Goal: Task Accomplishment & Management: Manage account settings

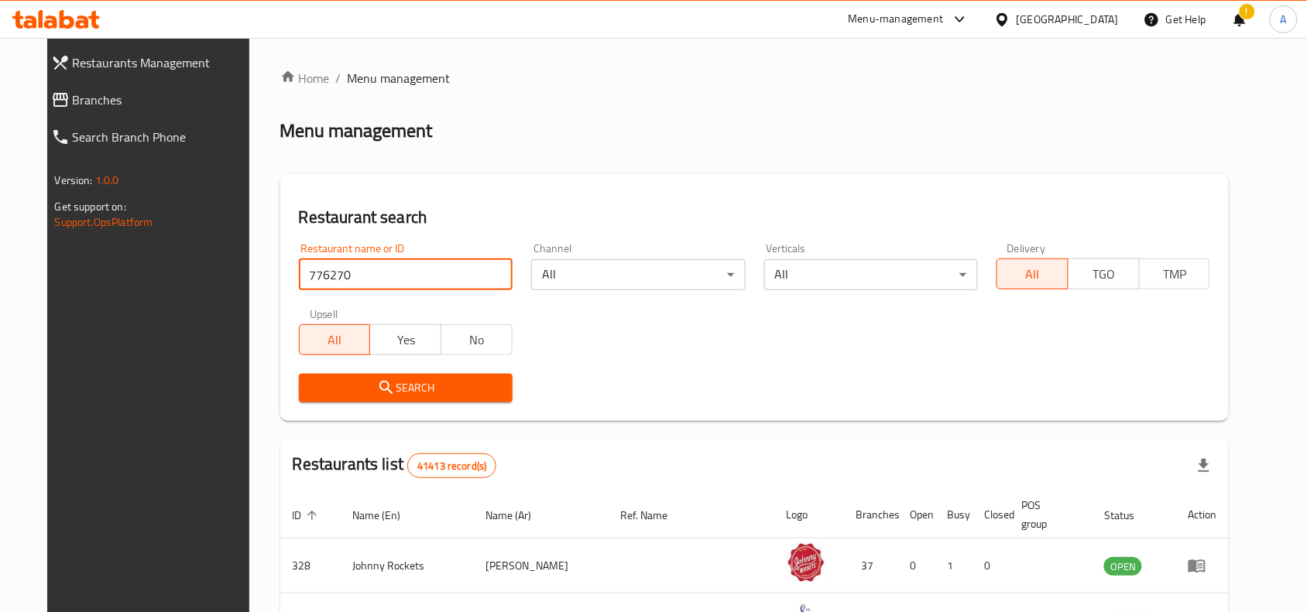
type input "776270"
click button "Search" at bounding box center [406, 388] width 214 height 29
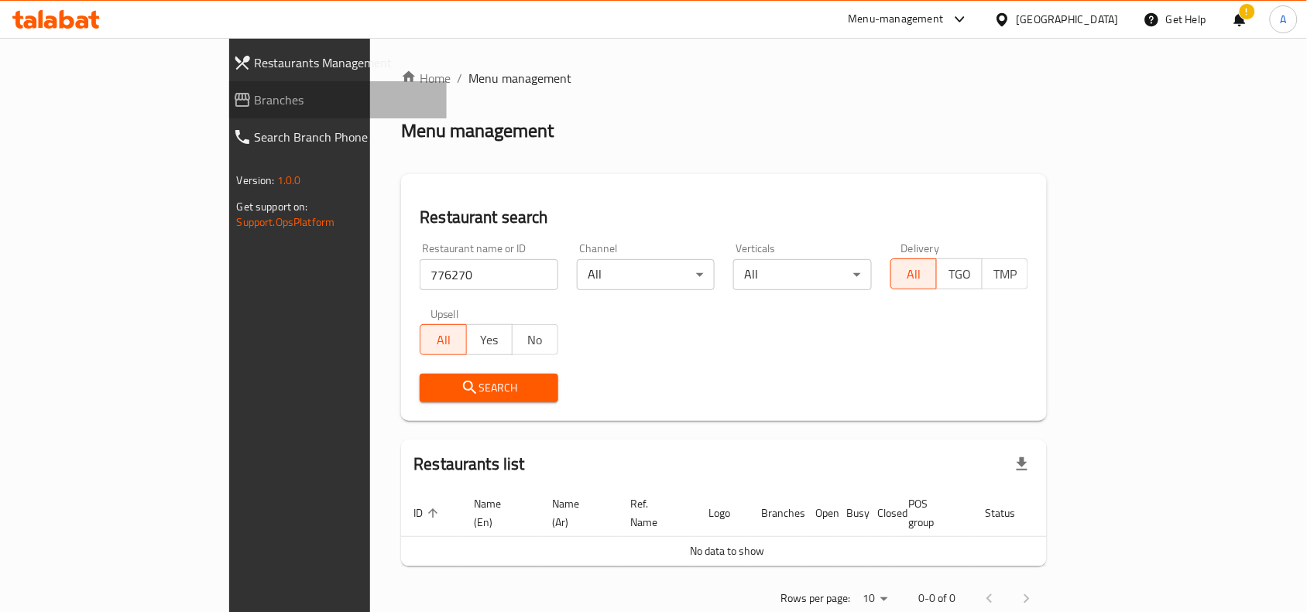
click at [221, 82] on link "Branches" at bounding box center [334, 99] width 227 height 37
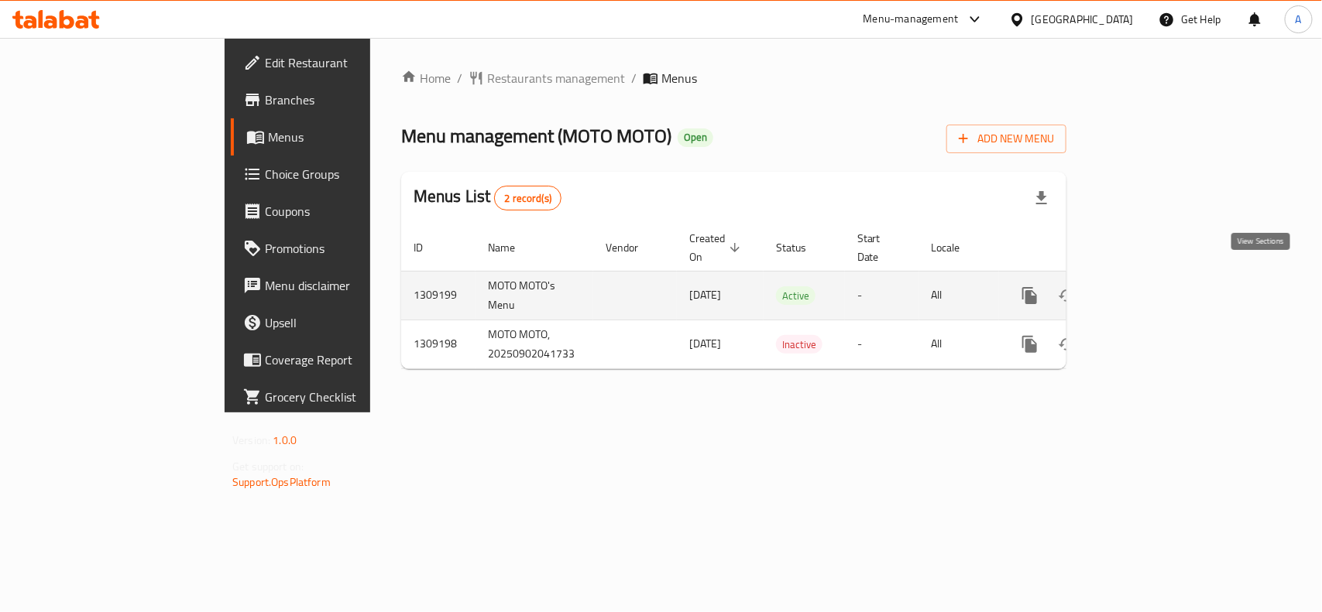
click at [1150, 286] on icon "enhanced table" at bounding box center [1141, 295] width 19 height 19
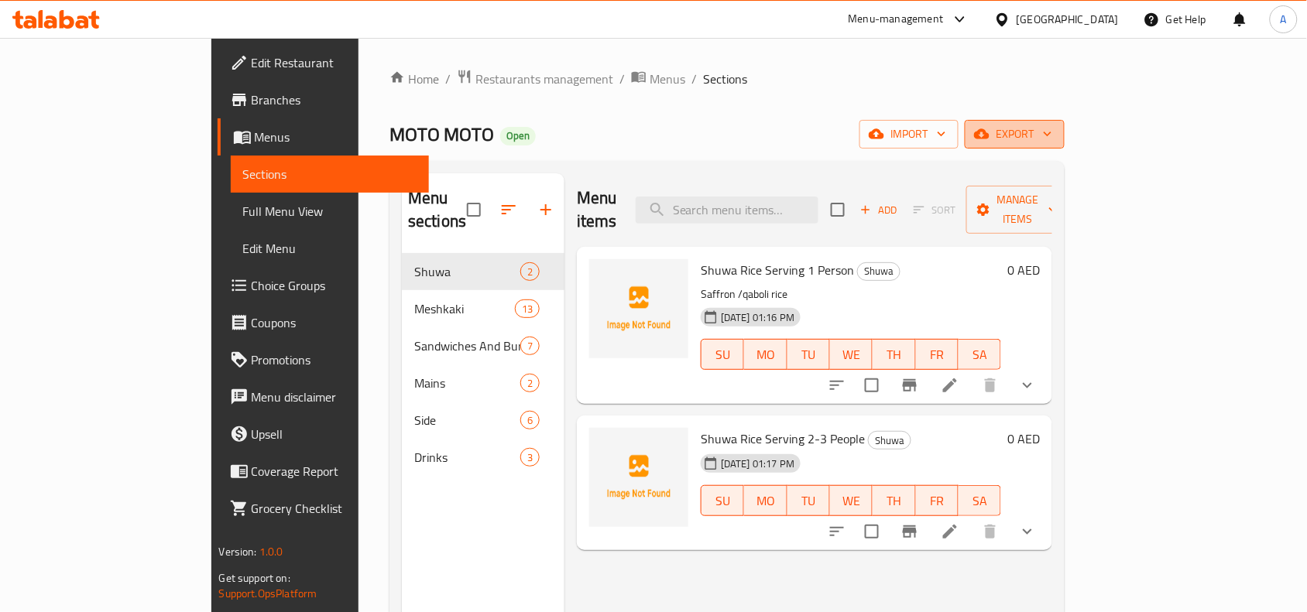
drag, startPoint x: 1259, startPoint y: 279, endPoint x: 1270, endPoint y: 134, distance: 145.9
click at [1064, 134] on button "export" at bounding box center [1015, 134] width 100 height 29
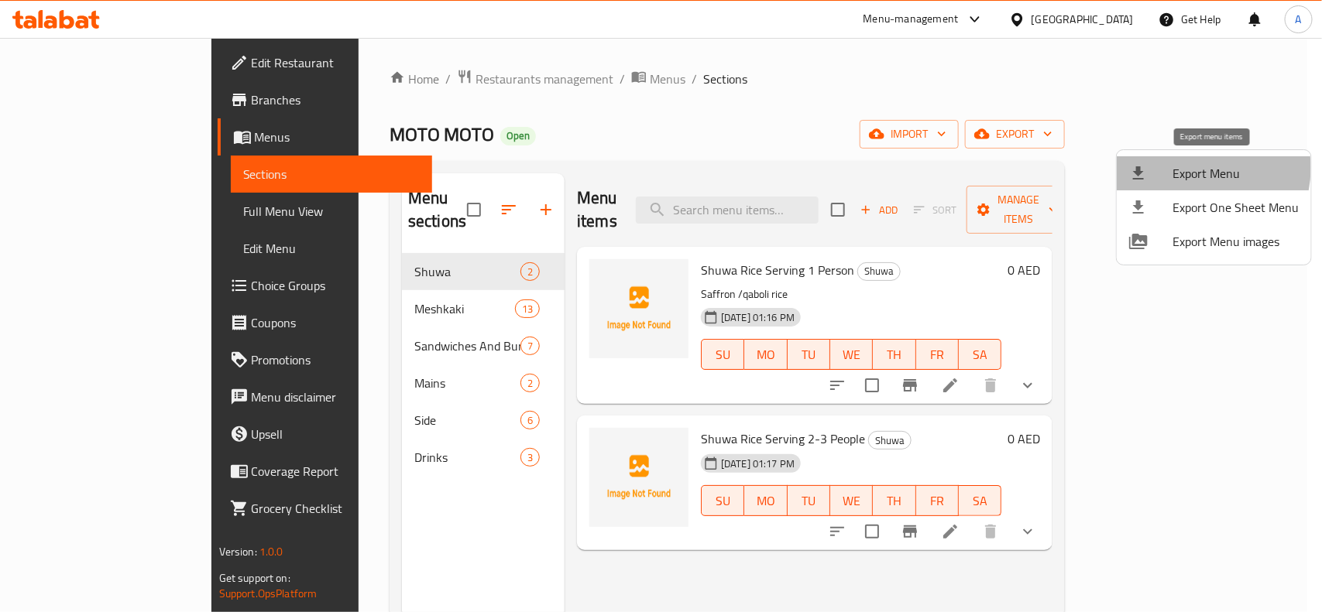
click at [1191, 168] on span "Export Menu" at bounding box center [1235, 173] width 126 height 19
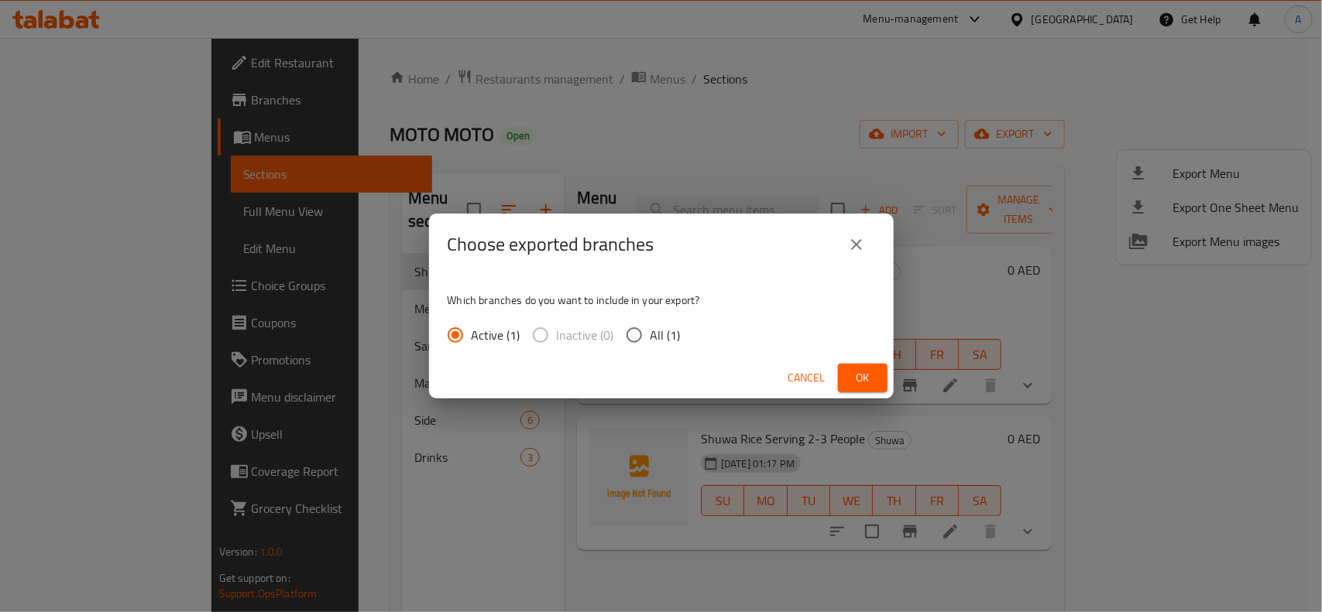
drag, startPoint x: 643, startPoint y: 331, endPoint x: 973, endPoint y: 350, distance: 331.1
click at [667, 341] on label "All (1)" at bounding box center [649, 335] width 63 height 33
click at [650, 341] on input "All (1)" at bounding box center [634, 335] width 33 height 33
radio input "true"
drag, startPoint x: 852, startPoint y: 376, endPoint x: 1215, endPoint y: 376, distance: 363.9
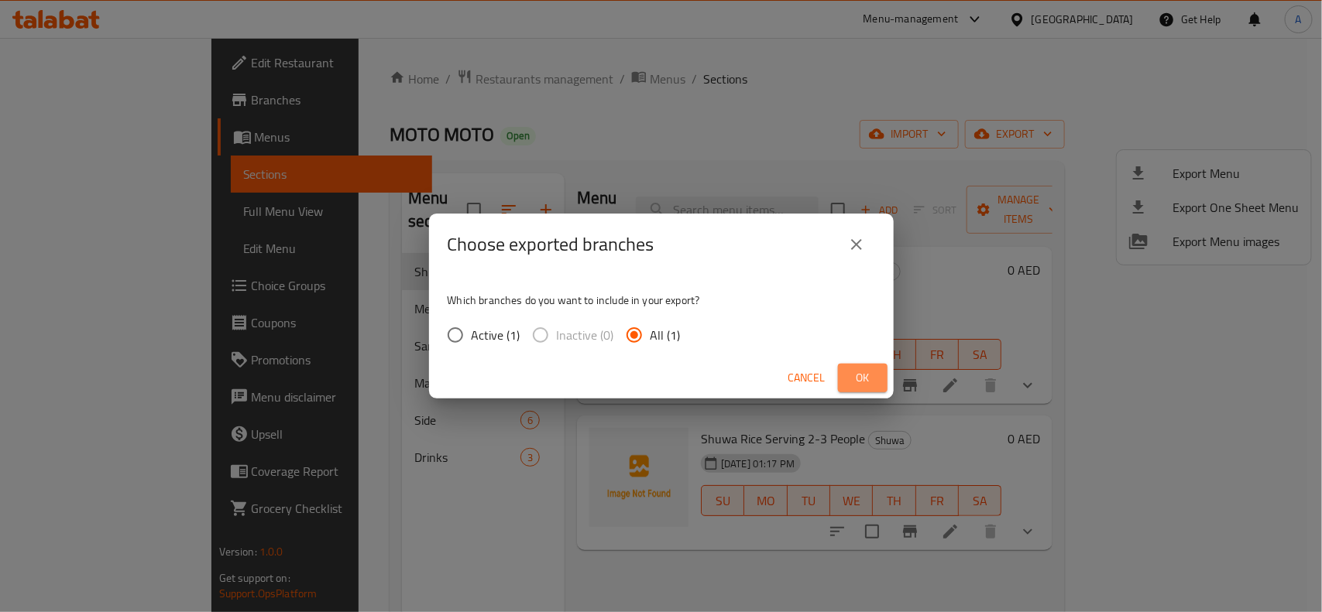
click at [884, 380] on button "Ok" at bounding box center [863, 378] width 50 height 29
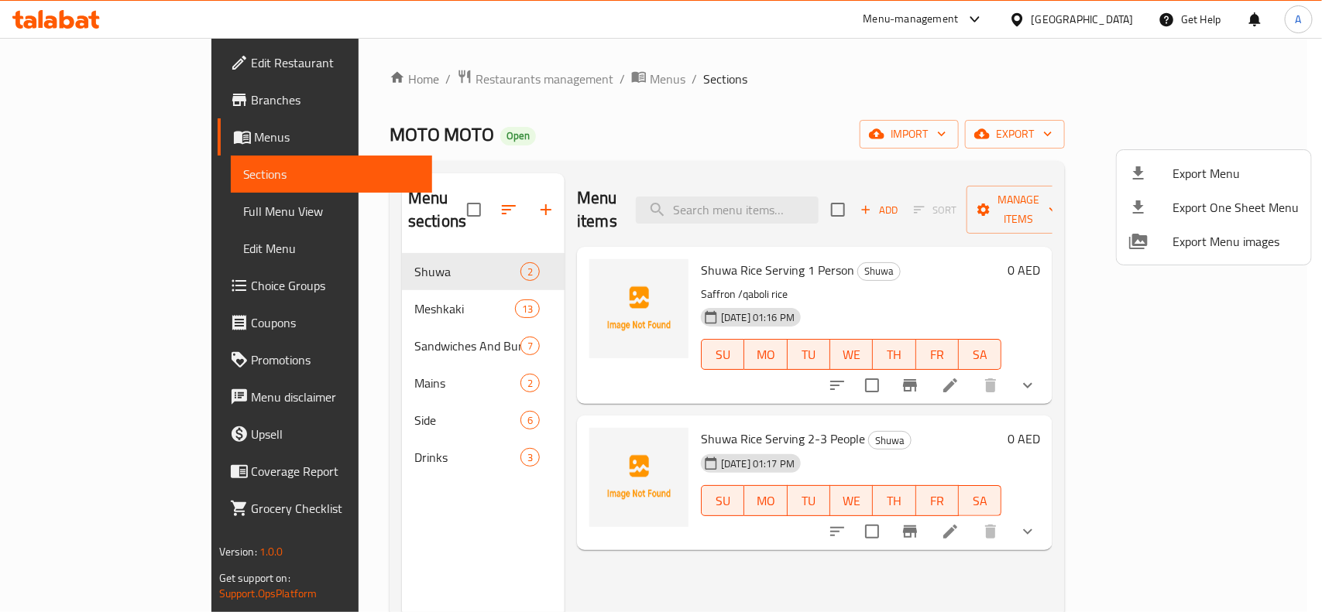
click at [811, 117] on div at bounding box center [661, 306] width 1322 height 612
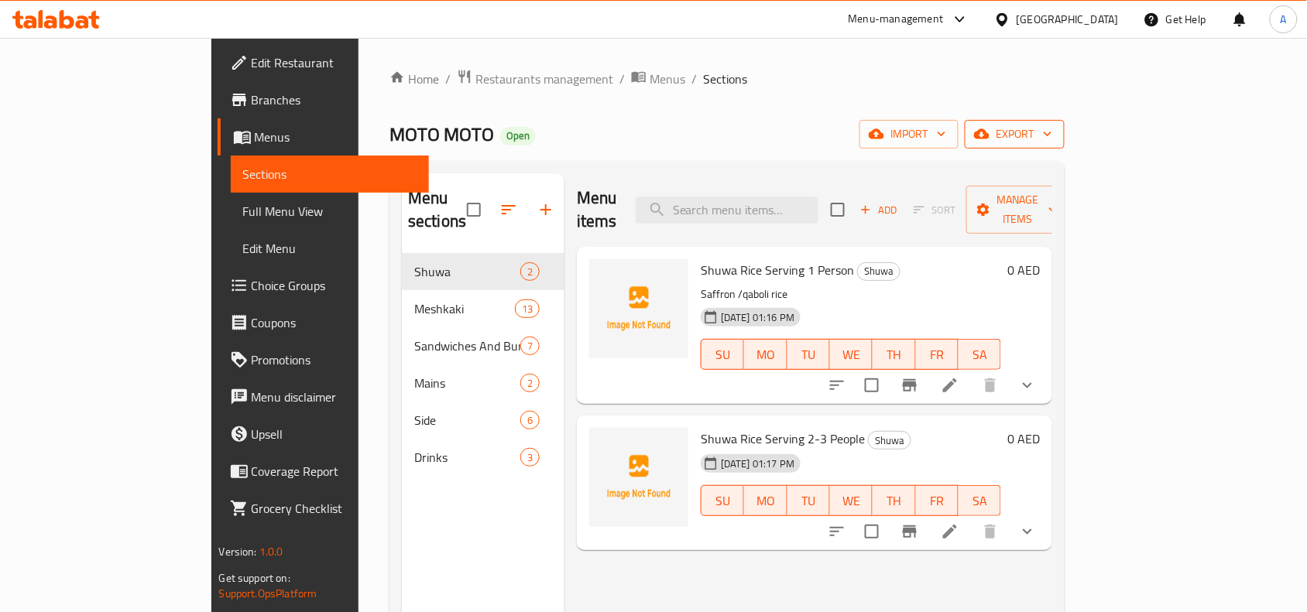
click at [1064, 121] on button "export" at bounding box center [1015, 134] width 100 height 29
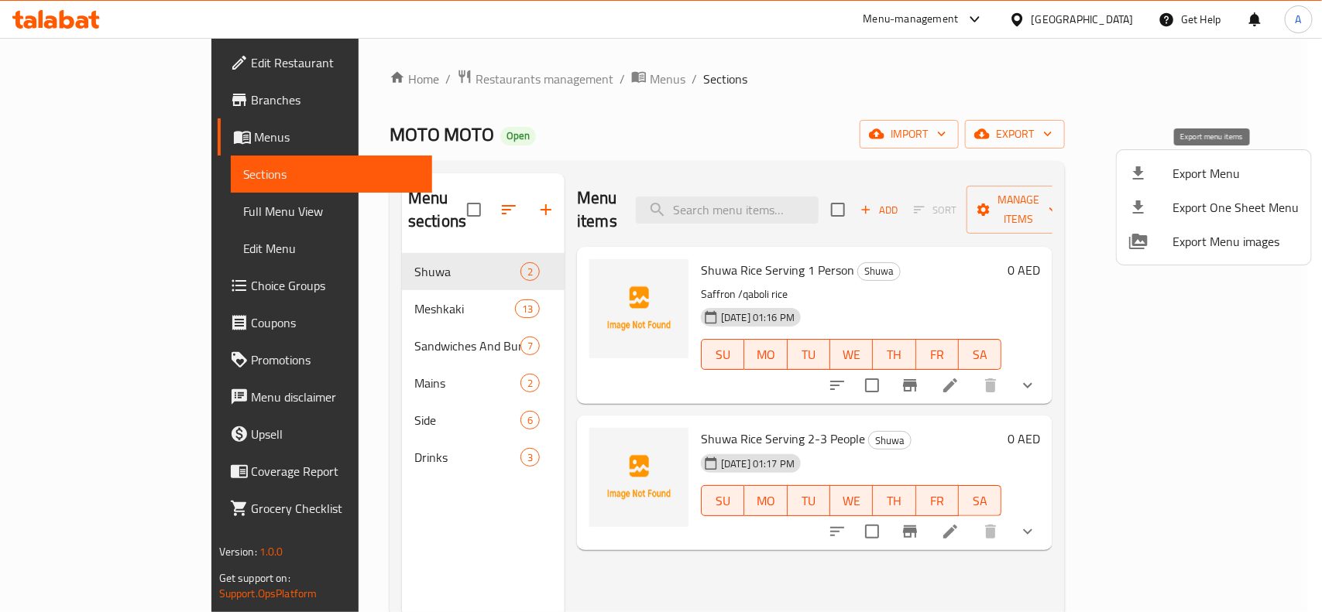
click at [1192, 165] on span "Export Menu" at bounding box center [1235, 173] width 126 height 19
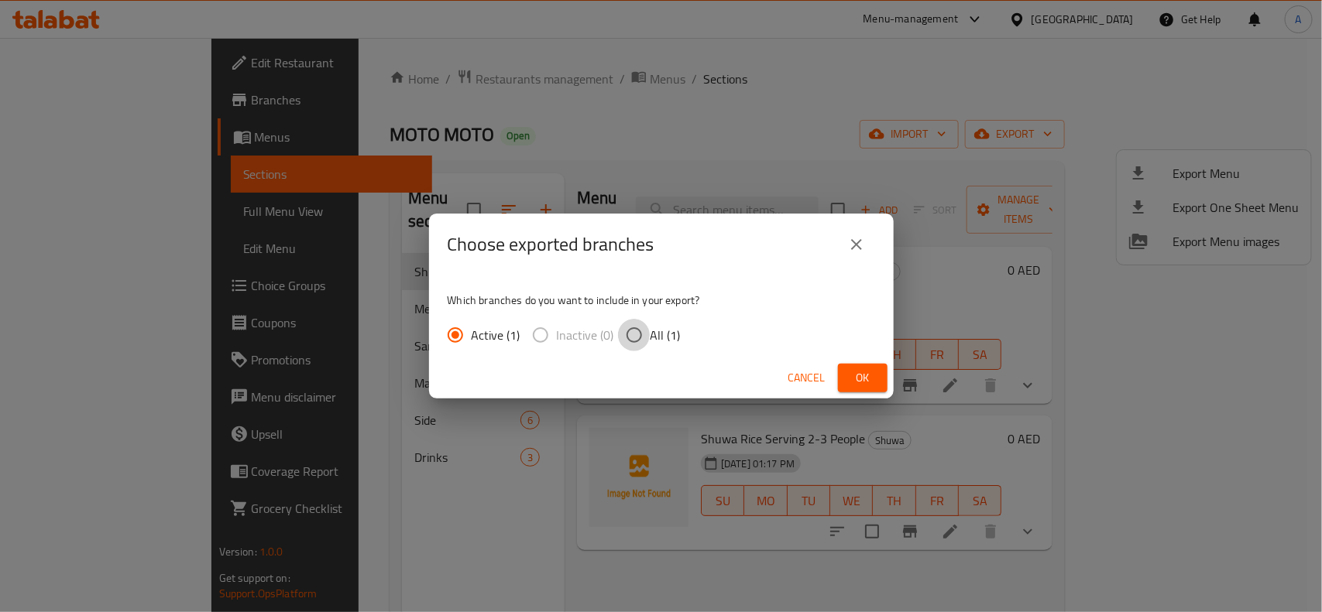
drag, startPoint x: 648, startPoint y: 338, endPoint x: 684, endPoint y: 341, distance: 35.8
click at [649, 338] on label "All (1)" at bounding box center [649, 335] width 63 height 33
click at [649, 338] on input "All (1)" at bounding box center [634, 335] width 33 height 33
radio input "true"
click at [876, 382] on button "Ok" at bounding box center [863, 378] width 50 height 29
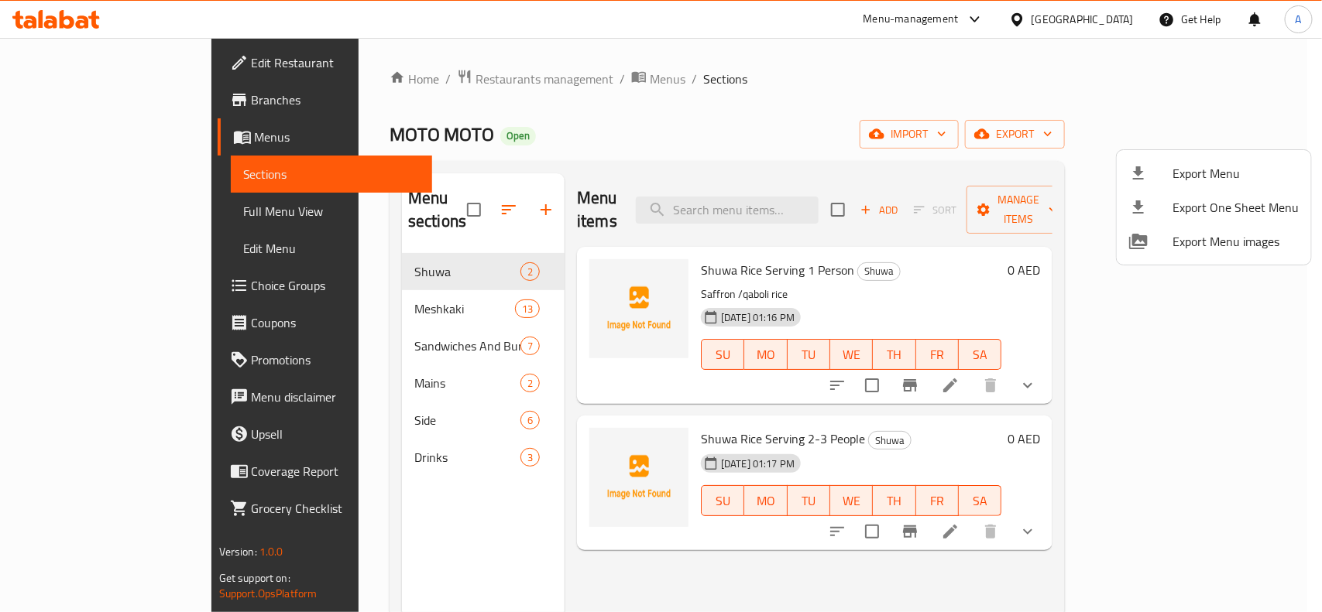
click at [840, 108] on div at bounding box center [661, 306] width 1322 height 612
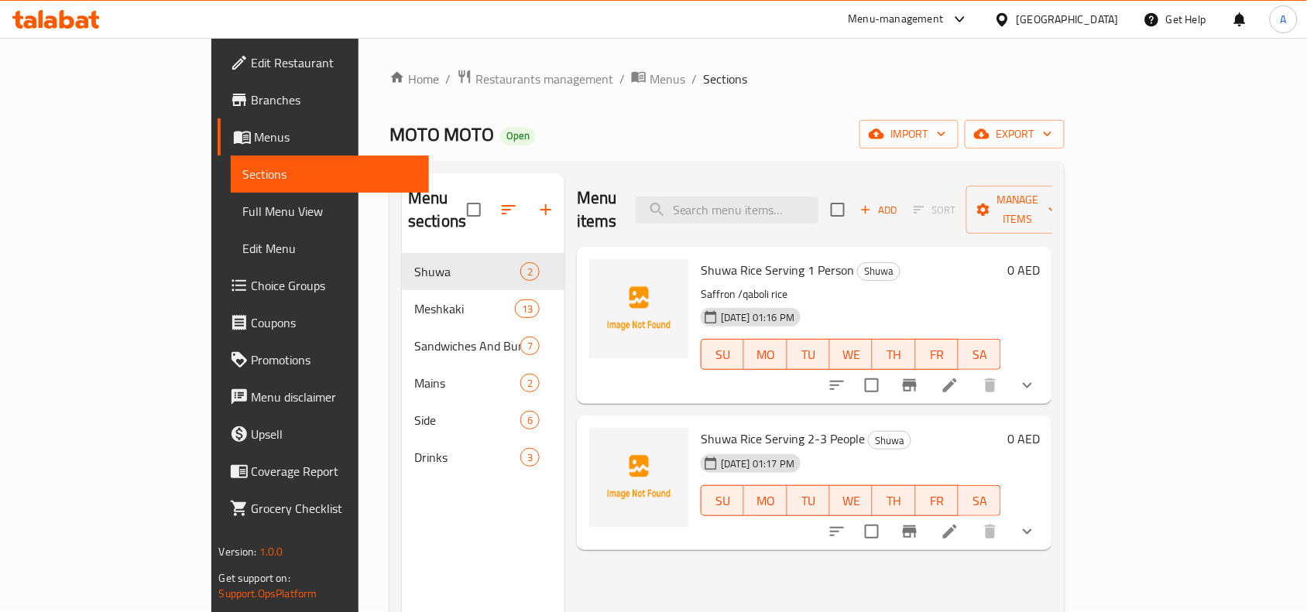
click at [814, 214] on div "Menu items Add Sort Manage items" at bounding box center [814, 210] width 475 height 74
click at [818, 203] on input "search" at bounding box center [727, 210] width 183 height 27
paste input "Shuwa burger with fries"
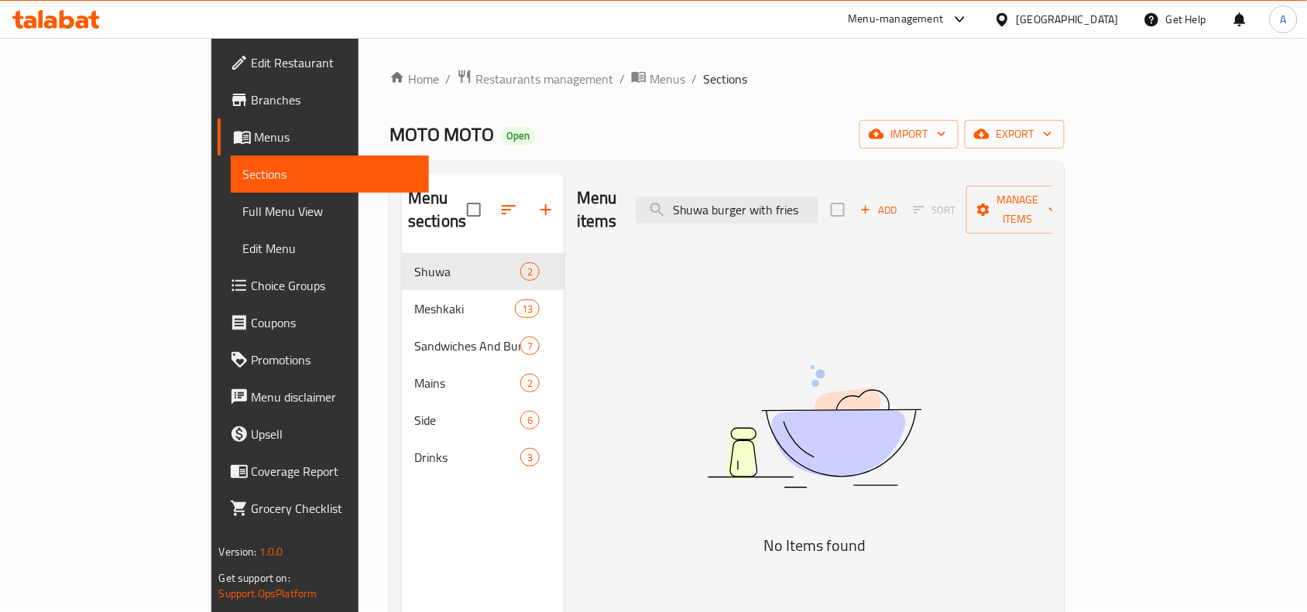
drag, startPoint x: 846, startPoint y: 195, endPoint x: 1271, endPoint y: 200, distance: 425.1
click at [1052, 200] on div "Menu items Shuwa burger with fries Add Sort Manage items" at bounding box center [814, 210] width 475 height 74
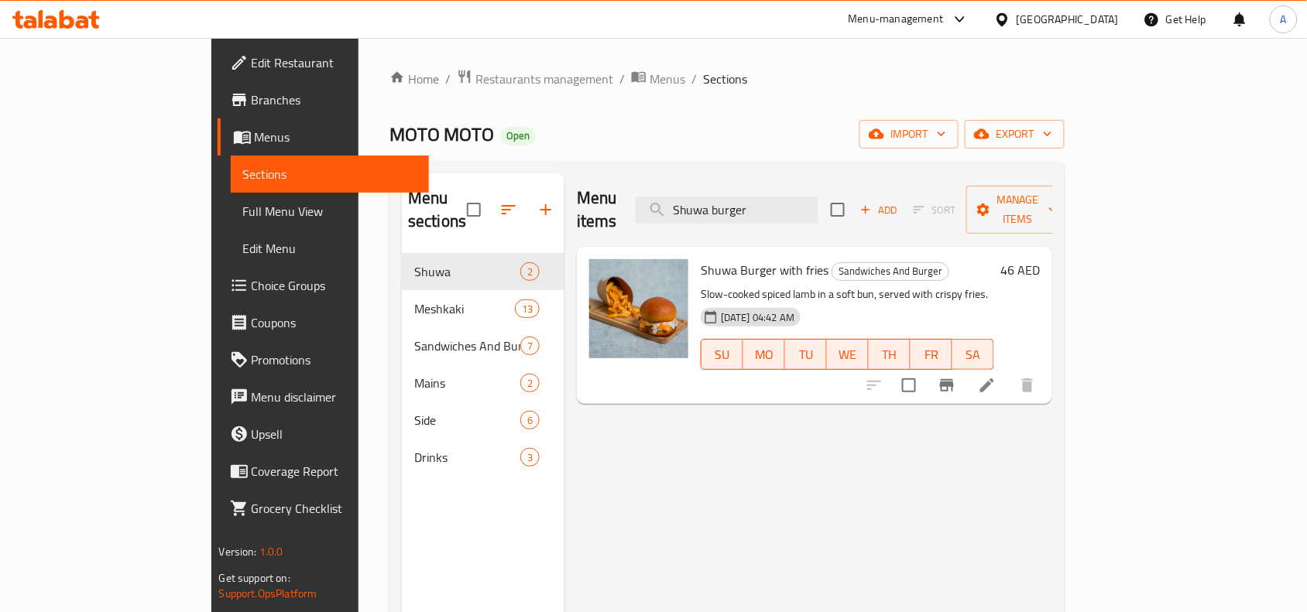
type input "Shuwa burger"
click at [965, 369] on button "Branch-specific-item" at bounding box center [946, 385] width 37 height 37
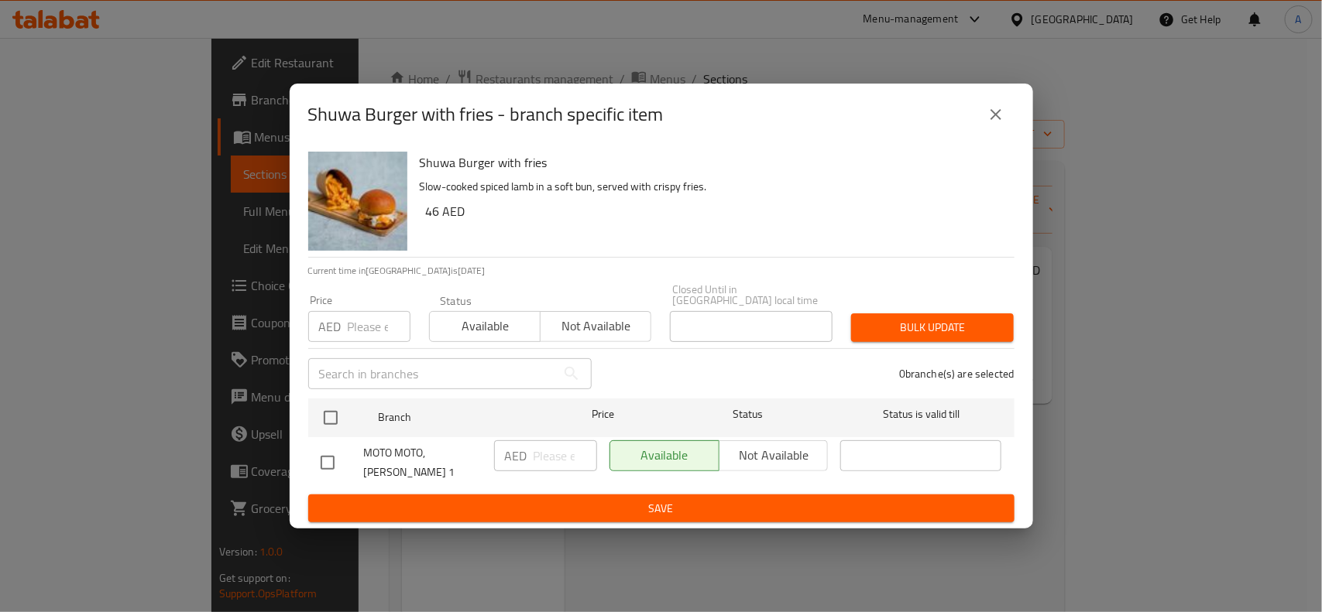
click at [331, 395] on div "Shuwa Burger with fries Slow-cooked spiced lamb in a soft bun, served with cris…" at bounding box center [661, 338] width 743 height 384
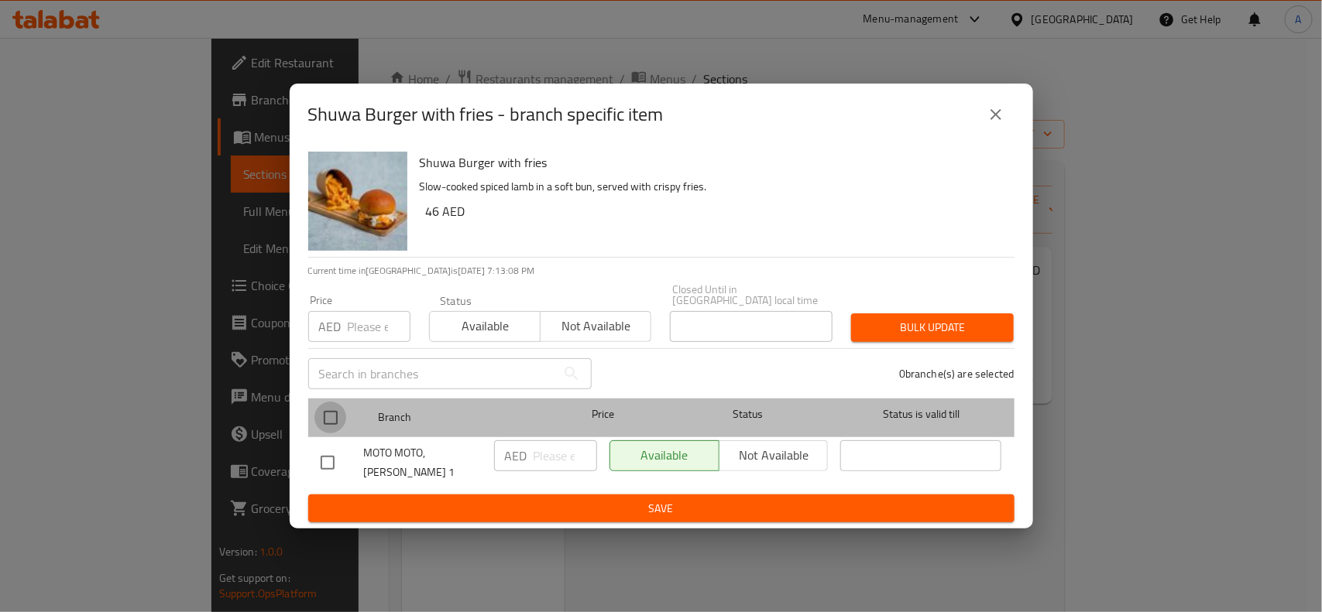
click at [333, 404] on input "checkbox" at bounding box center [330, 418] width 33 height 33
checkbox input "true"
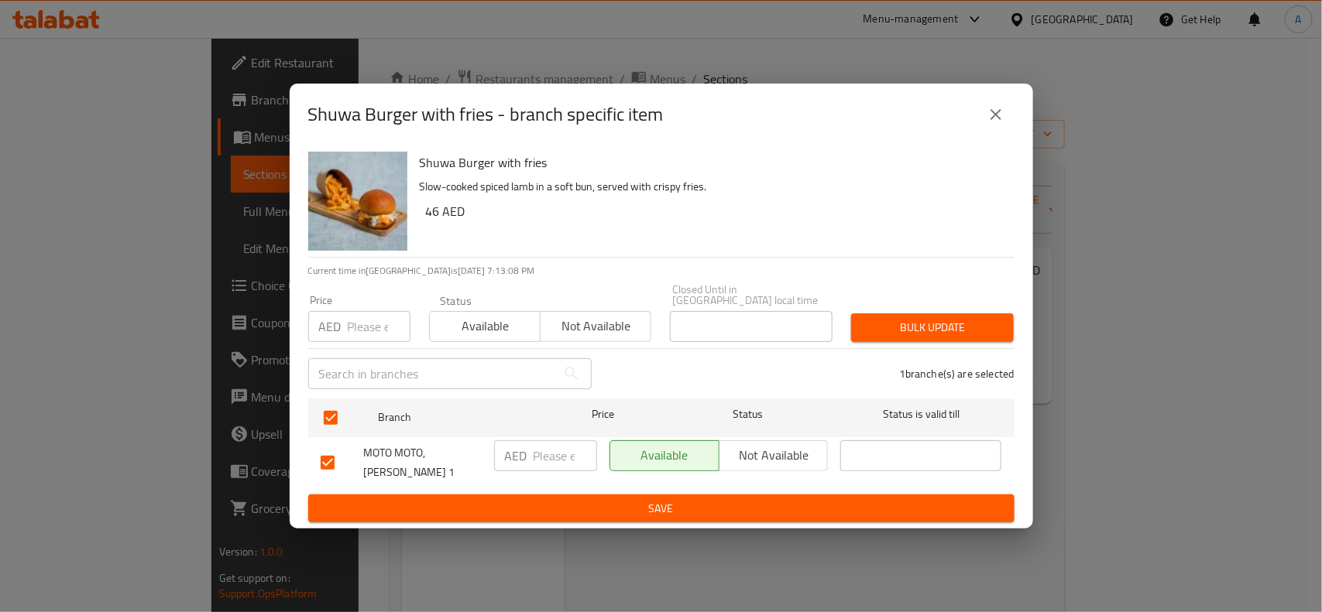
click at [378, 323] on input "number" at bounding box center [379, 326] width 63 height 31
click at [859, 327] on button "Bulk update" at bounding box center [932, 328] width 163 height 29
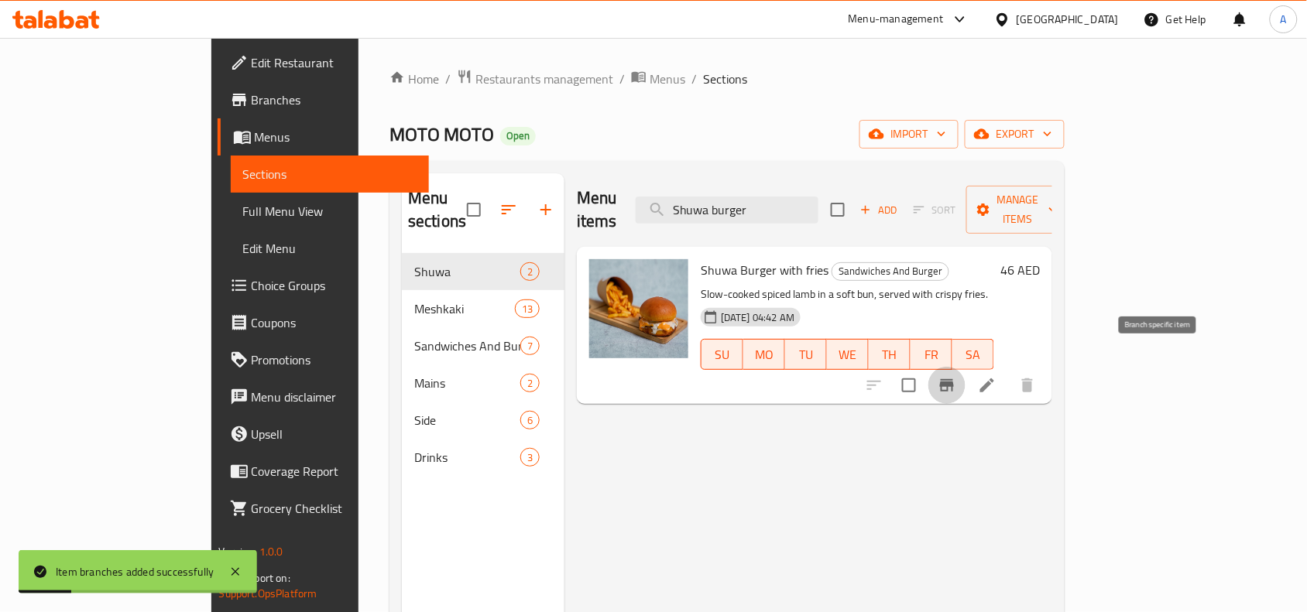
click at [965, 367] on button "Branch-specific-item" at bounding box center [946, 385] width 37 height 37
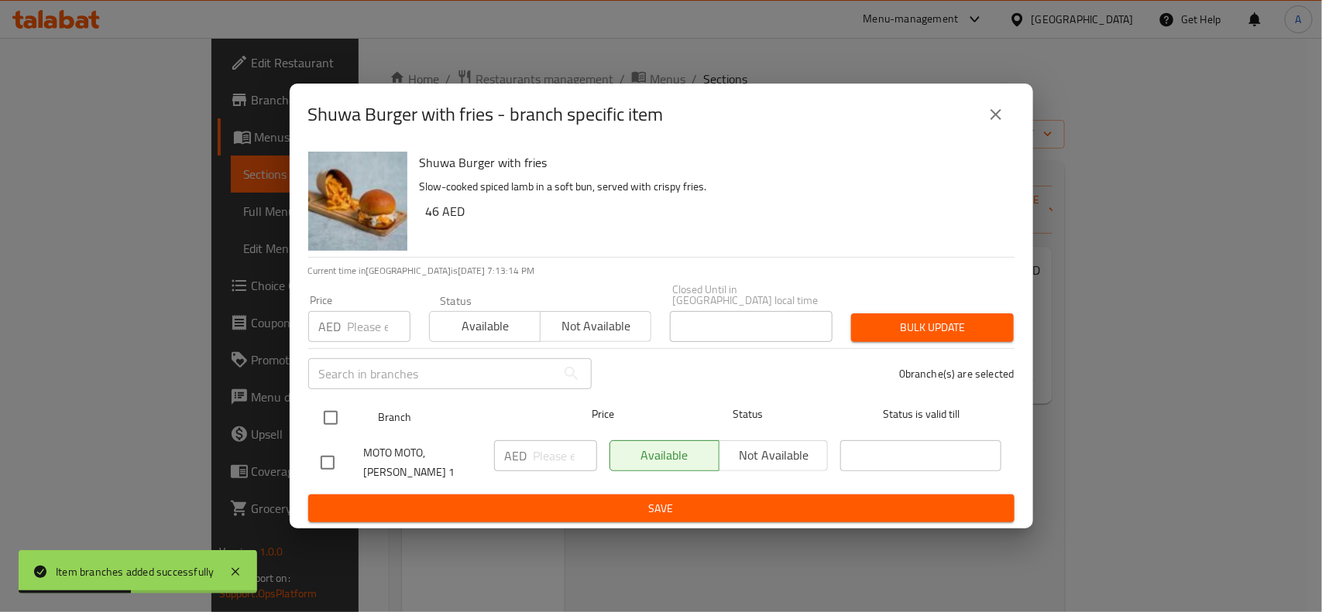
click at [329, 417] on input "checkbox" at bounding box center [330, 418] width 33 height 33
checkbox input "true"
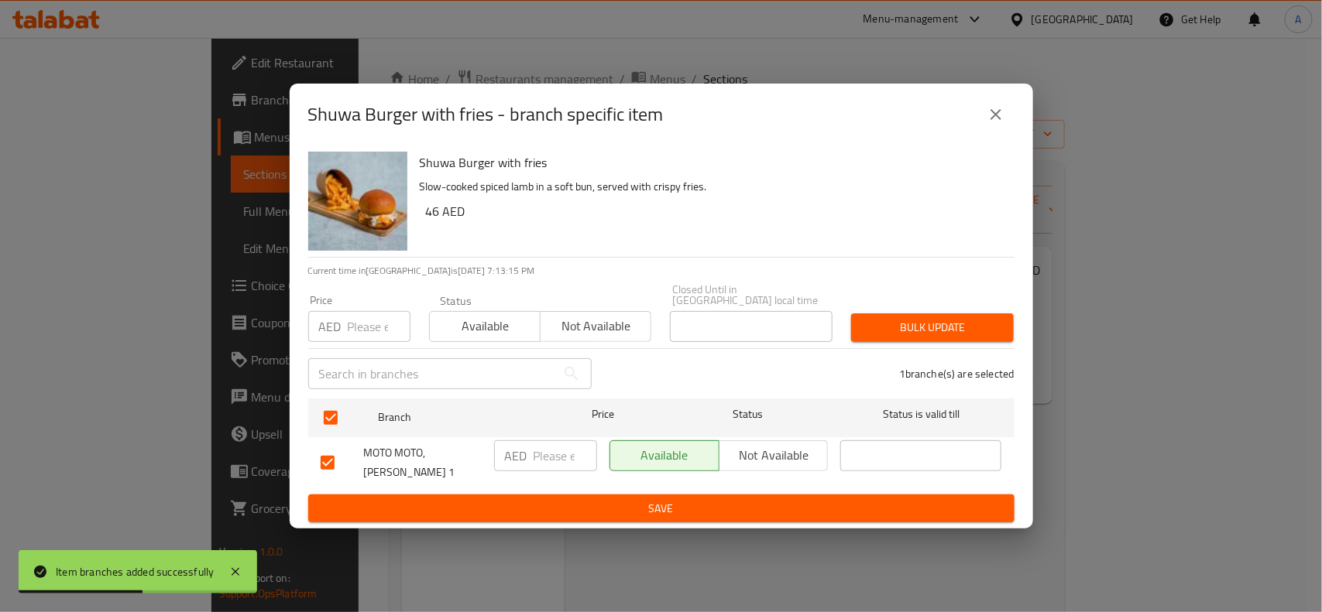
click at [353, 333] on input "number" at bounding box center [379, 326] width 63 height 31
type input "45"
click at [945, 315] on button "Bulk update" at bounding box center [932, 328] width 163 height 29
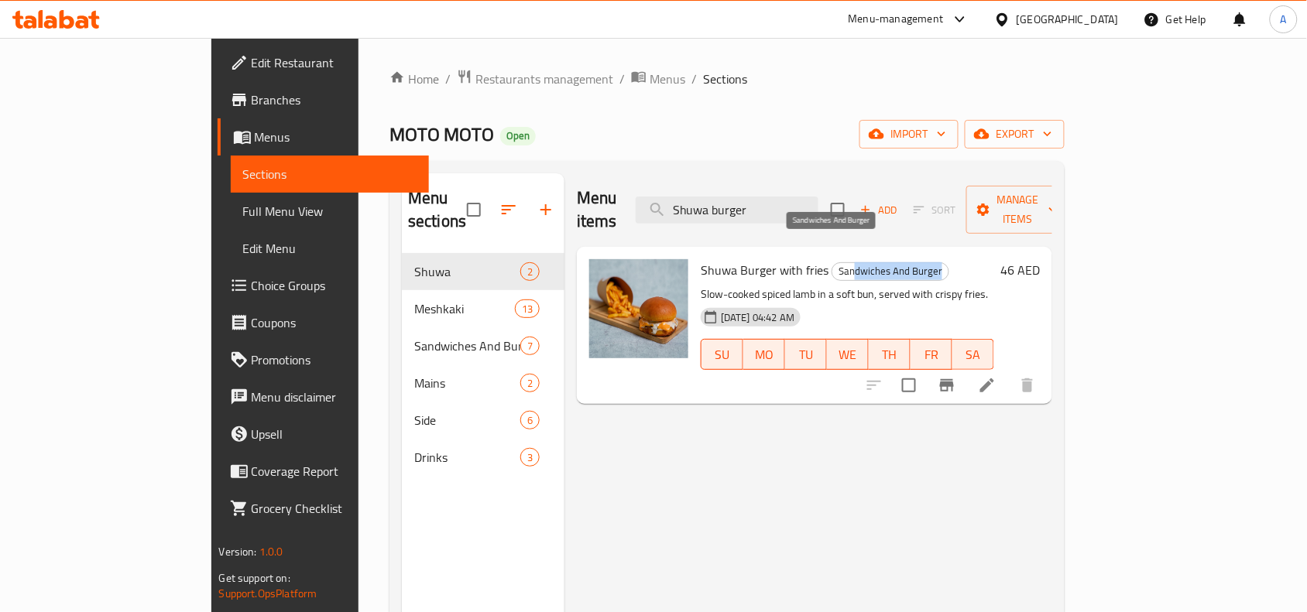
drag, startPoint x: 797, startPoint y: 248, endPoint x: 895, endPoint y: 257, distance: 98.0
click at [935, 259] on h6 "Shuwa Burger with fries Sandwiches And Burger" at bounding box center [847, 270] width 293 height 22
click at [832, 262] on span "Sandwiches And Burger" at bounding box center [890, 271] width 116 height 18
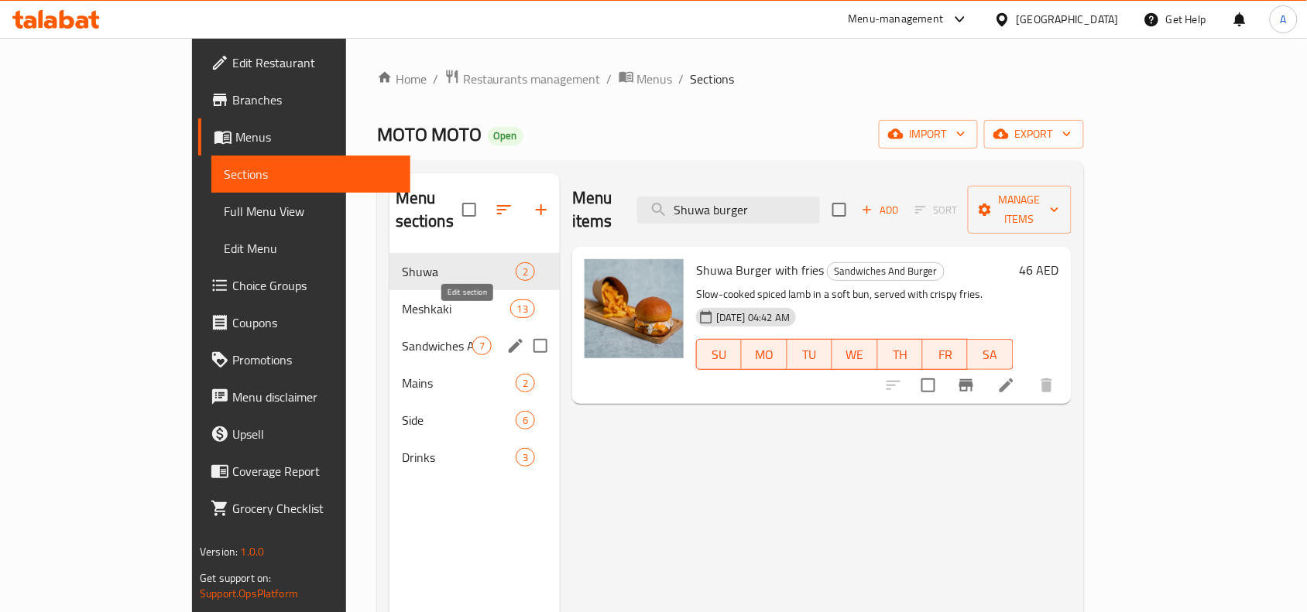
click at [506, 337] on icon "edit" at bounding box center [515, 346] width 19 height 19
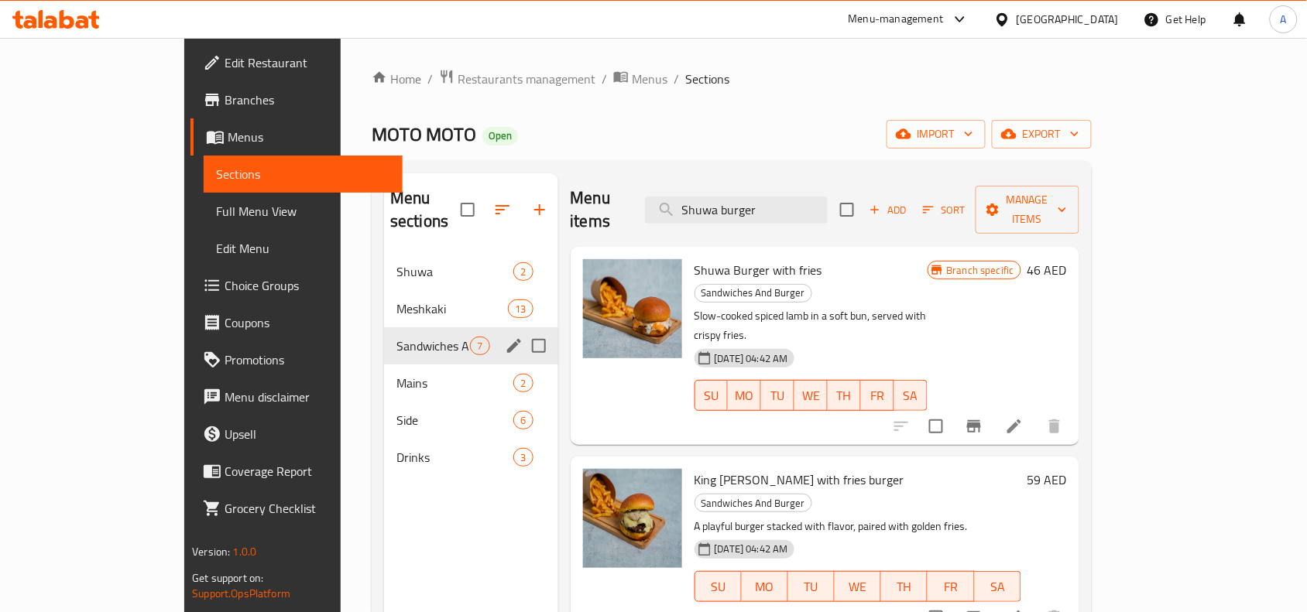
click at [505, 337] on icon "edit" at bounding box center [514, 346] width 19 height 19
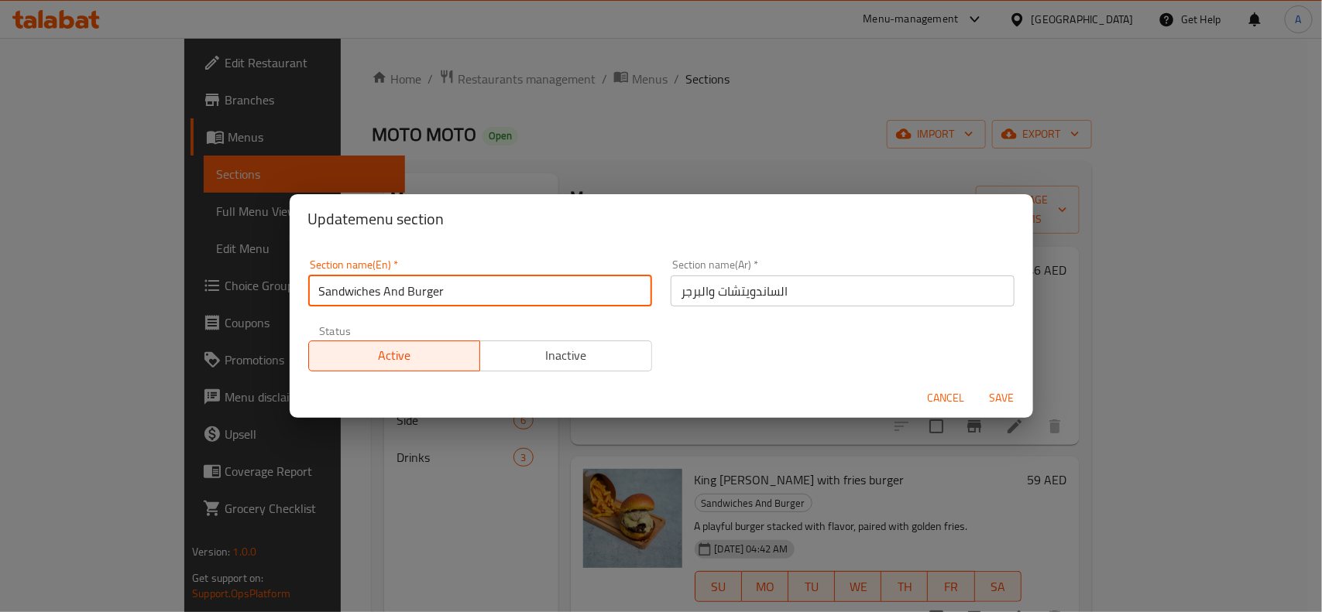
click at [478, 300] on input "Sandwiches And Burger" at bounding box center [480, 291] width 344 height 31
paste input "Burgers & pasta"
type input "Burgers & pasta"
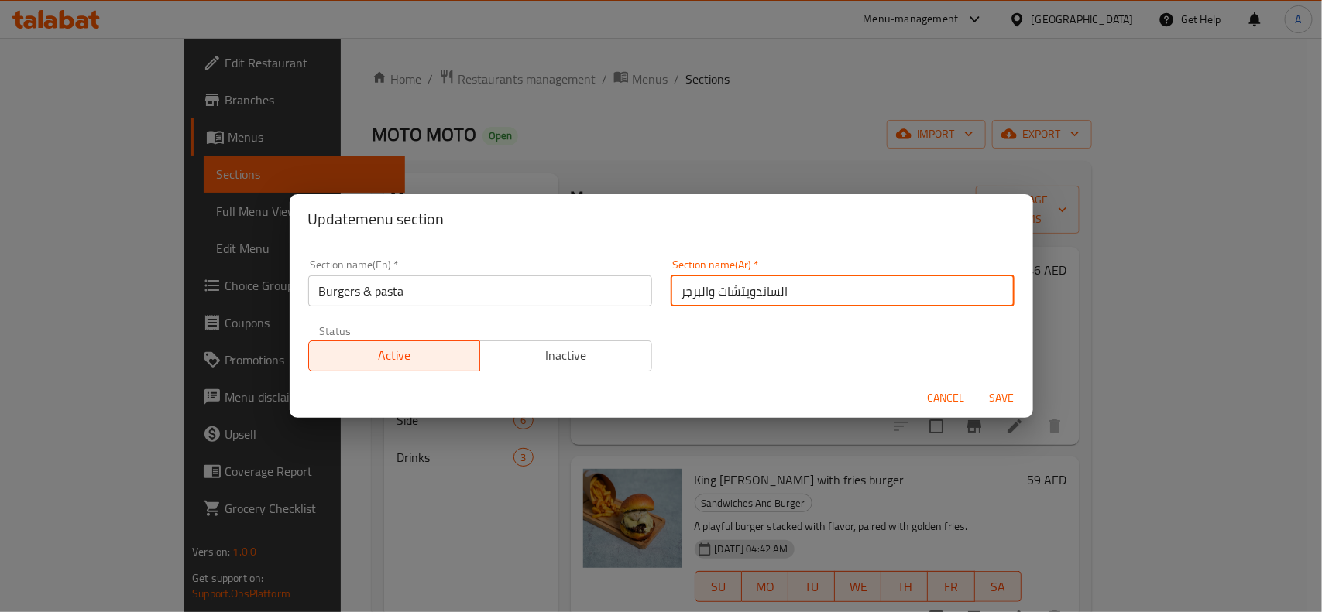
click at [714, 300] on input "الساندويتشات والبرجر" at bounding box center [842, 291] width 344 height 31
click at [921, 288] on input "الساندويتشات والبرجر" at bounding box center [842, 291] width 344 height 31
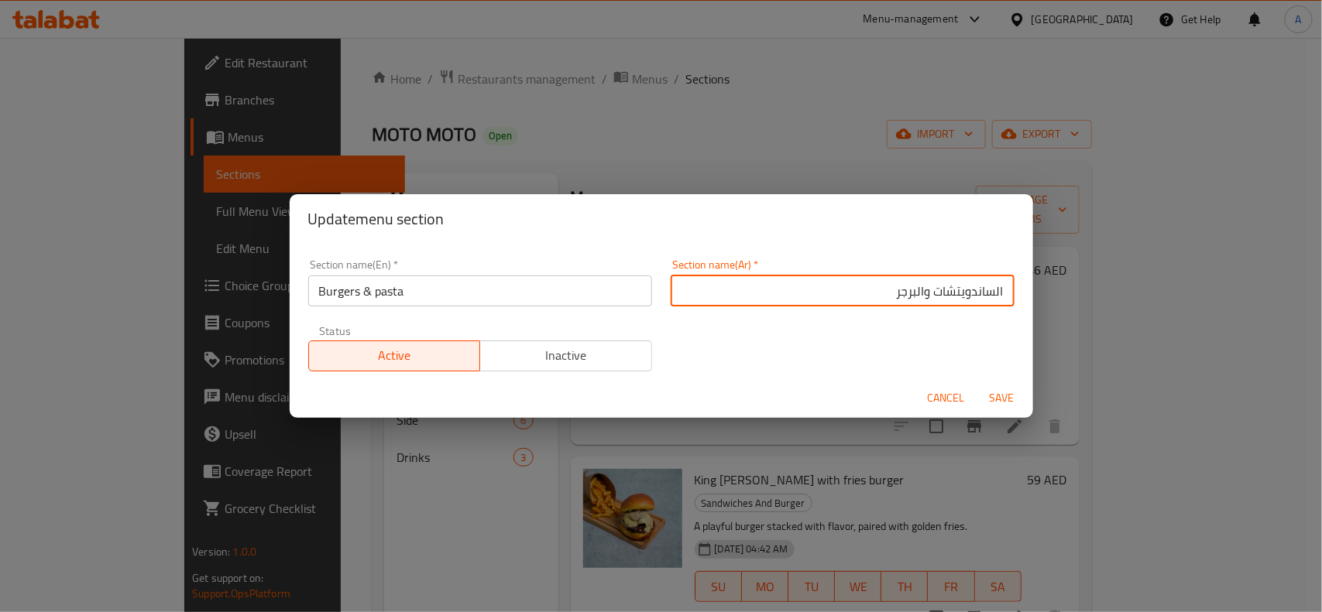
click at [917, 297] on input "الساندويتشات والبرجر" at bounding box center [842, 291] width 344 height 31
drag, startPoint x: 907, startPoint y: 291, endPoint x: 0, endPoint y: 215, distance: 910.5
click at [455, 269] on div "Section name(En)   * Burgers & pasta Section name(En) * Section name(Ar)   * ال…" at bounding box center [661, 315] width 725 height 131
type input "الساندويتشات وباستا"
click at [977, 384] on button "Save" at bounding box center [1002, 398] width 50 height 29
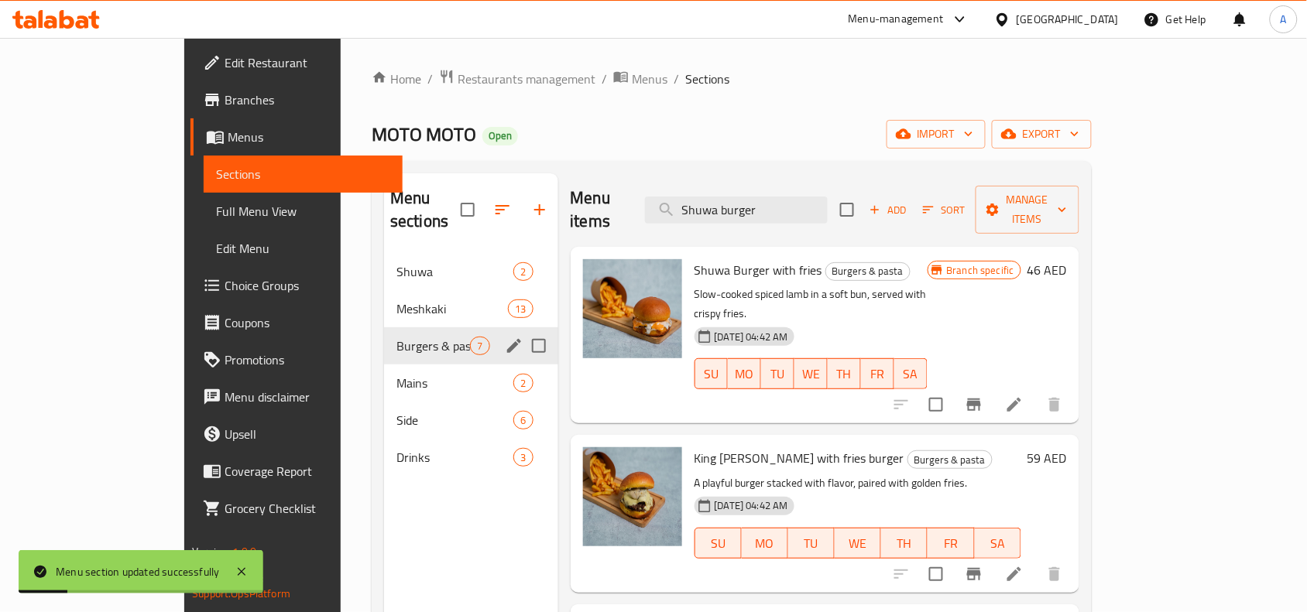
click at [396, 337] on span "Burgers & pasta" at bounding box center [433, 346] width 74 height 19
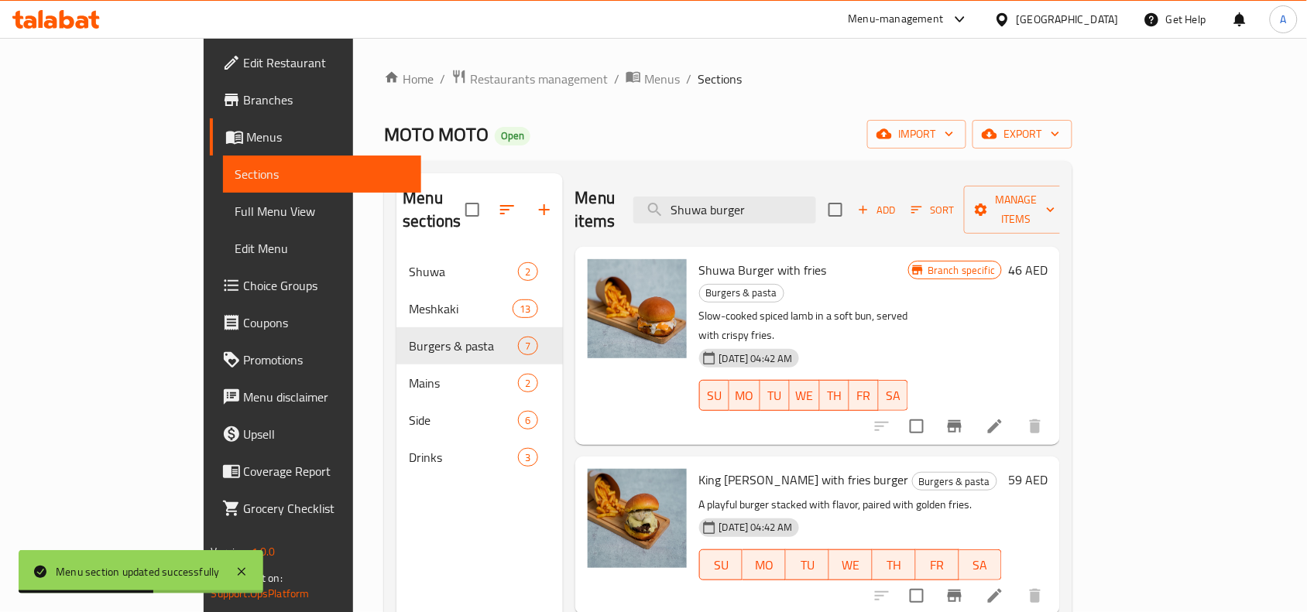
click at [699, 468] on span "King Julian with fries burger" at bounding box center [804, 479] width 210 height 23
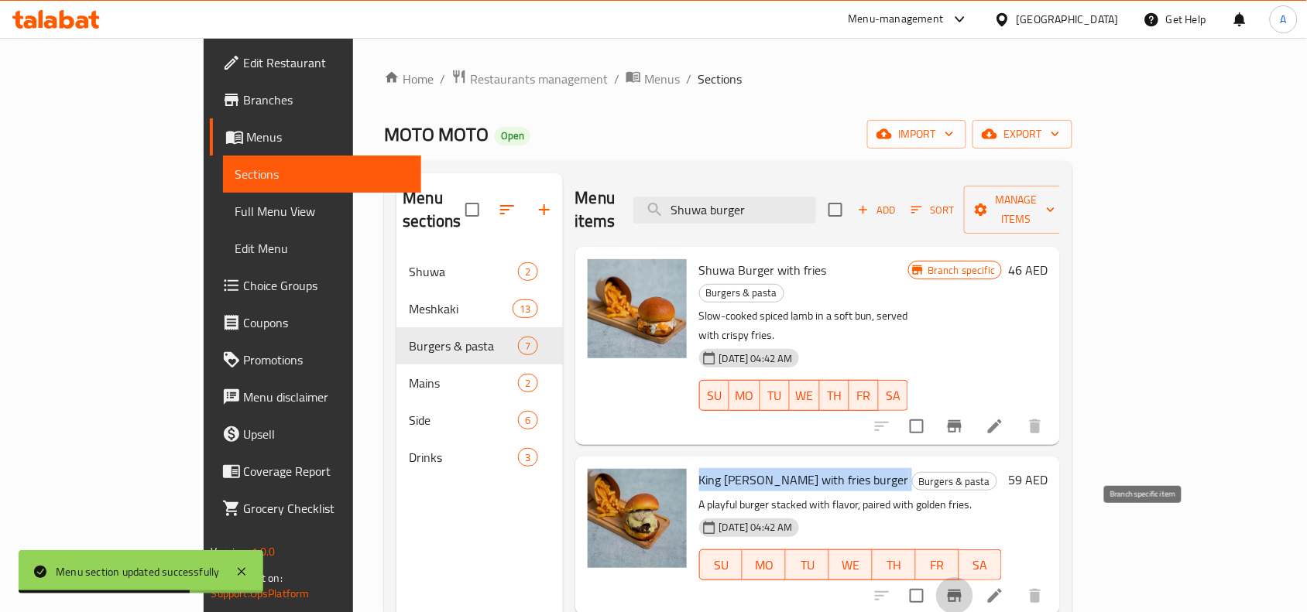
click at [962, 590] on icon "Branch-specific-item" at bounding box center [955, 596] width 14 height 12
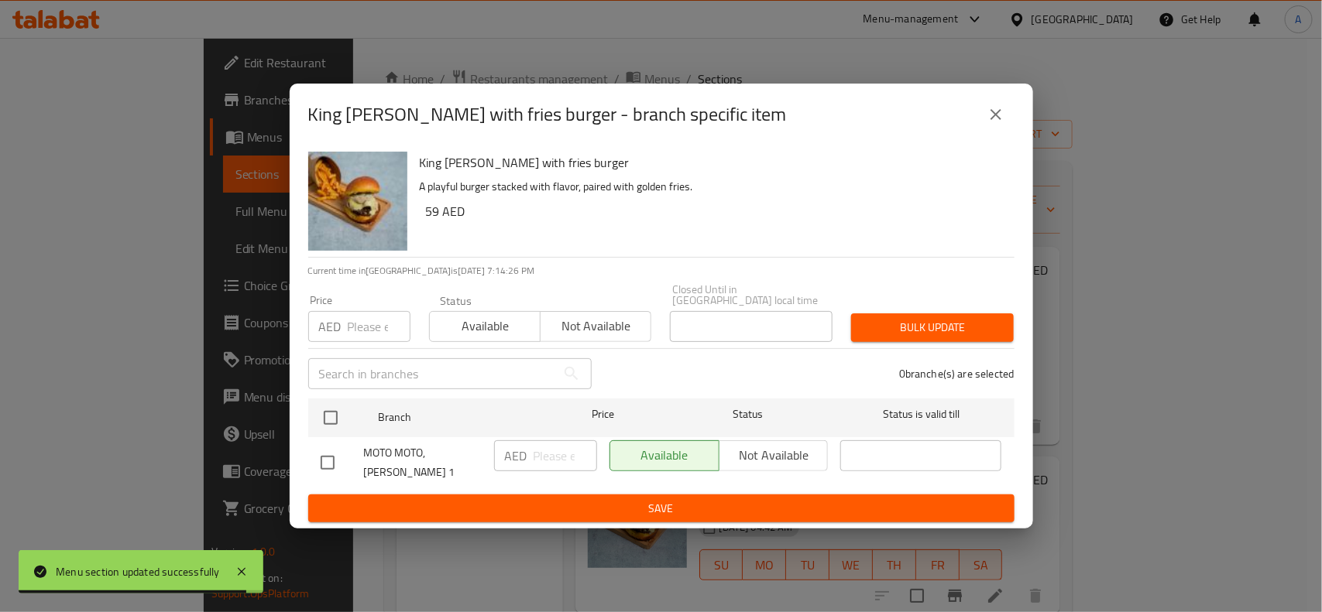
drag, startPoint x: 331, startPoint y: 416, endPoint x: 335, endPoint y: 329, distance: 86.8
click at [331, 415] on input "checkbox" at bounding box center [330, 418] width 33 height 33
checkbox input "true"
click at [353, 321] on input "number" at bounding box center [379, 326] width 63 height 31
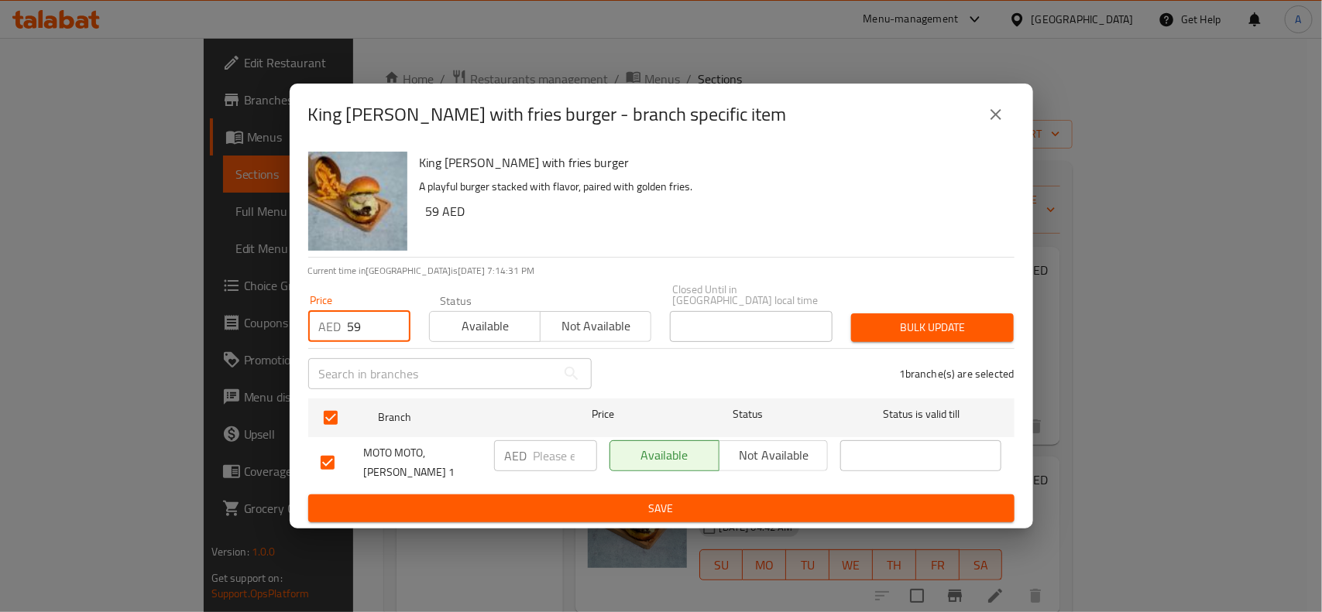
type input "59"
click at [976, 324] on span "Bulk update" at bounding box center [932, 327] width 138 height 19
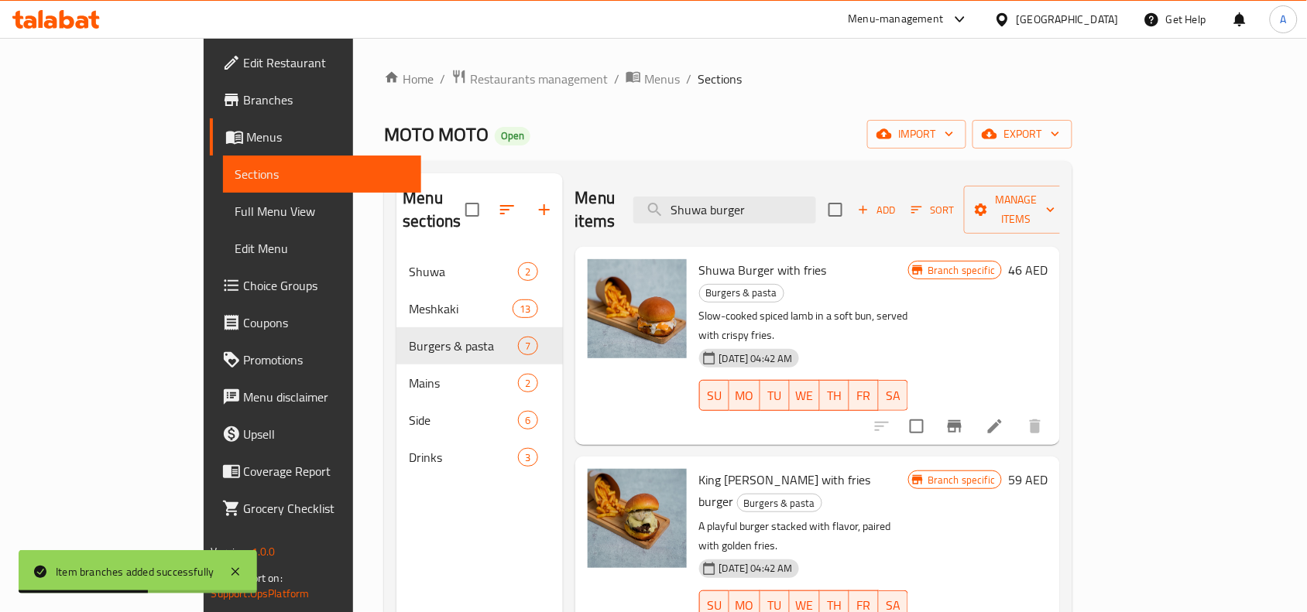
click at [1004, 417] on icon at bounding box center [995, 426] width 19 height 19
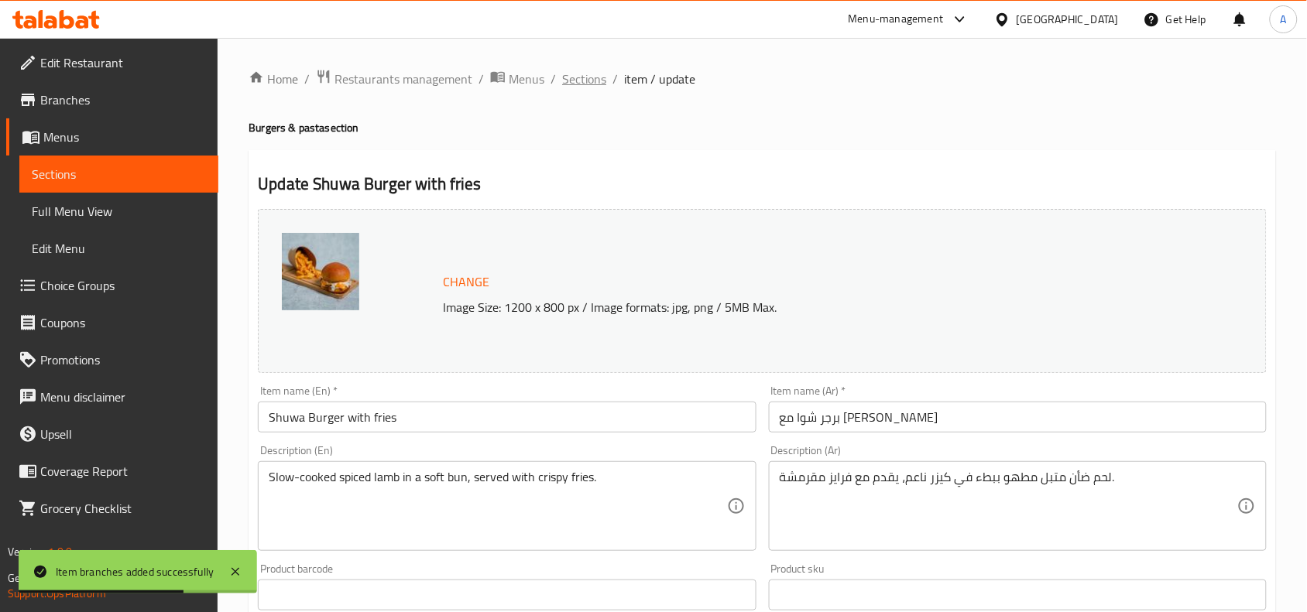
click at [593, 75] on span "Sections" at bounding box center [584, 79] width 44 height 19
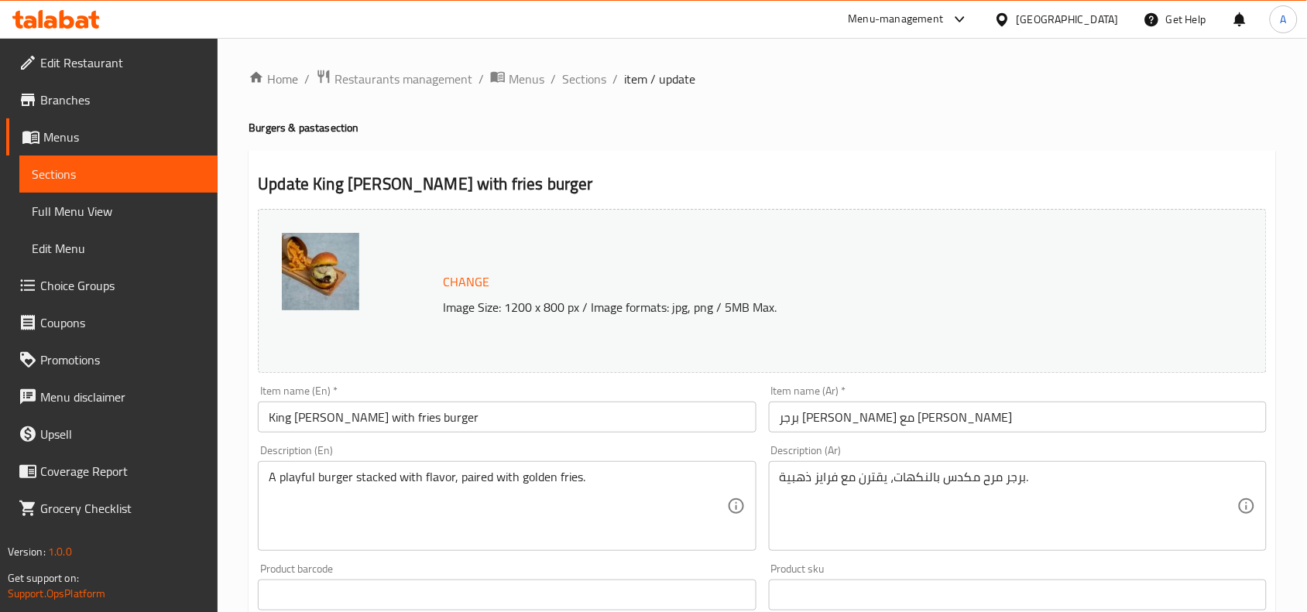
click at [467, 427] on input "King Julian with fries burger" at bounding box center [507, 417] width 498 height 31
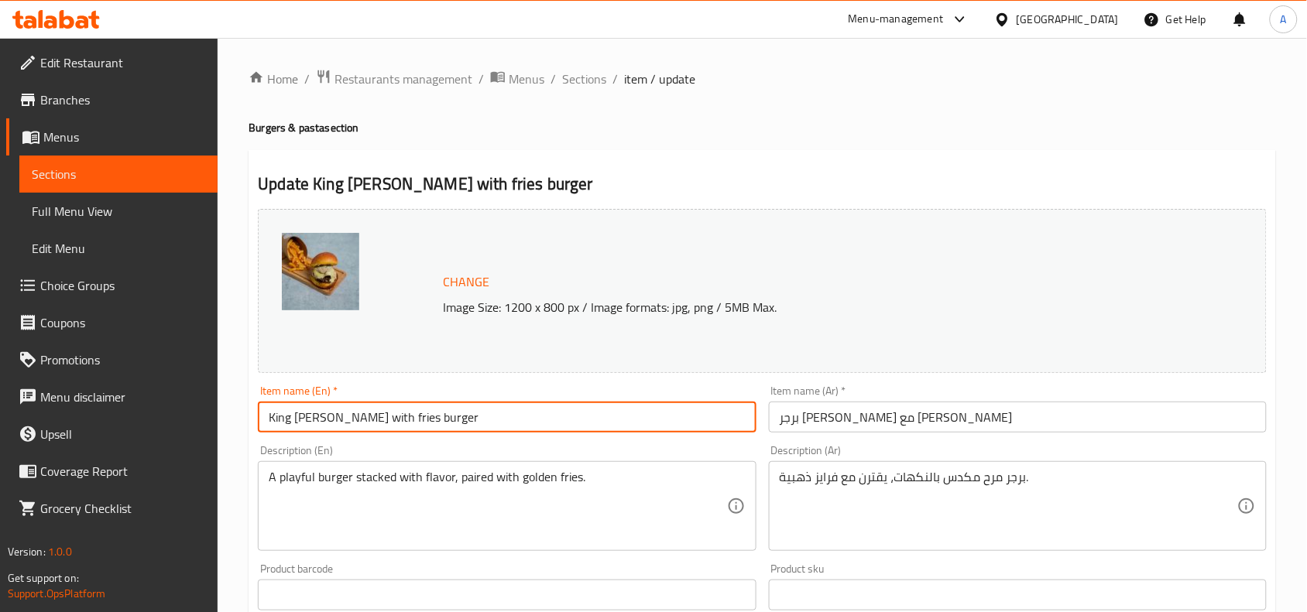
click at [467, 427] on input "King Julian with fries burger" at bounding box center [507, 417] width 498 height 31
type input "[PERSON_NAME] with [PERSON_NAME]"
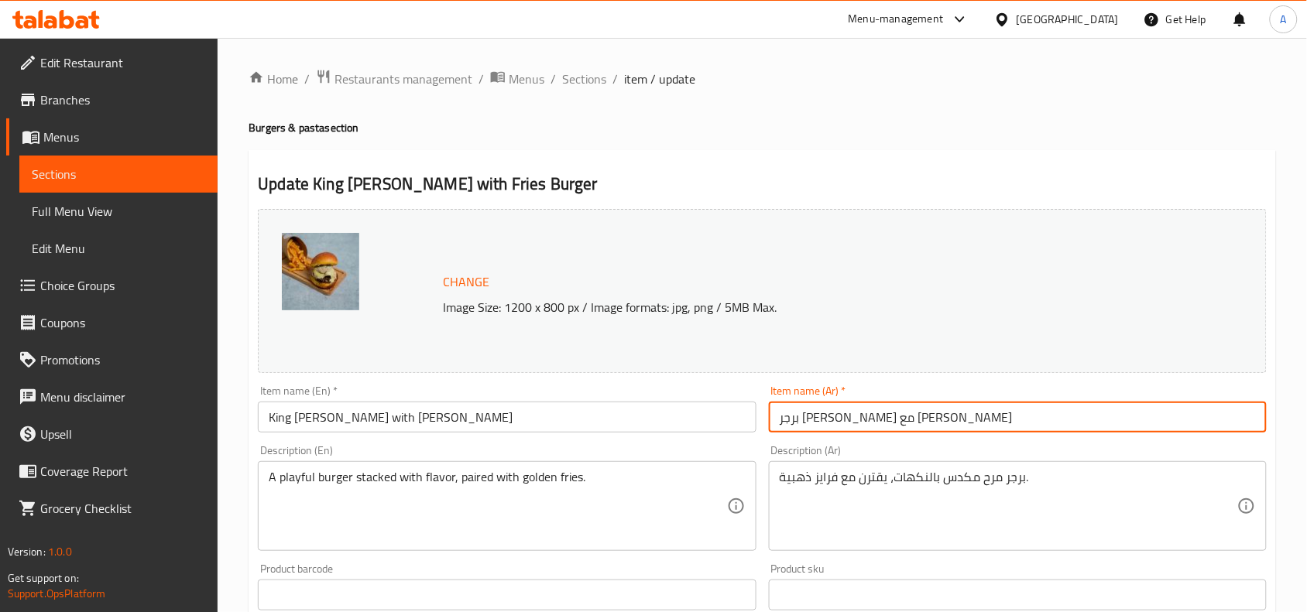
click at [869, 431] on input "برجر كينج جوليان مع فرايز" at bounding box center [1018, 417] width 498 height 31
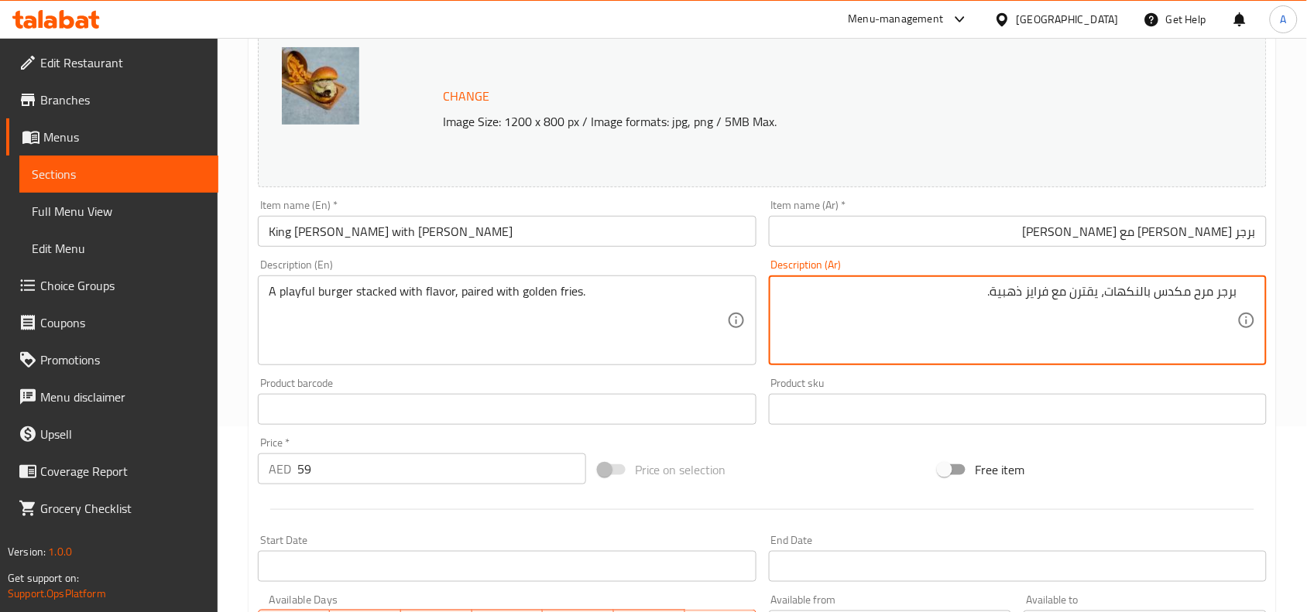
scroll to position [194, 0]
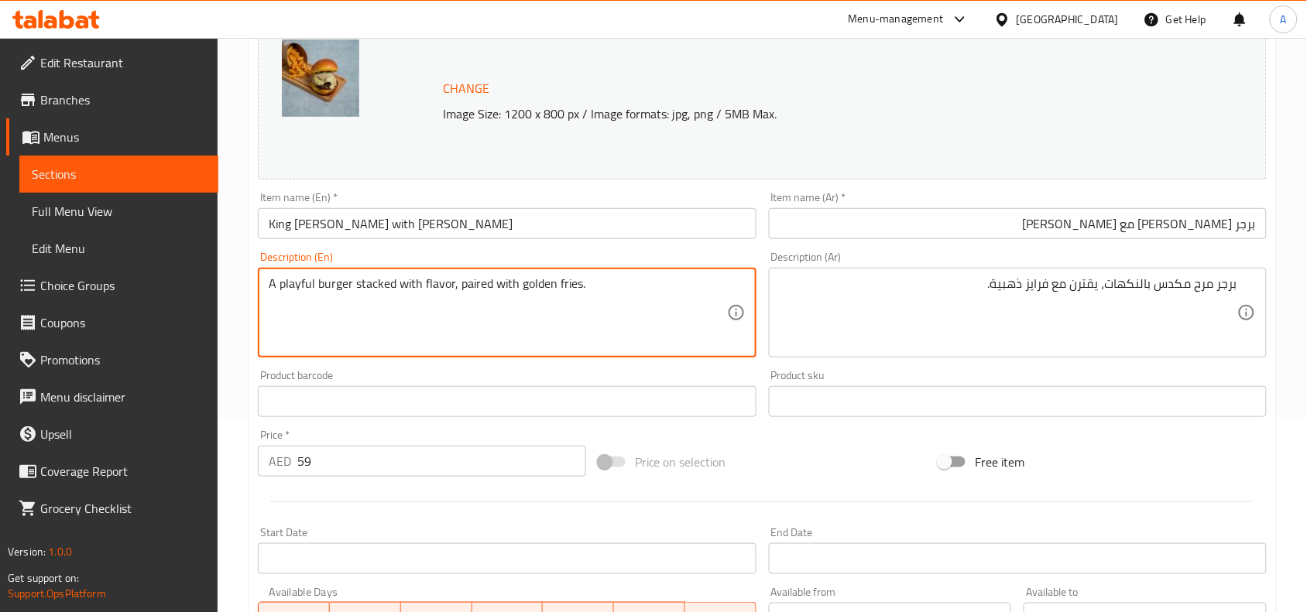
click at [281, 288] on textarea "A playful burger stacked with flavor, paired with golden fries." at bounding box center [498, 313] width 458 height 74
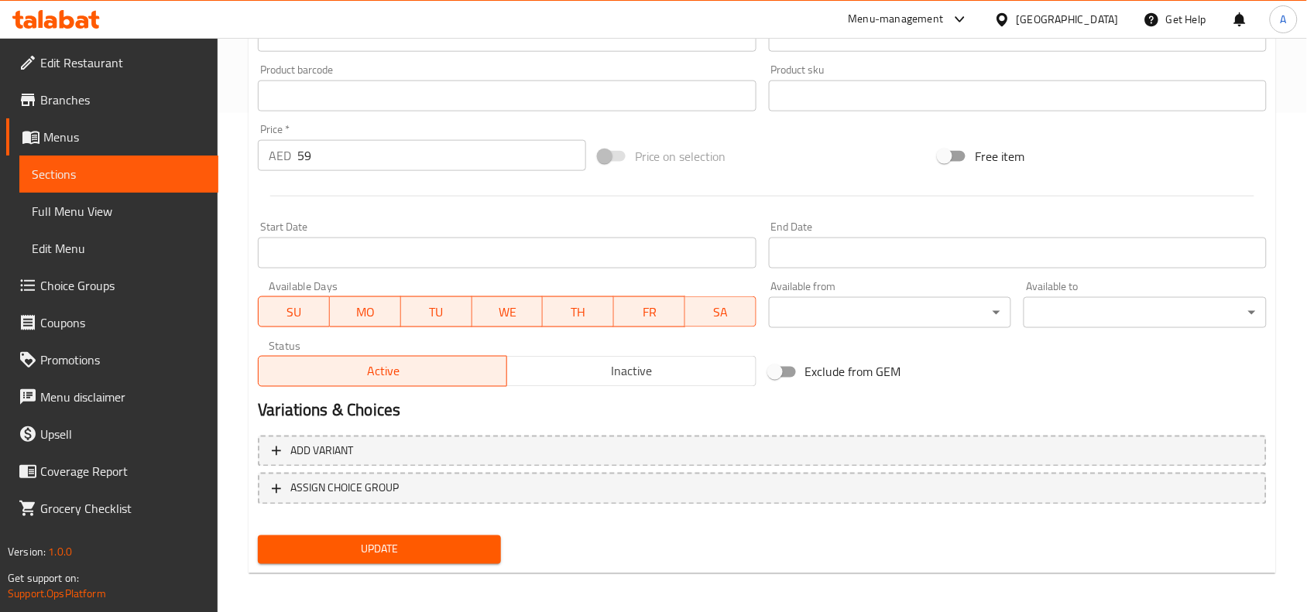
scroll to position [502, 0]
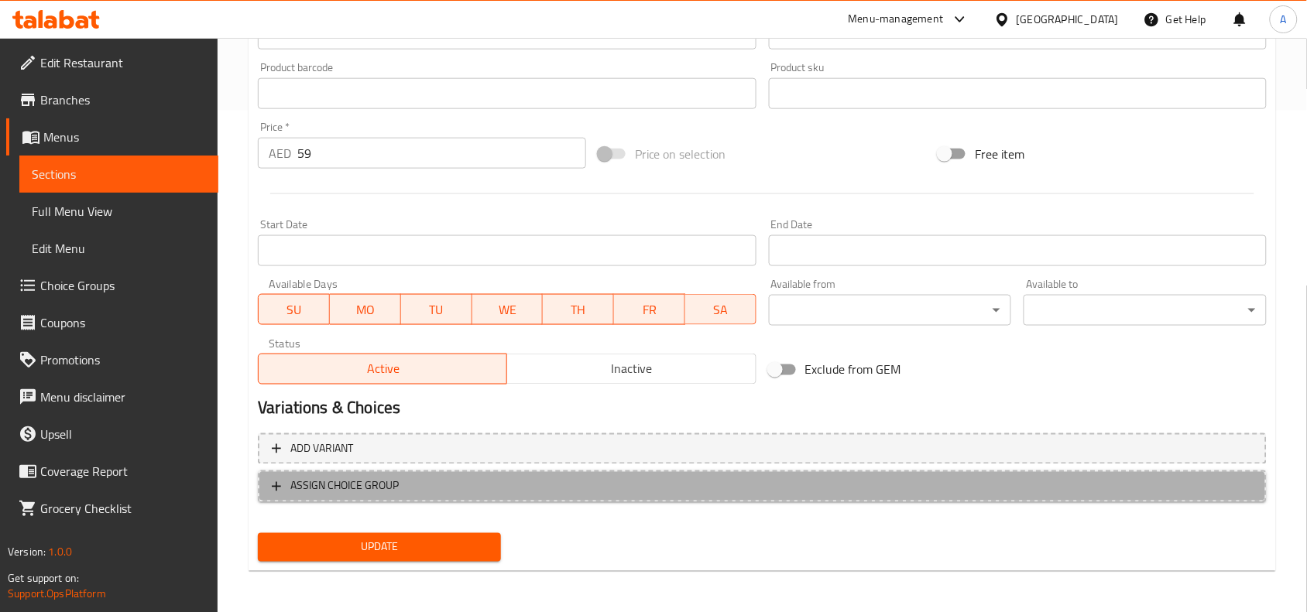
click at [474, 481] on span "ASSIGN CHOICE GROUP" at bounding box center [762, 486] width 981 height 19
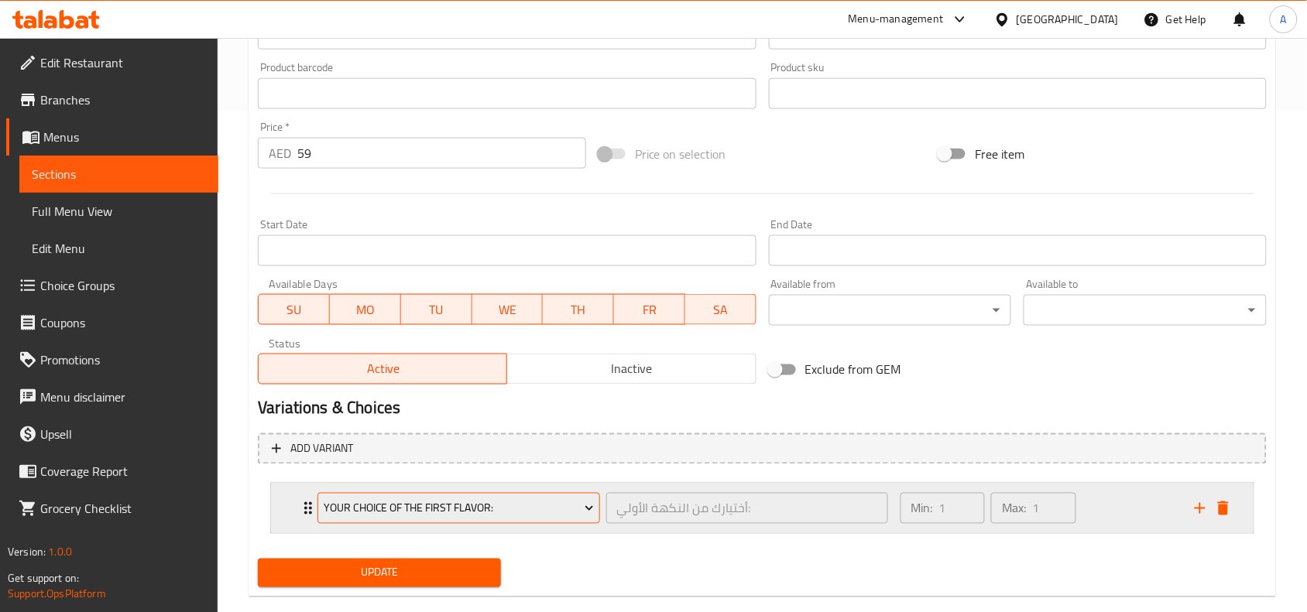
click at [523, 509] on span "Your Choice Of the First Flavor:" at bounding box center [459, 508] width 270 height 19
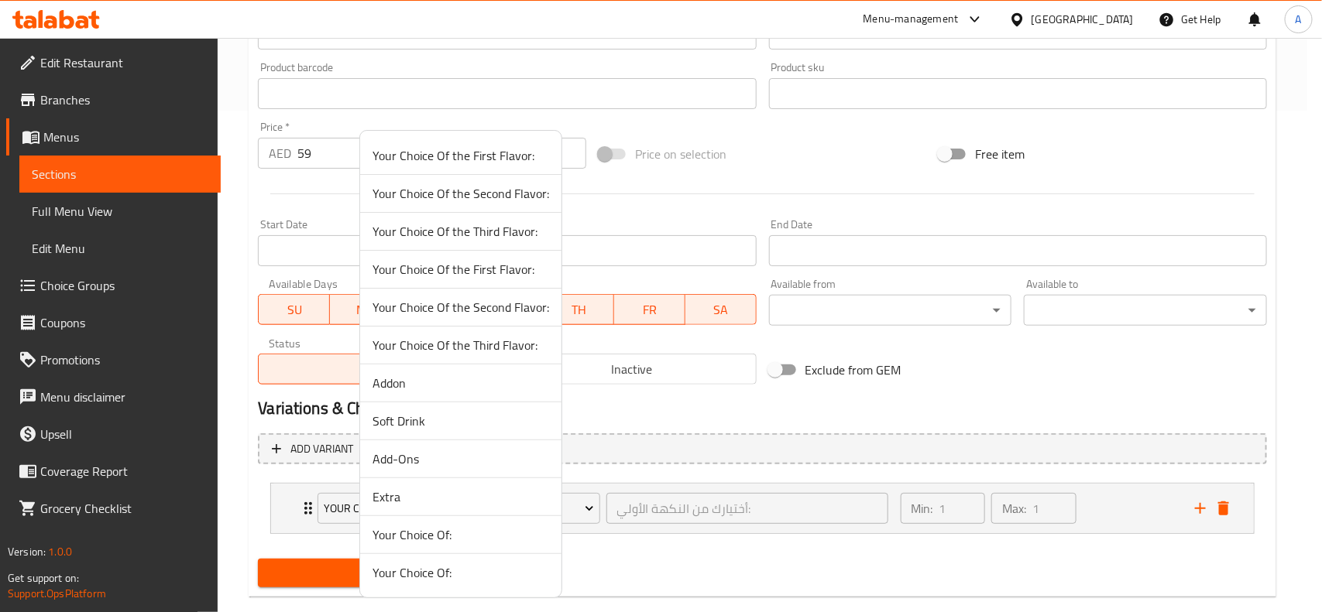
click at [444, 493] on span "Extra" at bounding box center [460, 497] width 177 height 19
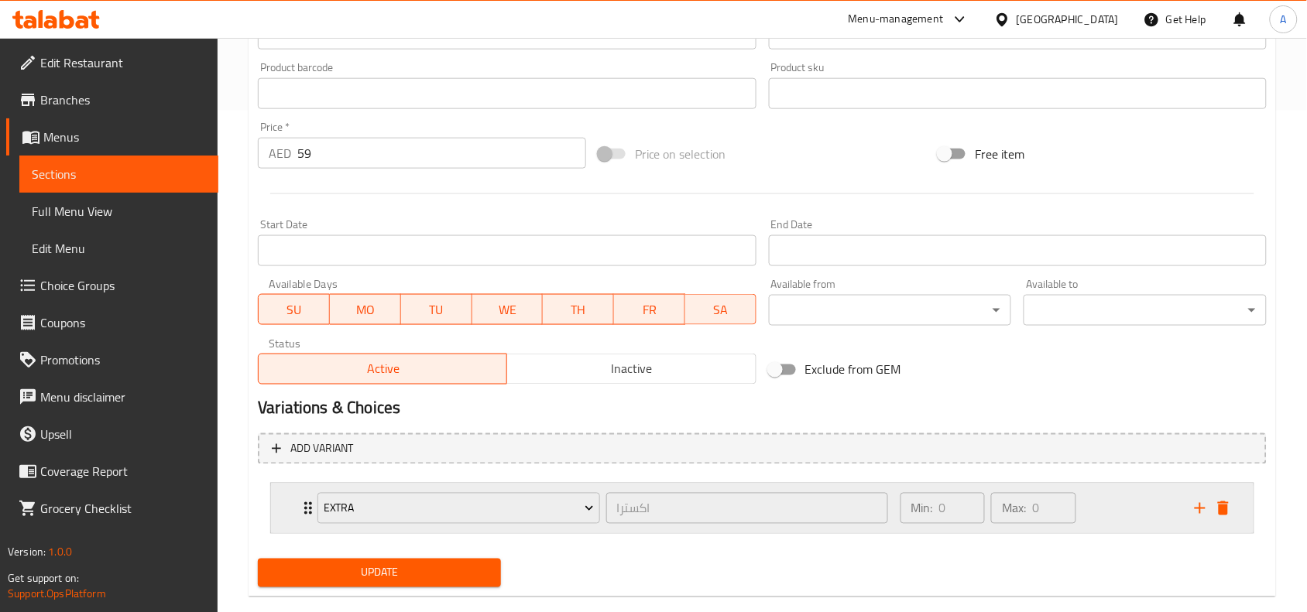
click at [1089, 517] on div "Min: 0 ​ Max: 0 ​" at bounding box center [1038, 509] width 294 height 50
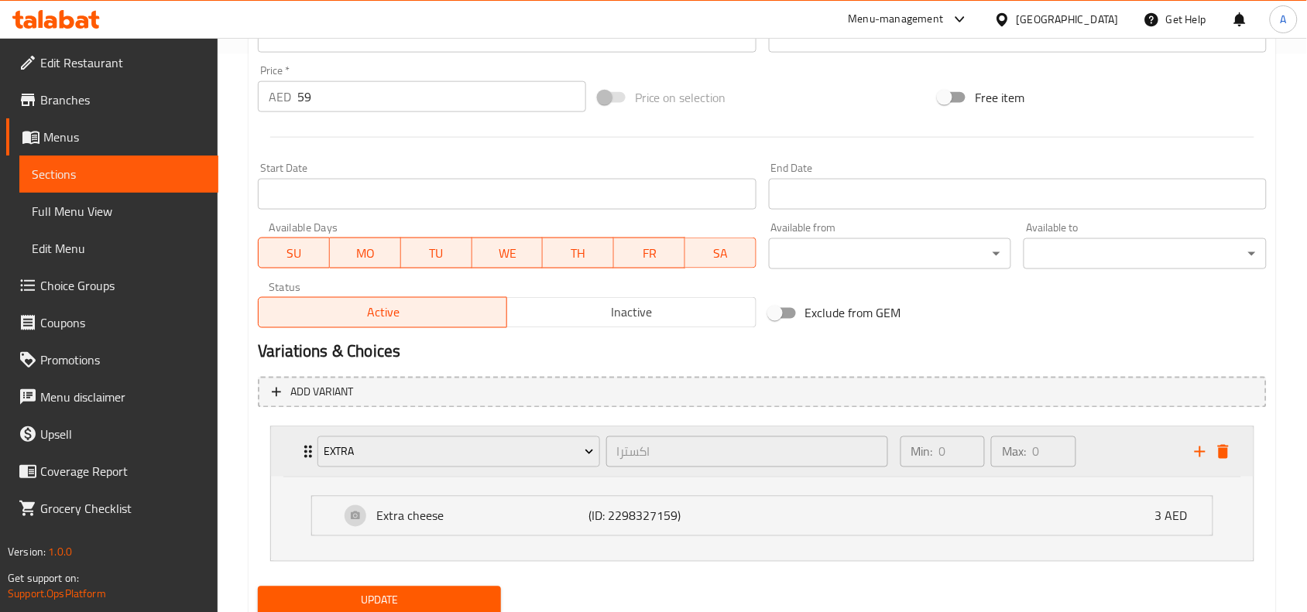
scroll to position [614, 0]
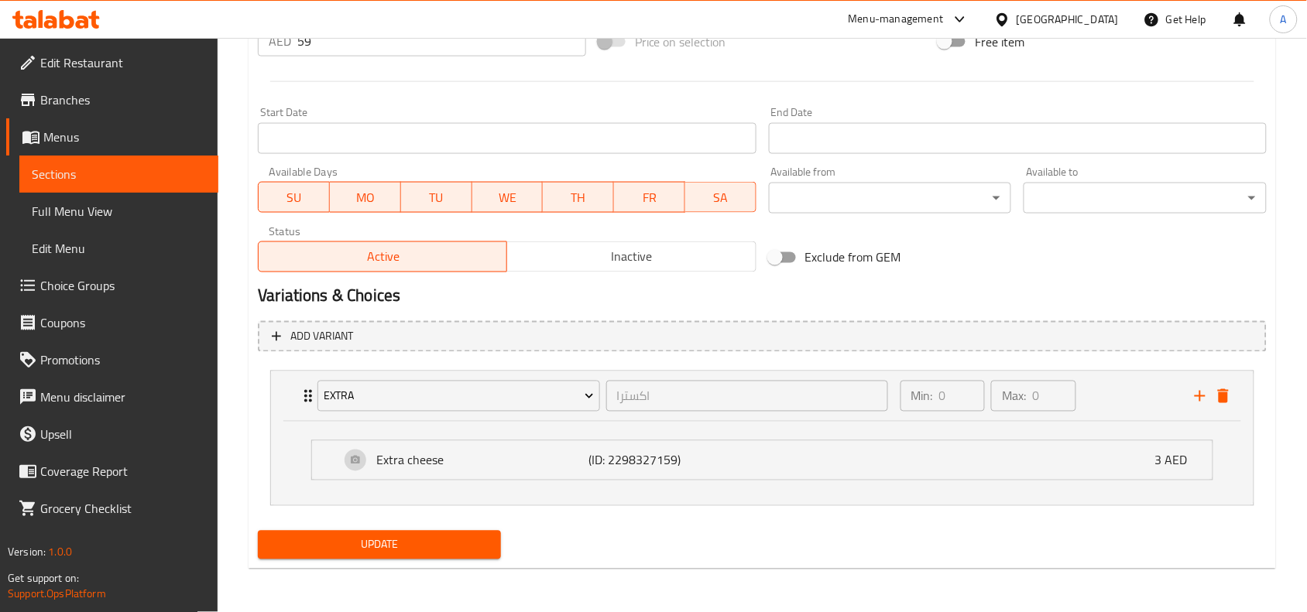
drag, startPoint x: 454, startPoint y: 546, endPoint x: 1246, endPoint y: 562, distance: 792.9
click at [478, 550] on span "Update" at bounding box center [379, 545] width 218 height 19
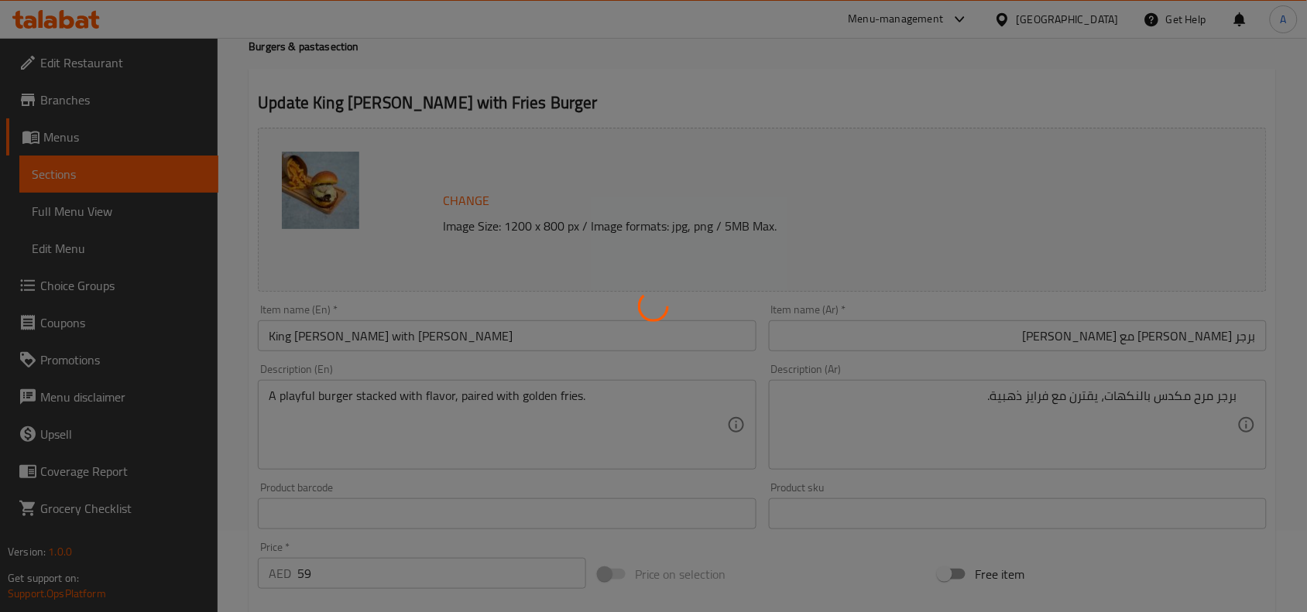
scroll to position [33, 0]
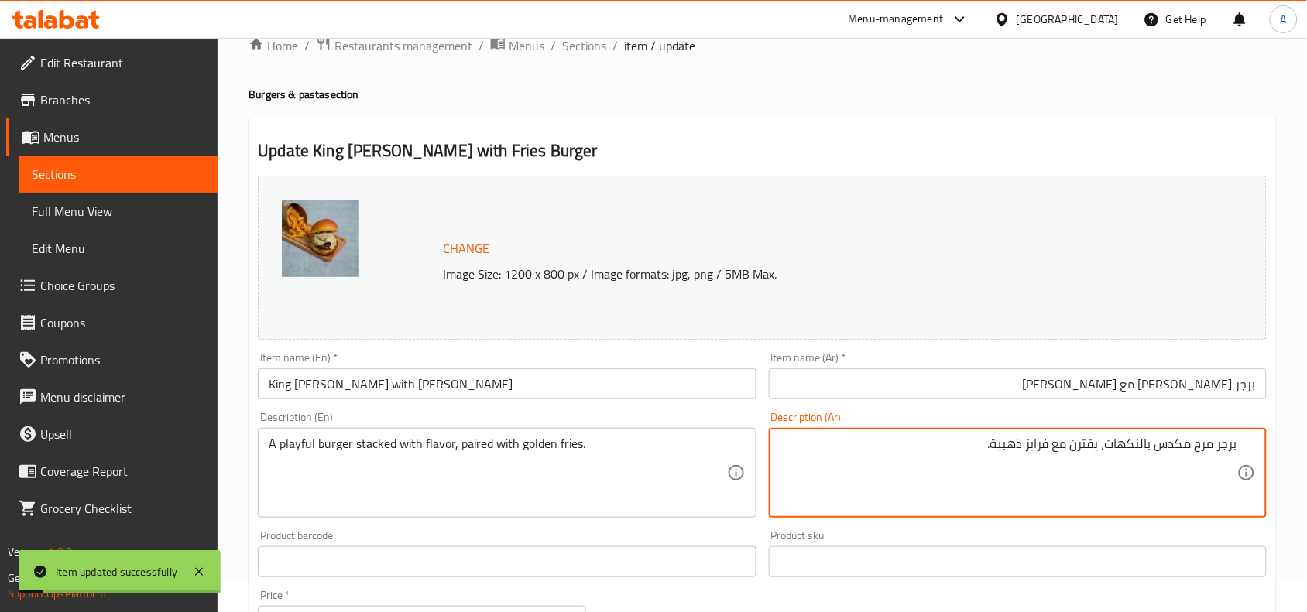
click at [1187, 453] on textarea "برجر مرح مكدس بالنكهات، يقترن مع فرايز ذهبية." at bounding box center [1009, 474] width 458 height 74
click at [1209, 454] on textarea "برجر مرح مكدس بالنكهات، يقترن مع فرايز ذهبية." at bounding box center [1009, 474] width 458 height 74
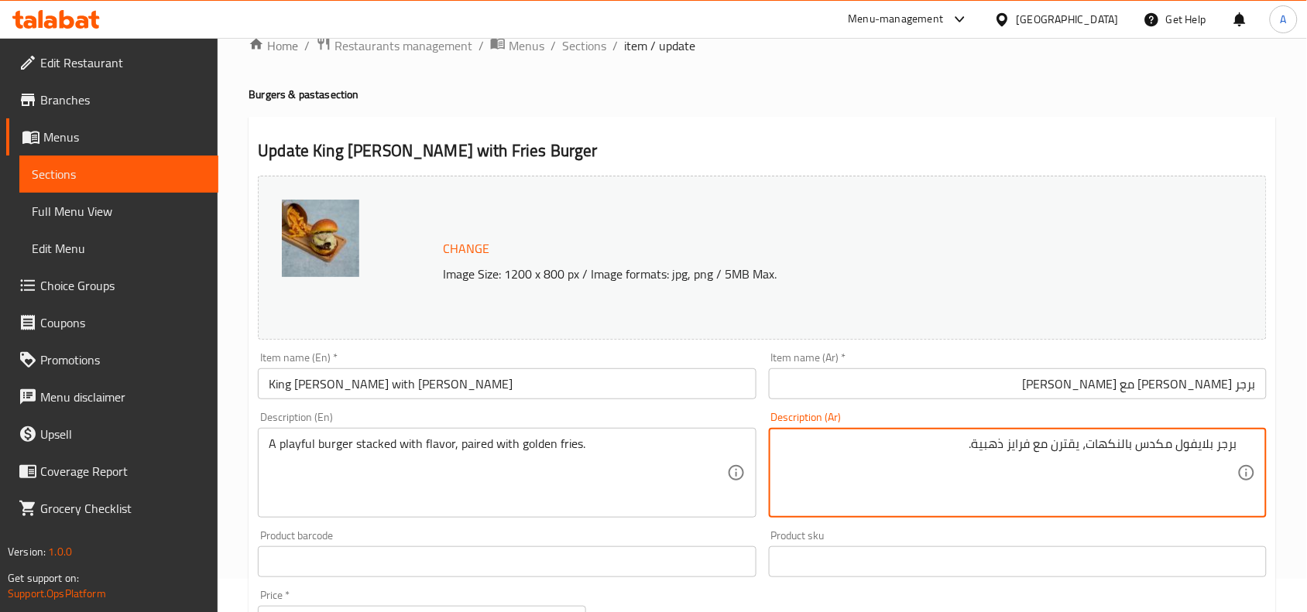
type textarea "برجر بلايفول مكدس بالنكهات، يقترن مع فرايز ذهبية."
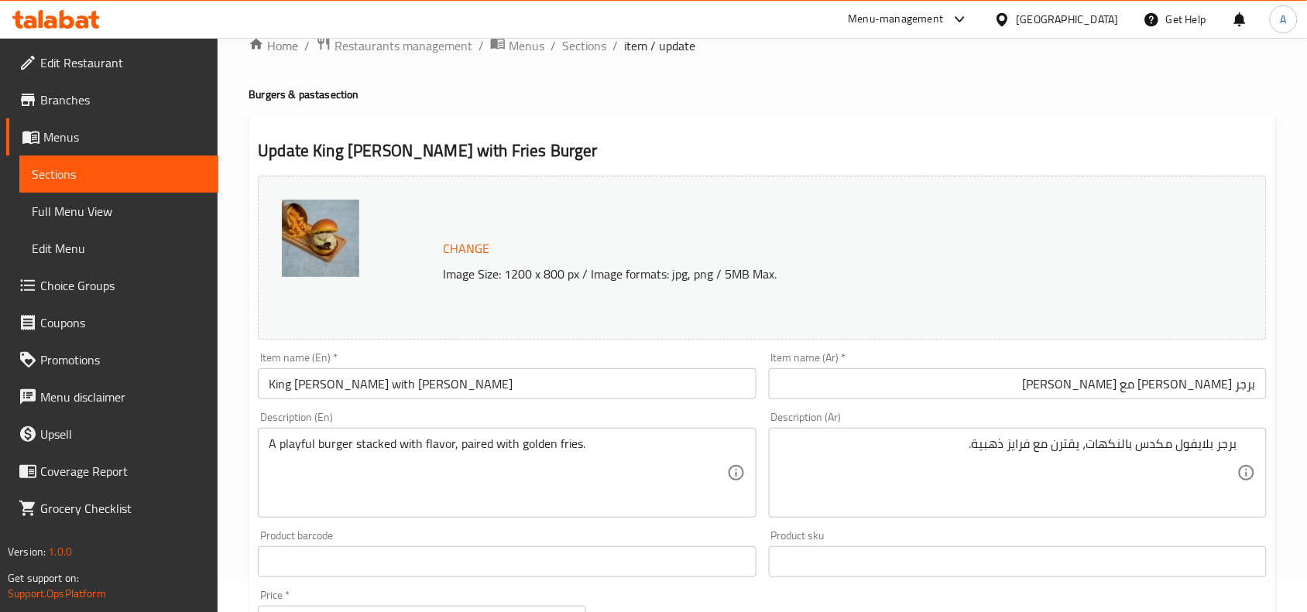
click at [1187, 112] on div "Home / Restaurants management / Menus / Sections / item / update Burgers & past…" at bounding box center [762, 599] width 1027 height 1126
click at [1020, 413] on div "Description (Ar) برجر بلايفول مكدس بالنكهات، يقترن مع فرايز ذهبية. Description …" at bounding box center [1018, 465] width 498 height 106
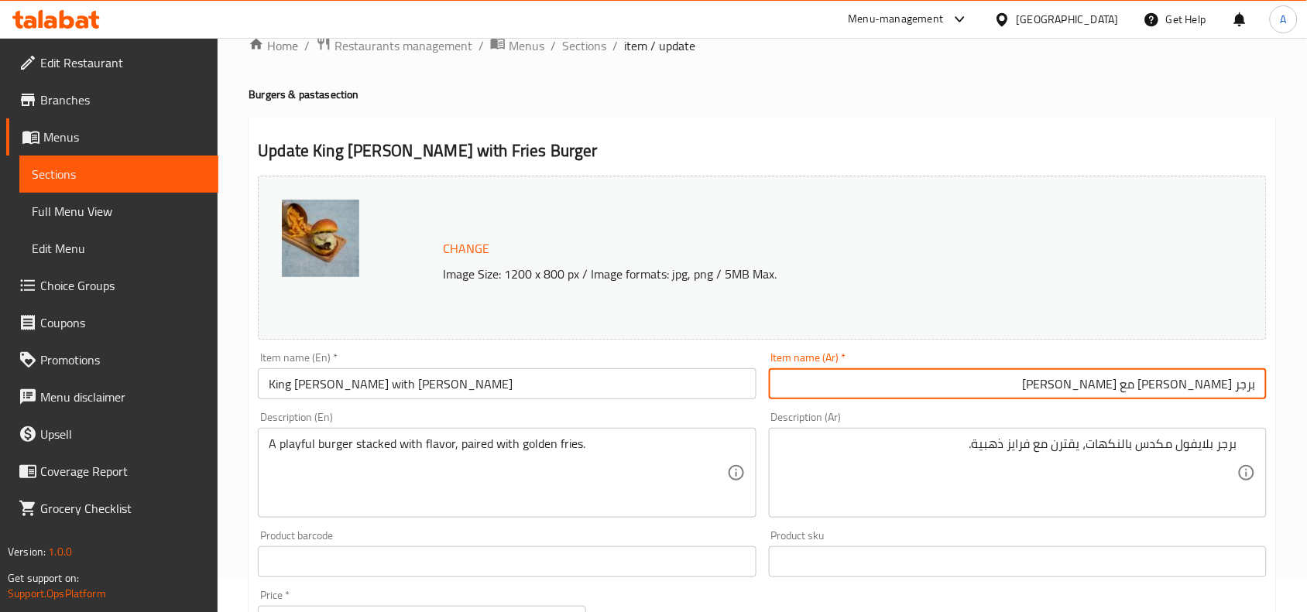
click at [1061, 384] on input "برجر كينج جوليان مع فرايز" at bounding box center [1018, 384] width 498 height 31
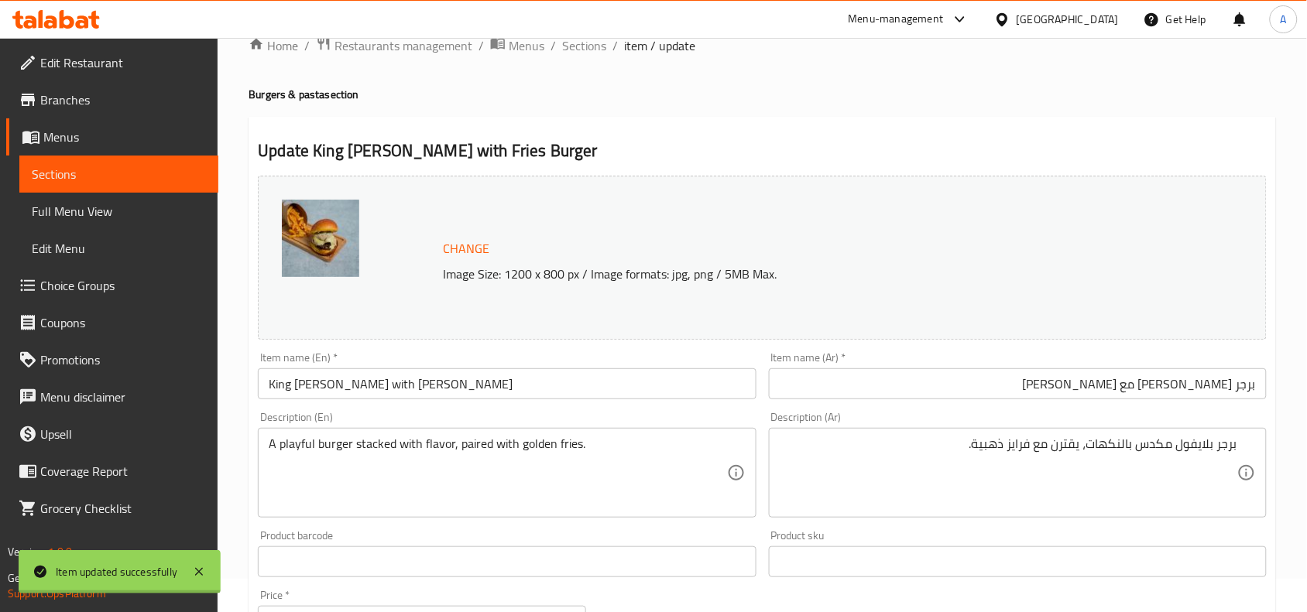
click at [516, 389] on div at bounding box center [653, 306] width 1307 height 612
click at [586, 53] on span "Sections" at bounding box center [584, 45] width 44 height 19
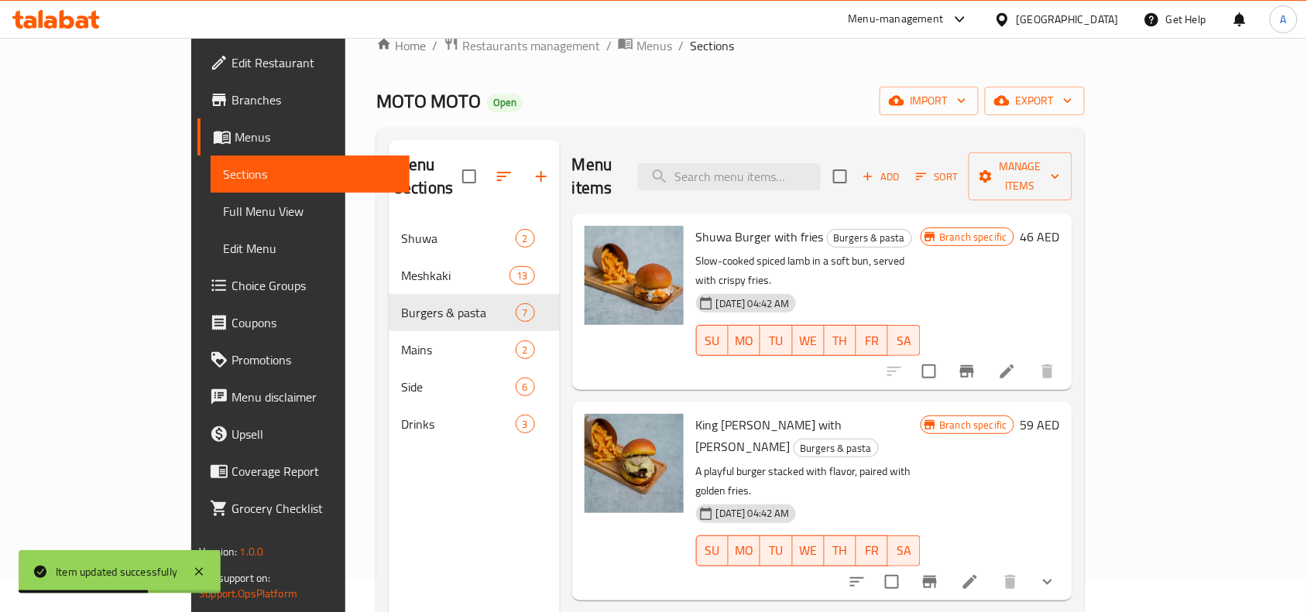
scroll to position [97, 0]
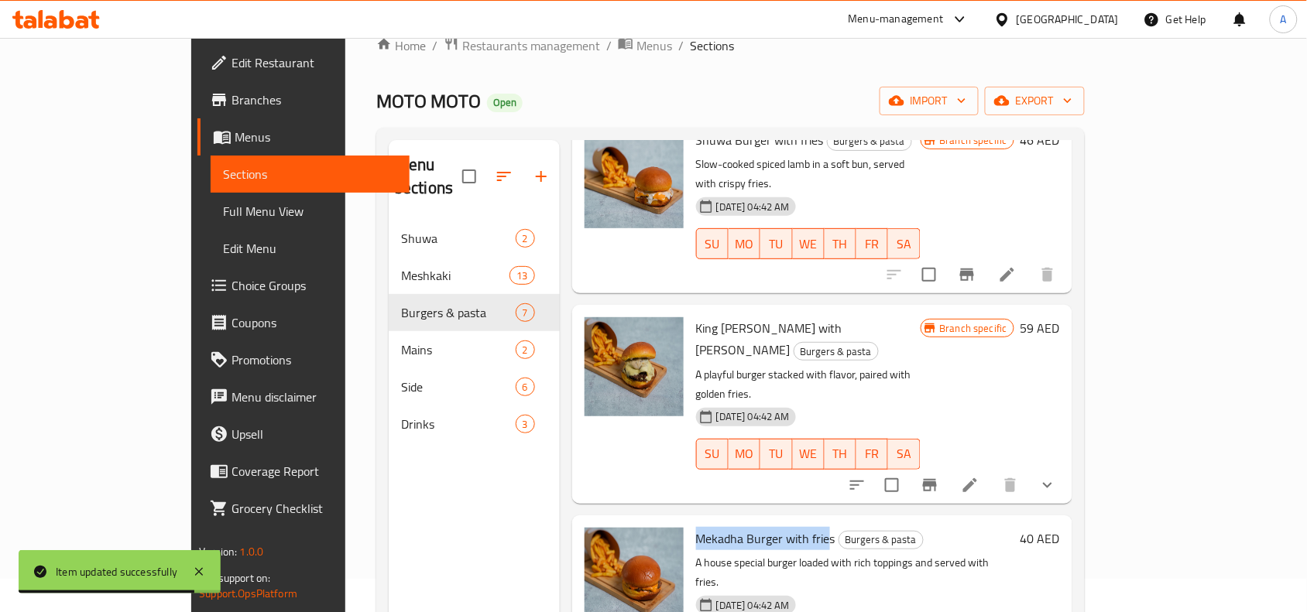
drag, startPoint x: 649, startPoint y: 462, endPoint x: 779, endPoint y: 449, distance: 130.7
click at [779, 527] on span "Mekadha Burger with fries" at bounding box center [765, 538] width 139 height 23
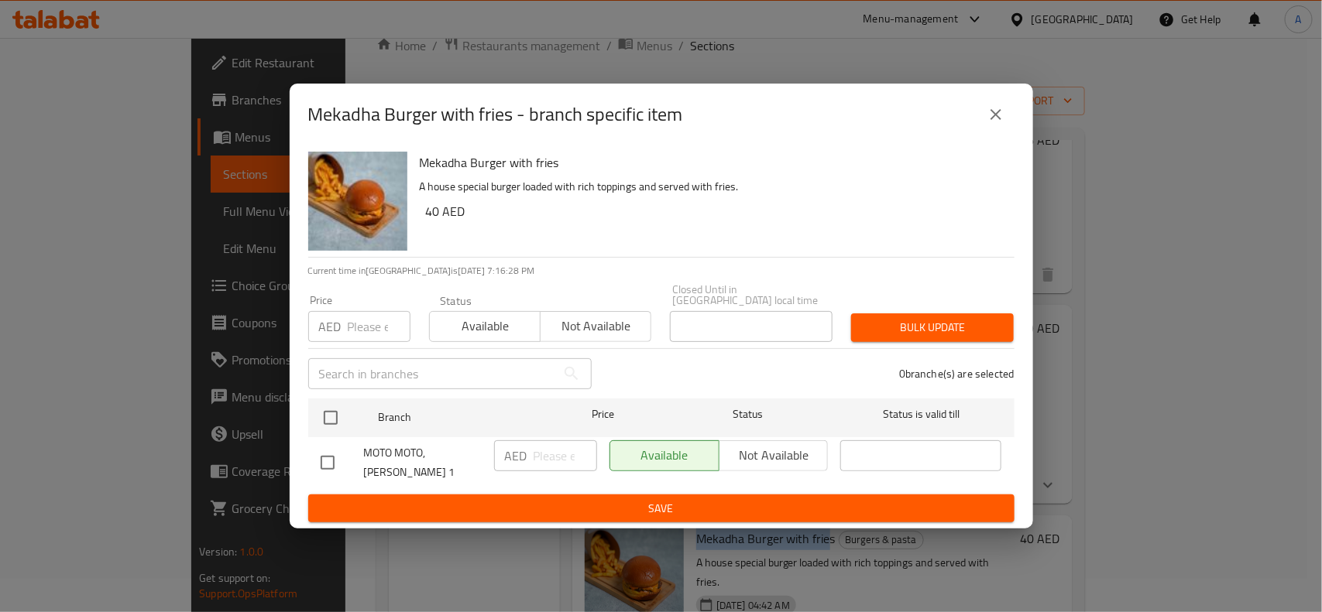
drag, startPoint x: 334, startPoint y: 408, endPoint x: 338, endPoint y: 345, distance: 63.6
click at [334, 408] on input "checkbox" at bounding box center [330, 418] width 33 height 33
checkbox input "true"
click at [341, 338] on div "AED Price" at bounding box center [359, 326] width 102 height 31
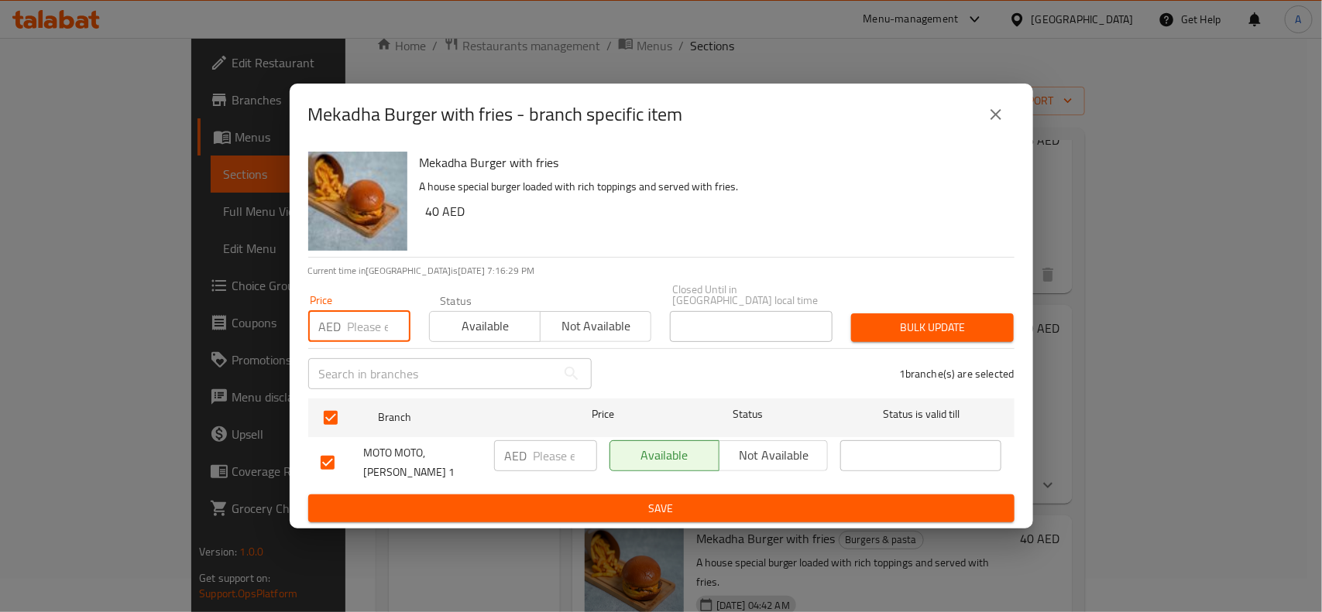
click at [368, 334] on input "number" at bounding box center [379, 326] width 63 height 31
type input "40"
click at [879, 334] on span "Bulk update" at bounding box center [932, 327] width 138 height 19
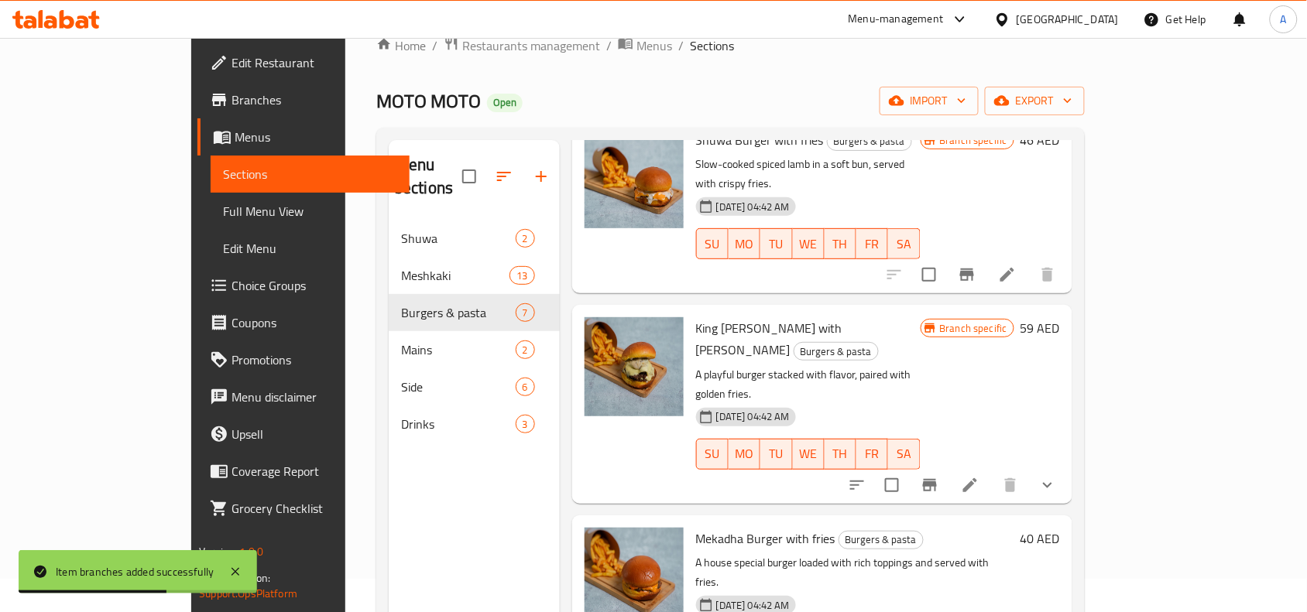
scroll to position [194, 0]
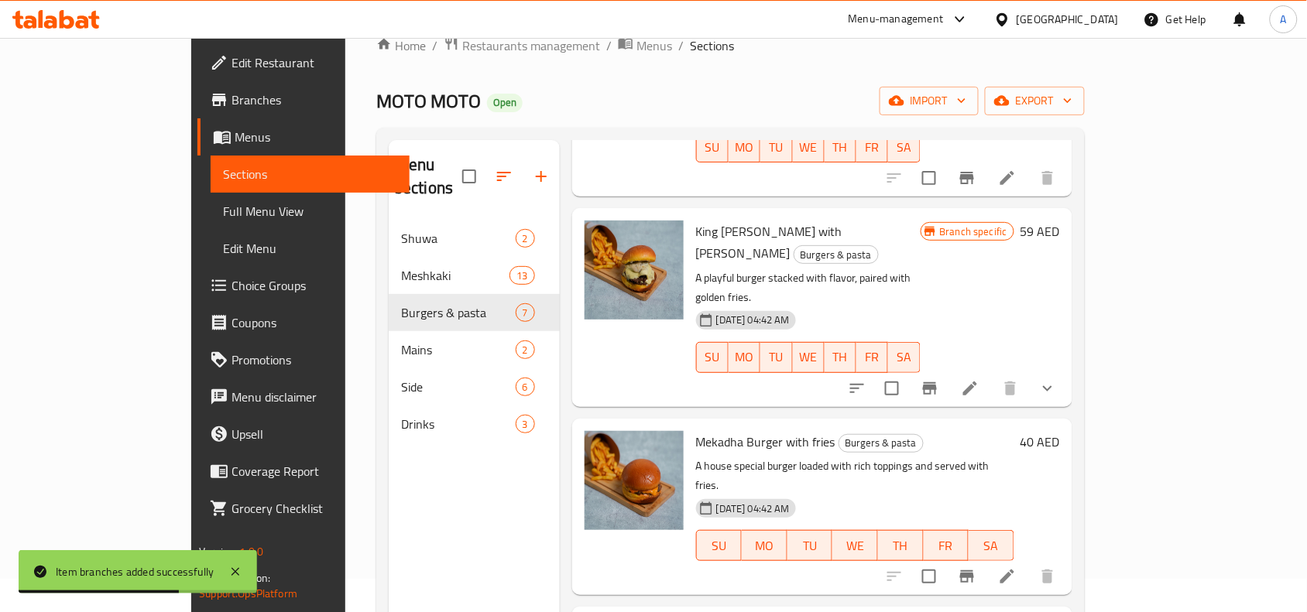
click at [1014, 570] on icon at bounding box center [1007, 577] width 14 height 14
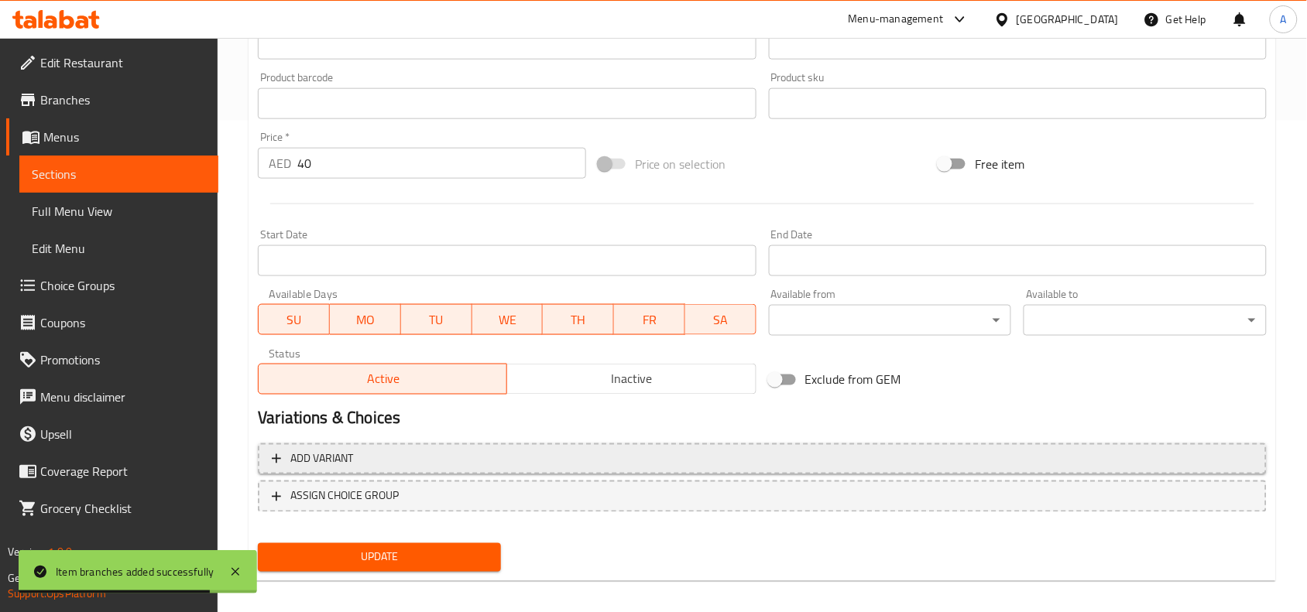
scroll to position [502, 0]
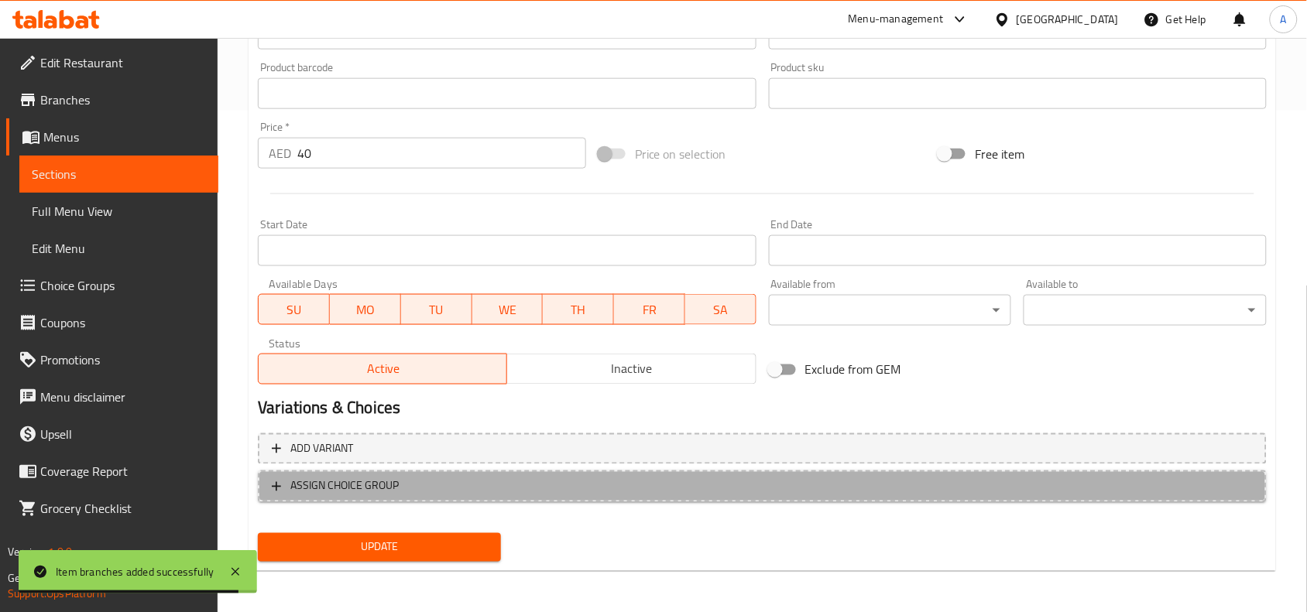
click at [588, 477] on span "ASSIGN CHOICE GROUP" at bounding box center [762, 486] width 981 height 19
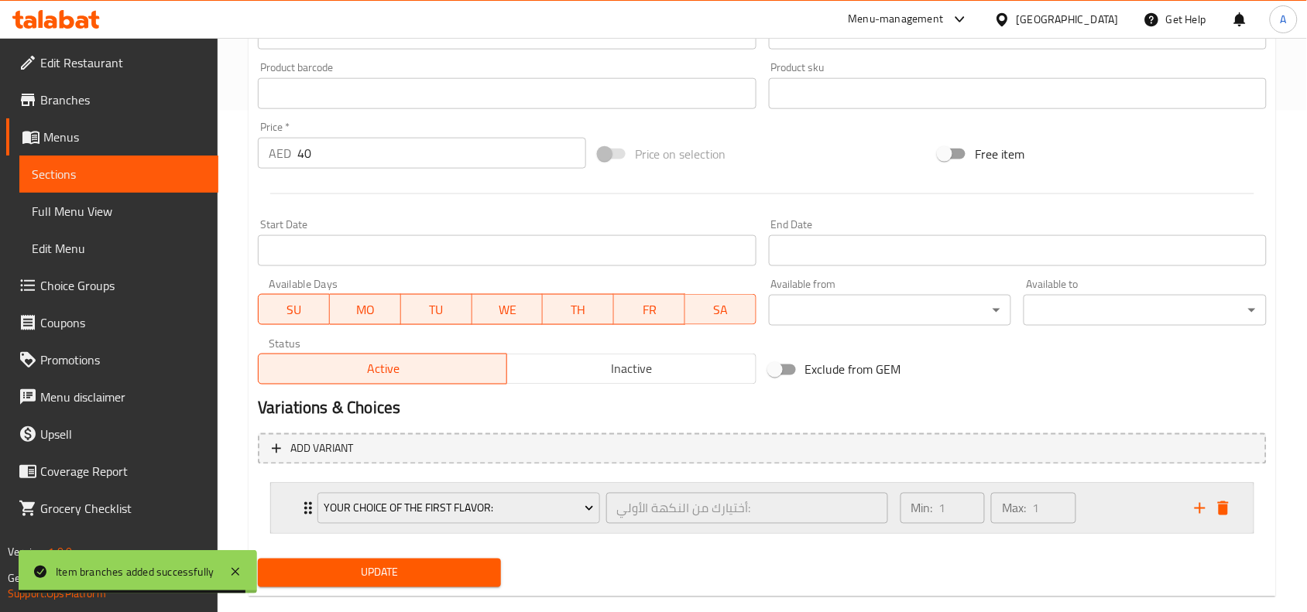
click at [482, 530] on div "Your Choice Of the First Flavor: أختيارك من النكهة الأولي: ​" at bounding box center [602, 509] width 588 height 50
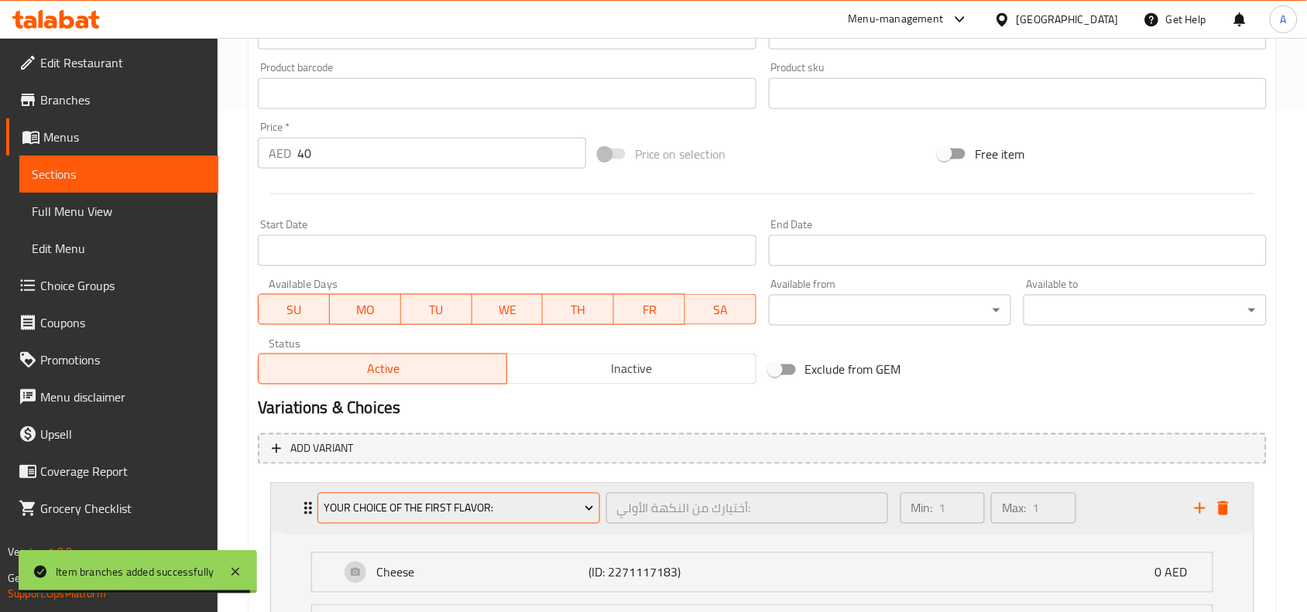
click at [523, 516] on span "Your Choice Of the First Flavor:" at bounding box center [459, 508] width 270 height 19
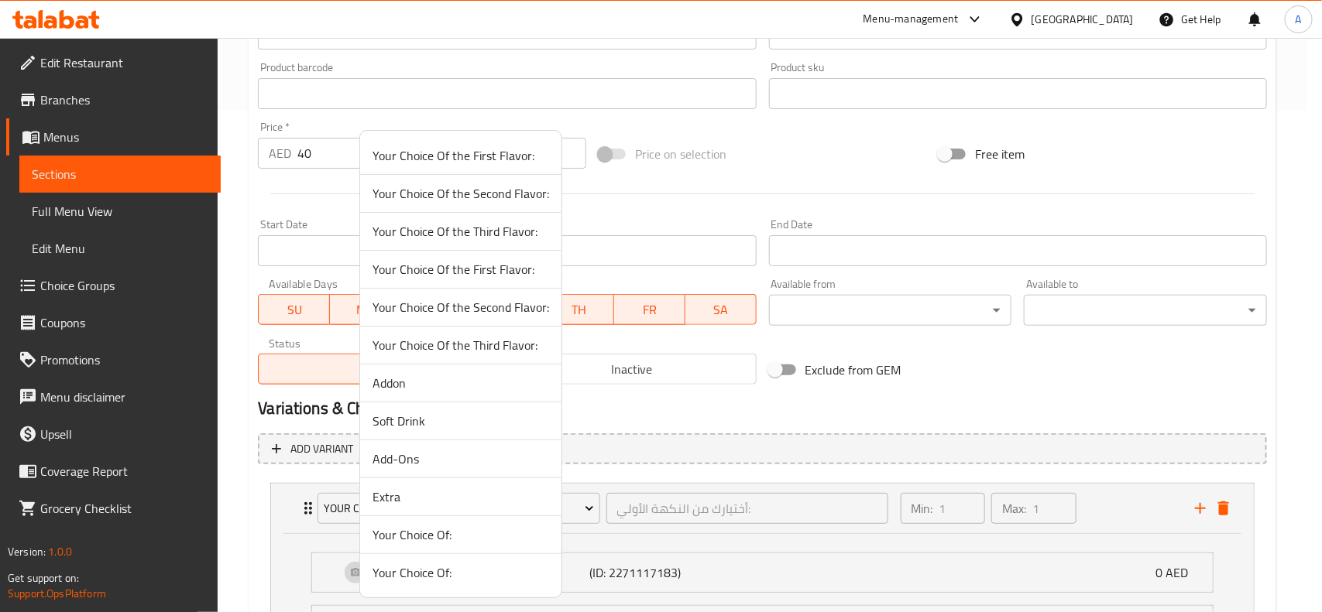
click at [965, 430] on div at bounding box center [661, 306] width 1322 height 612
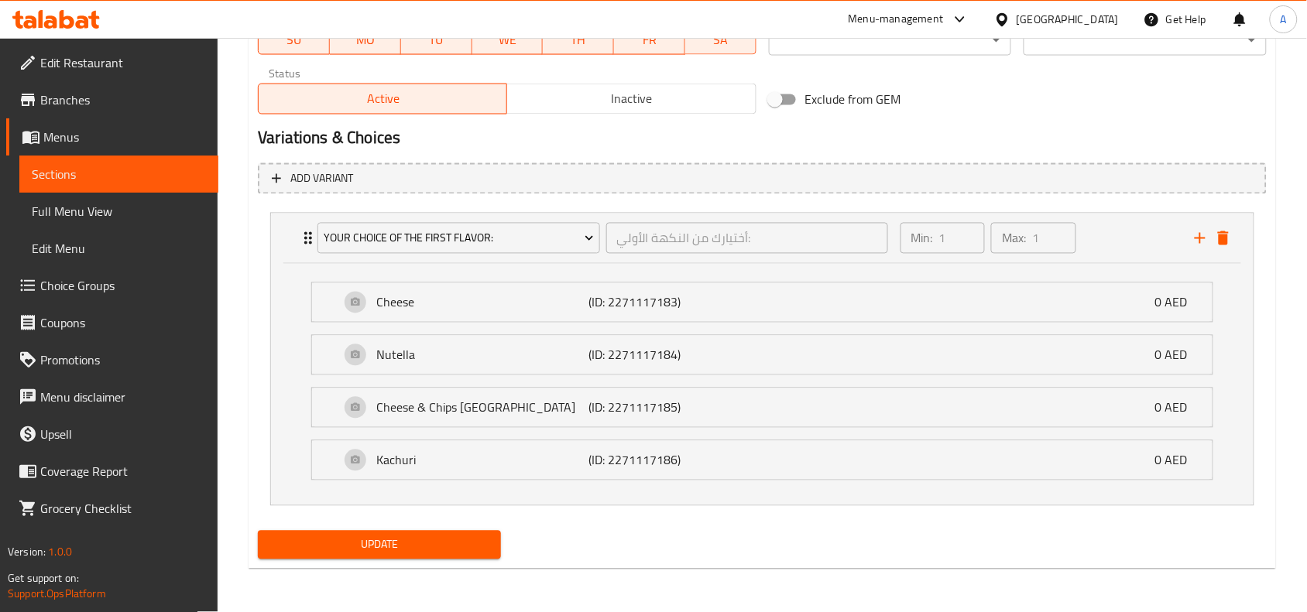
scroll to position [289, 0]
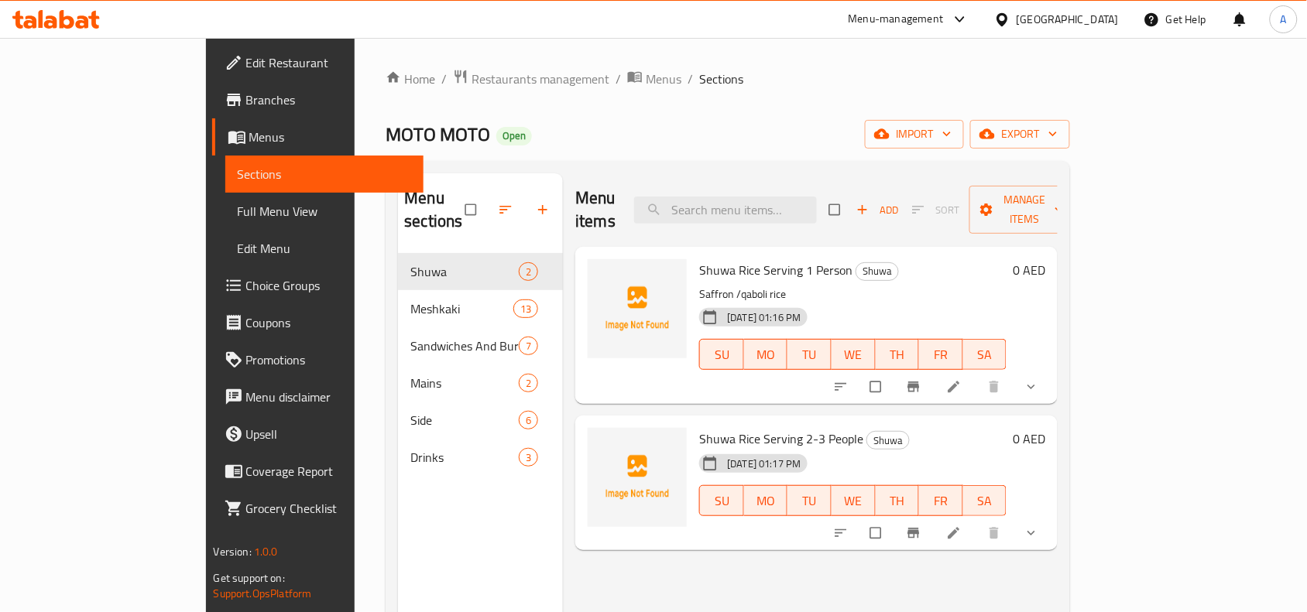
click at [212, 269] on link "Choice Groups" at bounding box center [318, 285] width 212 height 37
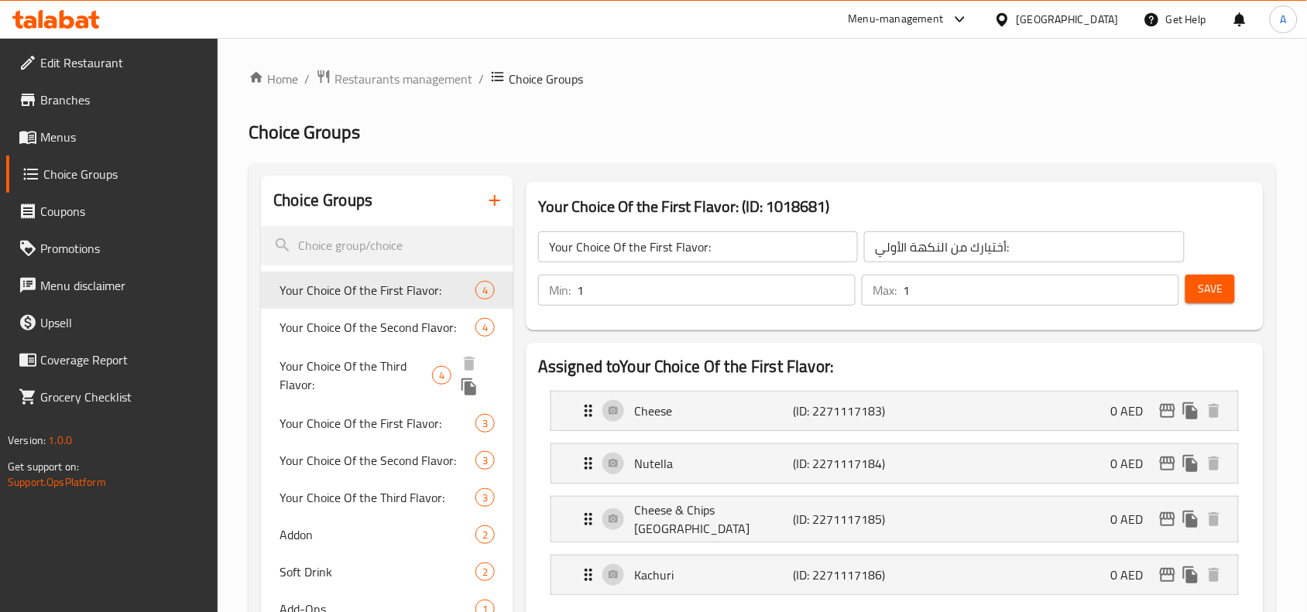
scroll to position [387, 0]
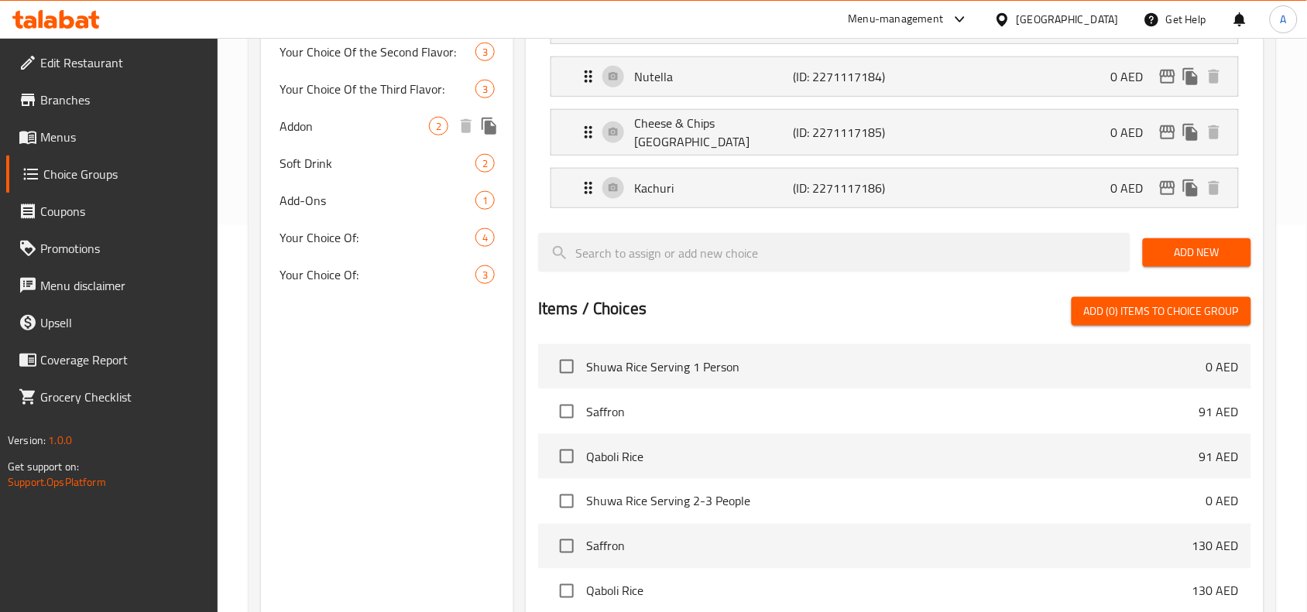
click at [354, 132] on span "Addon" at bounding box center [353, 126] width 149 height 19
type input "Addon"
type input "إضافة"
type input "0"
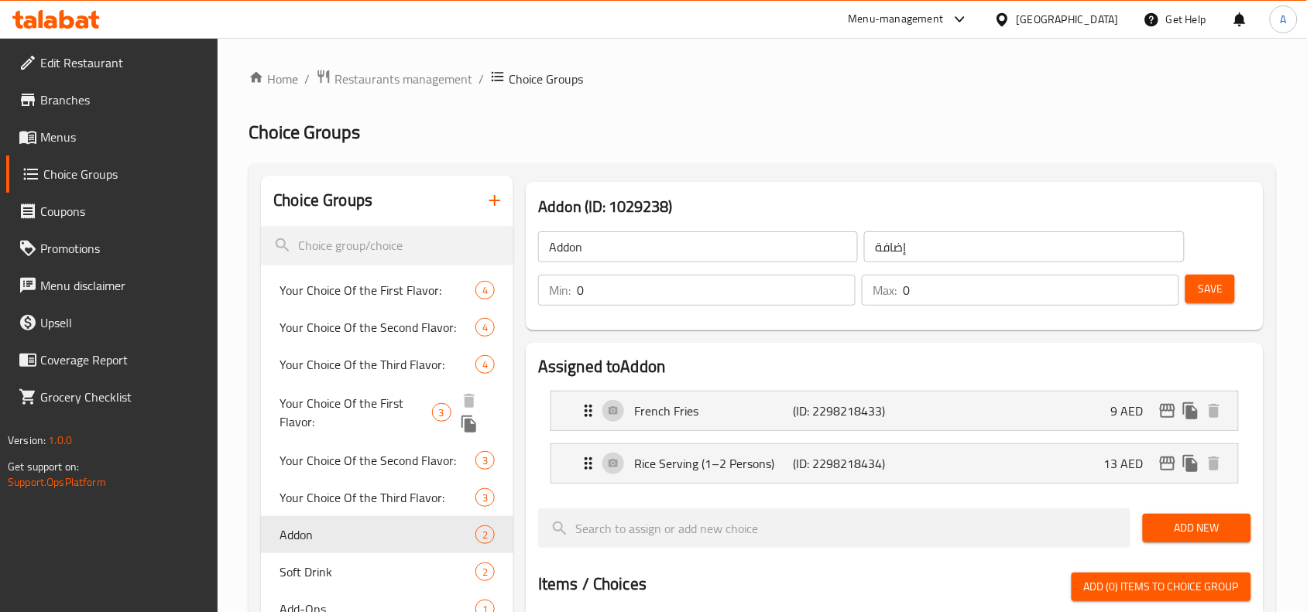
scroll to position [194, 0]
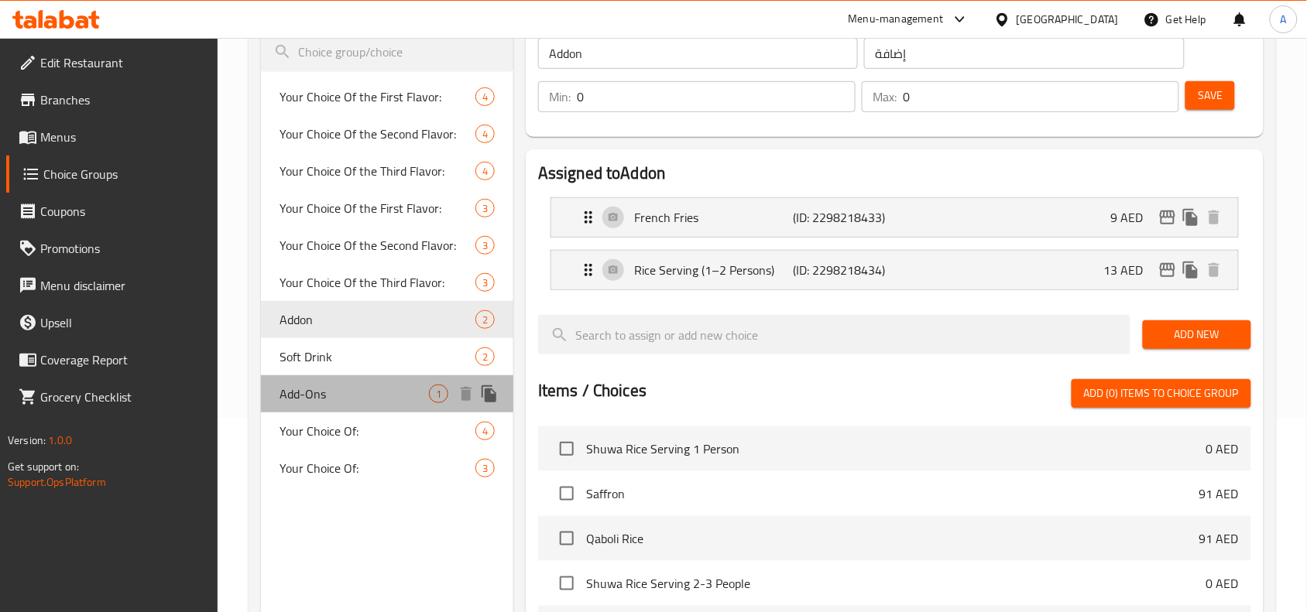
click at [341, 391] on span "Add-Ons" at bounding box center [353, 394] width 149 height 19
type input "Add-Ons"
type input "إضافات"
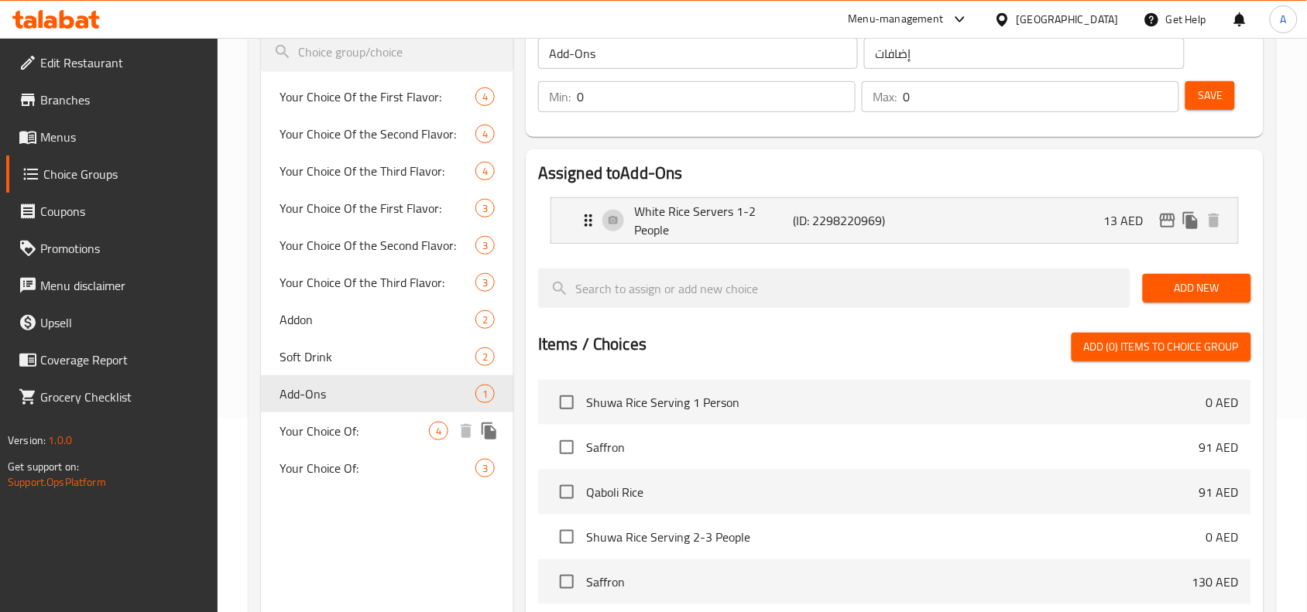
click at [345, 422] on span "Your Choice Of:" at bounding box center [353, 431] width 149 height 19
type input "Your Choice Of:"
type input "إختيارك من:"
type input "1"
type input "3"
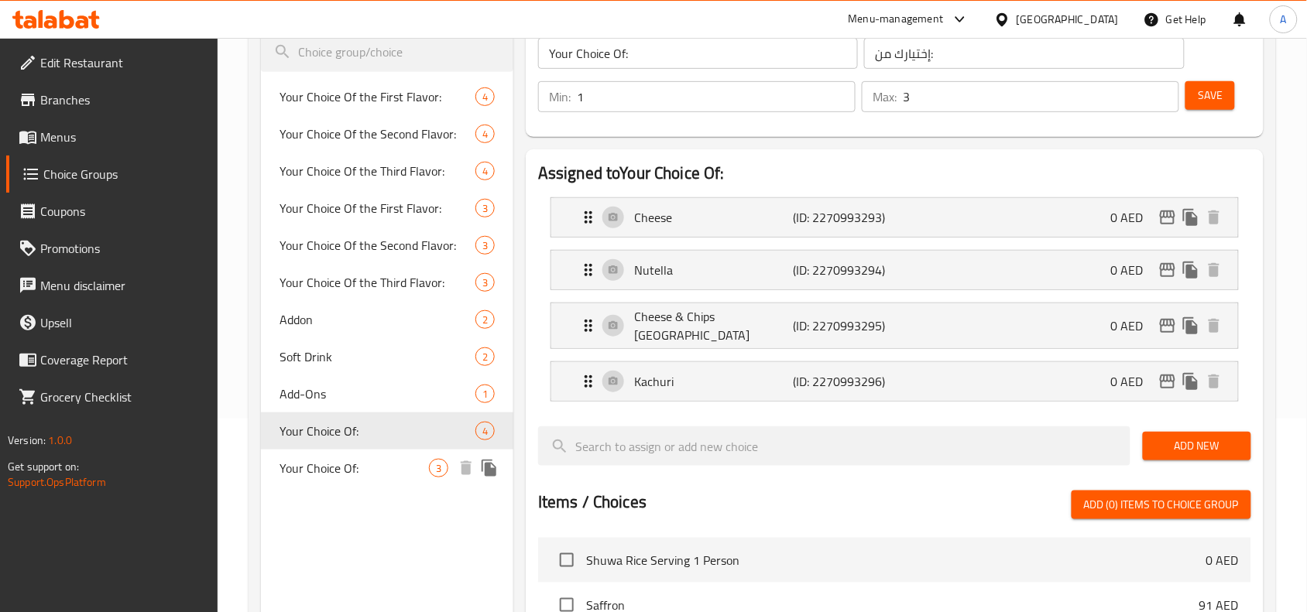
click at [383, 454] on div "Your Choice Of: 3" at bounding box center [387, 468] width 252 height 37
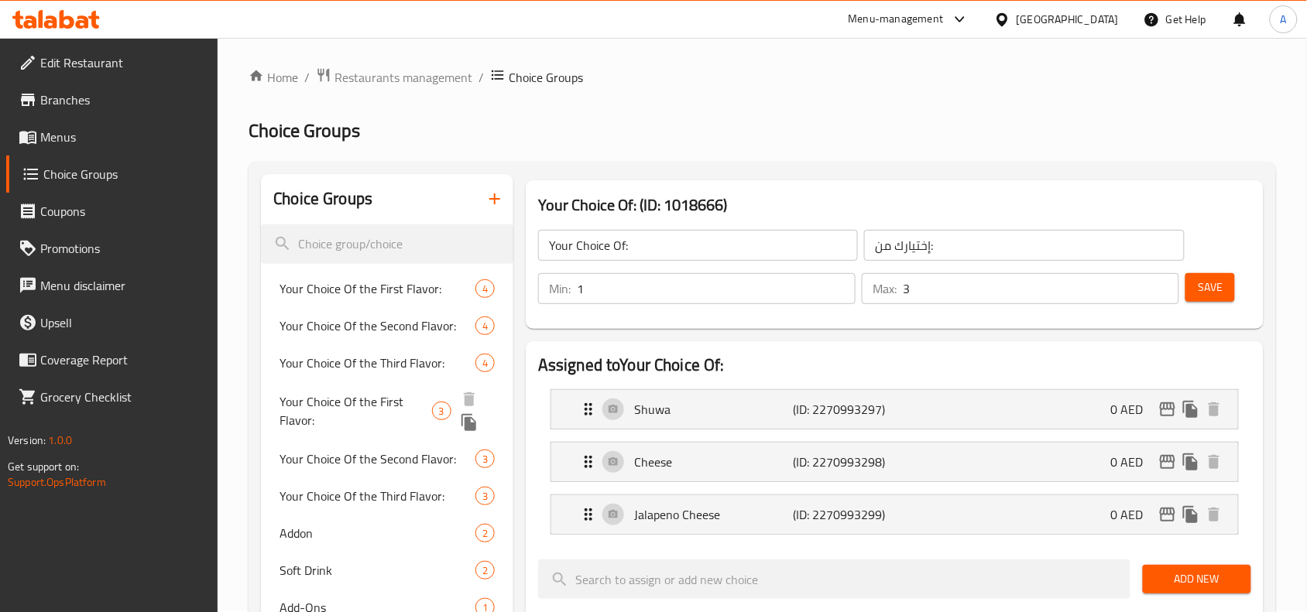
scroll to position [0, 0]
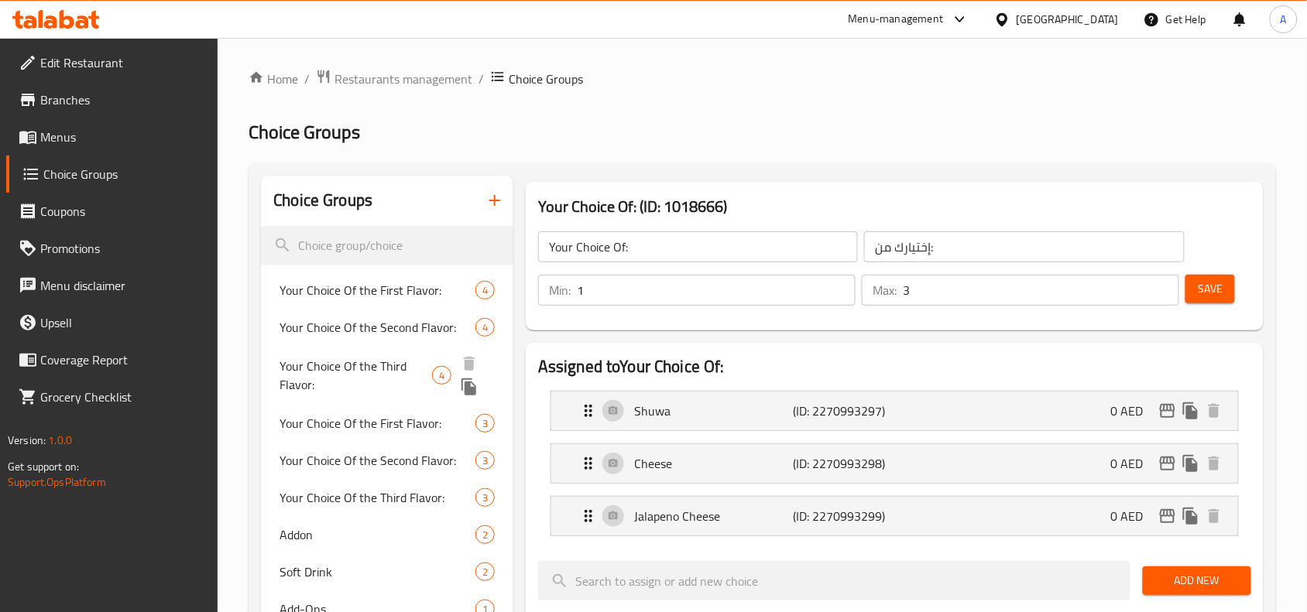
click at [361, 284] on span "Your Choice Of the First Flavor:" at bounding box center [377, 290] width 196 height 19
type input "Your Choice Of the First Flavor:"
type input "أختيارك من النكهة الأولي:"
type input "1"
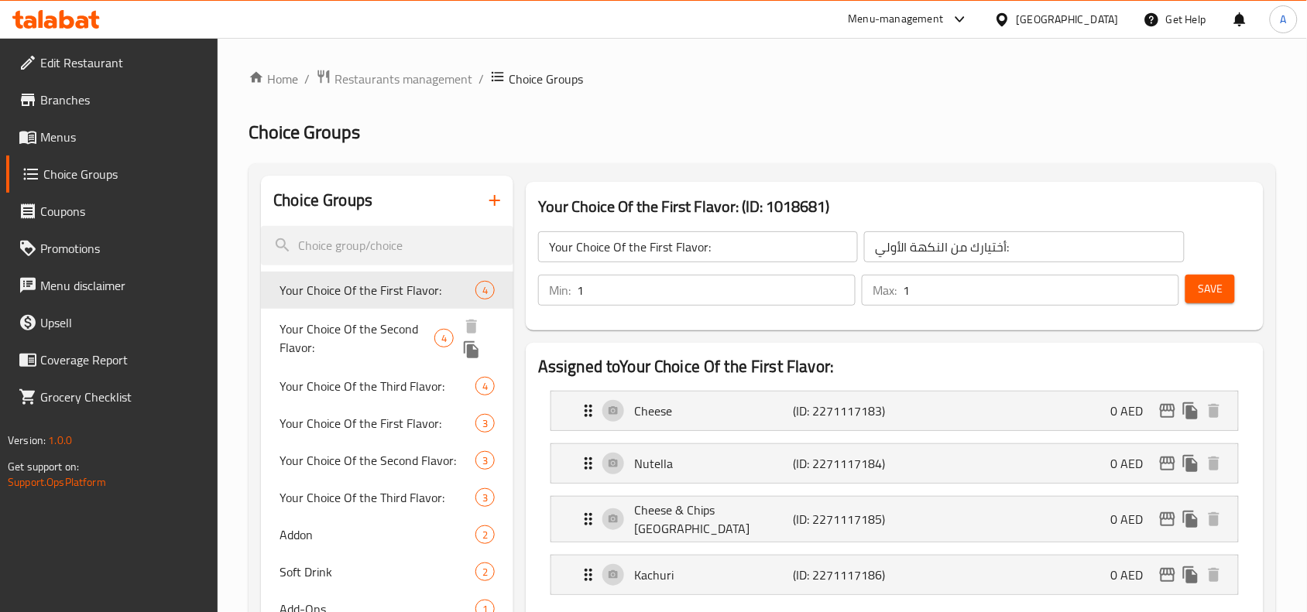
click at [366, 345] on span "Your Choice Of the Second Flavor:" at bounding box center [356, 338] width 155 height 37
type input "Your Choice Of the Second Flavor:"
type input "أختيارك من النكهة الثانية:"
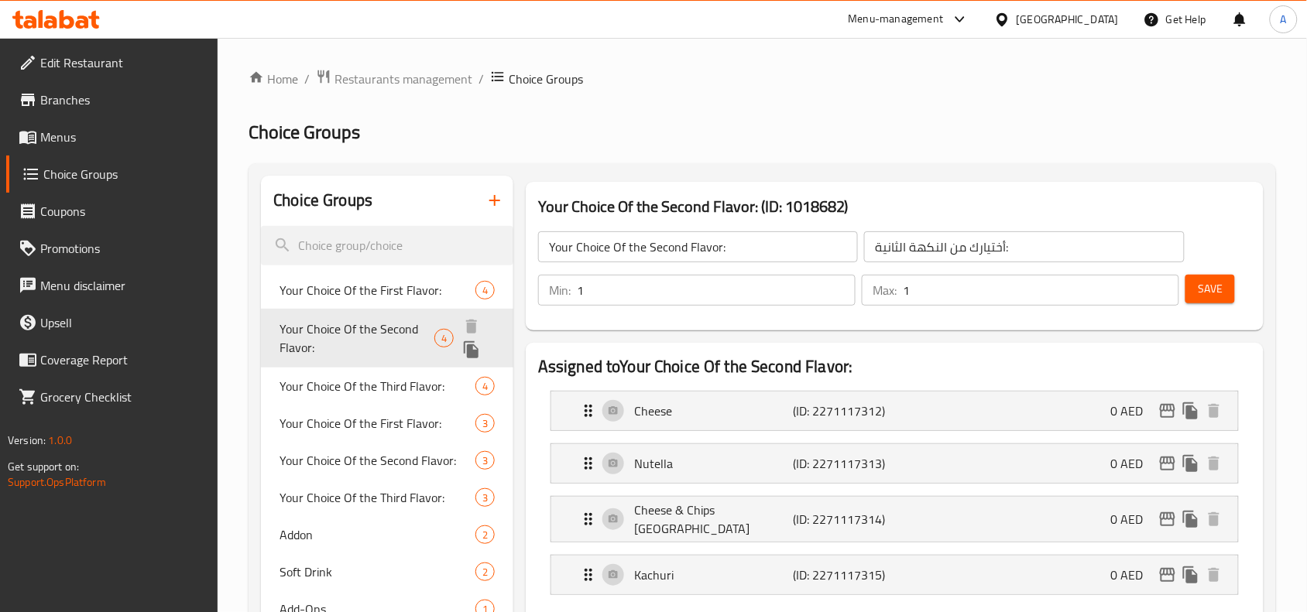
click at [365, 362] on div "Your Choice Of the Second Flavor: 4" at bounding box center [387, 338] width 252 height 59
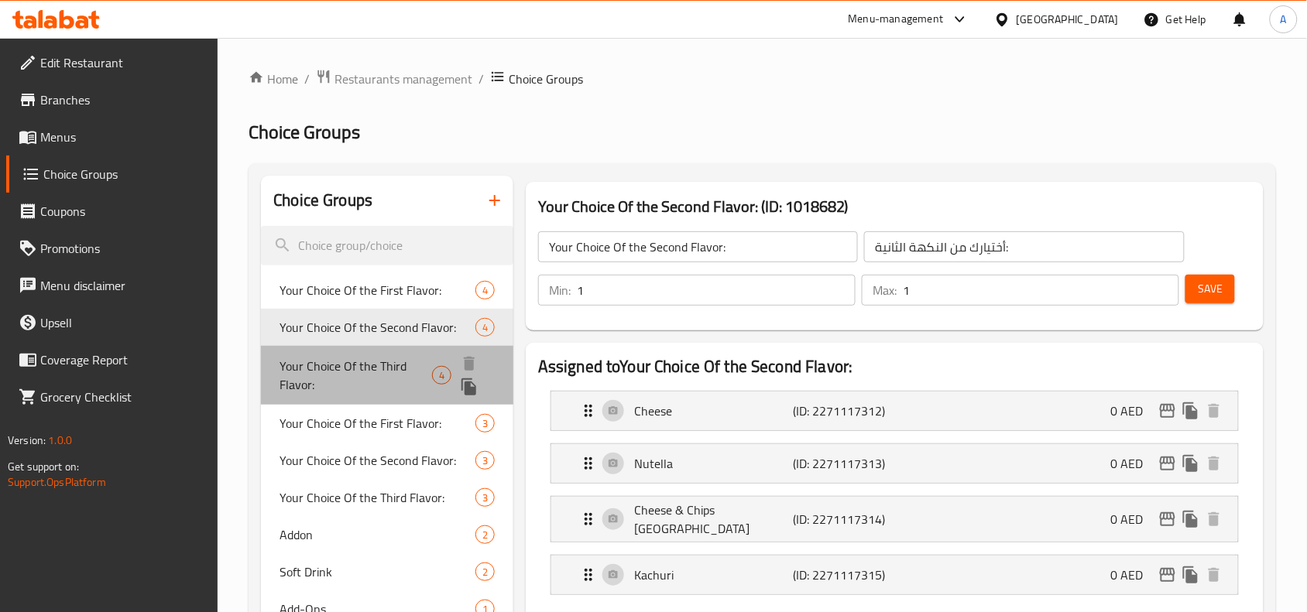
click at [368, 399] on div "Your Choice Of the Third Flavor: 4" at bounding box center [387, 375] width 252 height 59
type input "Your Choice Of the Third Flavor:"
type input "أختيارك من النكهة الثالثة:"
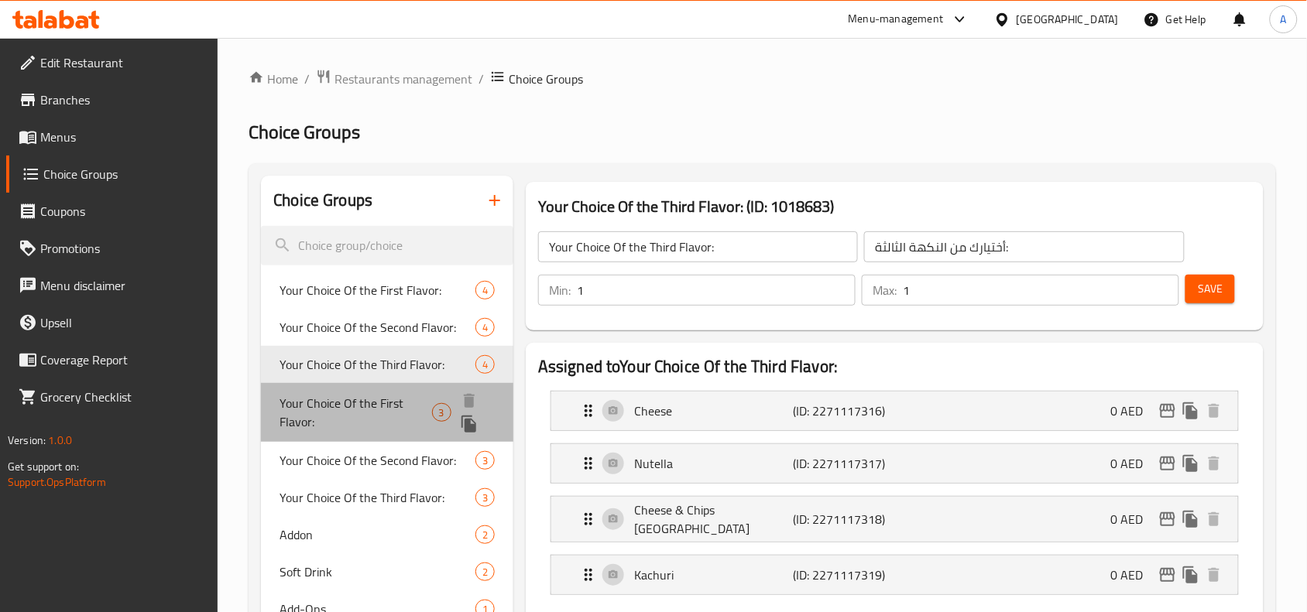
click at [374, 434] on div "Your Choice Of the First Flavor: 3" at bounding box center [387, 412] width 252 height 59
type input "Your Choice Of the First Flavor:"
type input "أختيارك من النكهة الأولي:"
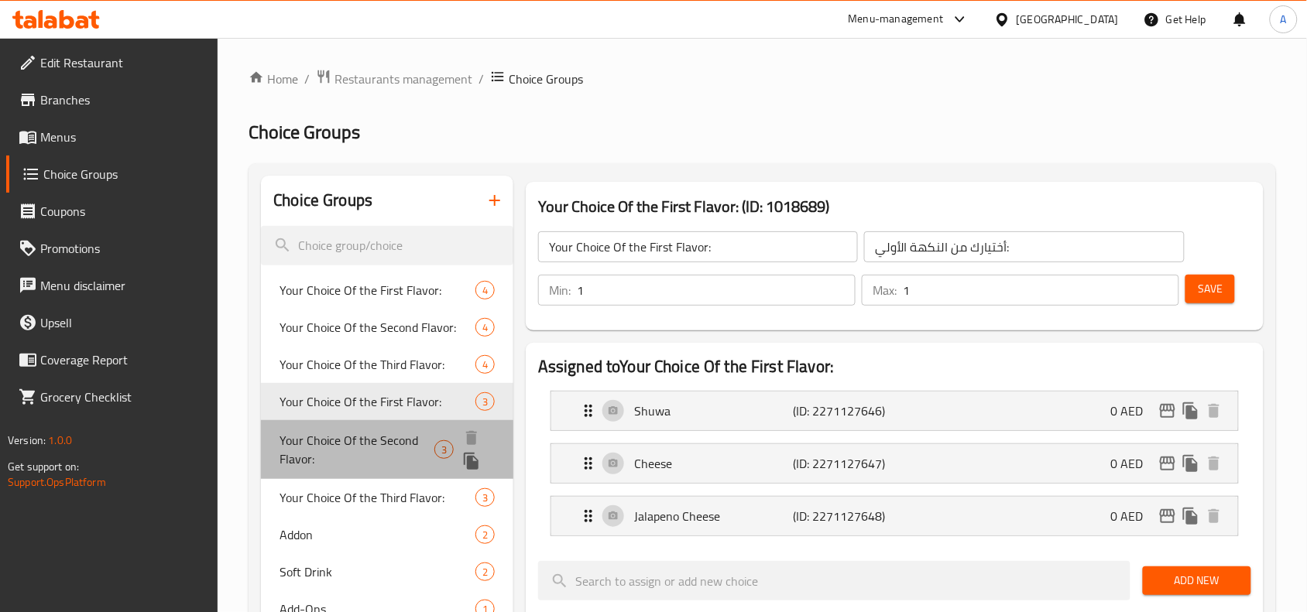
click at [392, 457] on span "Your Choice Of the Second Flavor:" at bounding box center [356, 449] width 155 height 37
type input "Your Choice Of the Second Flavor:"
type input "أختيارك من النكهة الثانية:"
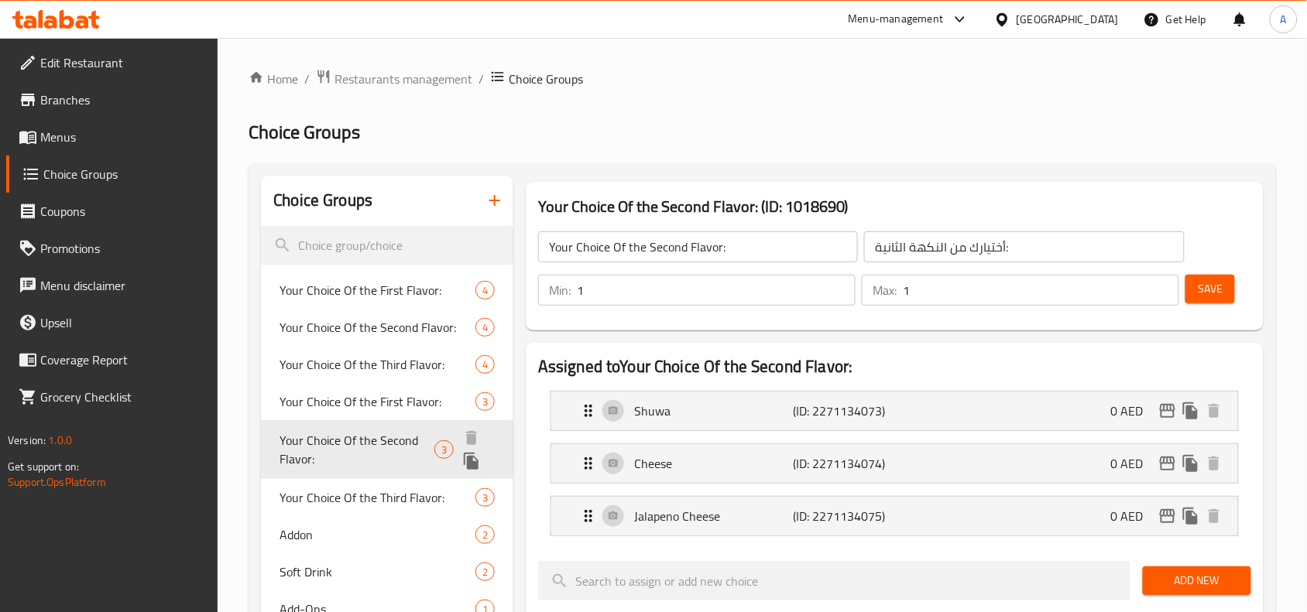
click at [386, 472] on div "Your Choice Of the Second Flavor: 3" at bounding box center [387, 449] width 252 height 59
drag, startPoint x: 350, startPoint y: 503, endPoint x: 377, endPoint y: 500, distance: 27.3
click at [349, 503] on span "Your Choice Of the Third Flavor:" at bounding box center [355, 486] width 153 height 37
type input "Your Choice Of the Third Flavor:"
type input "أختيارك من النكهة الثالثة:"
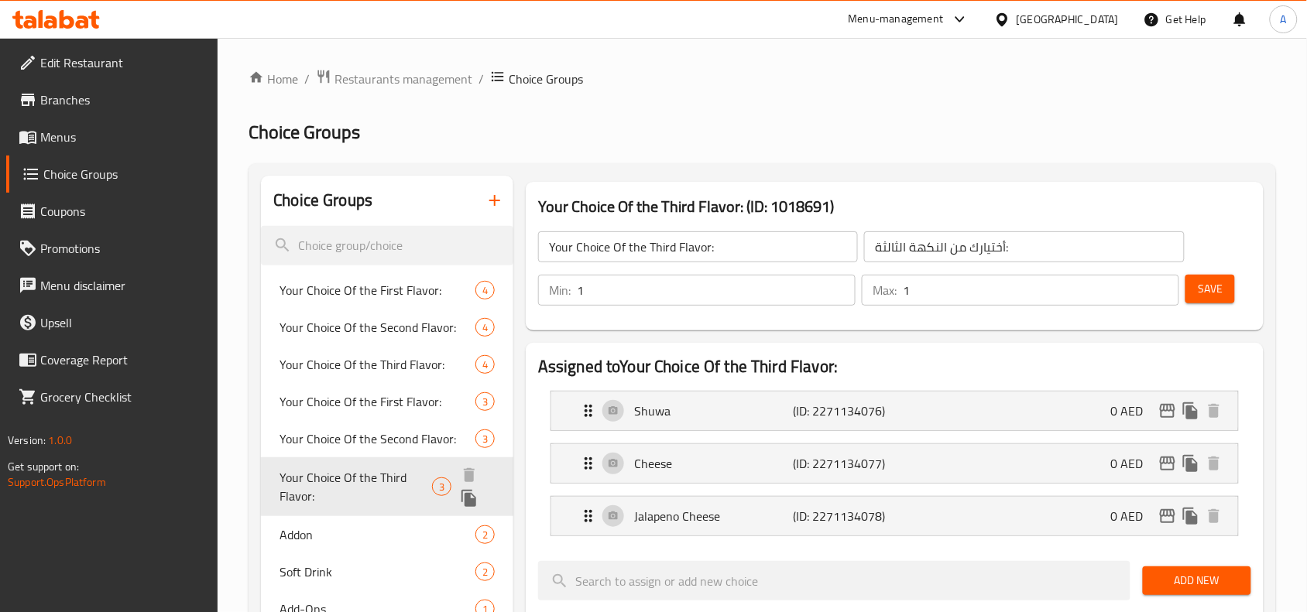
scroll to position [97, 0]
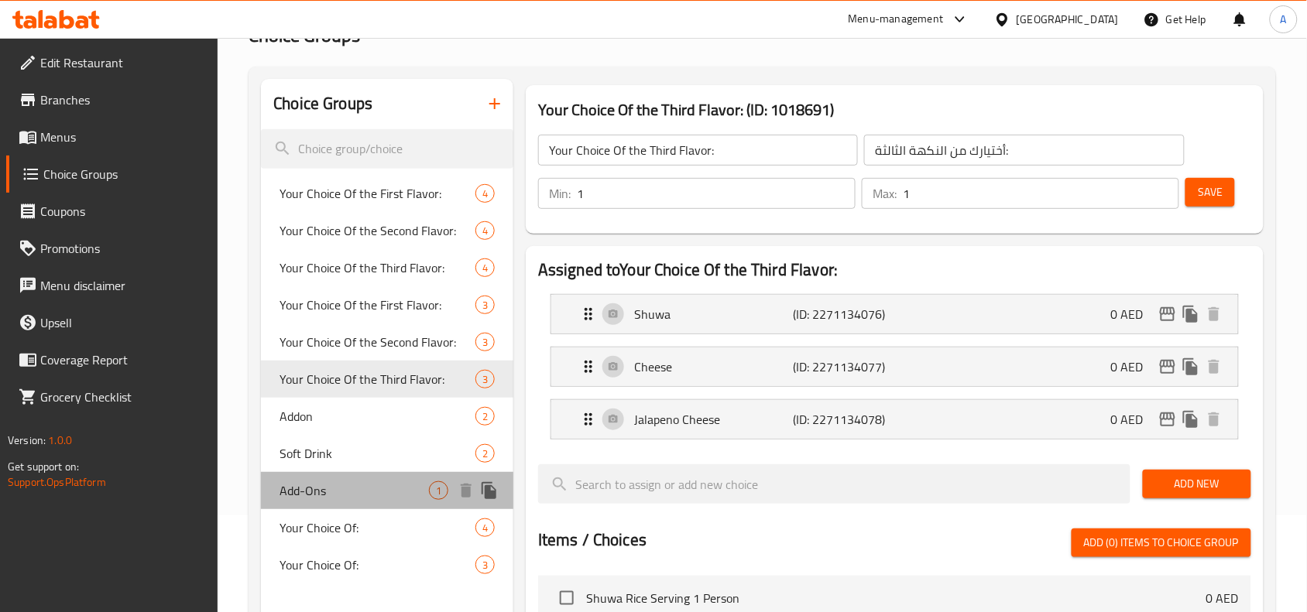
click at [379, 485] on span "Add-Ons" at bounding box center [353, 491] width 149 height 19
type input "Add-Ons"
type input "إضافات"
type input "0"
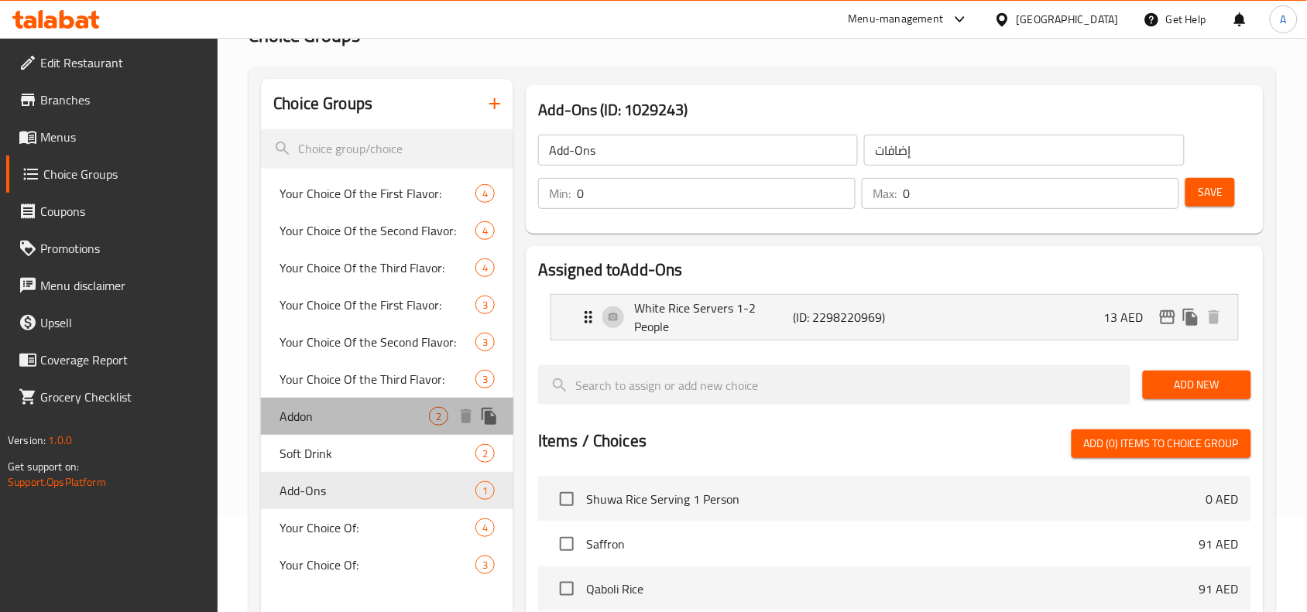
click at [382, 410] on span "Addon" at bounding box center [353, 416] width 149 height 19
type input "Addon"
type input "إضافة"
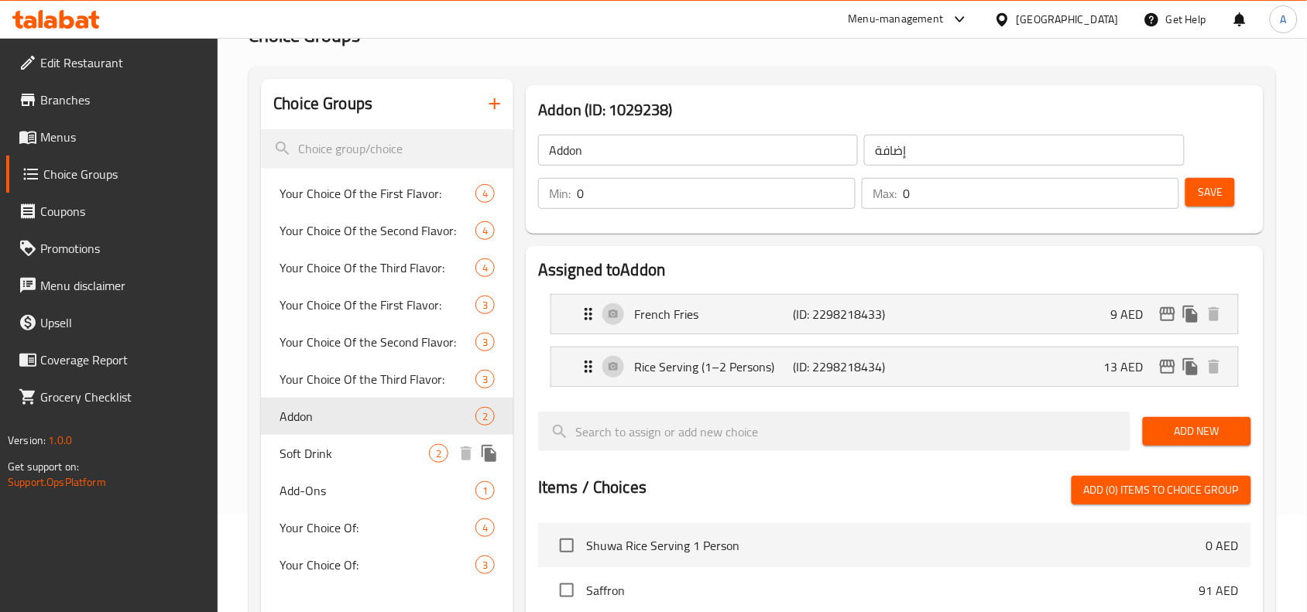
click at [372, 459] on span "Soft Drink" at bounding box center [353, 453] width 149 height 19
type input "Soft Drink"
type input "مشروب غازي"
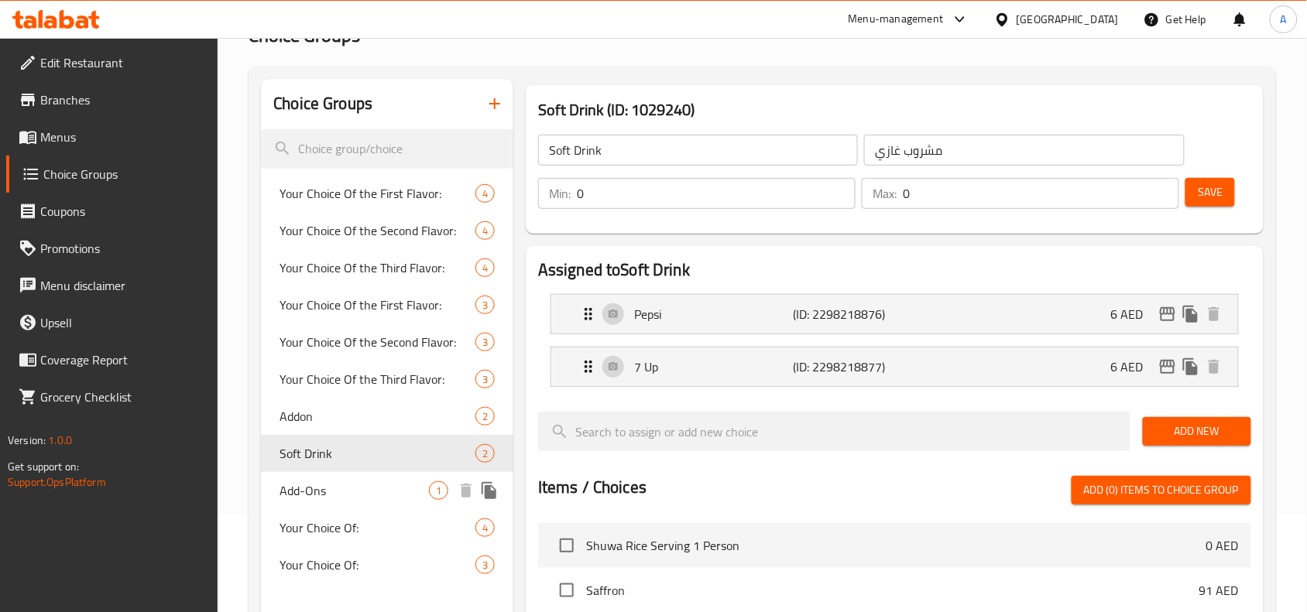
click at [382, 486] on span "Add-Ons" at bounding box center [353, 491] width 149 height 19
type input "Add-Ons"
type input "إضافات"
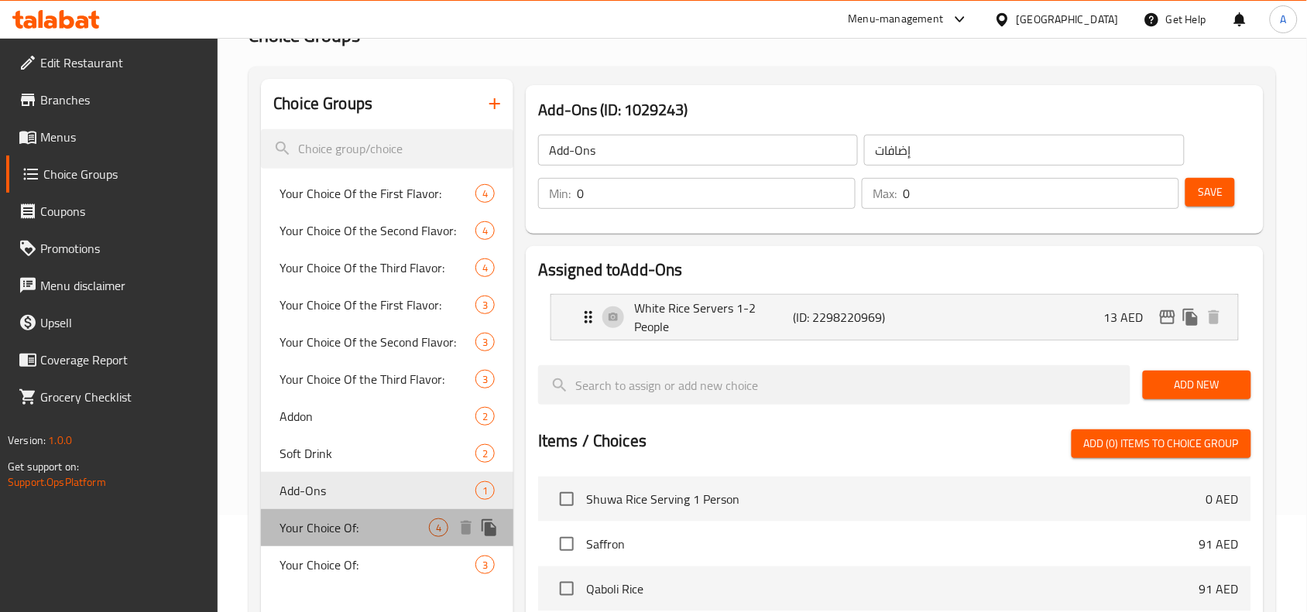
click at [378, 527] on span "Your Choice Of:" at bounding box center [353, 528] width 149 height 19
type input "Your Choice Of:"
type input "إختيارك من:"
type input "1"
type input "3"
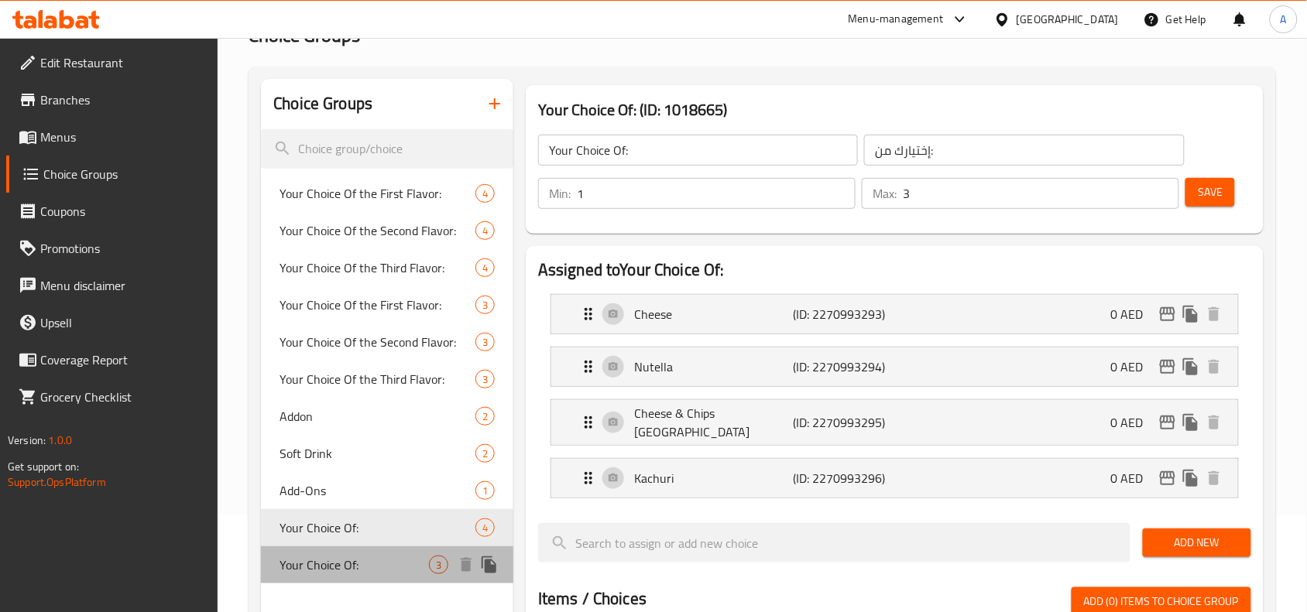
drag, startPoint x: 348, startPoint y: 557, endPoint x: 658, endPoint y: 286, distance: 411.5
click at [350, 557] on span "Your Choice Of:" at bounding box center [353, 565] width 149 height 19
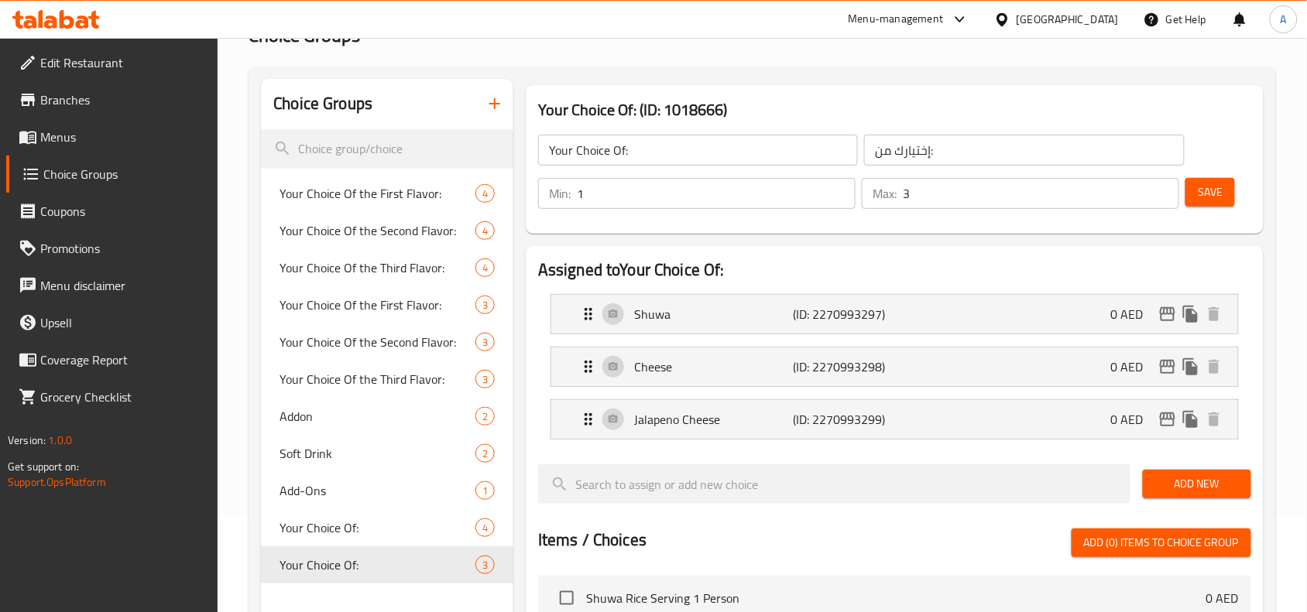
click at [500, 99] on icon "button" at bounding box center [494, 103] width 19 height 19
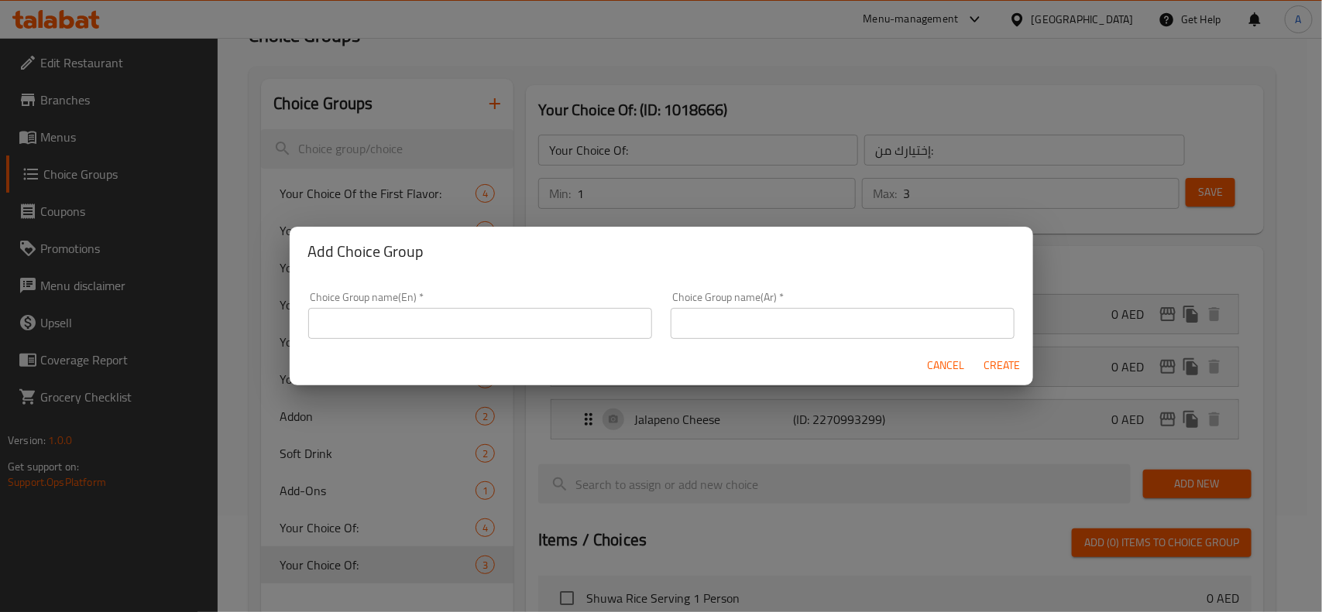
click at [526, 319] on input "text" at bounding box center [480, 323] width 344 height 31
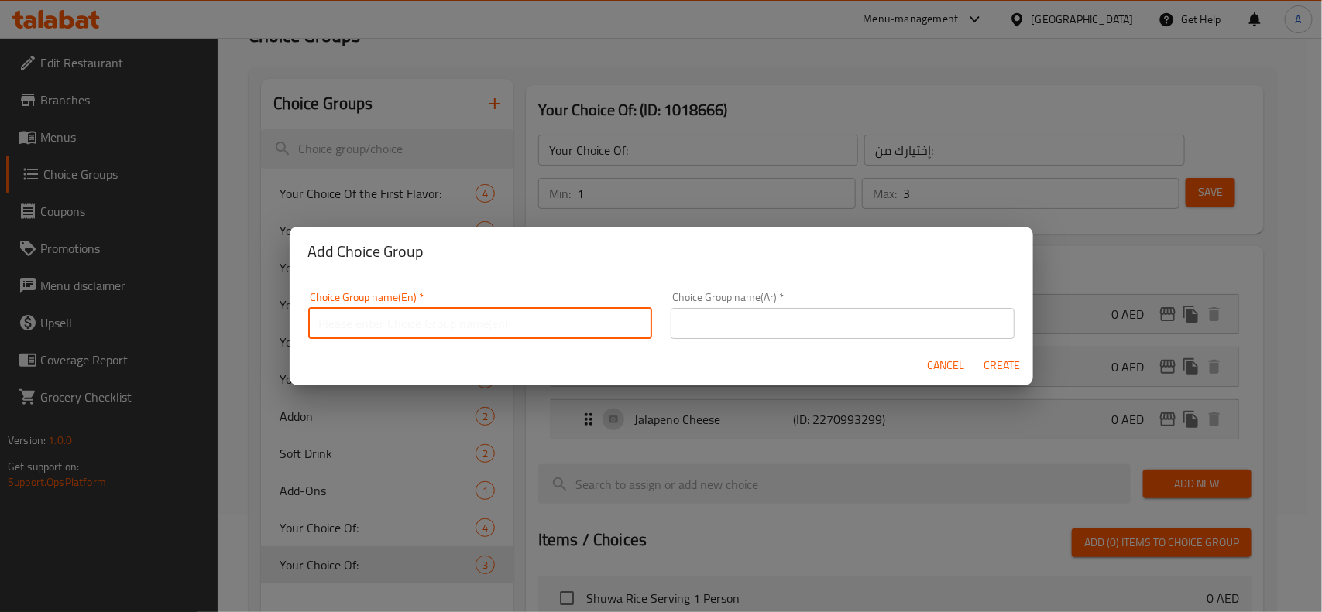
type input "ث"
type input "Extra"
click at [867, 319] on input "text" at bounding box center [842, 323] width 344 height 31
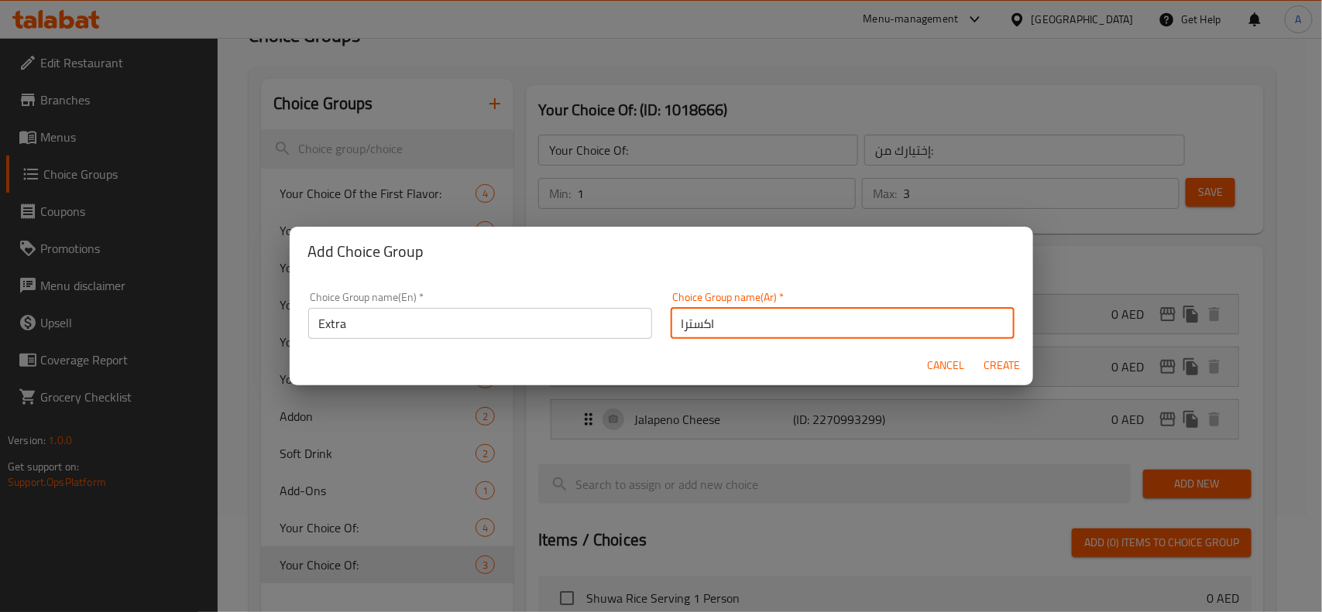
type input "اكسترا"
click at [977, 351] on button "Create" at bounding box center [1002, 365] width 50 height 29
type input "Extra"
type input "اكسترا"
type input "0"
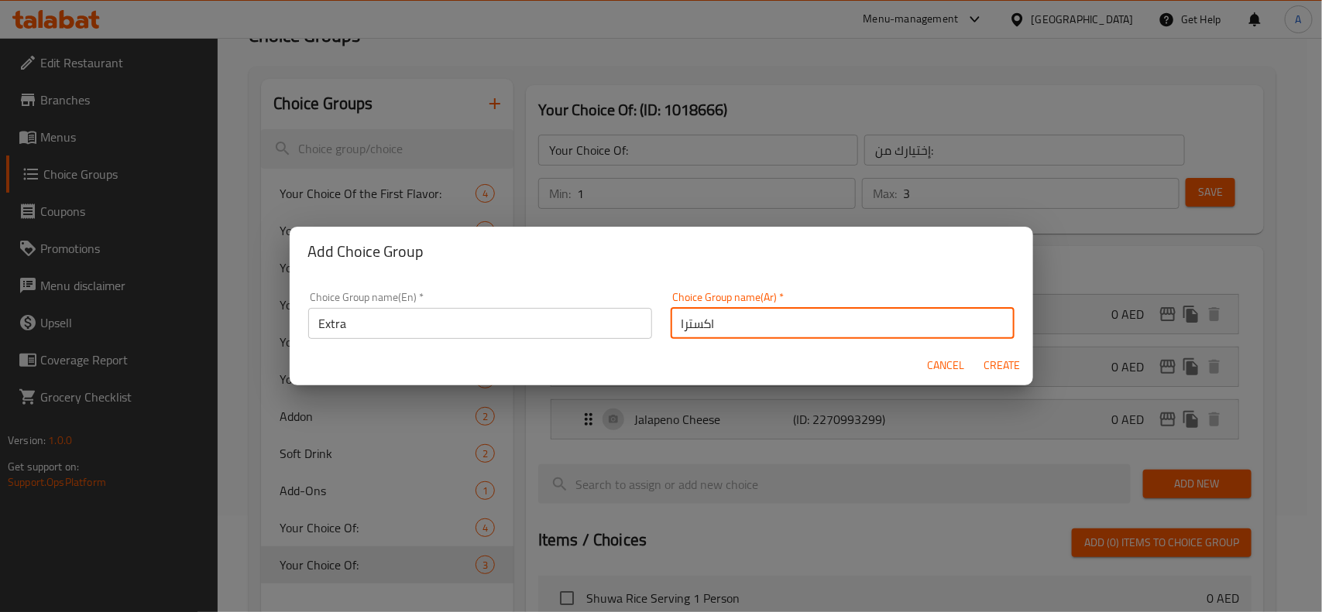
type input "0"
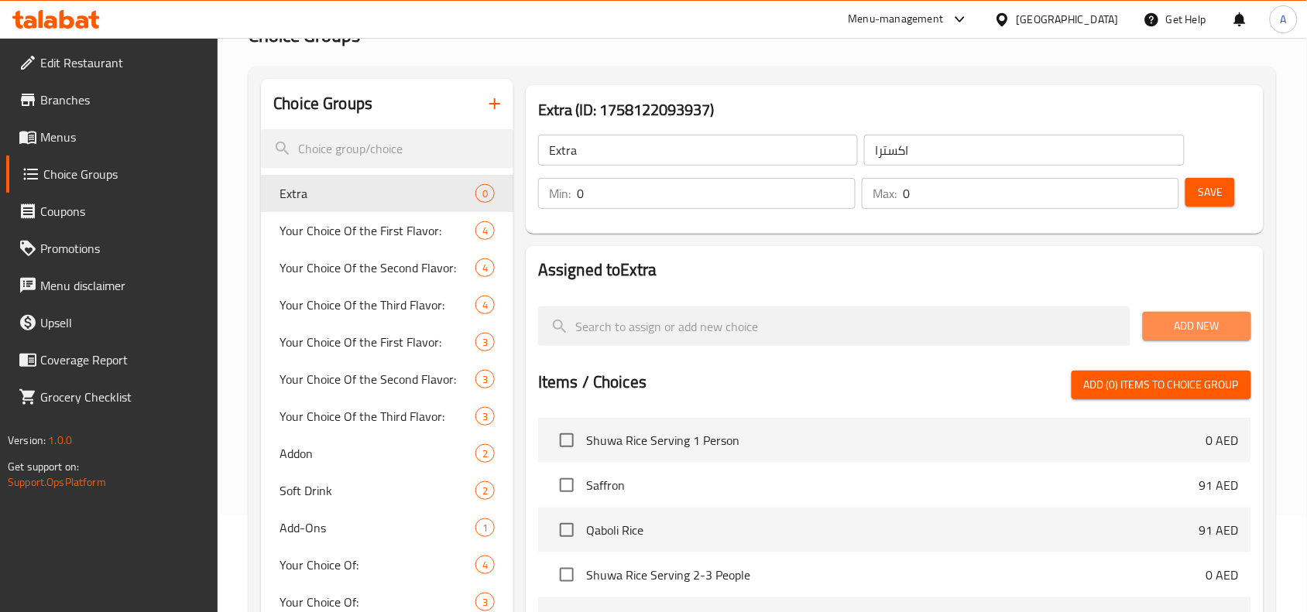
click at [1204, 322] on span "Add New" at bounding box center [1197, 326] width 84 height 19
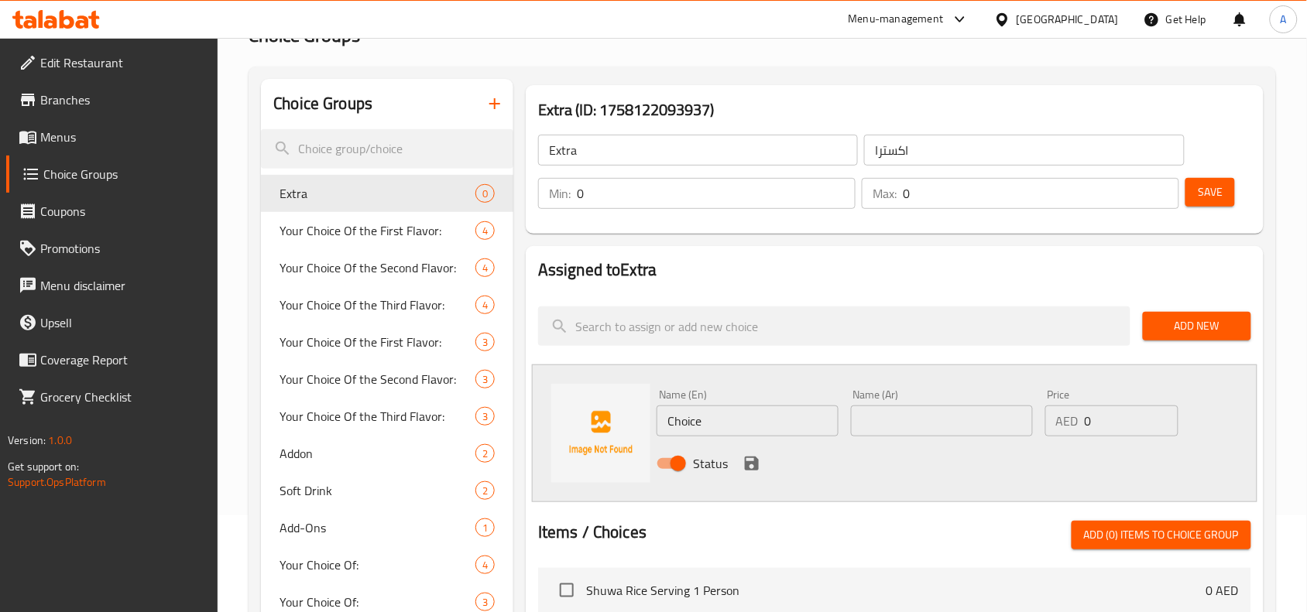
click at [133, 430] on div "Edit Restaurant Branches Menus Choice Groups Coupons Promotions Menu disclaimer…" at bounding box center [653, 520] width 1307 height 1159
paste input "Extra cheese"
type input "Extra cheese"
drag, startPoint x: 935, startPoint y: 434, endPoint x: 958, endPoint y: 427, distance: 24.5
click at [935, 434] on input "text" at bounding box center [942, 421] width 182 height 31
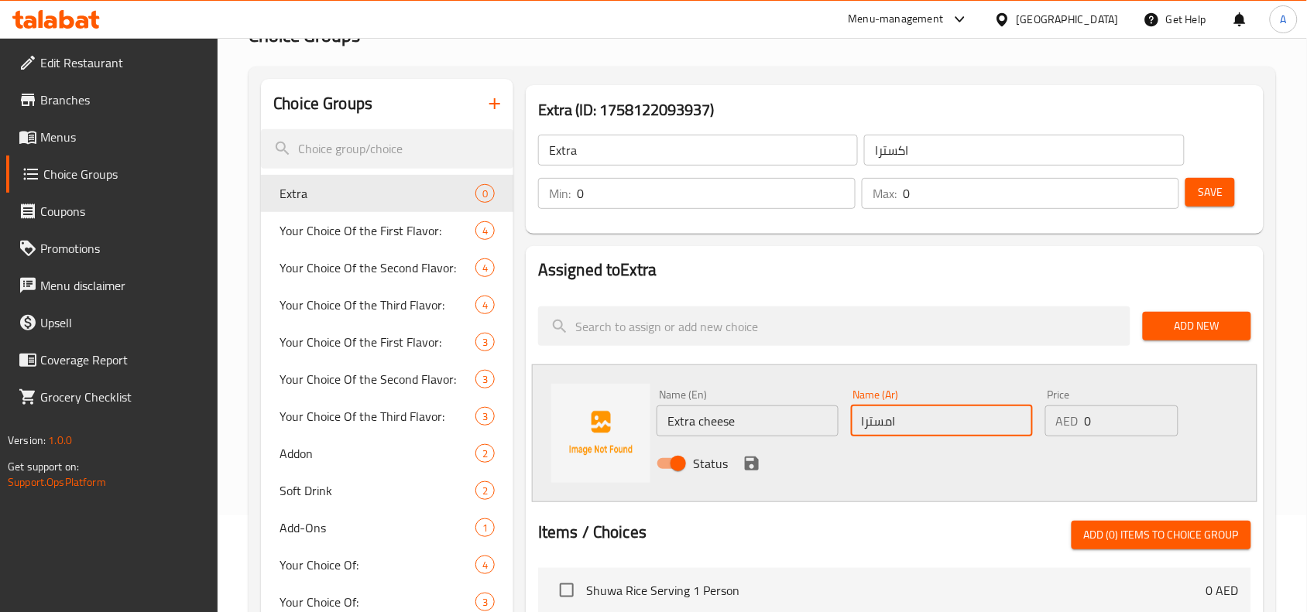
type input "امسترا"
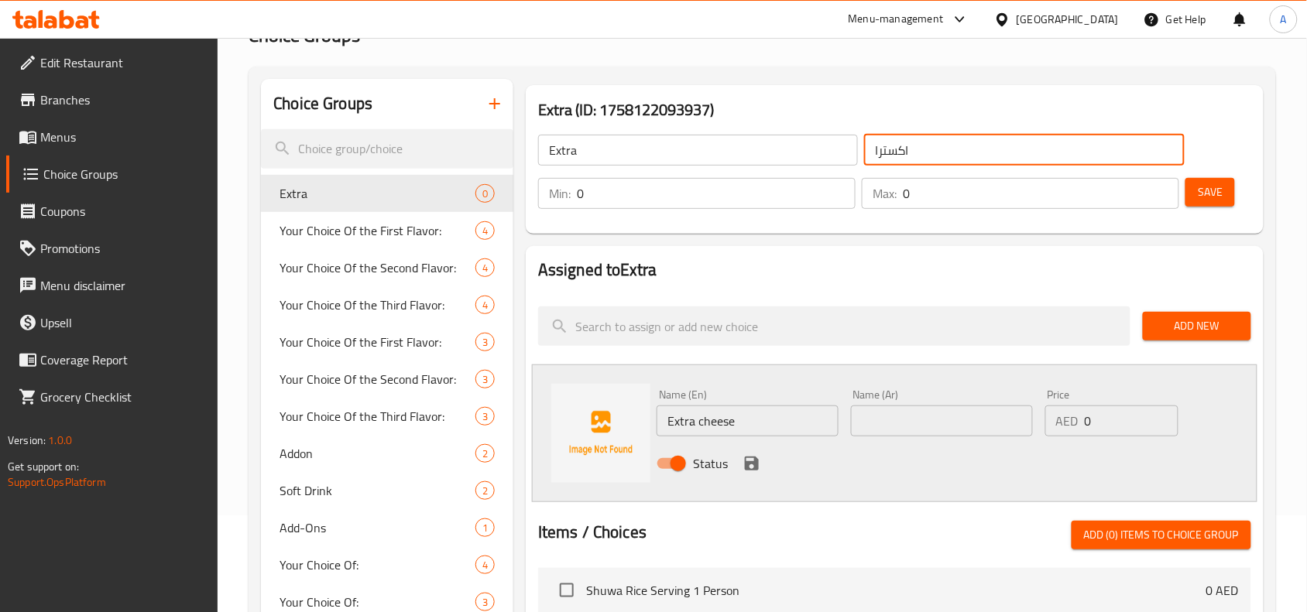
click at [919, 159] on input "اكسترا" at bounding box center [1024, 150] width 320 height 31
paste input "Extra cheese"
type input "Extra cheese"
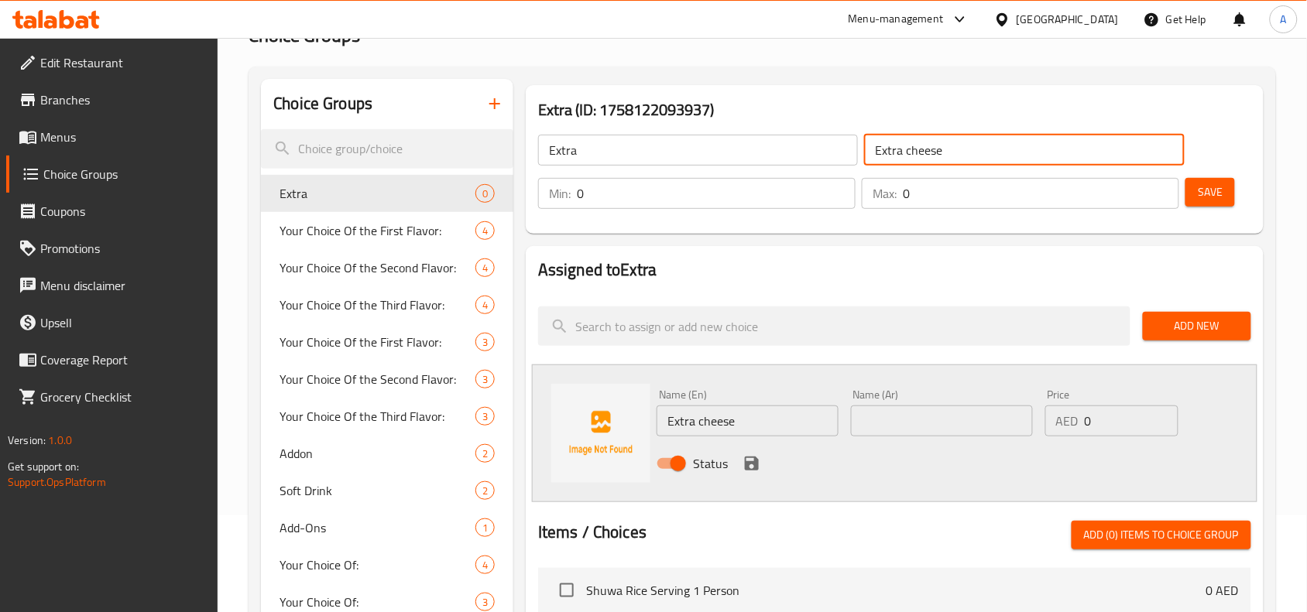
click at [965, 406] on input "text" at bounding box center [942, 421] width 182 height 31
paste input "Extra cheese"
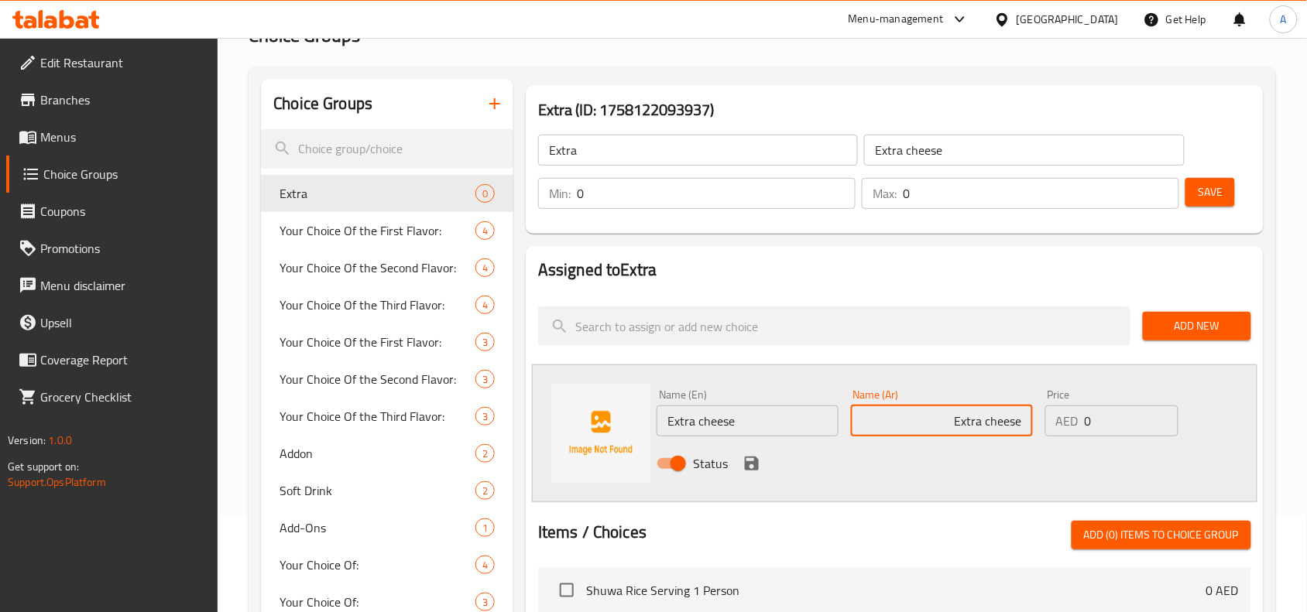
type input "Extra cheese"
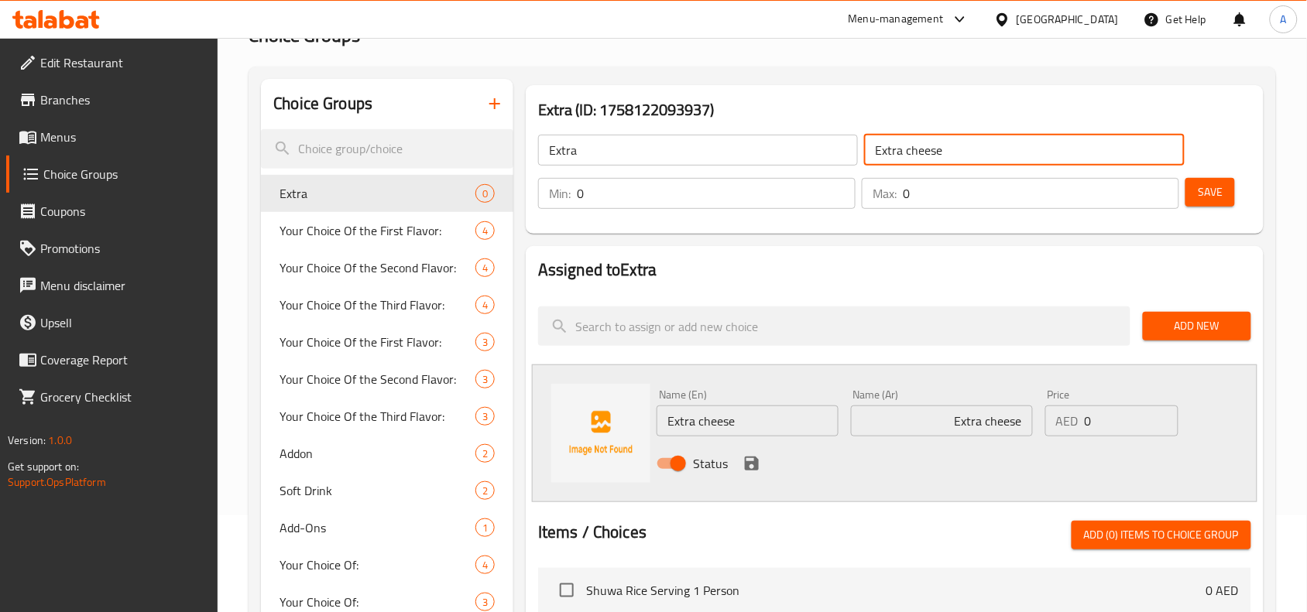
click at [938, 151] on input "Extra cheese" at bounding box center [1024, 150] width 320 height 31
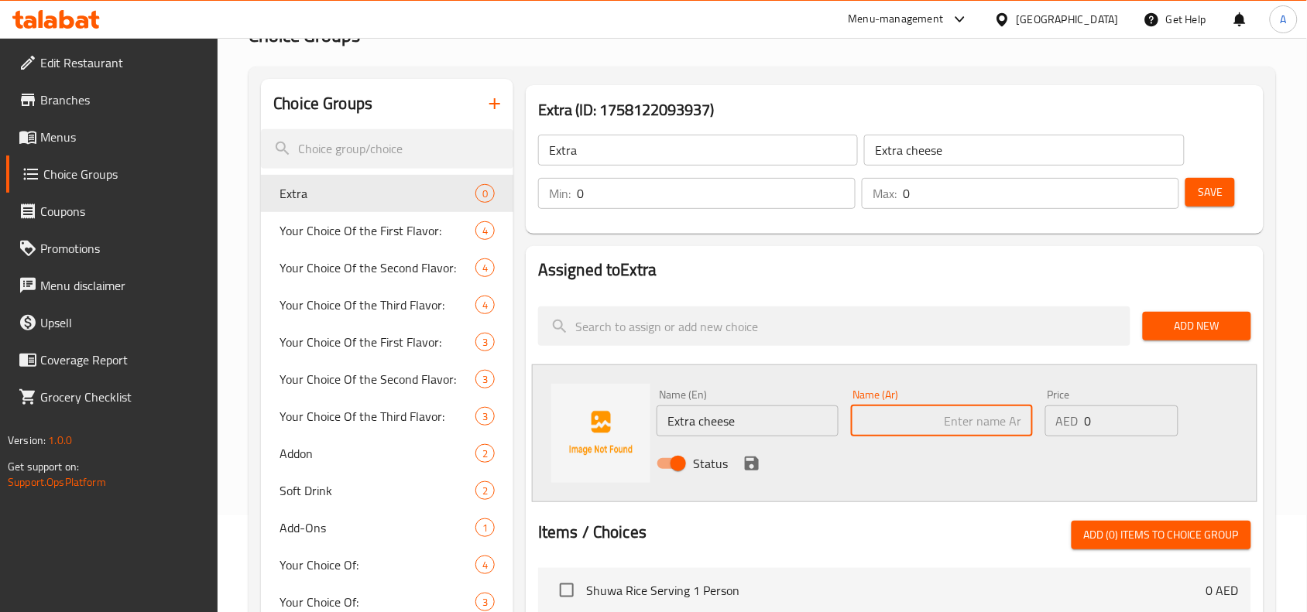
click at [938, 151] on input "Extra cheese" at bounding box center [1024, 150] width 320 height 31
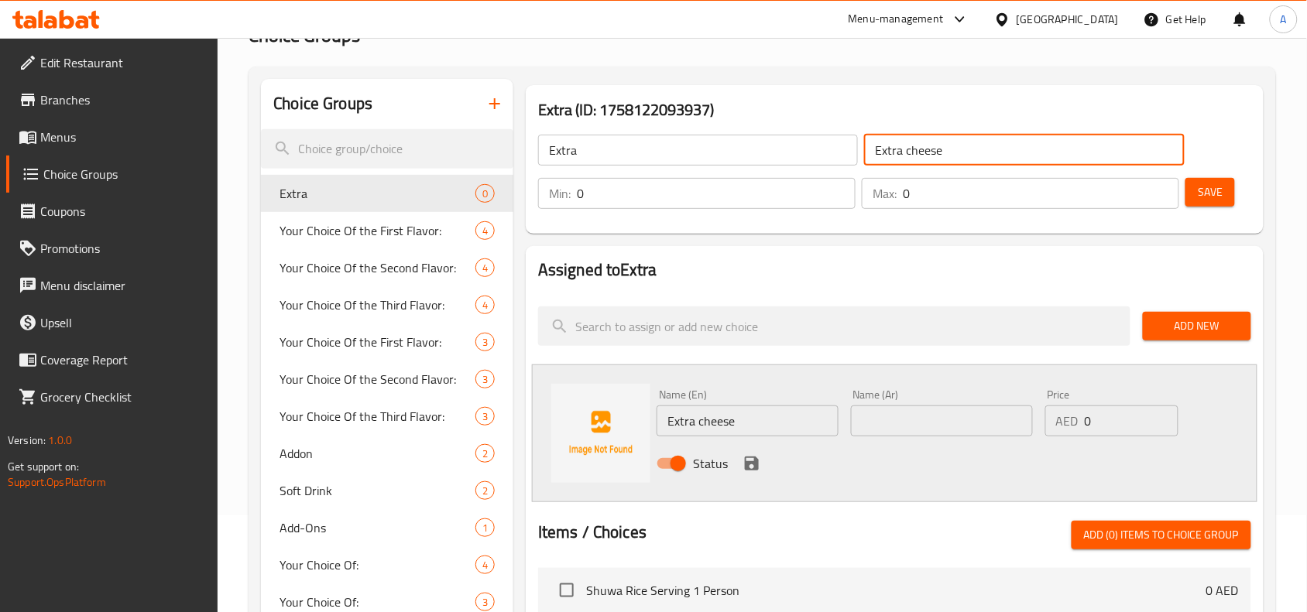
click at [938, 151] on input "Extra cheese" at bounding box center [1024, 150] width 320 height 31
type input "اكسترا"
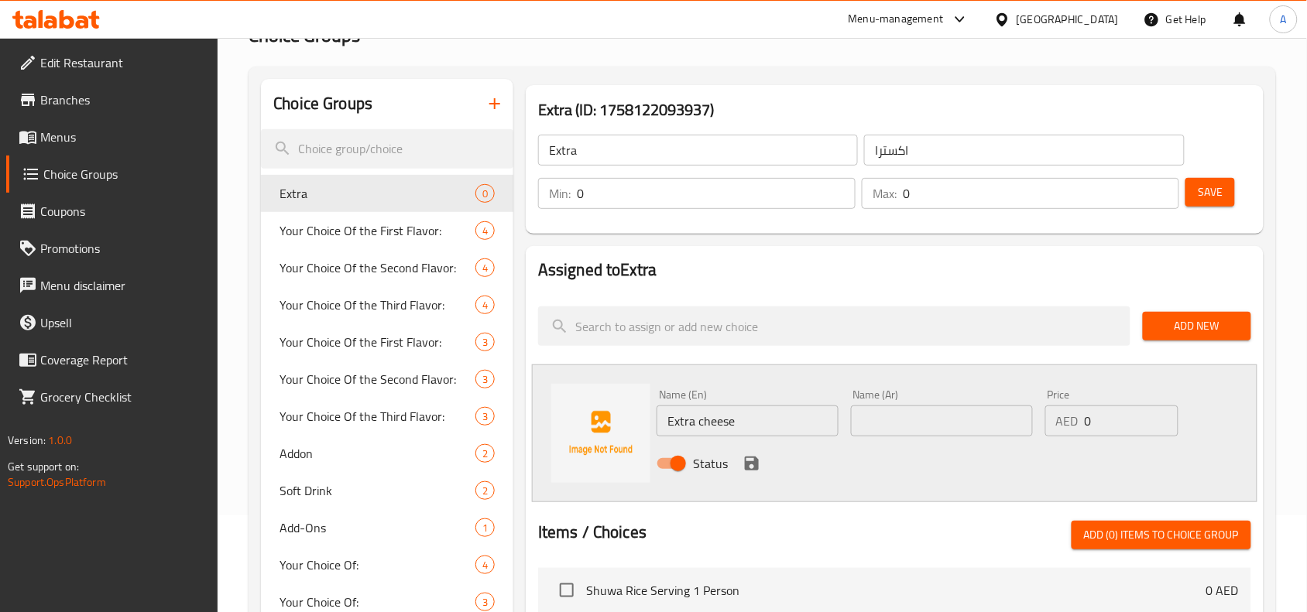
click at [977, 441] on div "Name (Ar) Name (Ar)" at bounding box center [942, 413] width 194 height 60
drag, startPoint x: 979, startPoint y: 434, endPoint x: 987, endPoint y: 426, distance: 10.9
click at [979, 434] on input "text" at bounding box center [942, 421] width 182 height 31
paste input "اكسترا"
type input "اكسترا جبنه"
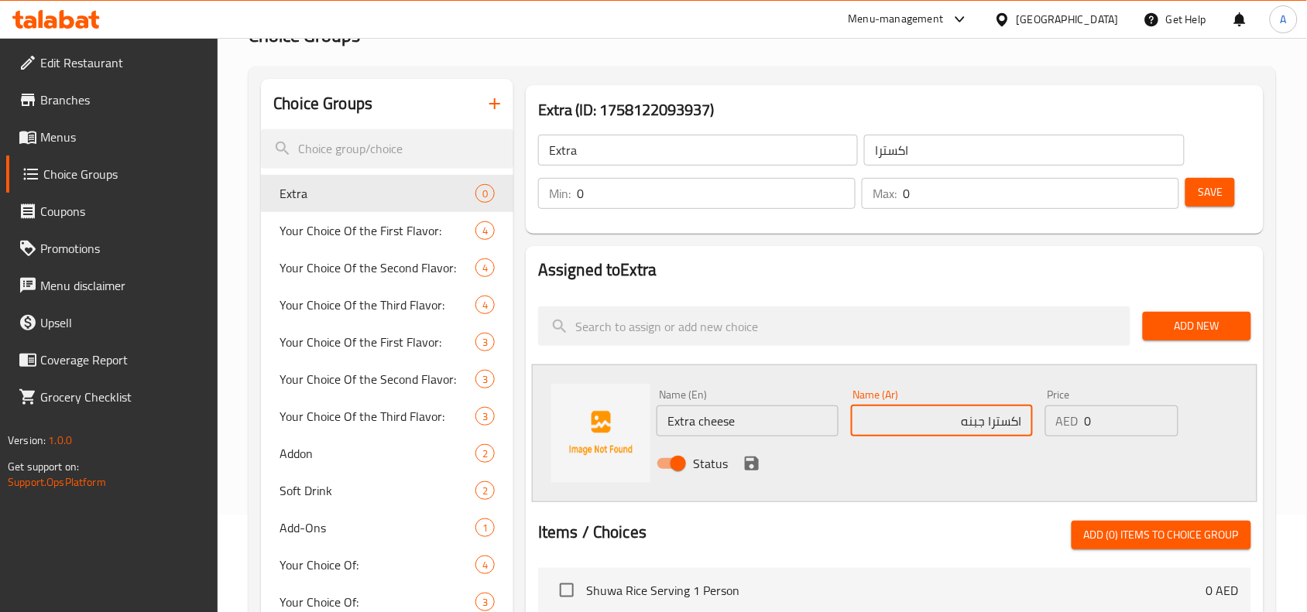
click at [1112, 437] on div "Price AED 0 Price" at bounding box center [1112, 413] width 146 height 60
drag, startPoint x: 1116, startPoint y: 426, endPoint x: 939, endPoint y: 392, distance: 179.8
click at [775, 441] on div "Name (En) Extra cheese Name (En) Name (Ar) اكسترا جبنه Name (Ar) Price AED 0 Pr…" at bounding box center [941, 433] width 582 height 101
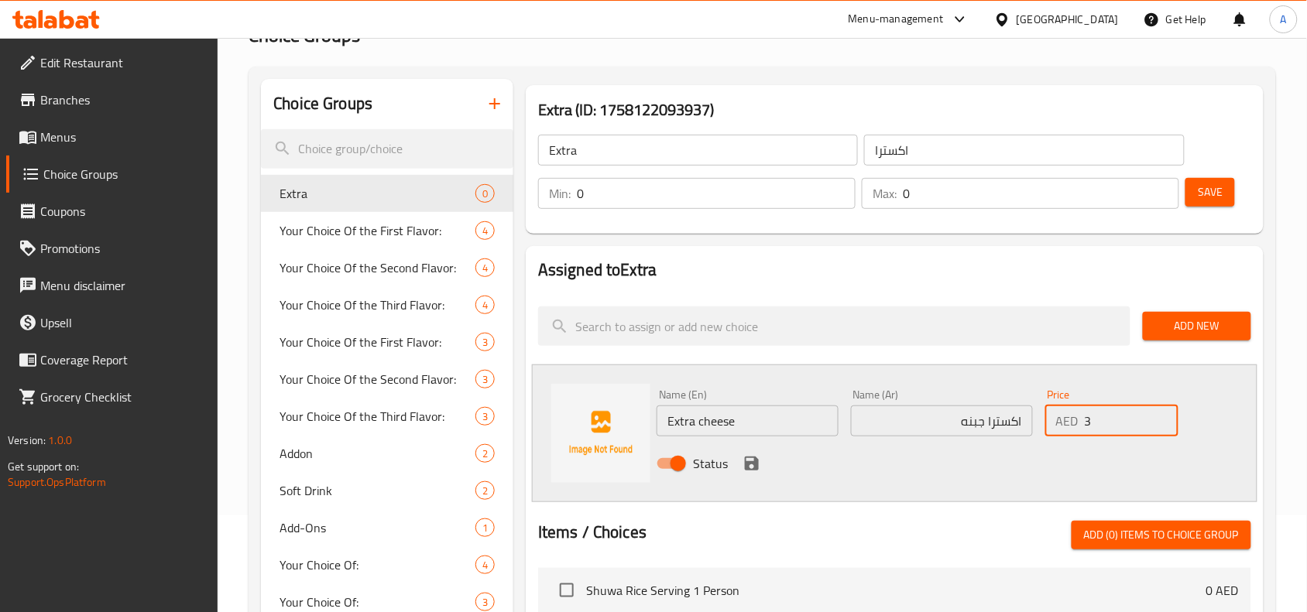
type input "3"
click at [748, 469] on icon "save" at bounding box center [752, 464] width 14 height 14
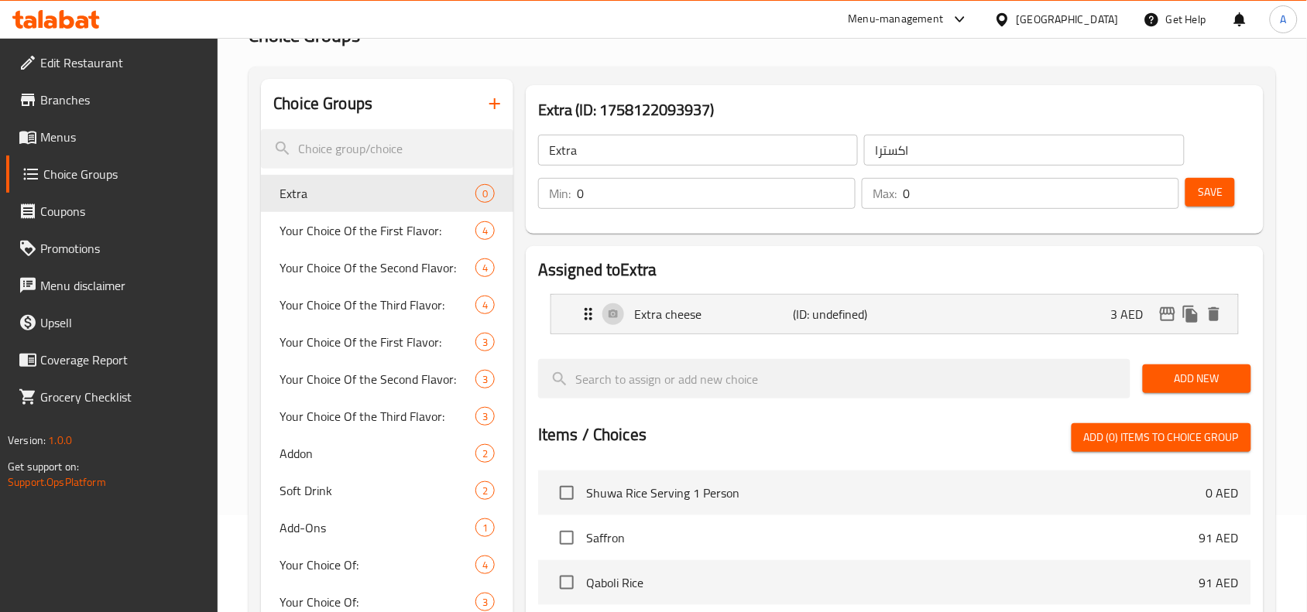
click at [1209, 191] on span "Save" at bounding box center [1210, 192] width 25 height 19
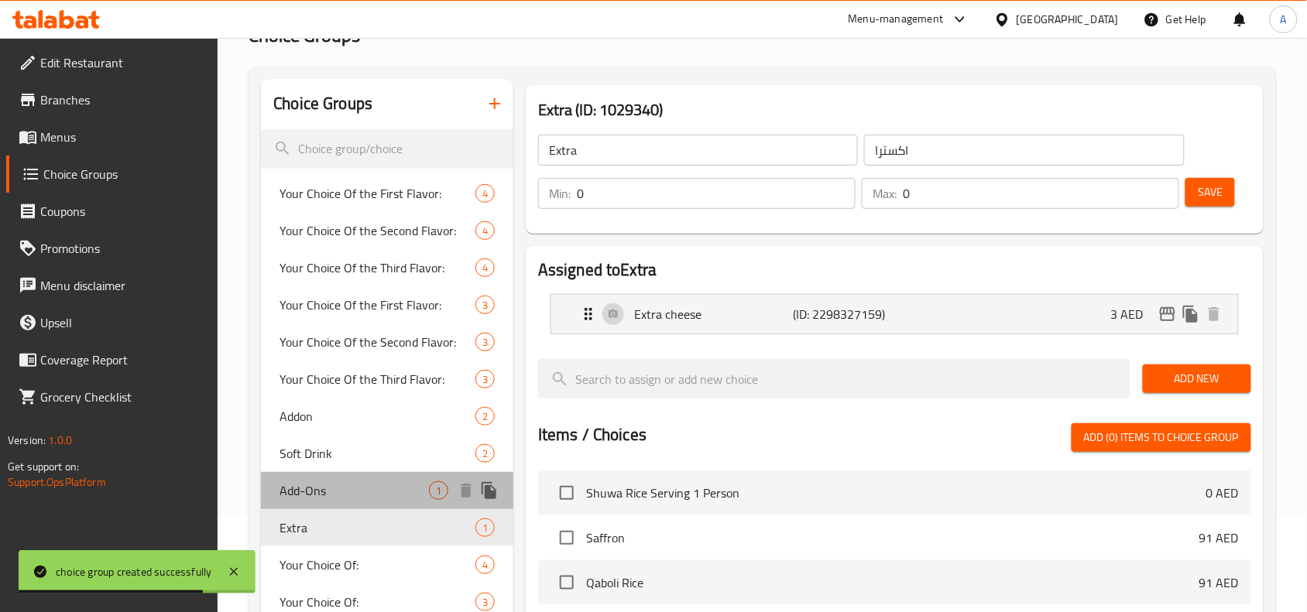
click at [341, 477] on div "Add-Ons 1" at bounding box center [387, 490] width 252 height 37
type input "Add-Ons"
type input "إضافات"
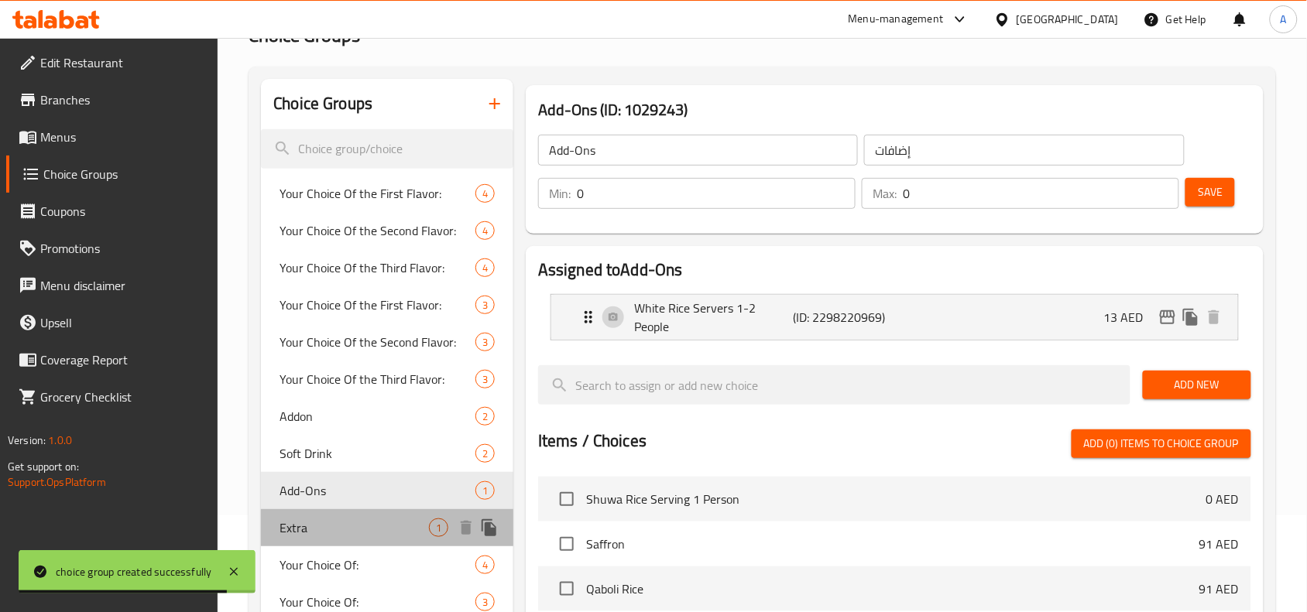
click at [356, 533] on span "Extra" at bounding box center [353, 528] width 149 height 19
type input "Extra"
type input "اكسترا"
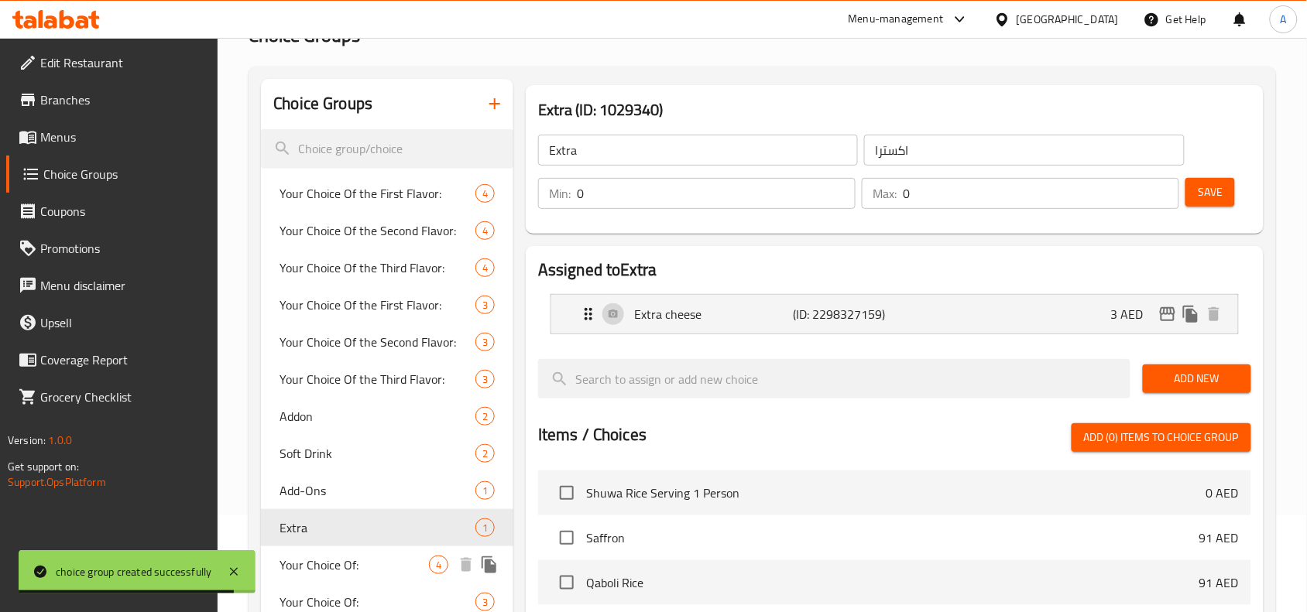
click at [364, 563] on span "Your Choice Of:" at bounding box center [353, 565] width 149 height 19
type input "Your Choice Of:"
type input "إختيارك من:"
type input "1"
type input "3"
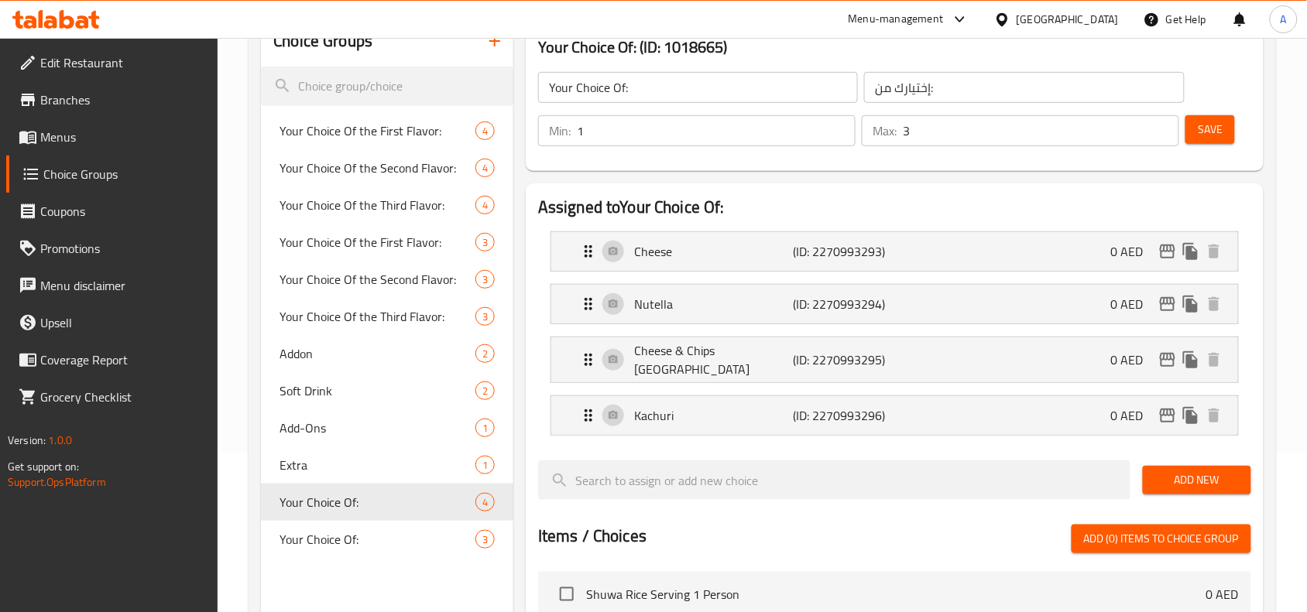
scroll to position [194, 0]
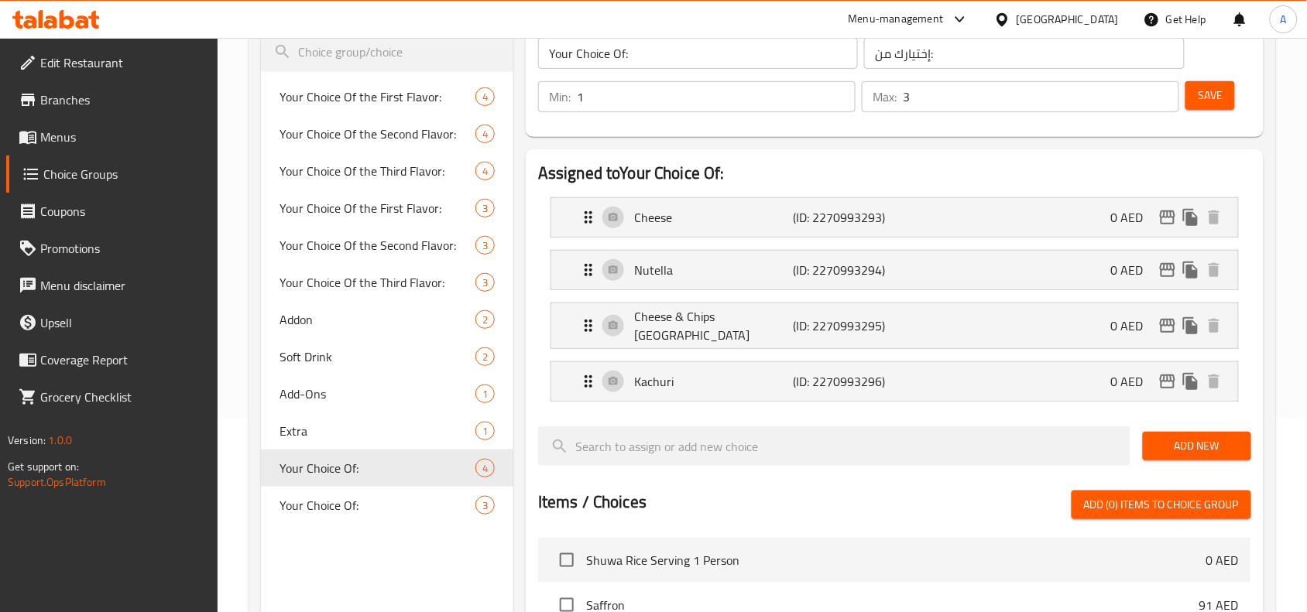
click at [399, 501] on span "Your Choice Of:" at bounding box center [377, 505] width 196 height 19
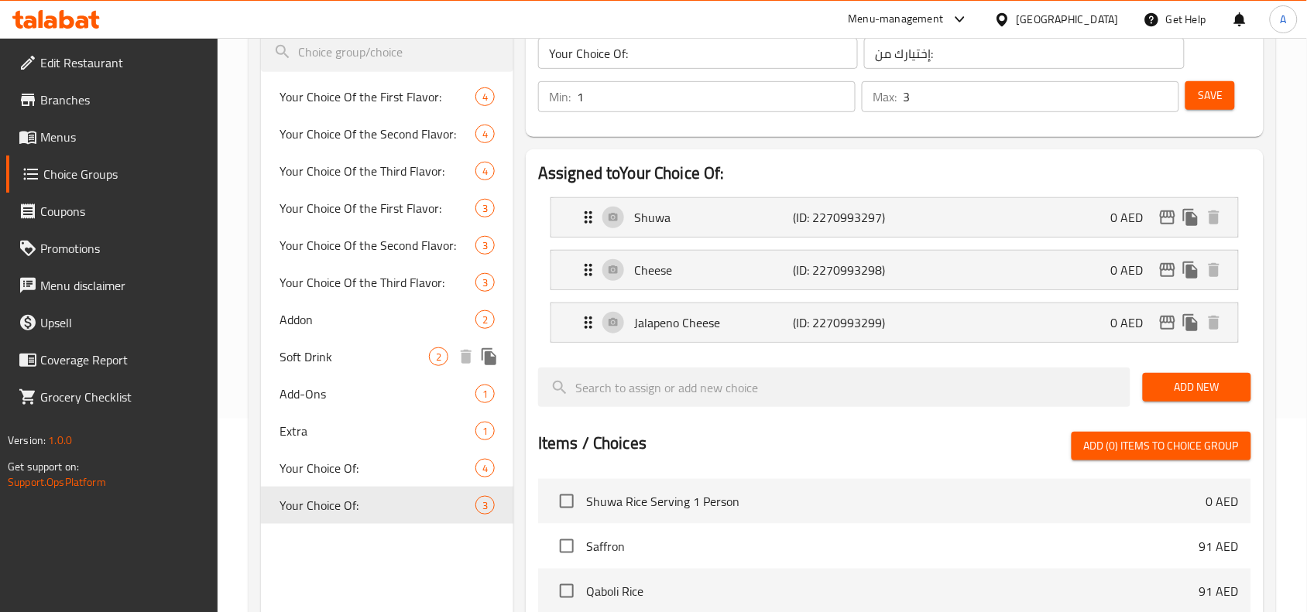
click at [356, 314] on span "Addon" at bounding box center [377, 319] width 196 height 19
type input "Addon"
type input "إضافة"
type input "0"
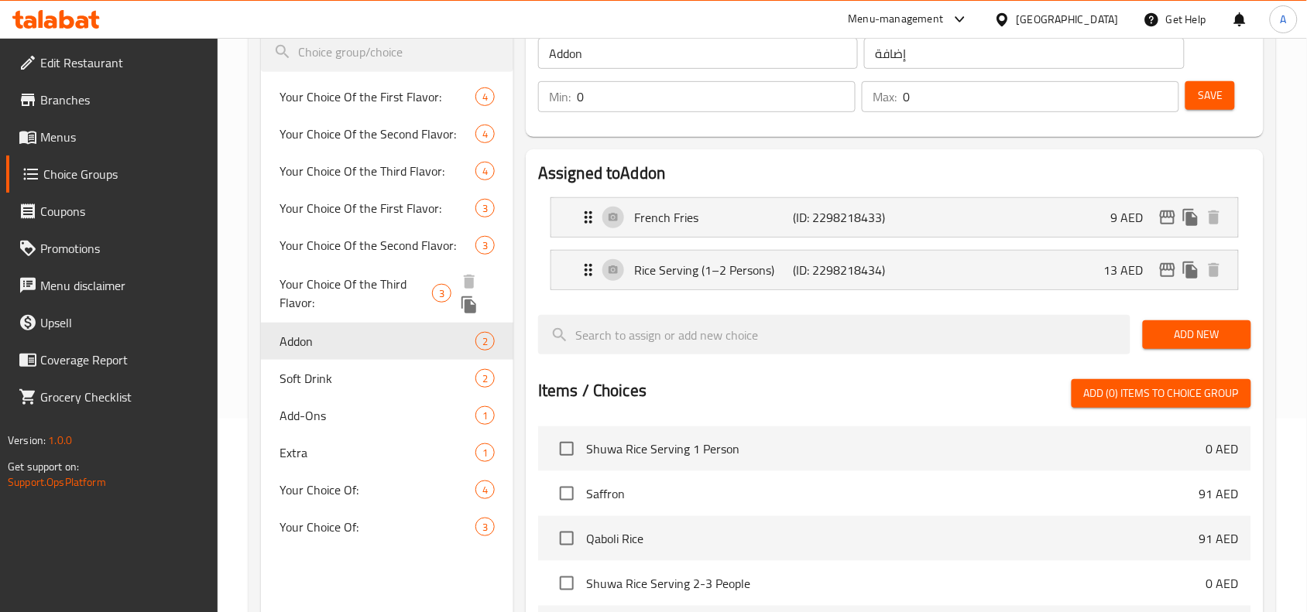
click at [364, 300] on span "Your Choice Of the Third Flavor:" at bounding box center [355, 293] width 153 height 37
type input "Your Choice Of the Third Flavor:"
type input "أختيارك من النكهة الثالثة:"
type input "1"
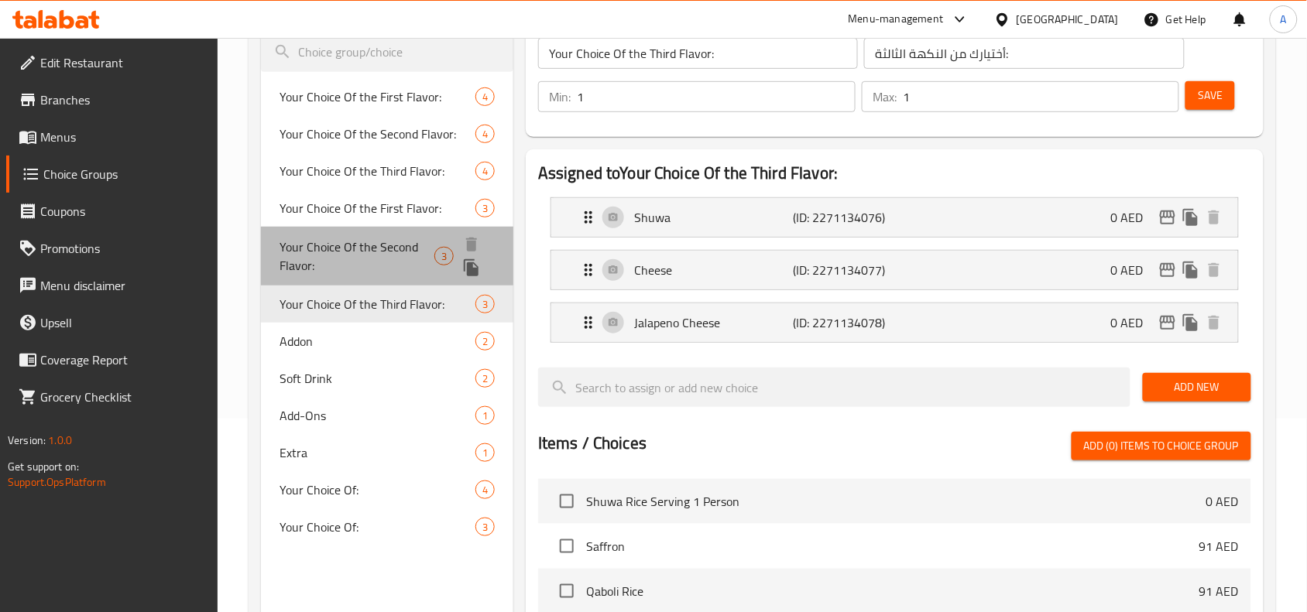
click at [396, 260] on span "Your Choice Of the Second Flavor:" at bounding box center [356, 256] width 155 height 37
type input "Your Choice Of the Second Flavor:"
type input "أختيارك من النكهة الثانية:"
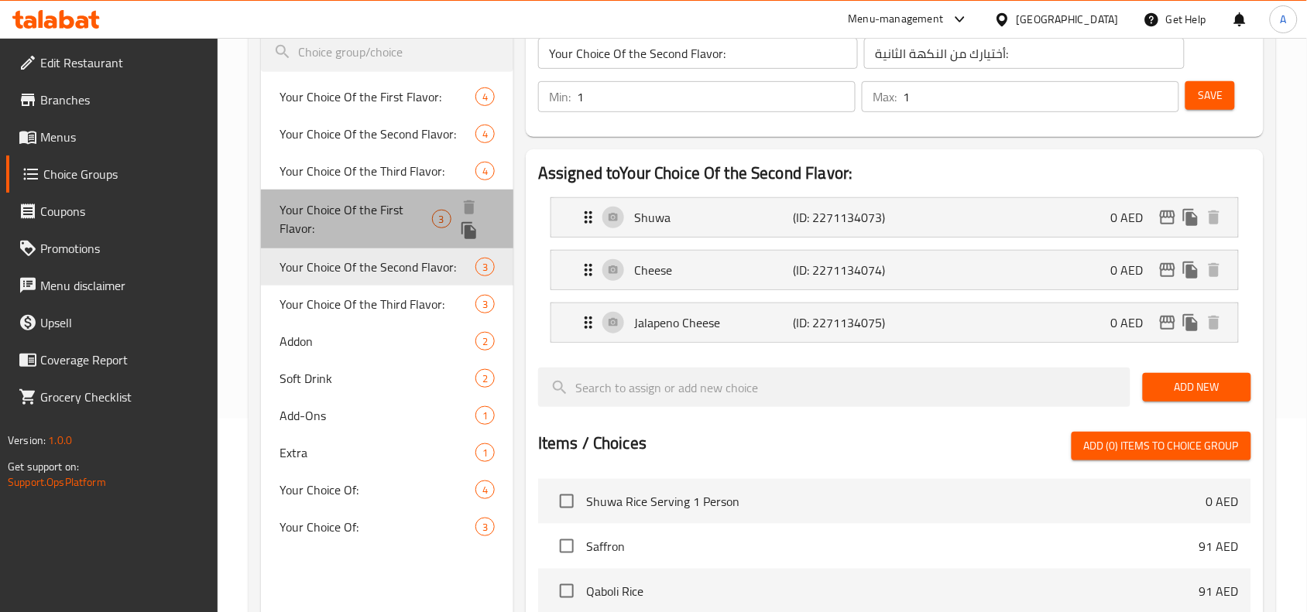
click at [403, 211] on span "Your Choice Of the First Flavor:" at bounding box center [355, 219] width 152 height 37
type input "Your Choice Of the First Flavor:"
type input "أختيارك من النكهة الأولي:"
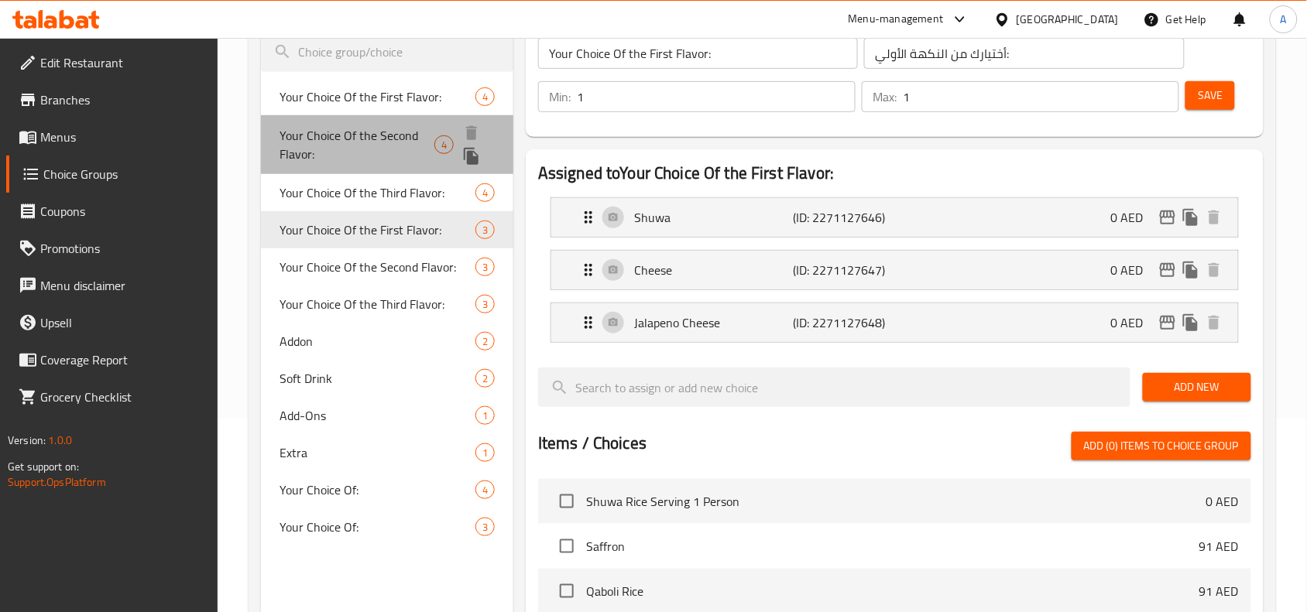
click at [420, 148] on span "Your Choice Of the Second Flavor:" at bounding box center [356, 144] width 155 height 37
type input "Your Choice Of the Second Flavor:"
type input "أختيارك من النكهة الثانية:"
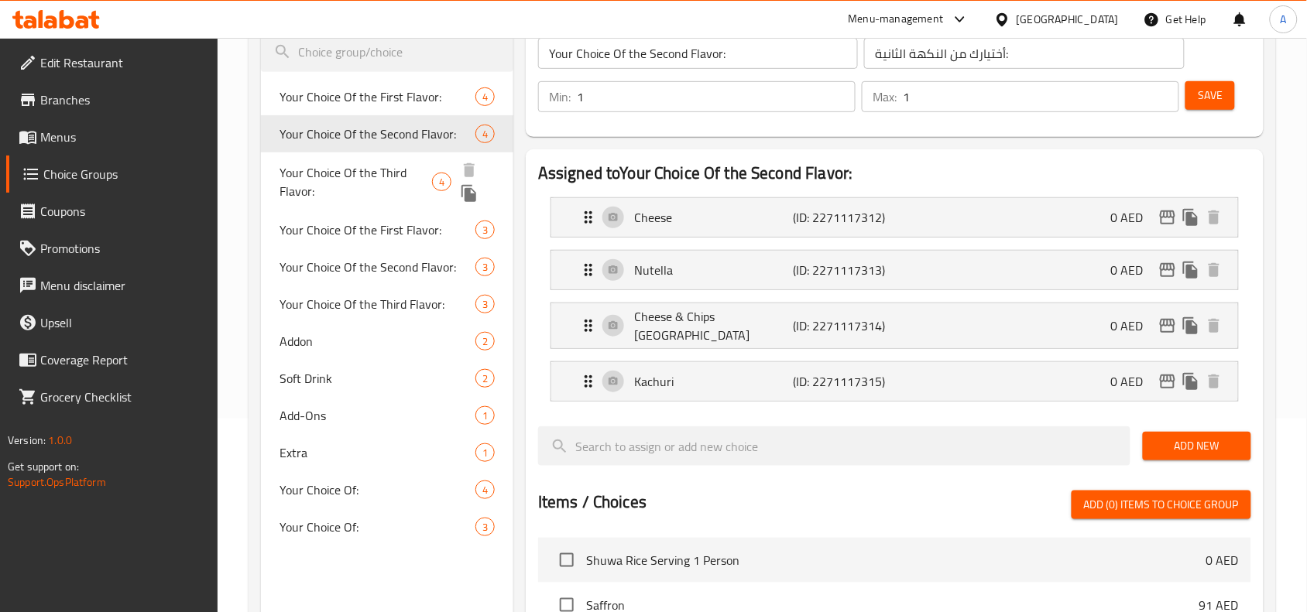
click at [396, 203] on div "Your Choice Of the Third Flavor: 4" at bounding box center [387, 182] width 252 height 59
type input "Your Choice Of the Third Flavor:"
type input "أختيارك من النكهة الثالثة:"
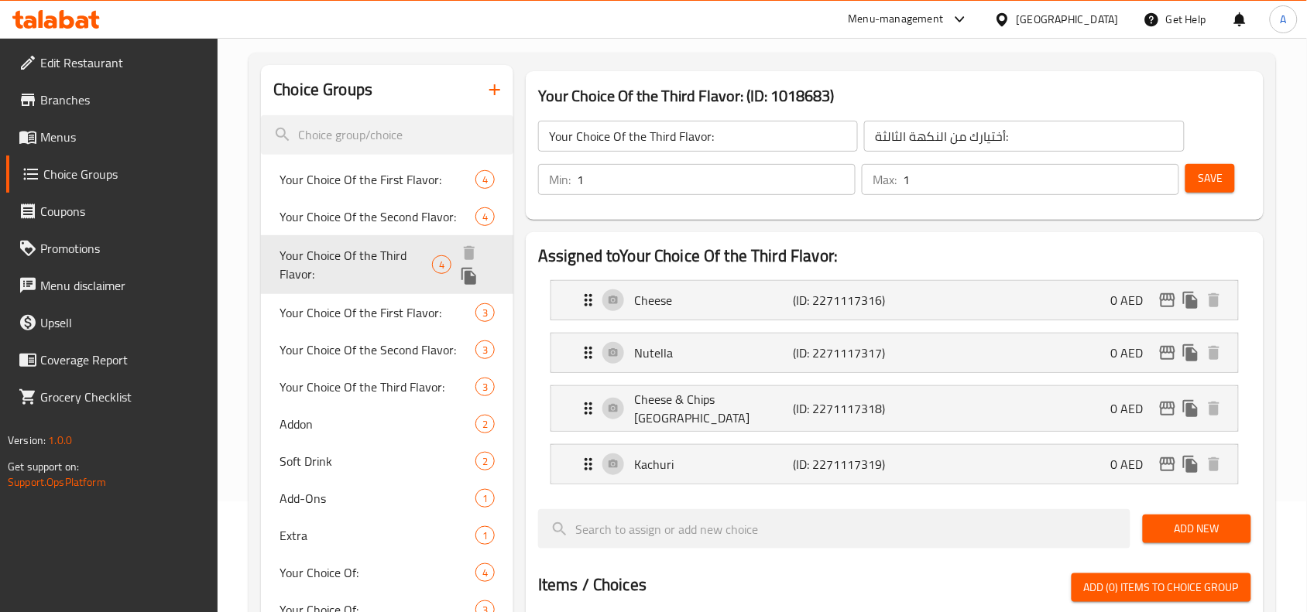
scroll to position [0, 0]
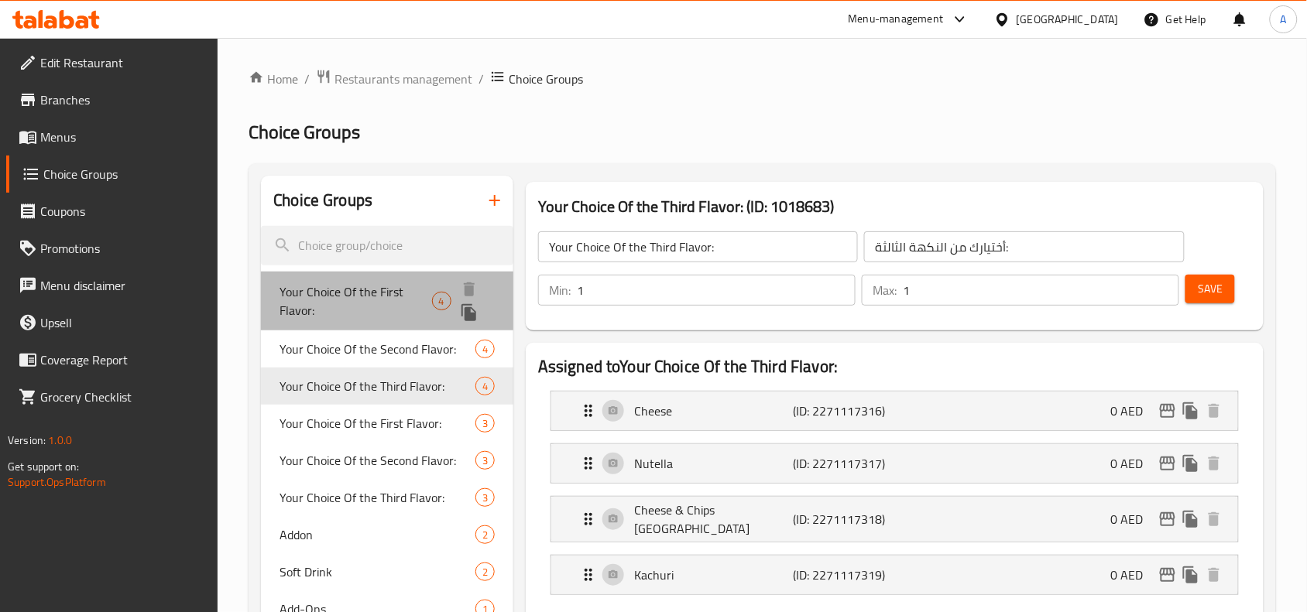
click at [382, 284] on span "Your Choice Of the First Flavor:" at bounding box center [355, 301] width 152 height 37
type input "Your Choice Of the First Flavor:"
type input "أختيارك من النكهة الأولي:"
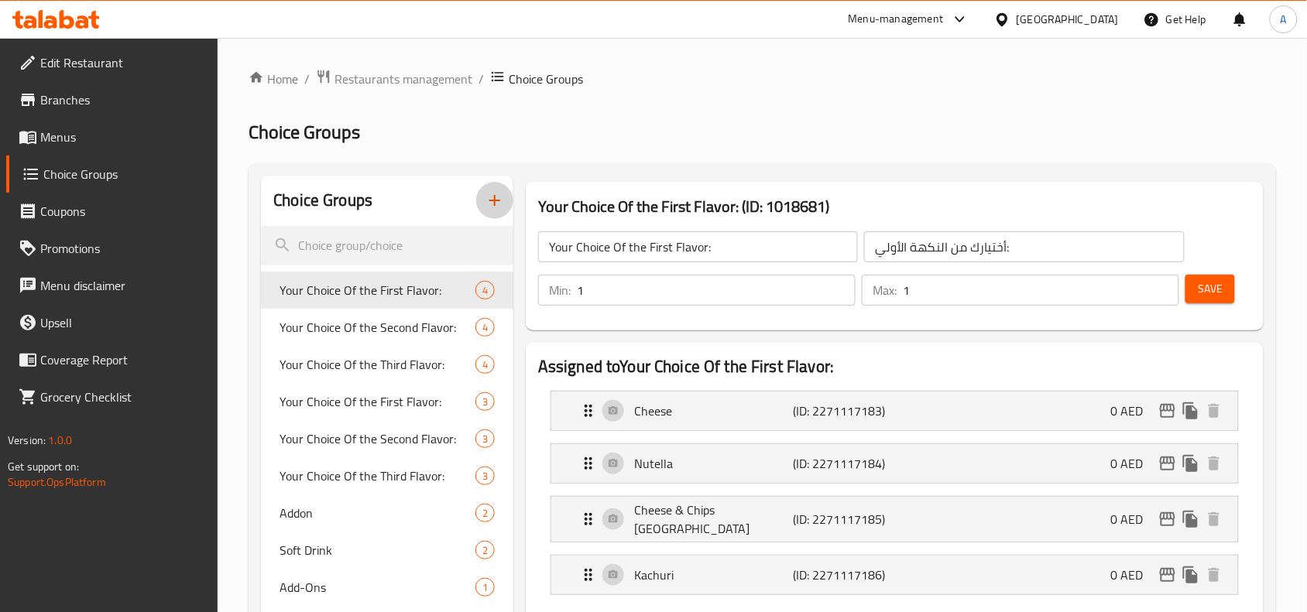
click at [503, 198] on icon "button" at bounding box center [494, 200] width 19 height 19
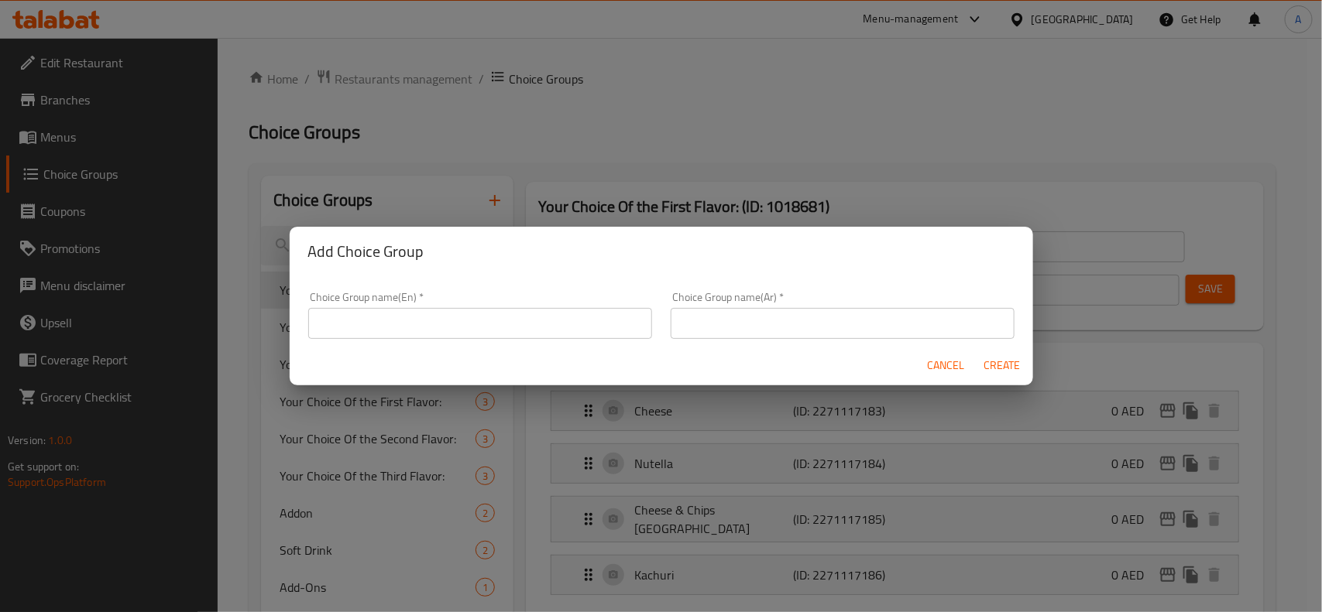
click at [462, 318] on input "text" at bounding box center [480, 323] width 344 height 31
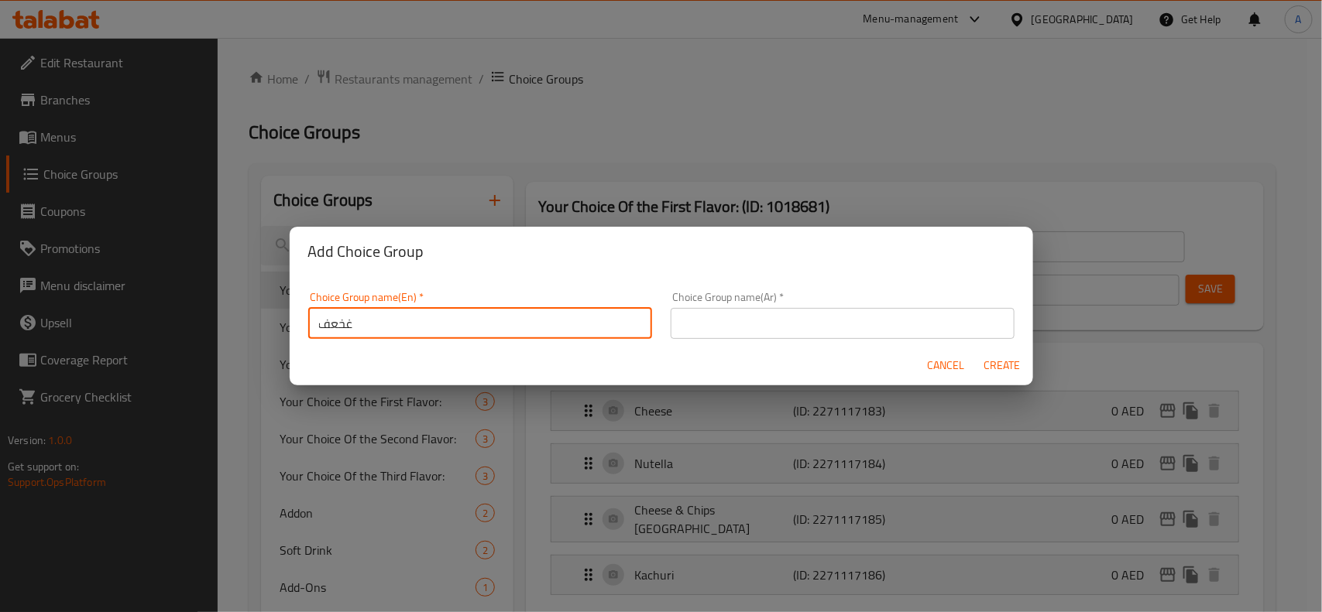
type input "غخعف"
type input "yOUT"
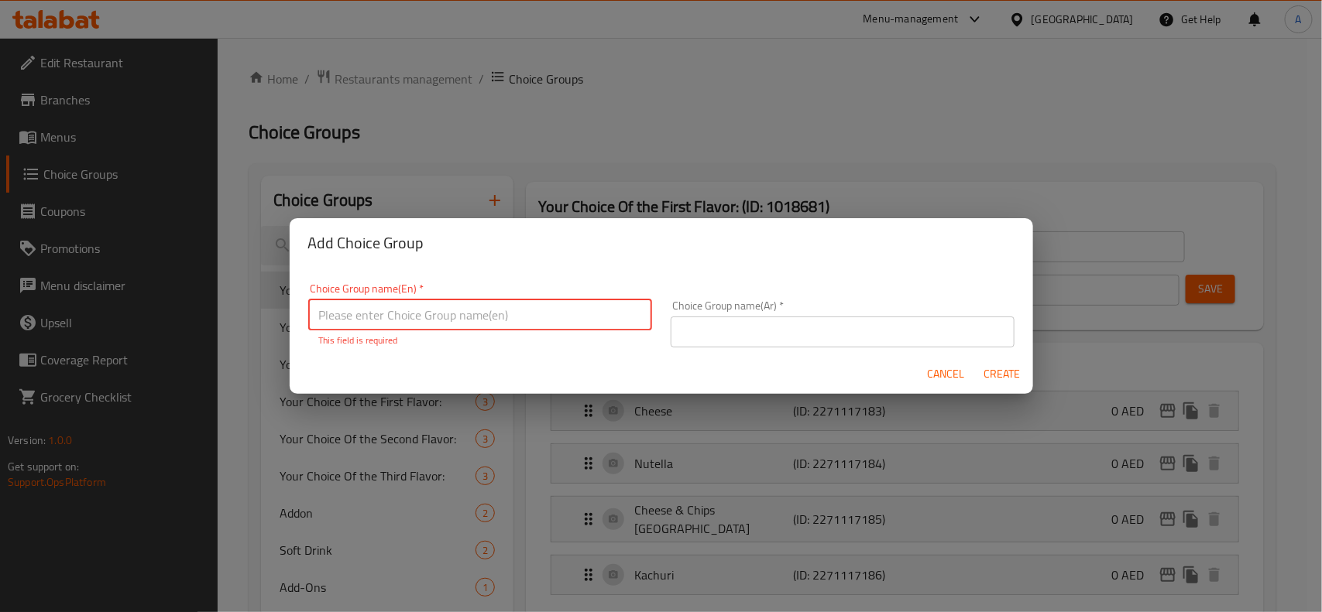
type input "y"
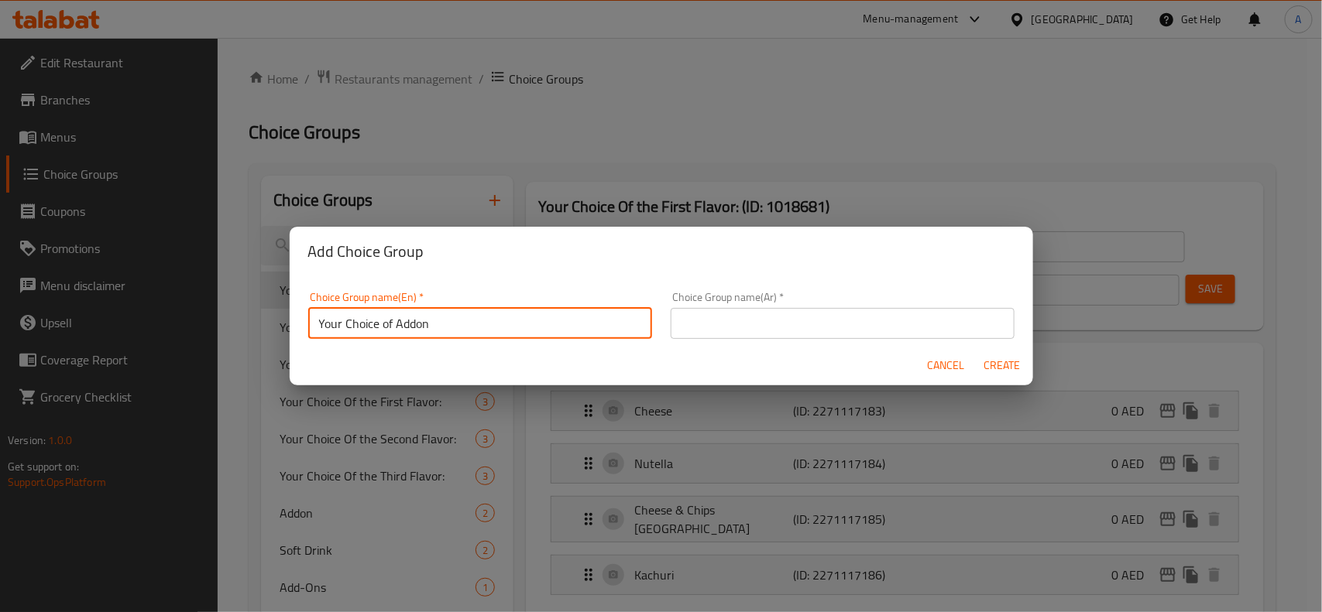
type input "Your Choice of Addon"
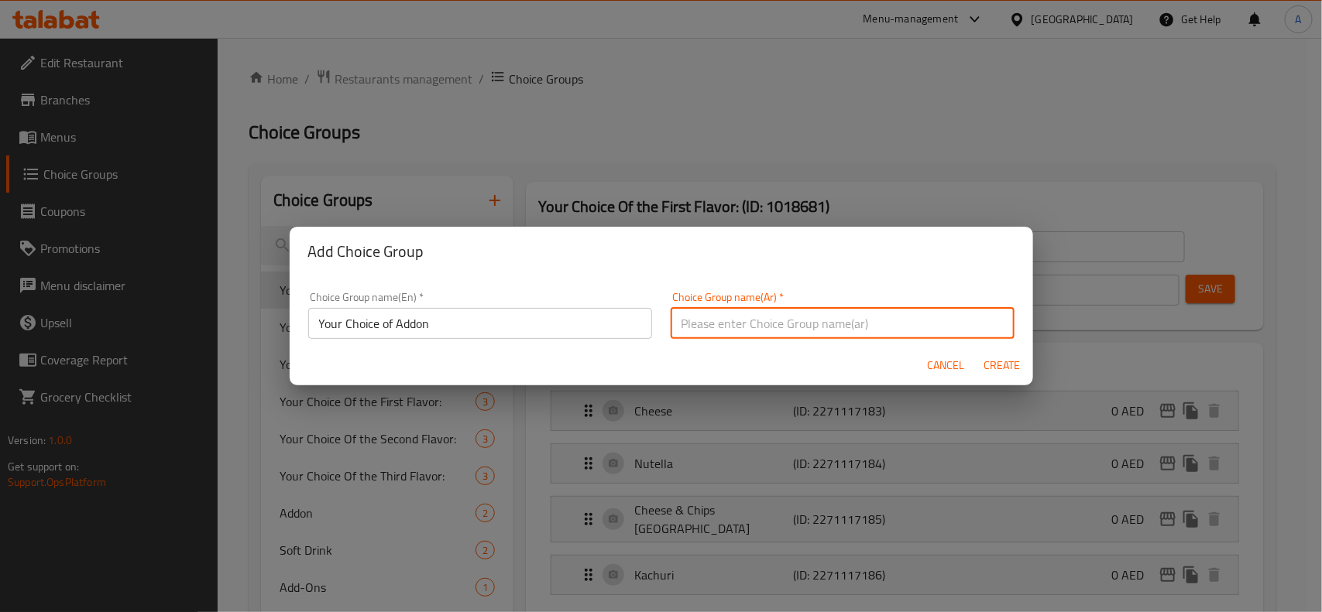
click at [883, 334] on input "text" at bounding box center [842, 323] width 344 height 31
type input "اختيارك من الاضافات"
click at [977, 351] on button "Create" at bounding box center [1002, 365] width 50 height 29
type input "Your Choice of Addon"
type input "اختيارك من الاضافات"
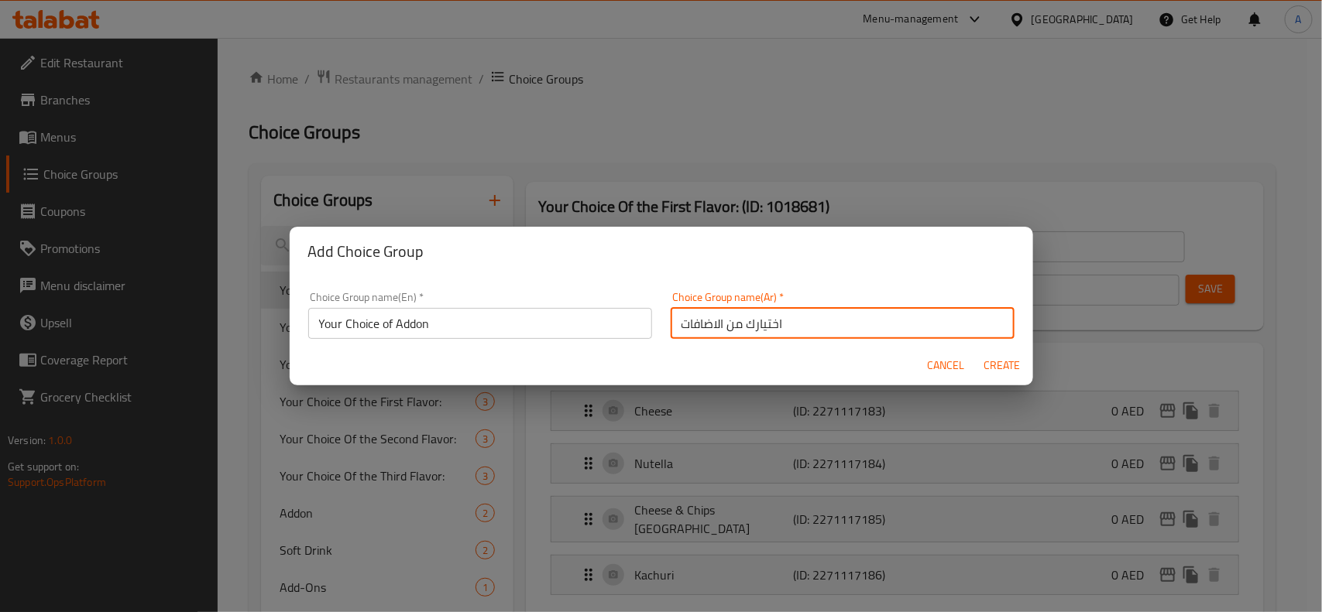
type input "0"
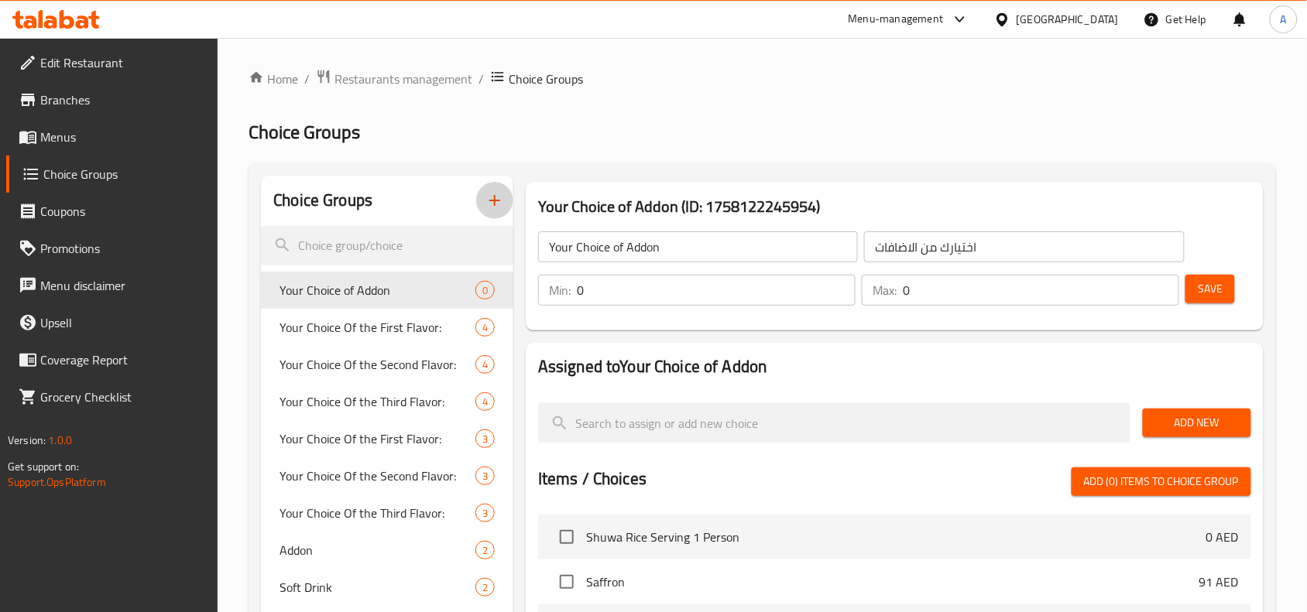
click at [1204, 427] on span "Add New" at bounding box center [1197, 422] width 84 height 19
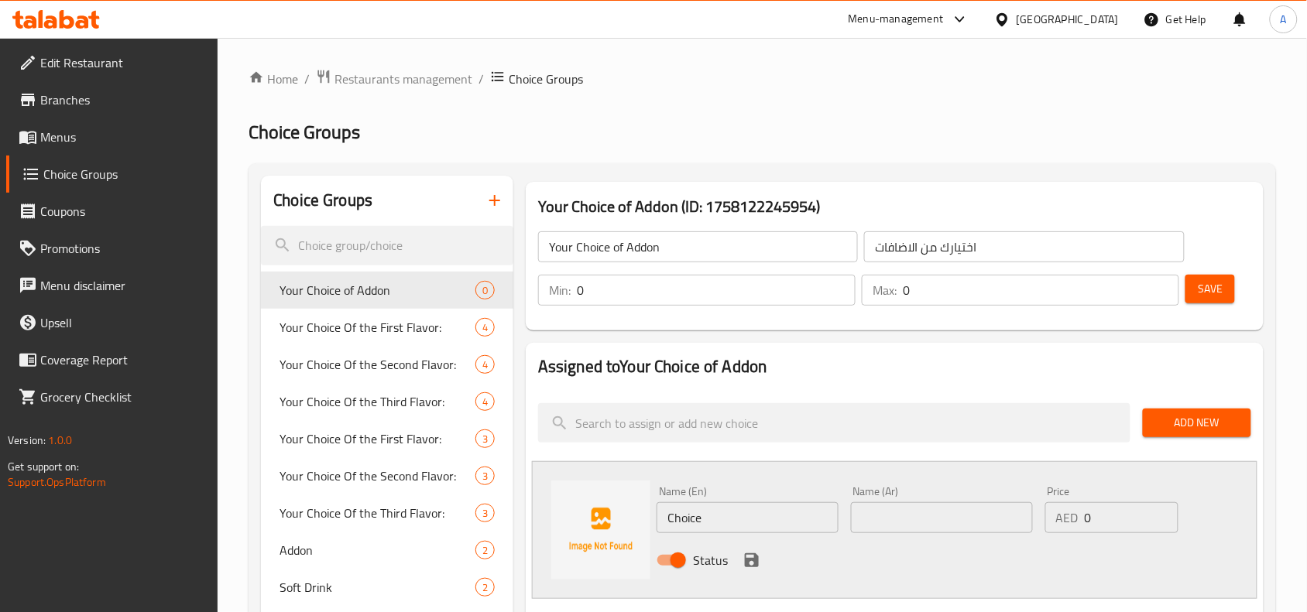
click at [730, 499] on div "Name (En) Choice Name (En)" at bounding box center [748, 509] width 182 height 47
click at [722, 509] on input "Choice" at bounding box center [748, 517] width 182 height 31
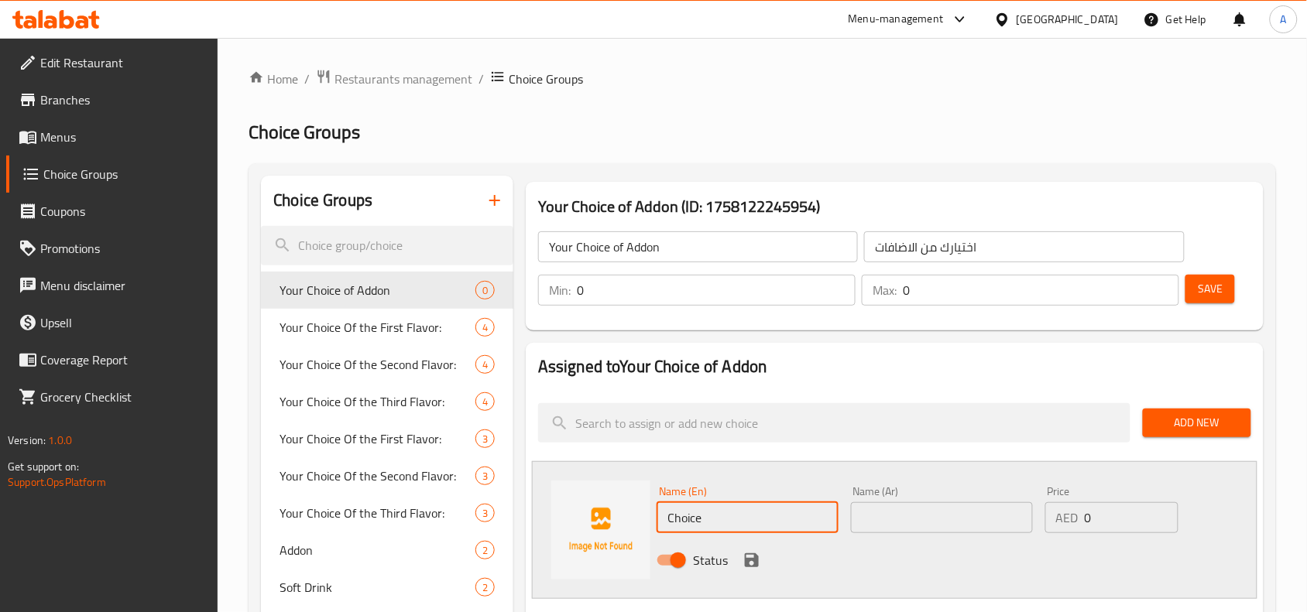
click at [722, 509] on input "Choice" at bounding box center [748, 517] width 182 height 31
paste input "Extra patty"
type input "Extra Patty"
click at [897, 531] on input "text" at bounding box center [942, 517] width 182 height 31
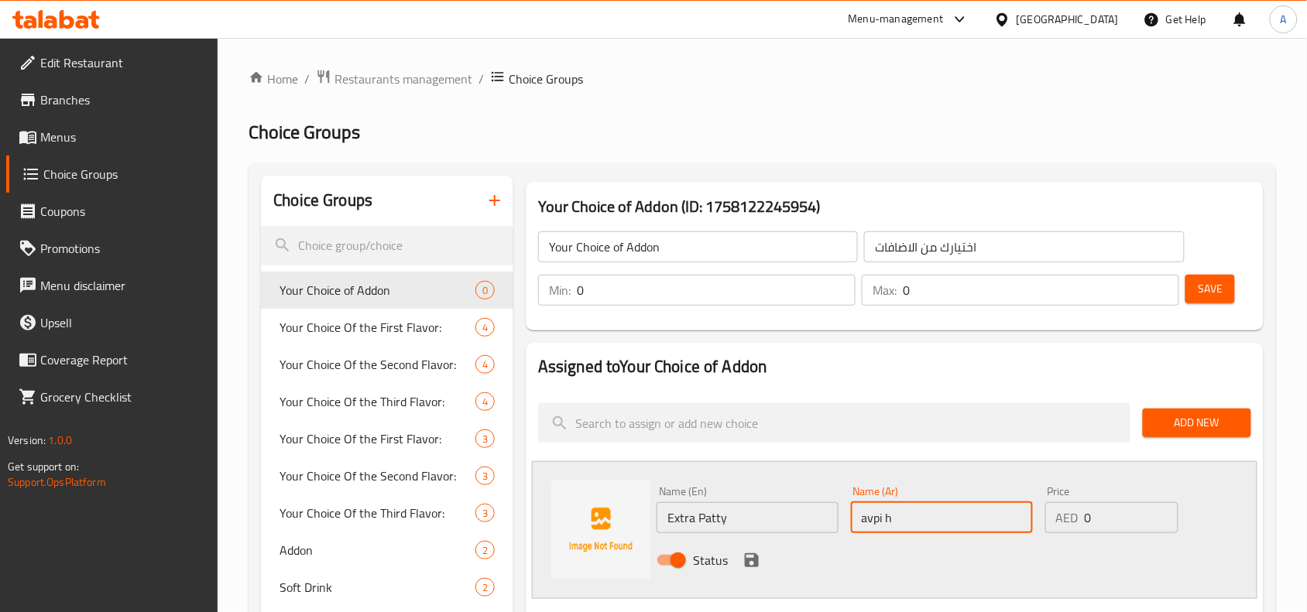
type input "avpi"
type input "شريحه اضافيه"
drag, startPoint x: 1085, startPoint y: 509, endPoint x: 1007, endPoint y: 519, distance: 78.8
click at [883, 501] on div "Name (En) Extra Patty Name (En) Name (Ar) شريحه اضافيه Name (Ar) Price AED 0 Pr…" at bounding box center [941, 530] width 582 height 101
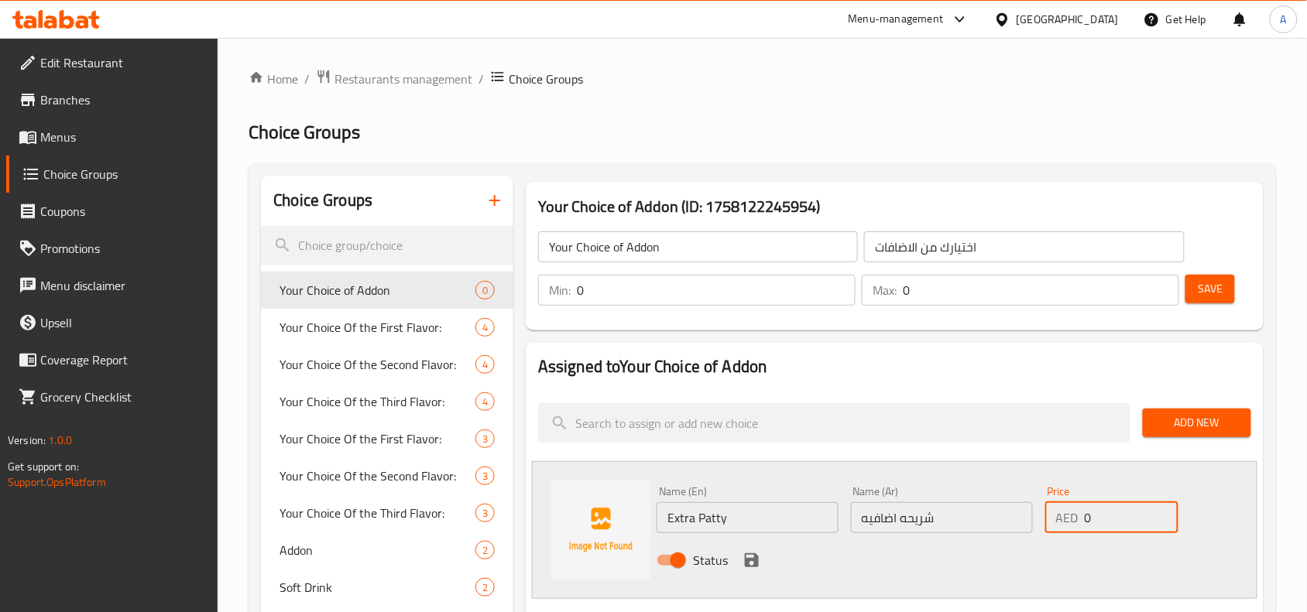
drag, startPoint x: 1109, startPoint y: 526, endPoint x: 724, endPoint y: 533, distance: 384.8
click at [691, 516] on div "Name (En) Extra Patty Name (En) Name (Ar) شريحه اضافيه Name (Ar) Price AED 0 Pr…" at bounding box center [941, 530] width 582 height 101
type input "5"
click at [749, 561] on icon "save" at bounding box center [752, 561] width 14 height 14
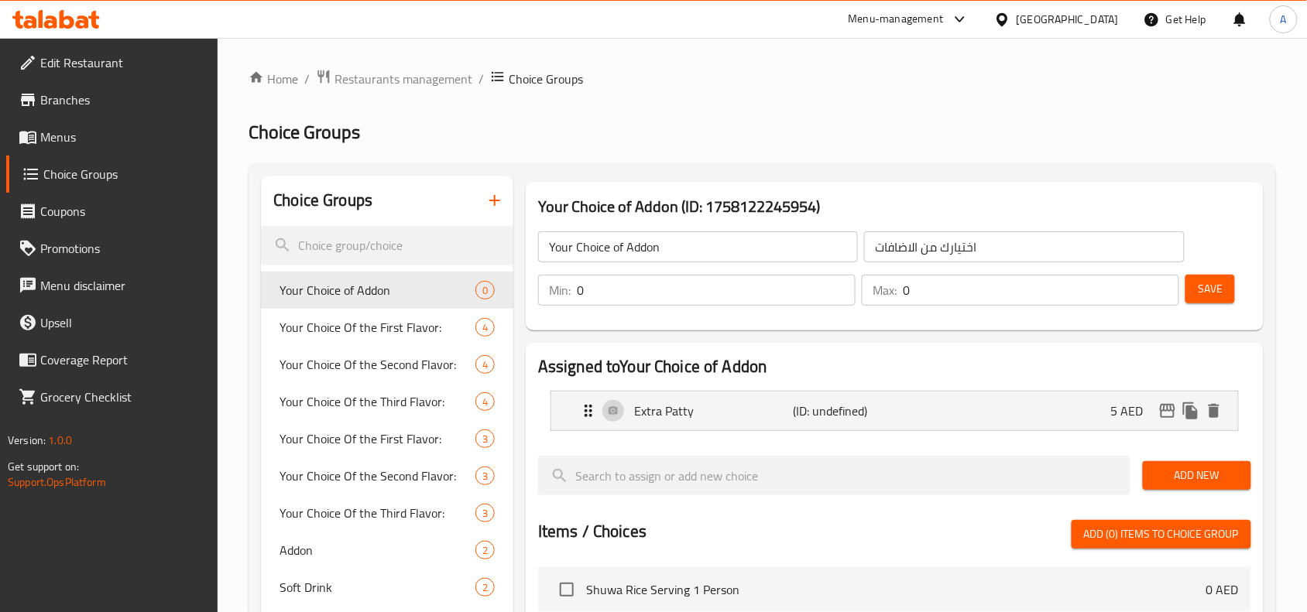
click at [1215, 276] on button "Save" at bounding box center [1210, 289] width 50 height 29
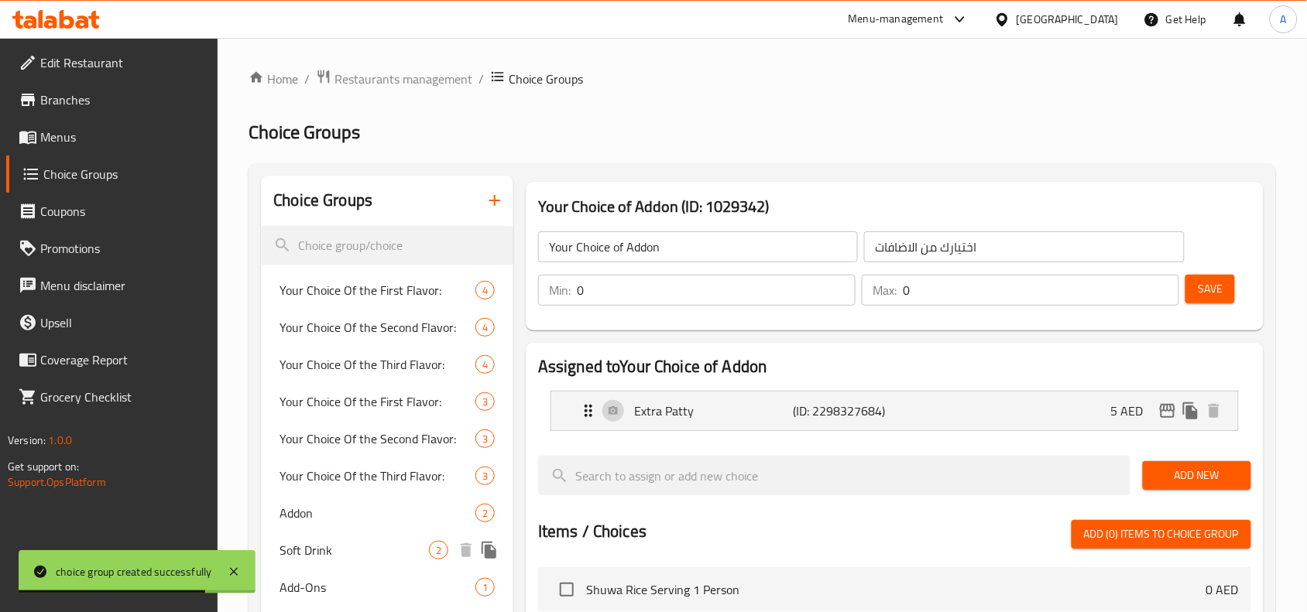
click at [354, 525] on div "Addon 2" at bounding box center [387, 513] width 252 height 37
type input "Addon"
type input "إضافة"
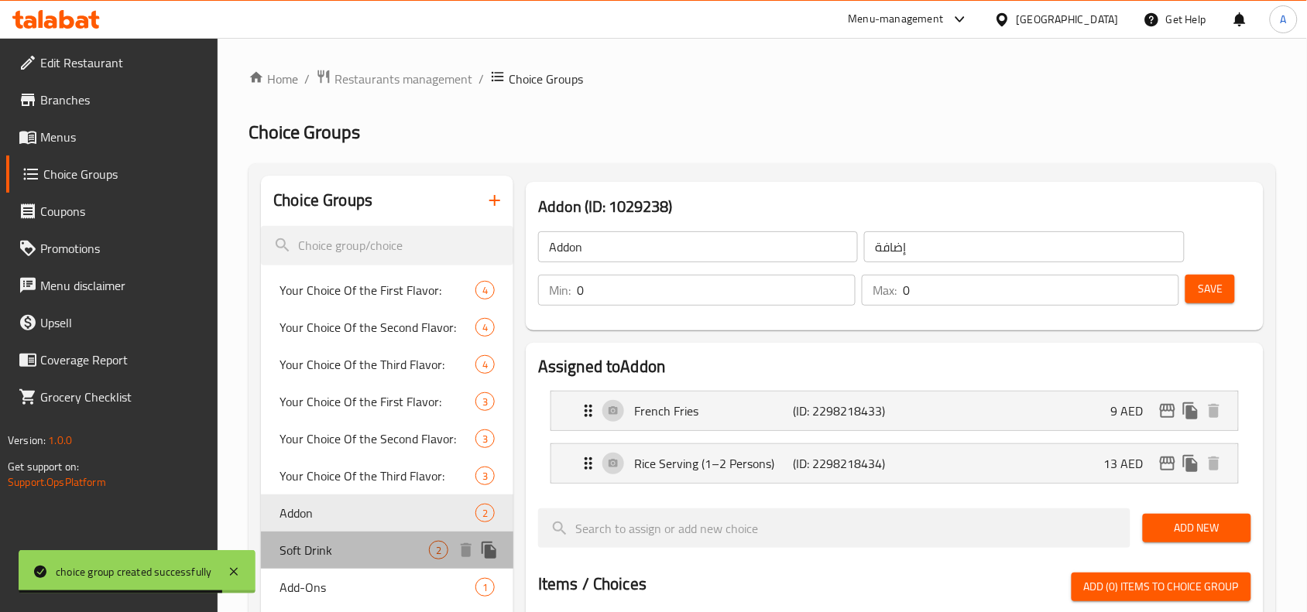
click at [360, 558] on span "Soft Drink" at bounding box center [353, 550] width 149 height 19
type input "Soft Drink"
type input "مشروب غازي"
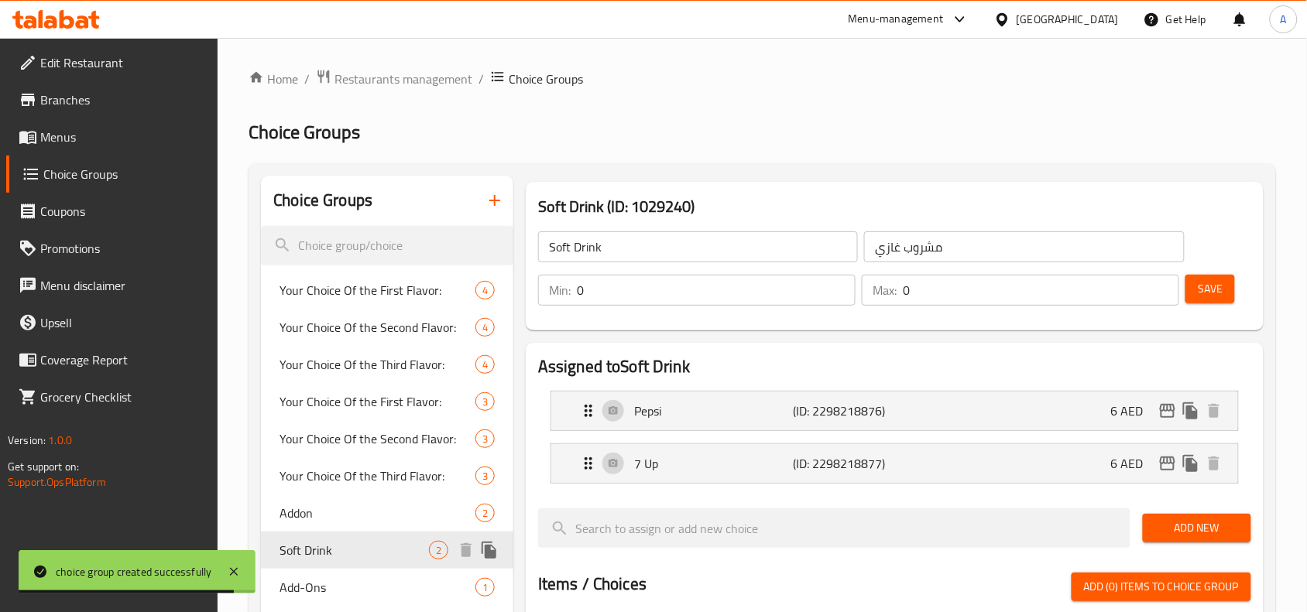
click at [393, 525] on div "Addon 2" at bounding box center [387, 513] width 252 height 37
type input "Addon"
type input "إضافة"
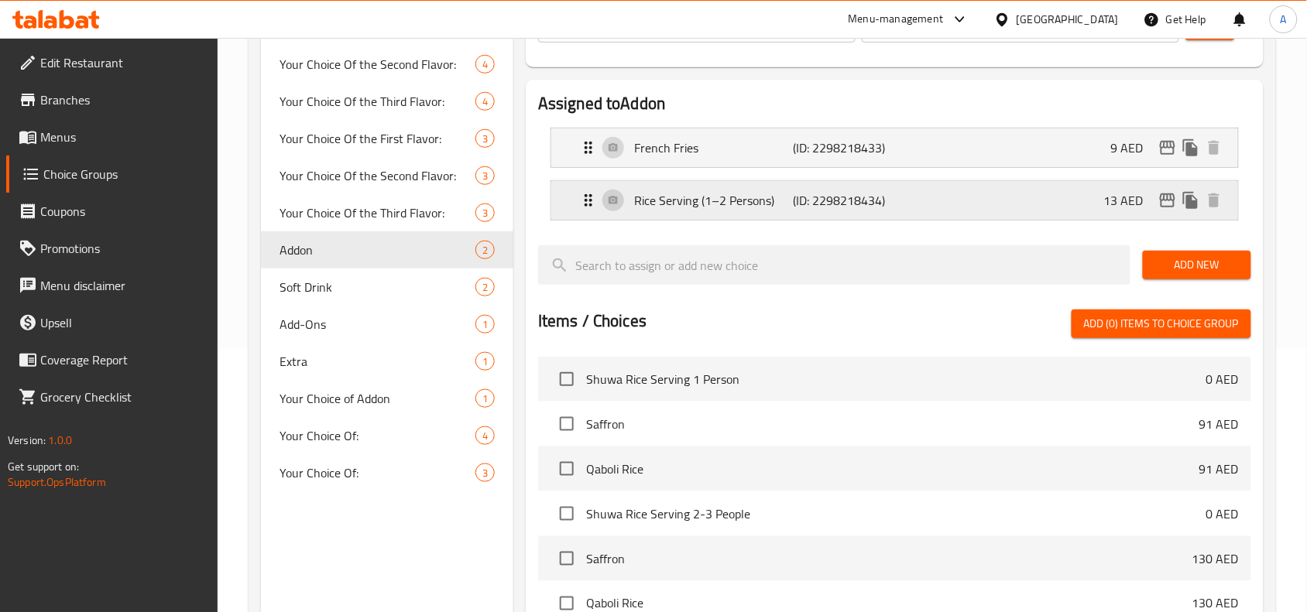
scroll to position [290, 0]
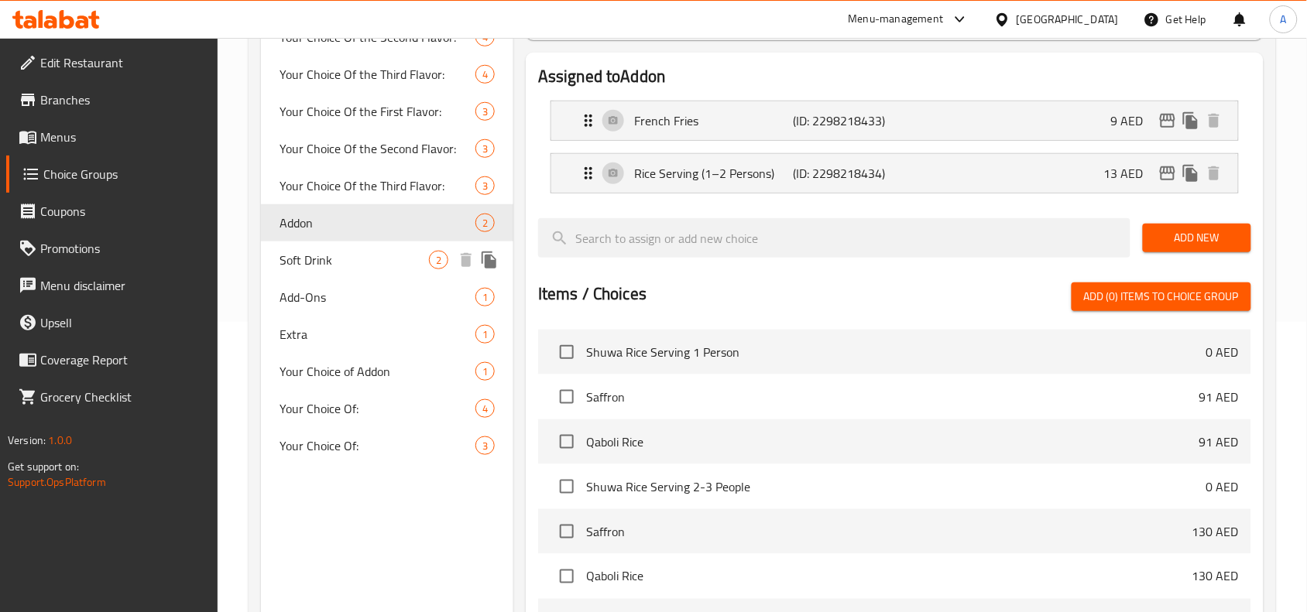
drag, startPoint x: 345, startPoint y: 256, endPoint x: 350, endPoint y: 273, distance: 16.9
click at [345, 256] on span "Soft Drink" at bounding box center [353, 260] width 149 height 19
type input "Soft Drink"
type input "مشروب غازي"
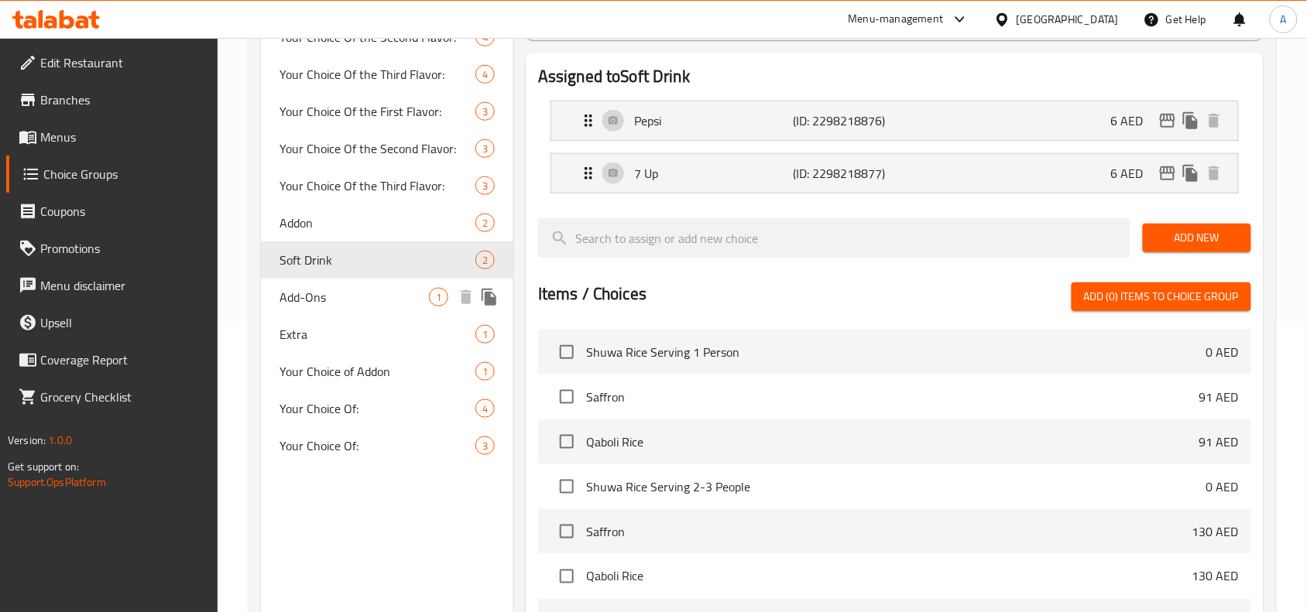
click at [354, 294] on span "Add-Ons" at bounding box center [353, 297] width 149 height 19
type input "Add-Ons"
type input "إضافات"
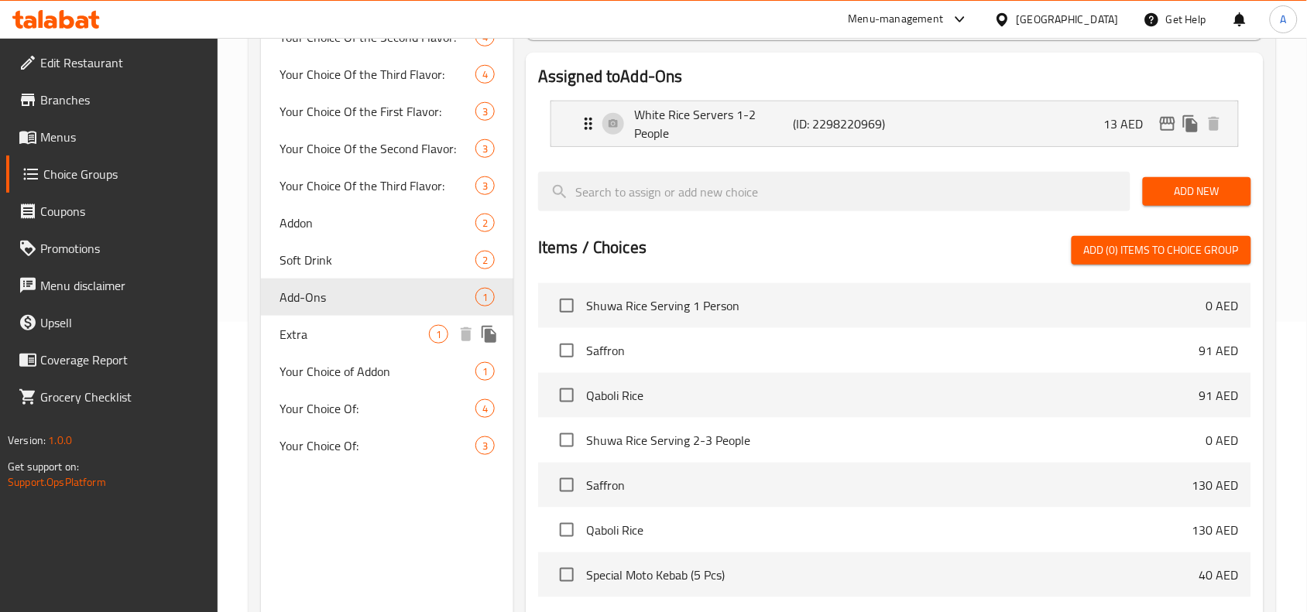
click at [360, 334] on span "Extra" at bounding box center [353, 334] width 149 height 19
type input "Extra"
type input "اكسترا"
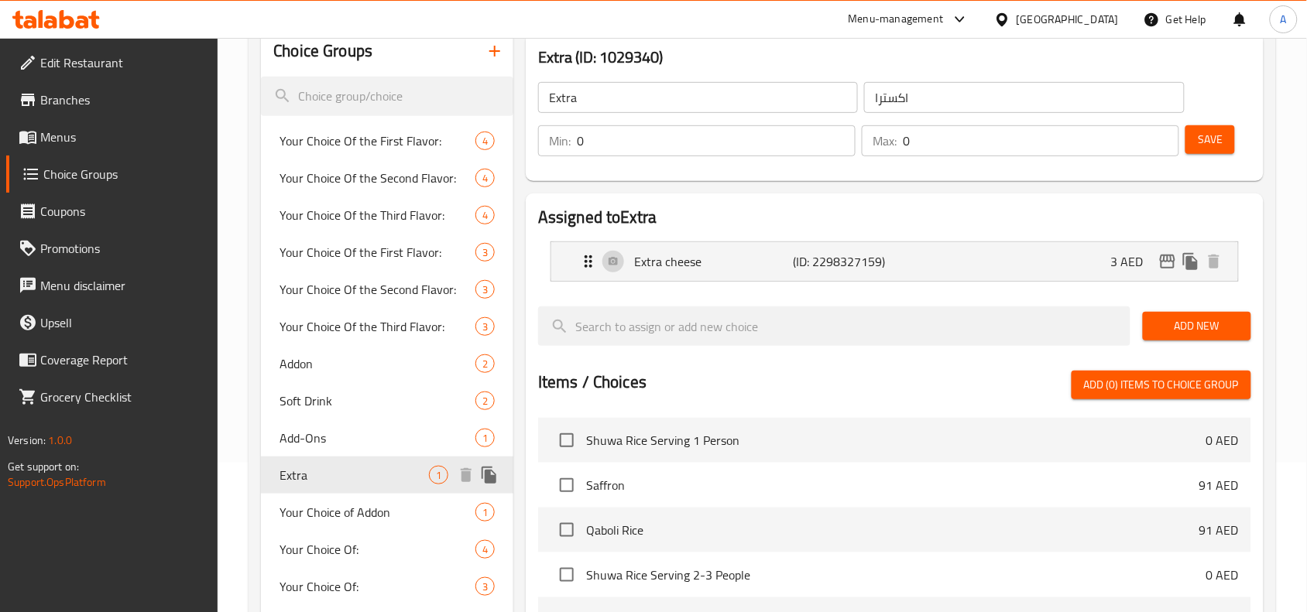
scroll to position [0, 0]
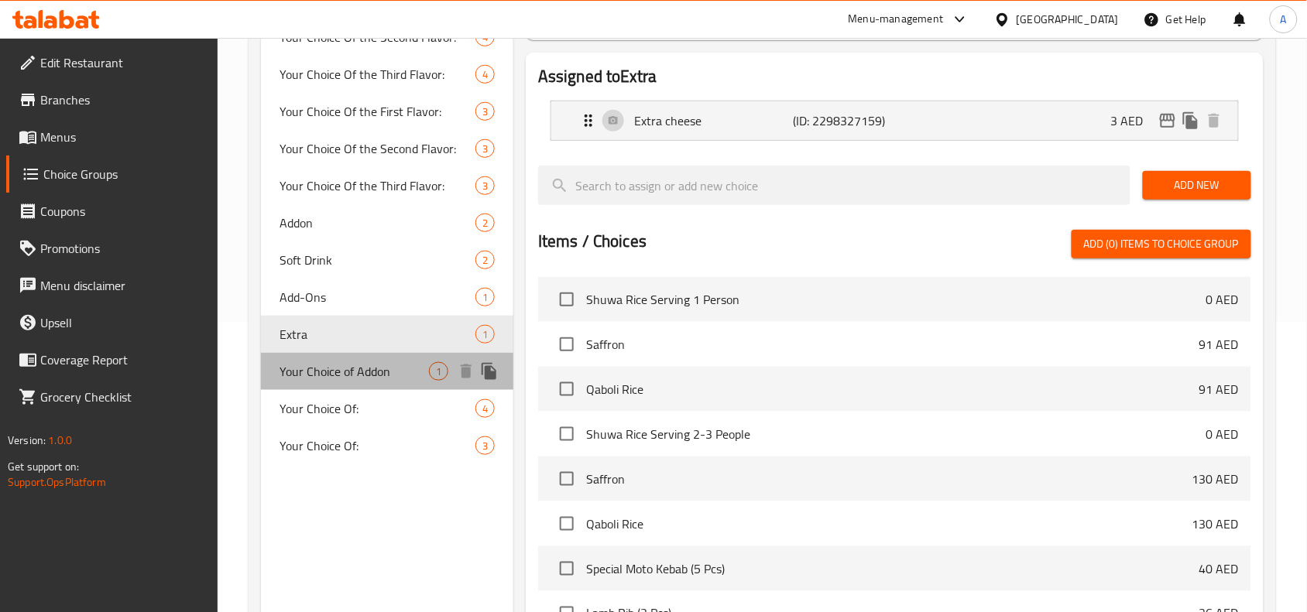
click at [361, 381] on span "Your Choice of Addon" at bounding box center [353, 371] width 149 height 19
type input "Your Choice of Addon"
type input "اختيارك من الاضافات"
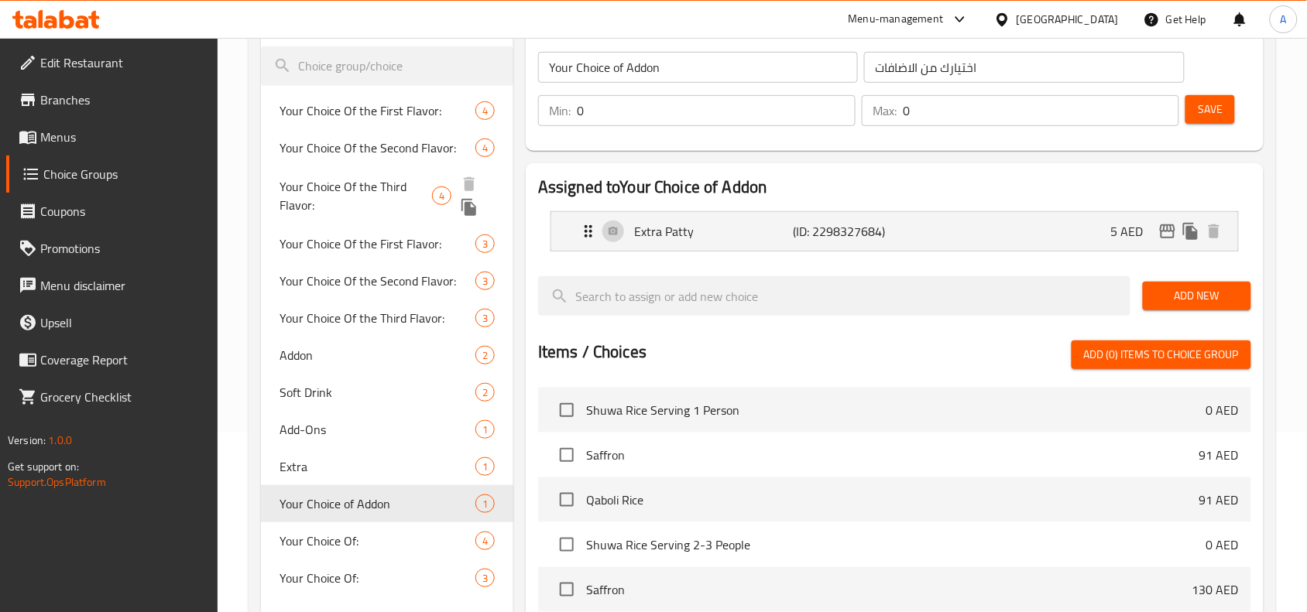
scroll to position [194, 0]
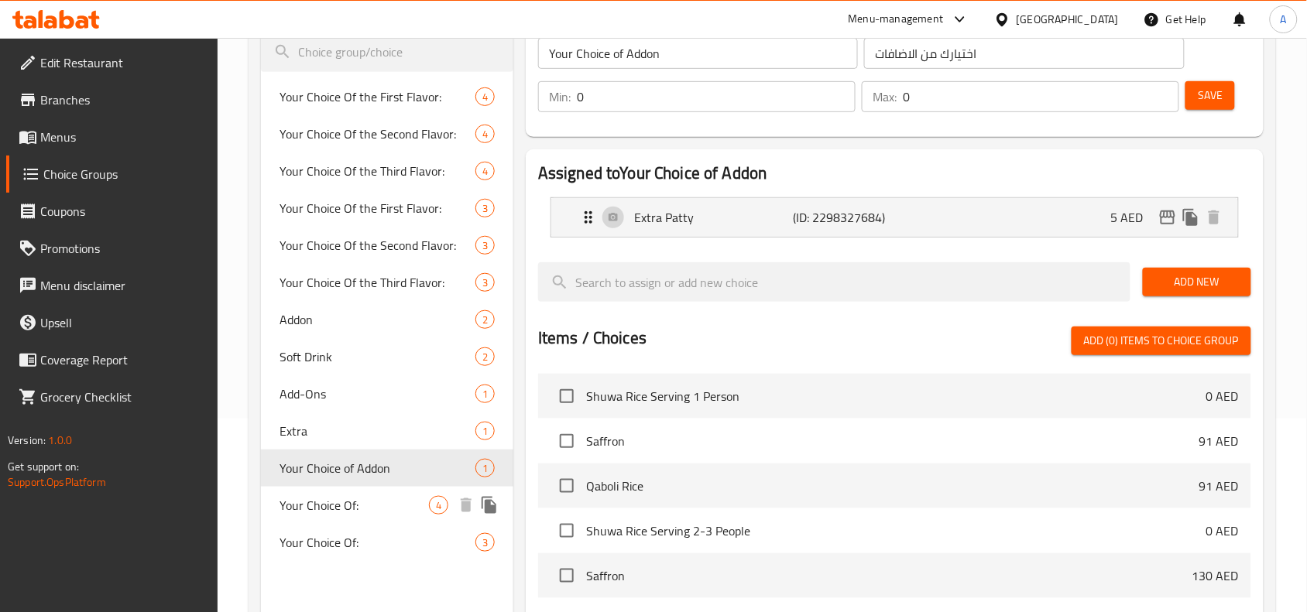
click at [338, 517] on div "Your Choice Of: 4" at bounding box center [387, 505] width 252 height 37
type input "Your Choice Of:"
type input "إختيارك من:"
type input "1"
type input "3"
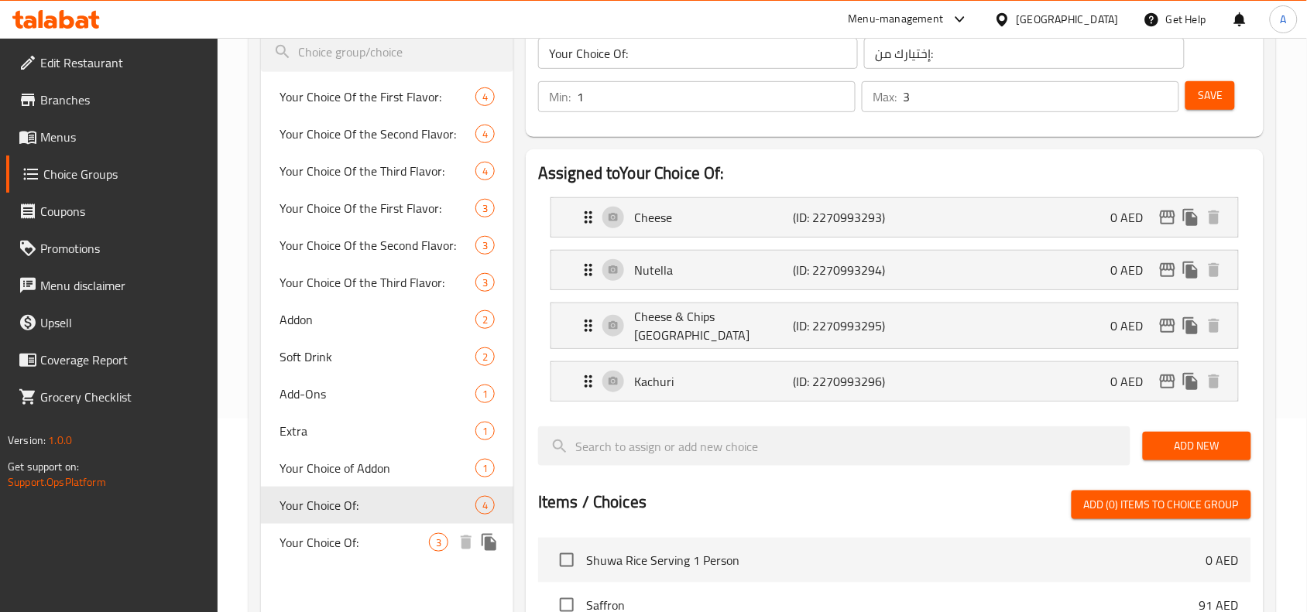
drag, startPoint x: 384, startPoint y: 547, endPoint x: 385, endPoint y: 554, distance: 7.8
click at [383, 547] on span "Your Choice Of:" at bounding box center [353, 542] width 149 height 19
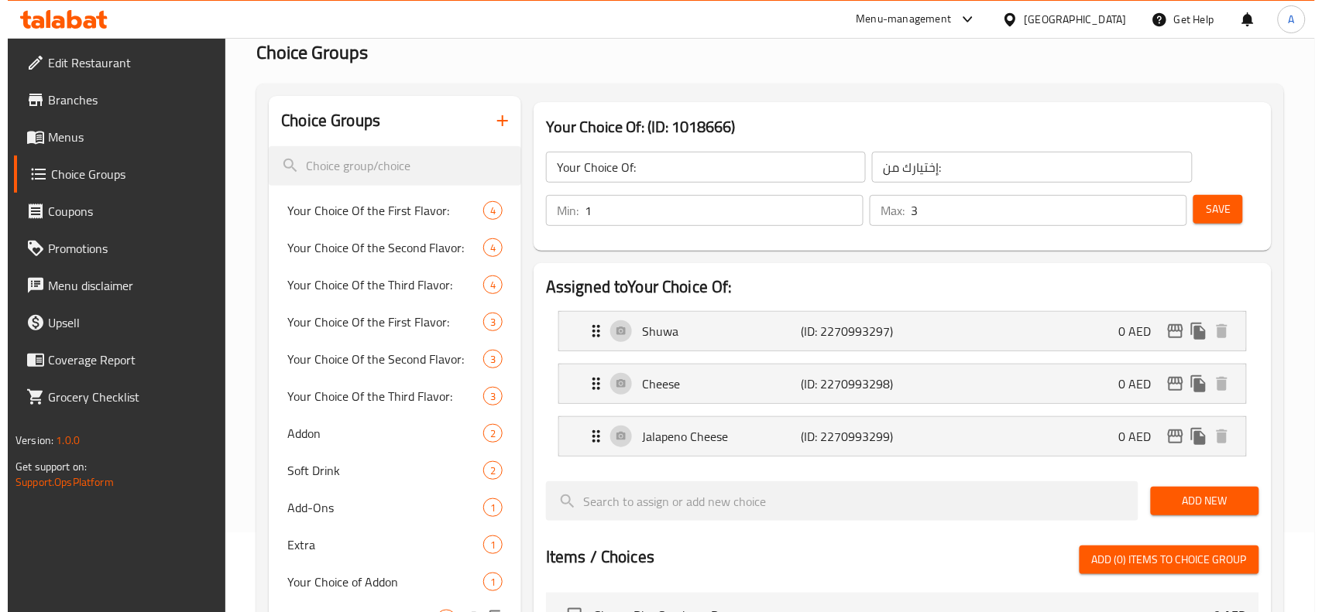
scroll to position [0, 0]
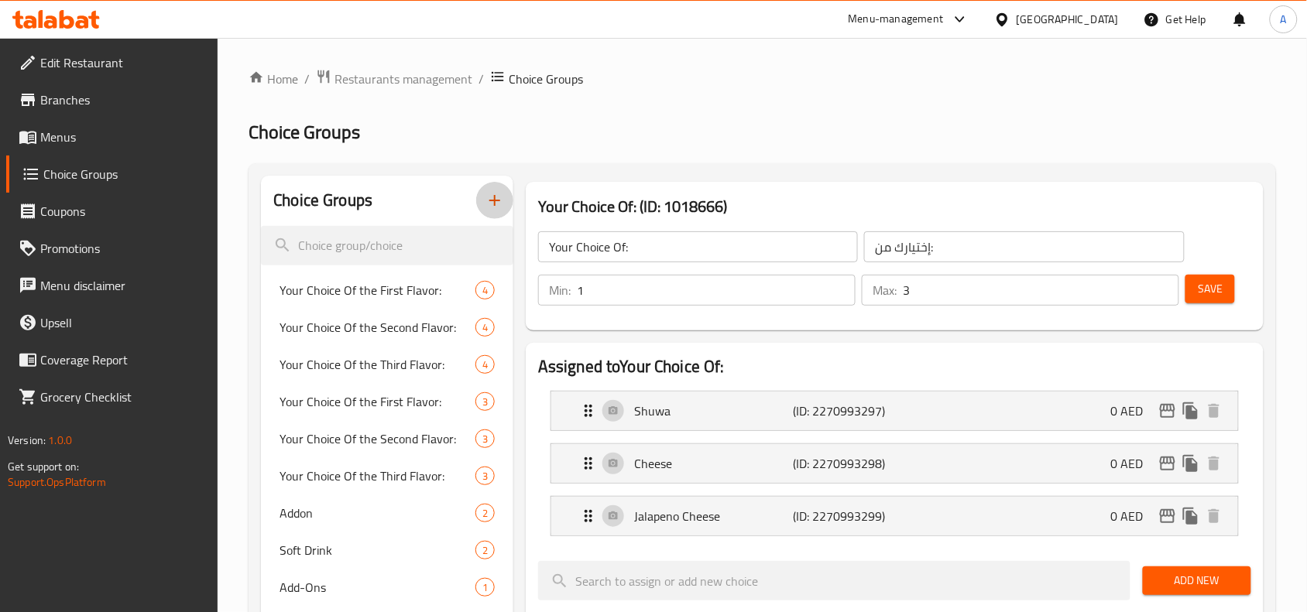
click at [488, 205] on icon "button" at bounding box center [494, 200] width 19 height 19
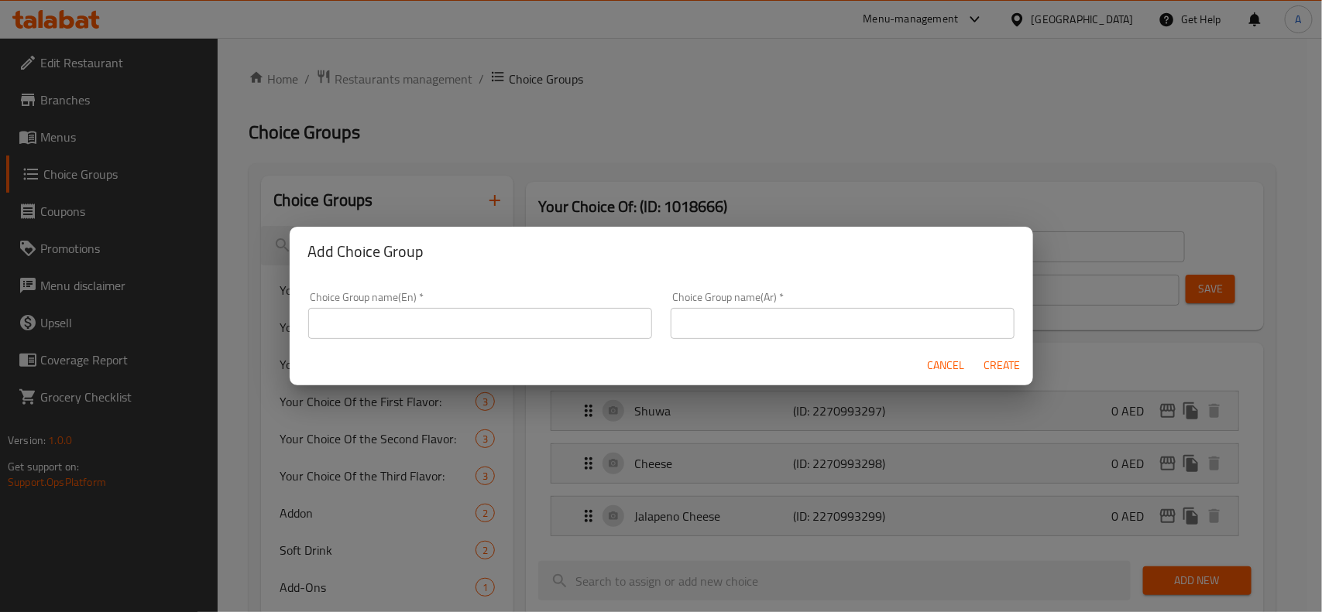
click at [455, 333] on input "text" at bounding box center [480, 323] width 344 height 31
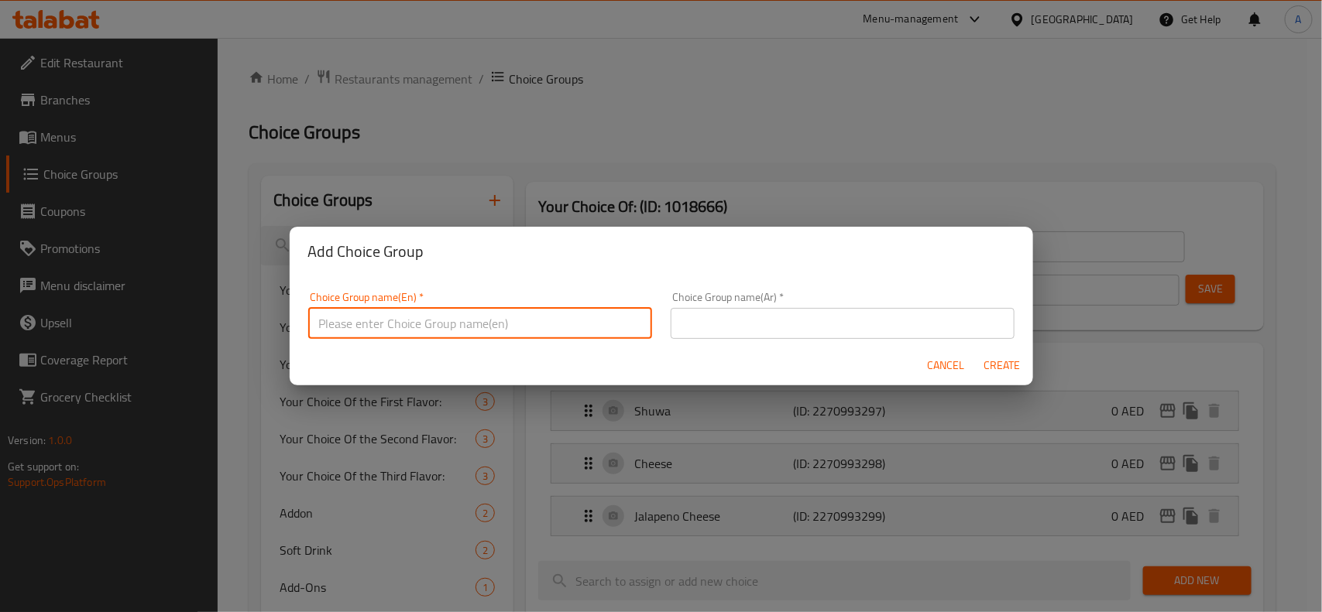
click at [451, 245] on h2 "Add Choice Group" at bounding box center [661, 251] width 706 height 25
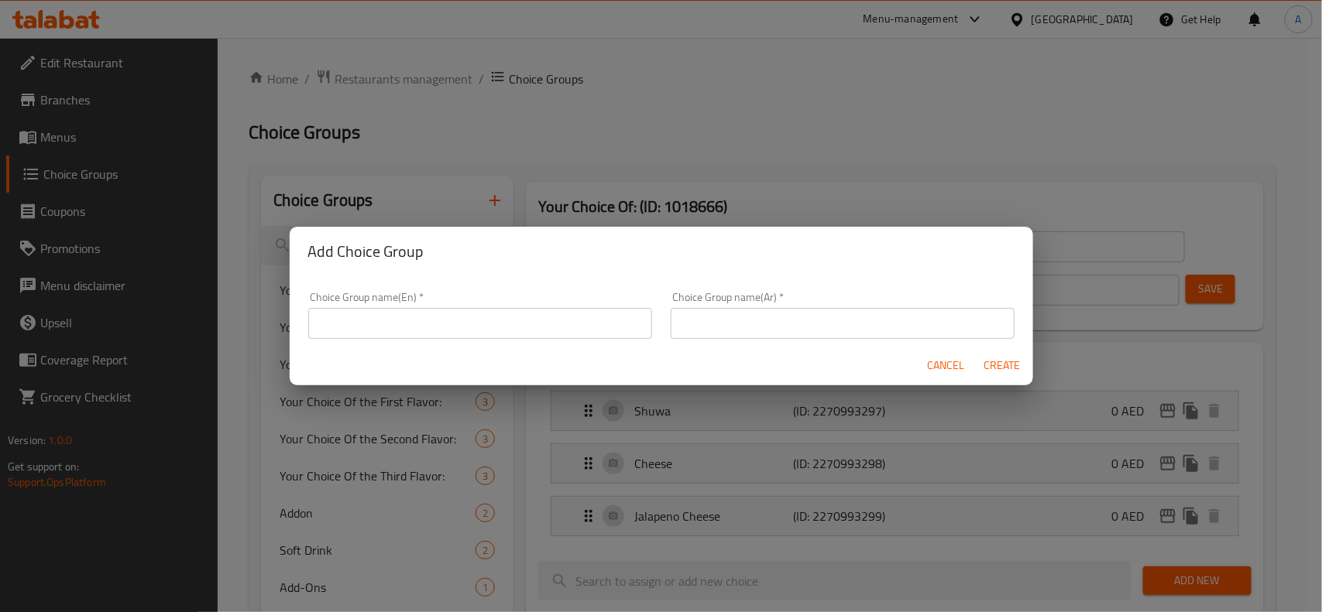
click at [451, 245] on h2 "Add Choice Group" at bounding box center [661, 251] width 706 height 25
copy h2 "Add Choice Group"
click at [393, 265] on div "Add Choice Group" at bounding box center [661, 252] width 743 height 50
click at [373, 254] on h2 "Add Choice Group" at bounding box center [661, 251] width 706 height 25
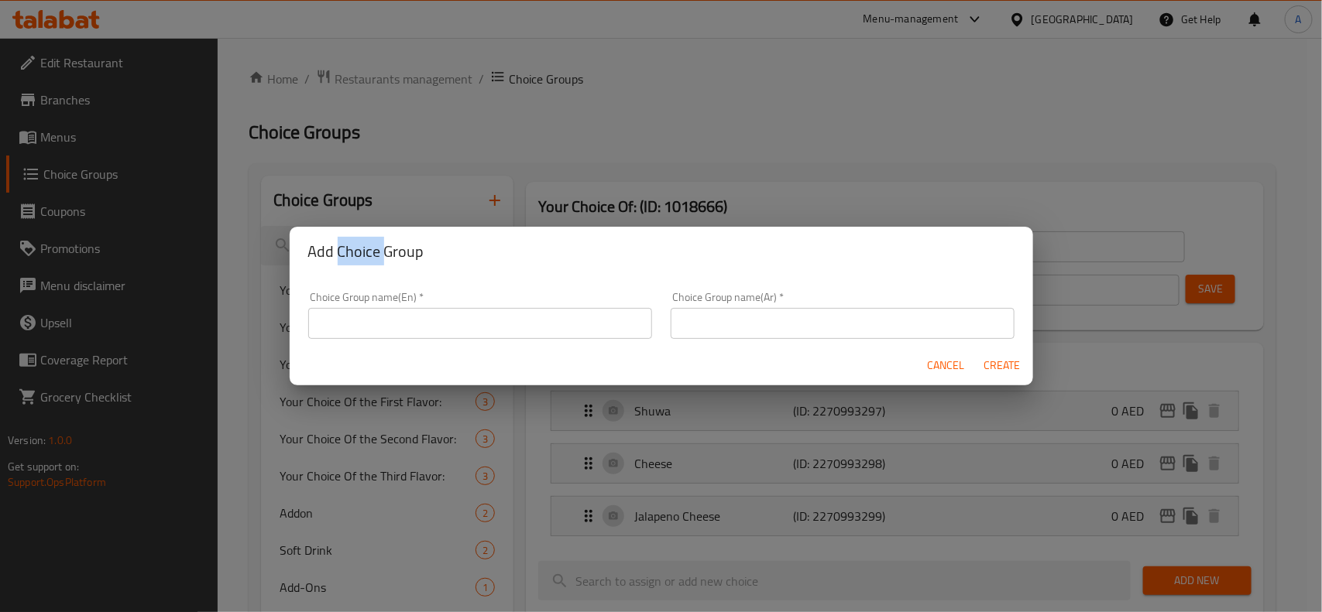
click at [373, 254] on h2 "Add Choice Group" at bounding box center [661, 251] width 706 height 25
copy h2 "Choice"
click at [375, 318] on input "text" at bounding box center [480, 323] width 344 height 31
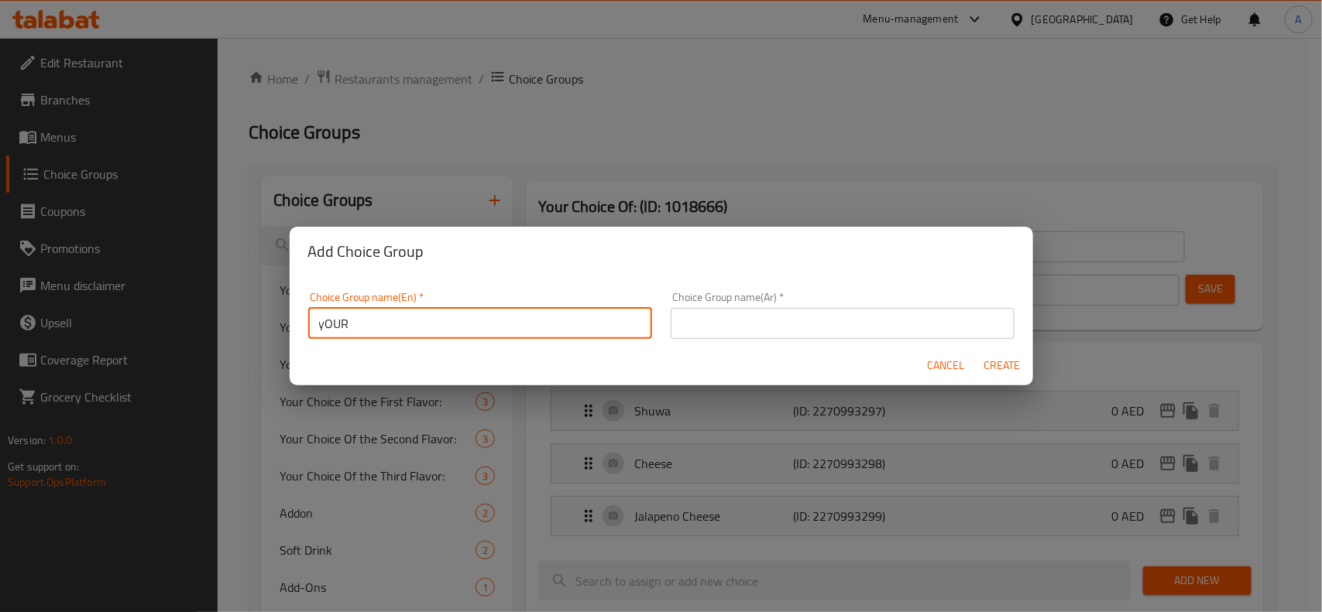
type input "yOUR"
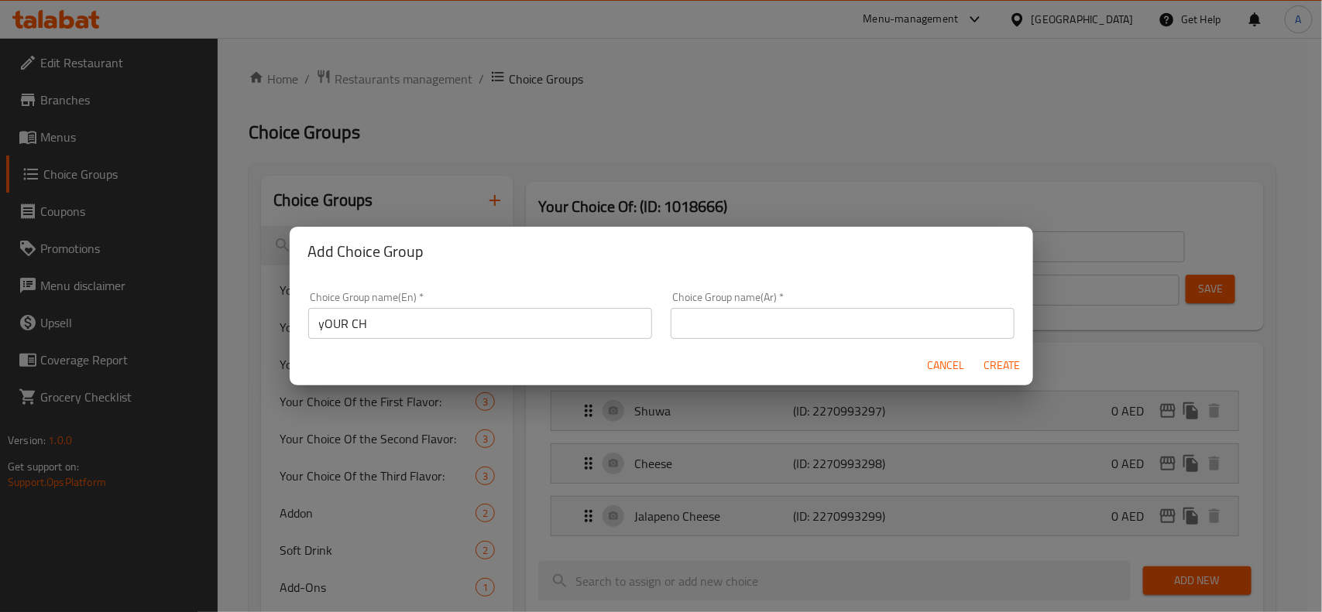
click at [463, 302] on div "Choice Group name(En)   * yOUR CH Choice Group name(En) *" at bounding box center [480, 315] width 344 height 47
click at [512, 339] on div "Choice Group name(En)   * yOUR CH Choice Group name(En) *" at bounding box center [480, 316] width 362 height 66
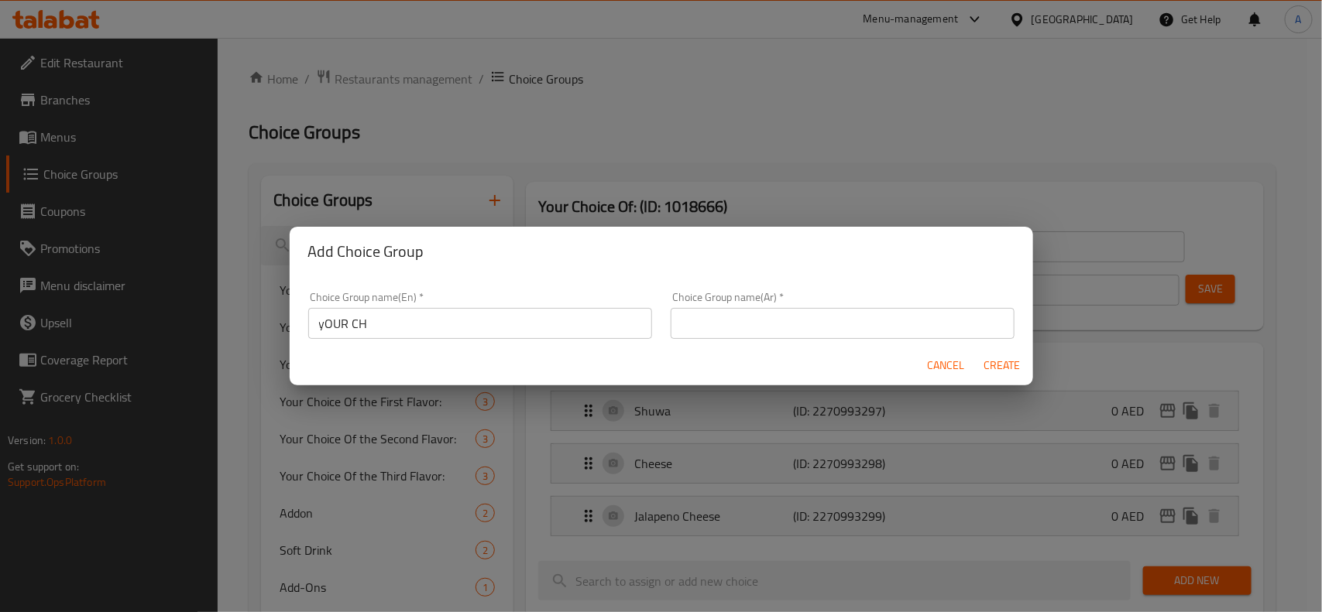
click at [534, 334] on input "yOUR CH" at bounding box center [480, 323] width 344 height 31
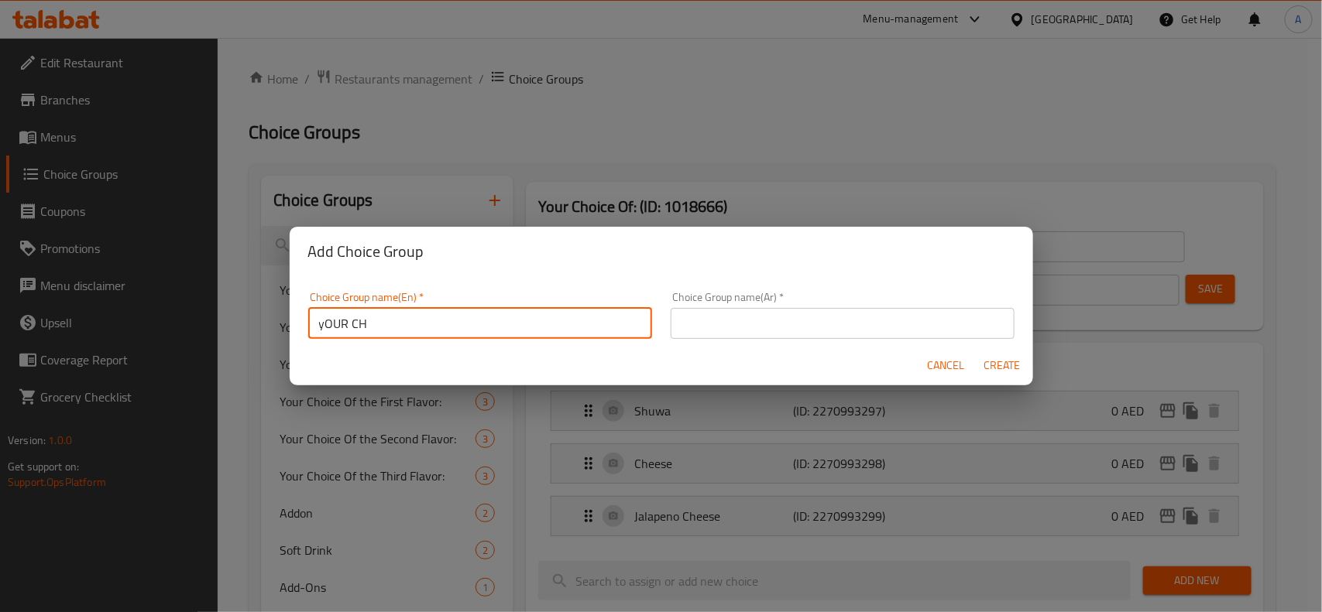
click at [534, 334] on input "yOUR CH" at bounding box center [480, 323] width 344 height 31
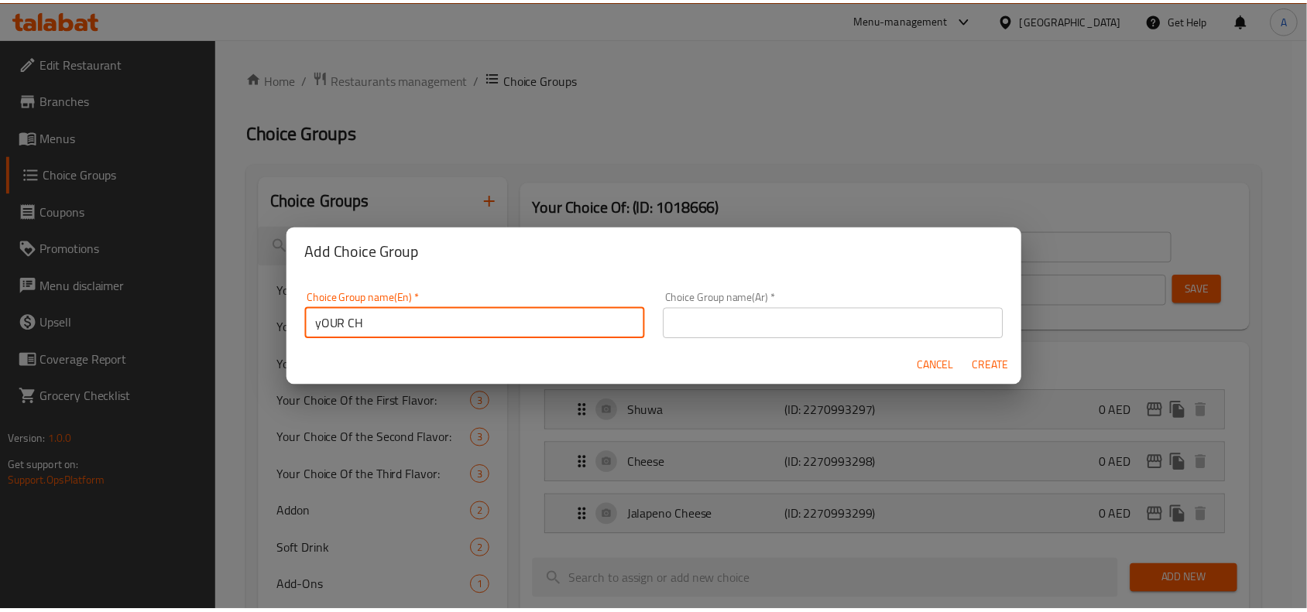
scroll to position [4, 0]
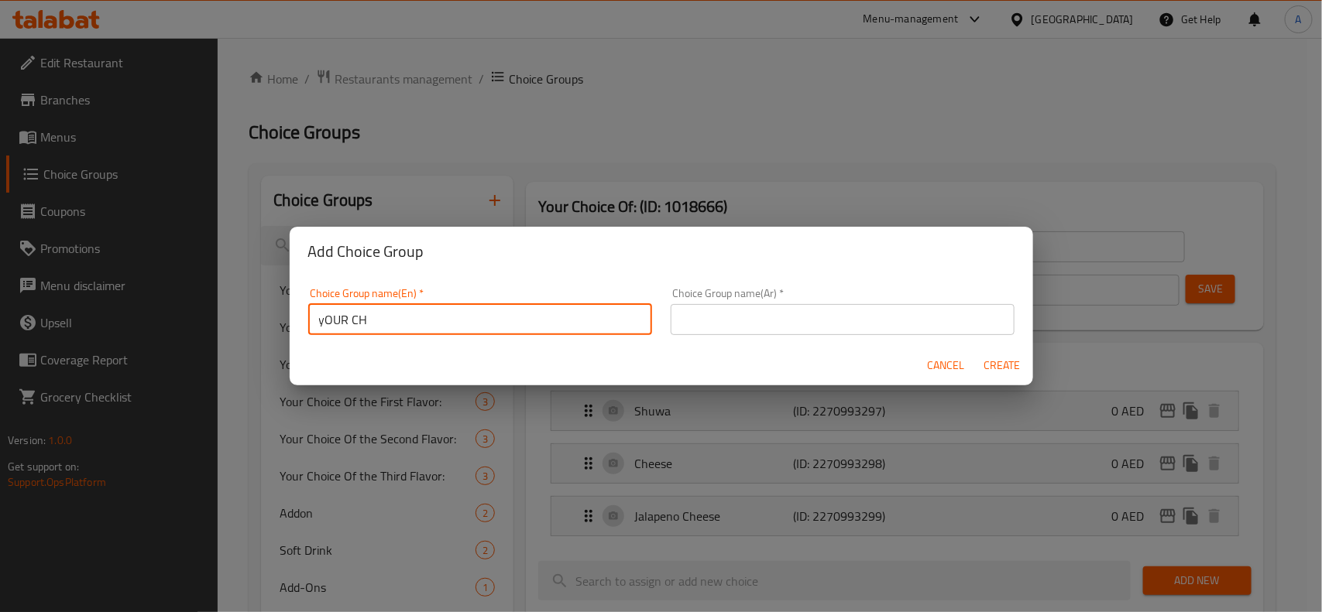
click at [534, 334] on input "yOUR CH" at bounding box center [480, 319] width 344 height 31
click at [534, 334] on input "Y our ch" at bounding box center [480, 319] width 344 height 31
click at [333, 323] on input "Y our ch" at bounding box center [480, 319] width 344 height 31
type input "Your Choice of"
click at [701, 334] on input "text" at bounding box center [842, 319] width 344 height 31
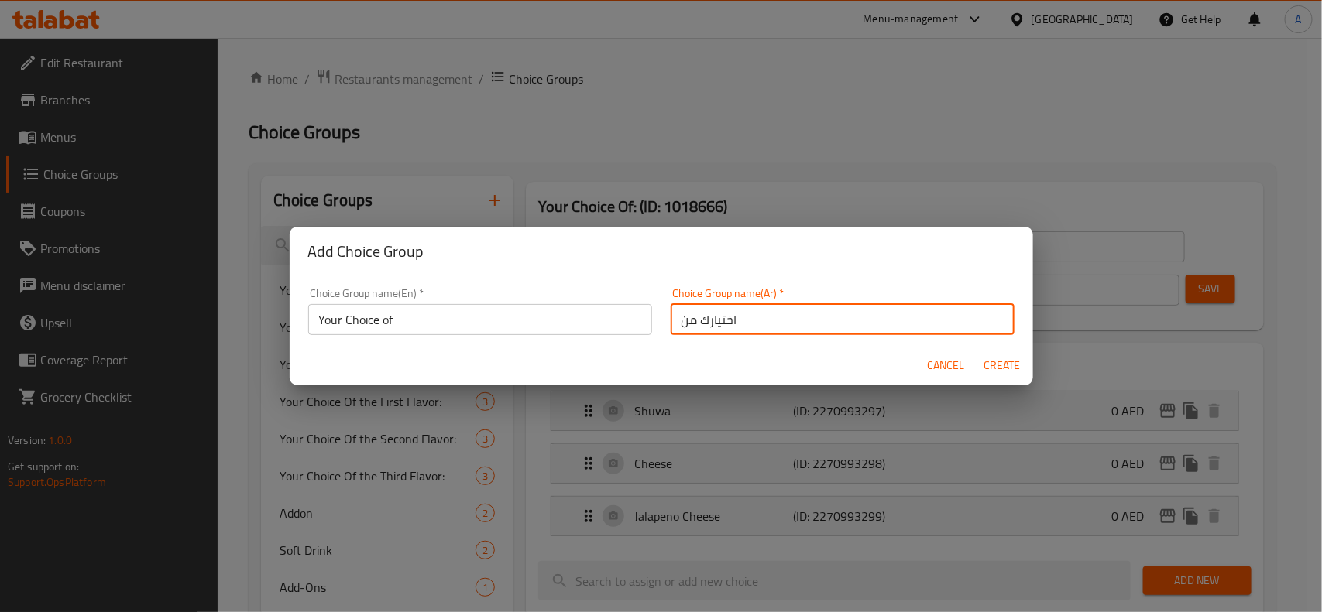
type input "اختيارك من"
click at [977, 351] on button "Create" at bounding box center [1002, 365] width 50 height 29
type input "Your Choice of"
type input "اختيارك من"
type input "0"
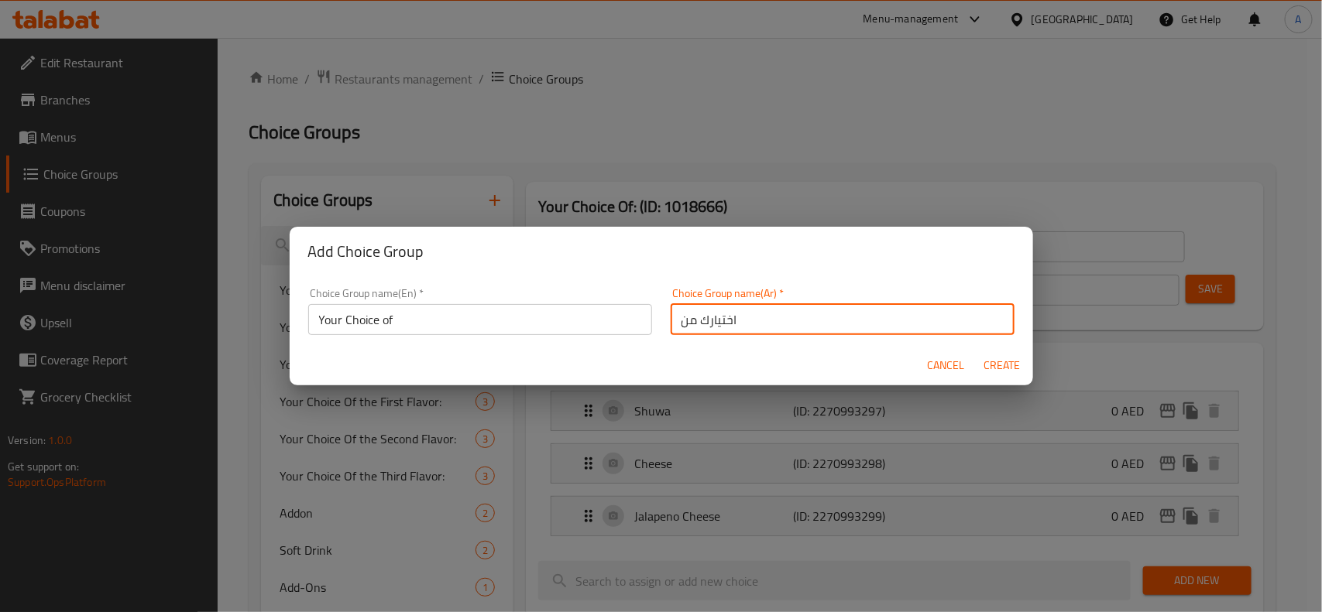
type input "0"
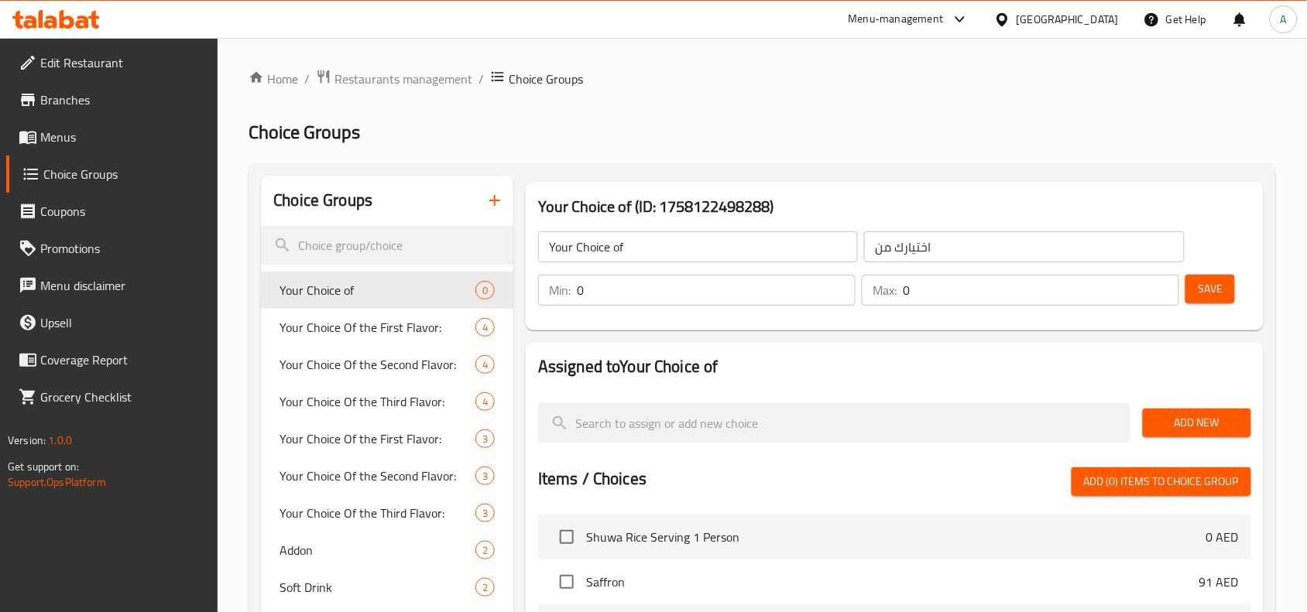
drag, startPoint x: 1178, startPoint y: 437, endPoint x: 1178, endPoint y: 295, distance: 142.4
click at [1200, 385] on div "Assigned to Your Choice of Add New Items / Choices Add (0) items to choice grou…" at bounding box center [895, 616] width 738 height 546
click at [1221, 295] on span "Save" at bounding box center [1210, 288] width 25 height 19
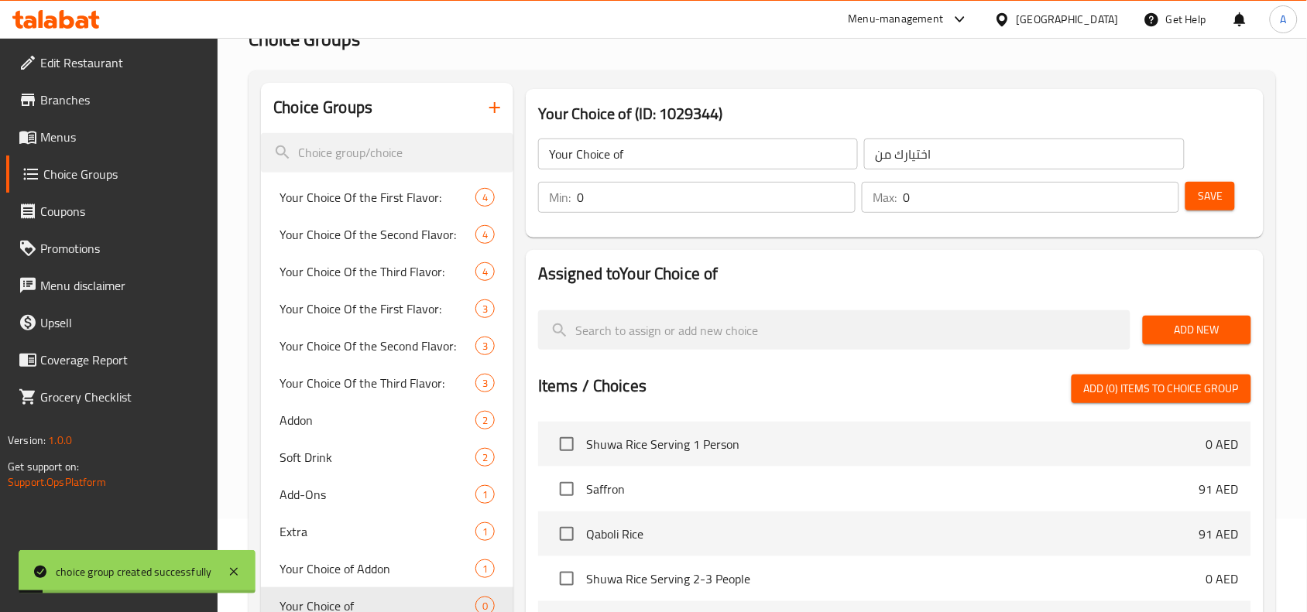
scroll to position [194, 0]
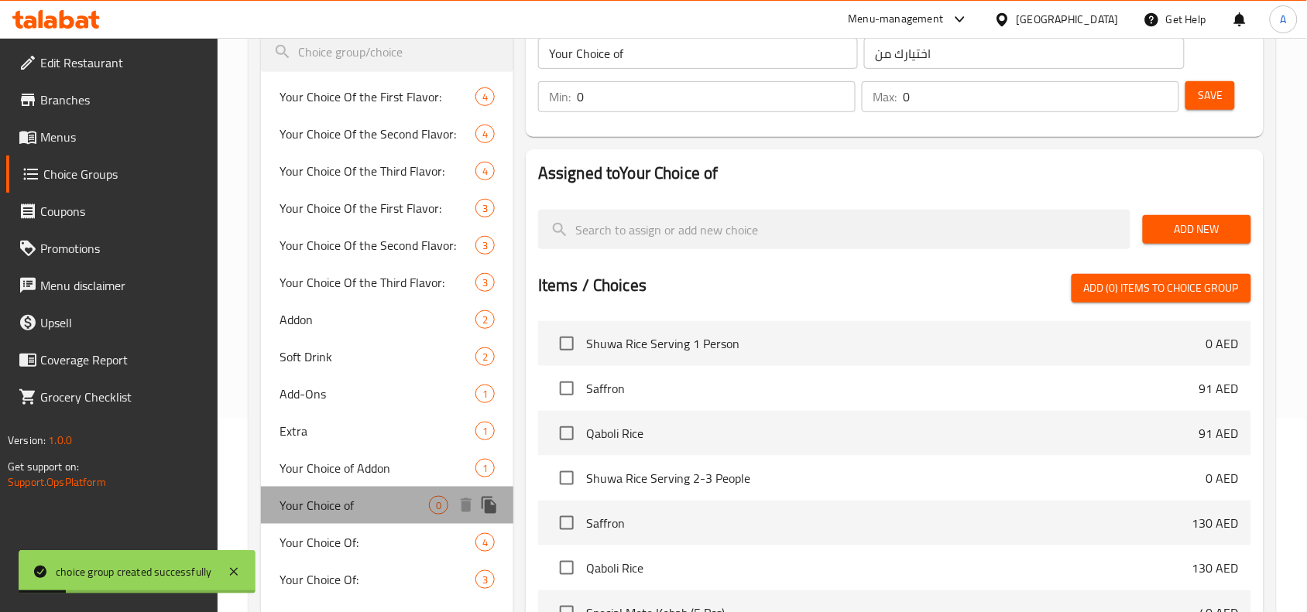
click at [369, 502] on span "Your Choice of" at bounding box center [353, 505] width 149 height 19
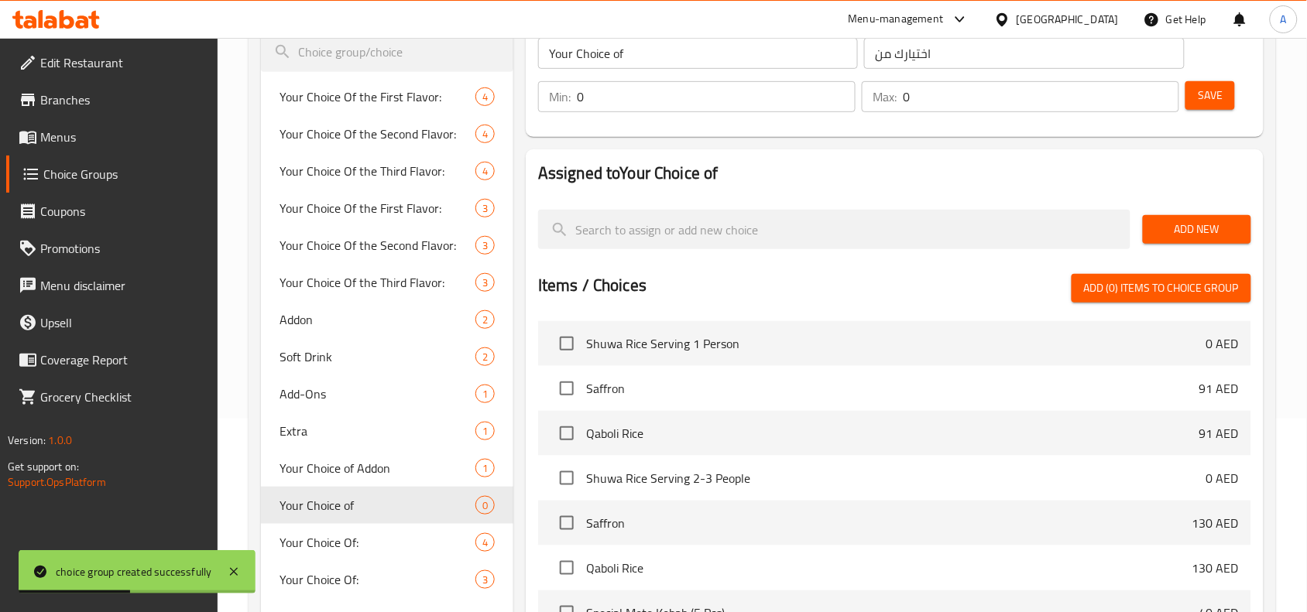
click at [1241, 211] on div "Add New" at bounding box center [1196, 230] width 121 height 52
click at [1231, 225] on span "Add New" at bounding box center [1197, 229] width 84 height 19
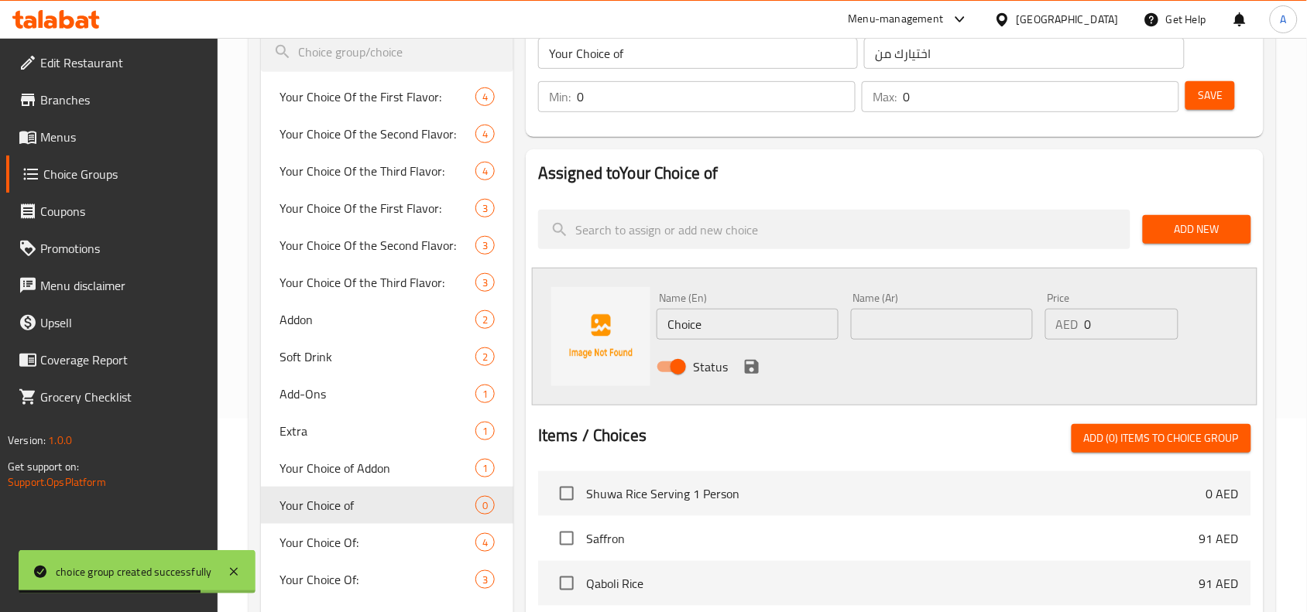
click at [675, 316] on input "Choice" at bounding box center [748, 324] width 182 height 31
paste input "Extra fries"
type input "Extra Fries"
click at [910, 331] on input "text" at bounding box center [942, 324] width 182 height 31
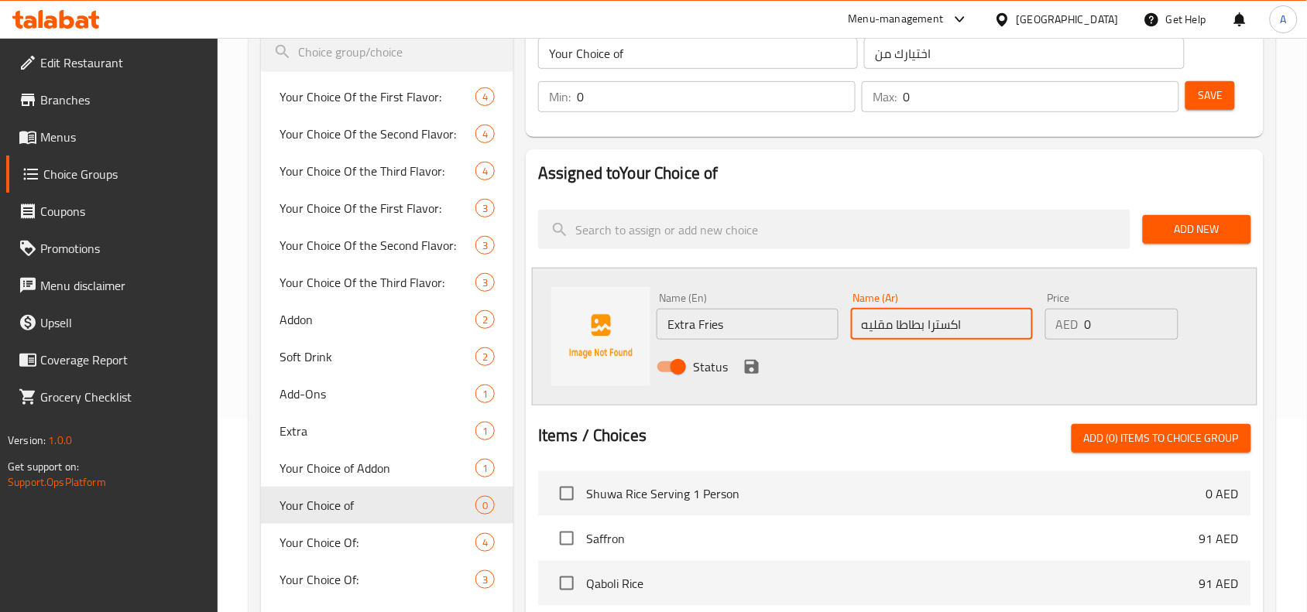
type input "اكسترا بطاطا مقليه"
drag, startPoint x: 1120, startPoint y: 317, endPoint x: 997, endPoint y: 316, distance: 123.1
click at [1013, 316] on div "Name (En) Extra Fries Name (En) Name (Ar) اكسترا بطاطا مقليه Name (Ar) Price AE…" at bounding box center [941, 336] width 582 height 101
type input "9"
click at [749, 379] on div "Status" at bounding box center [941, 367] width 582 height 42
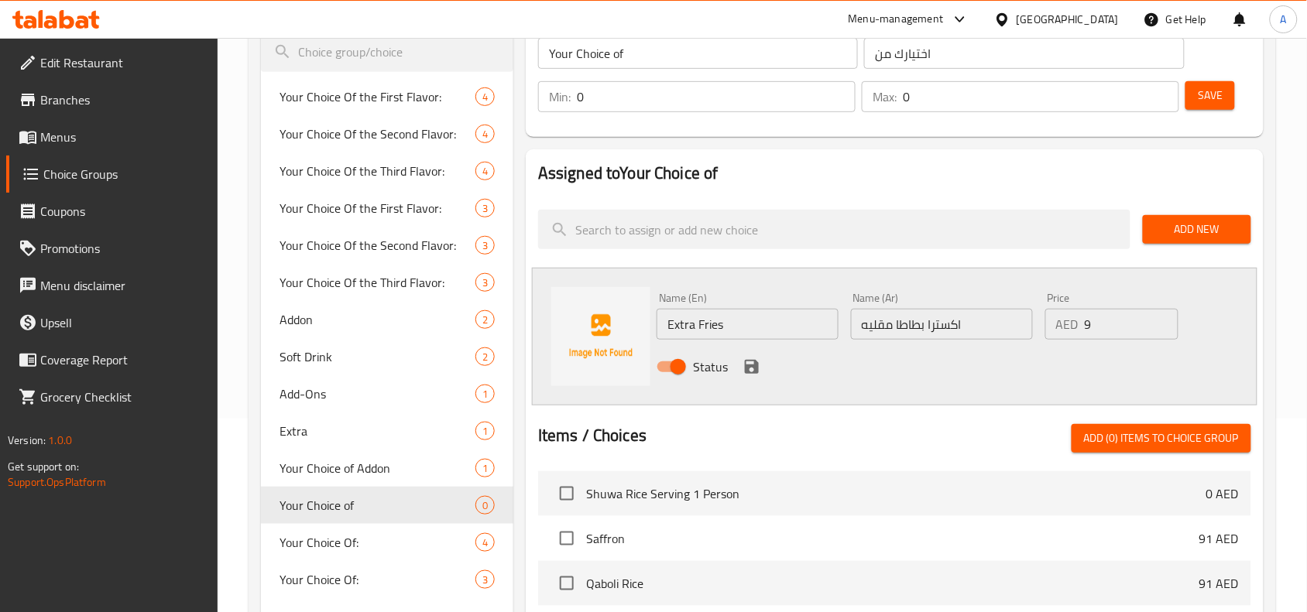
click at [748, 372] on icon "save" at bounding box center [752, 367] width 14 height 14
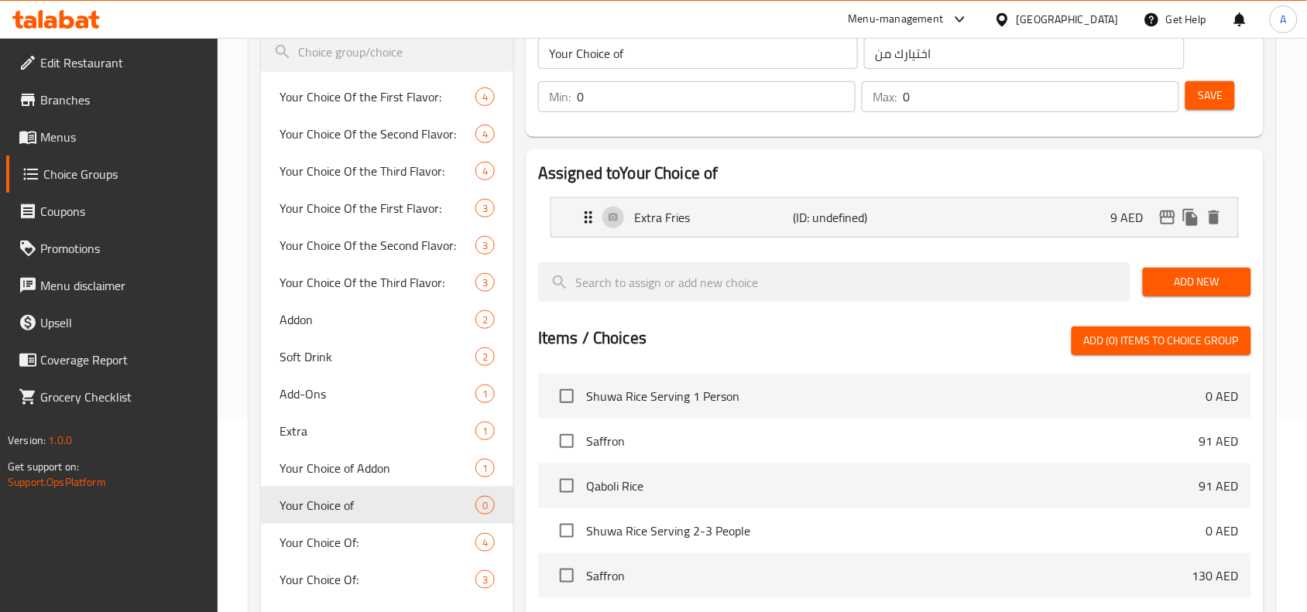
click at [1177, 284] on span "Add New" at bounding box center [1197, 282] width 84 height 19
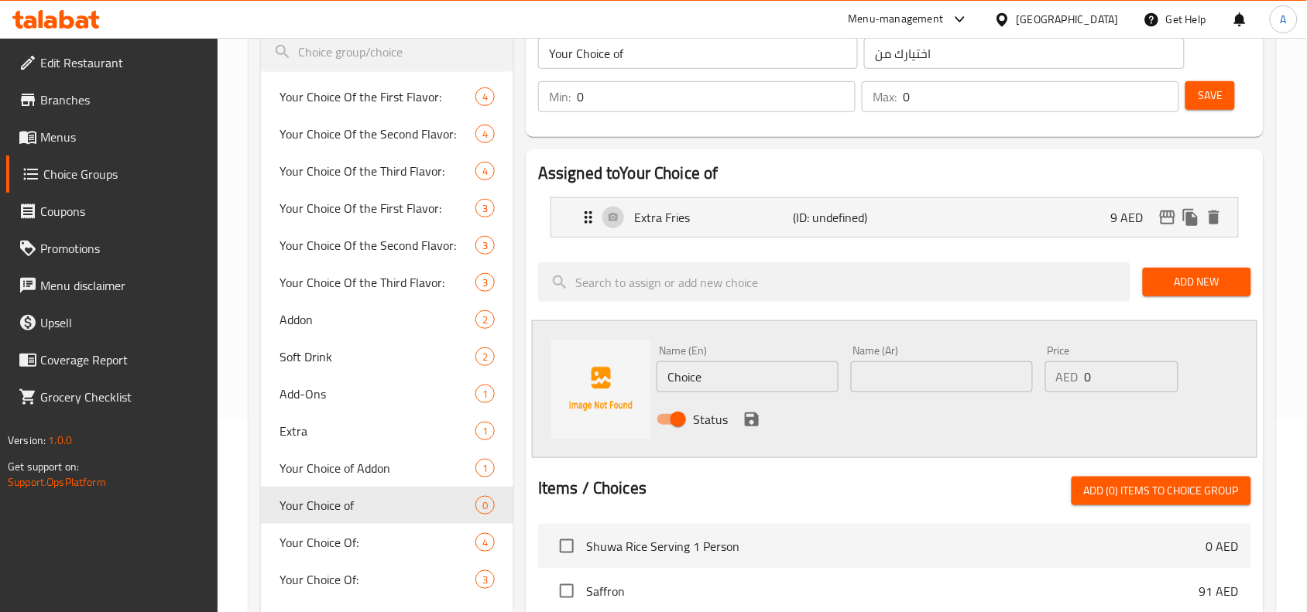
click at [748, 375] on input "Choice" at bounding box center [748, 377] width 182 height 31
paste input "ombo"
type input "Combo"
click at [924, 381] on input "text" at bounding box center [942, 377] width 182 height 31
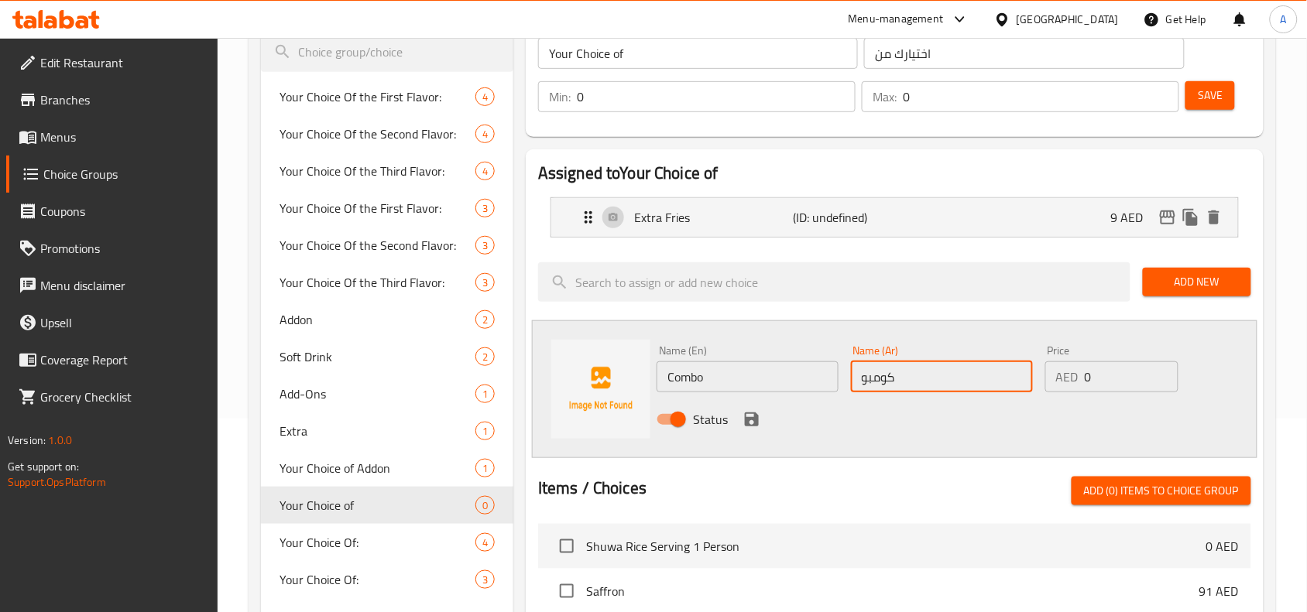
type input "كومبو"
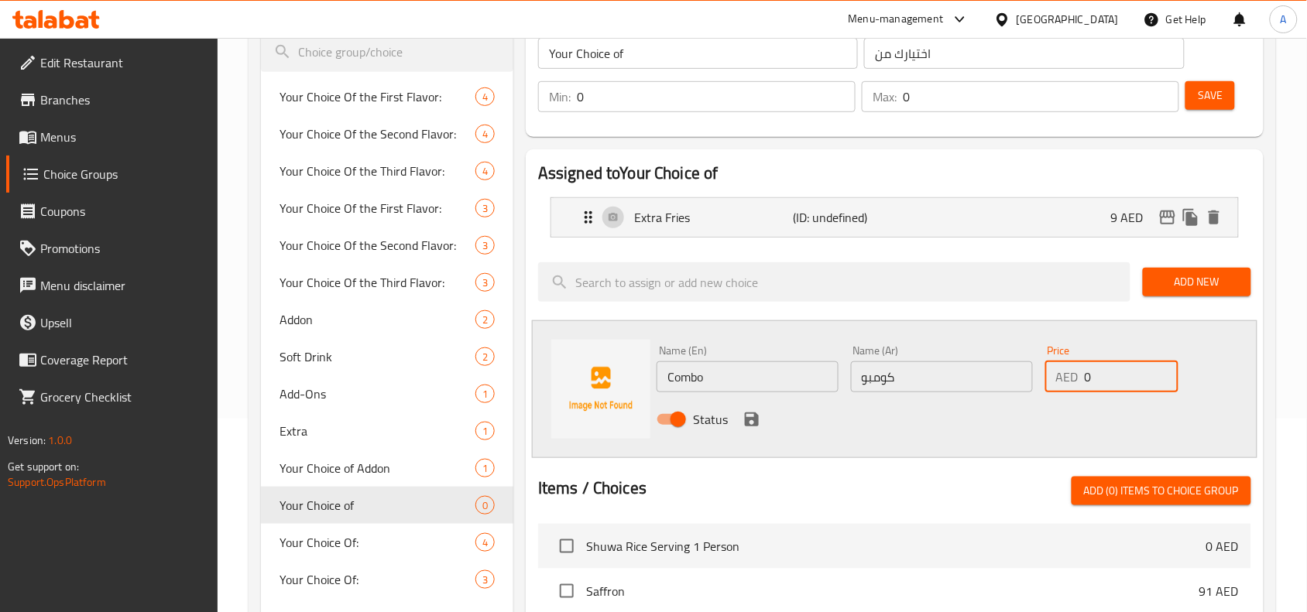
drag, startPoint x: 1092, startPoint y: 369, endPoint x: 1023, endPoint y: 368, distance: 69.7
click at [929, 378] on div "Name (En) Combo Name (En) Name (Ar) كومبو Name (Ar) Price AED 0 Price Status" at bounding box center [941, 389] width 582 height 101
type input "15"
click at [753, 424] on icon "save" at bounding box center [752, 420] width 14 height 14
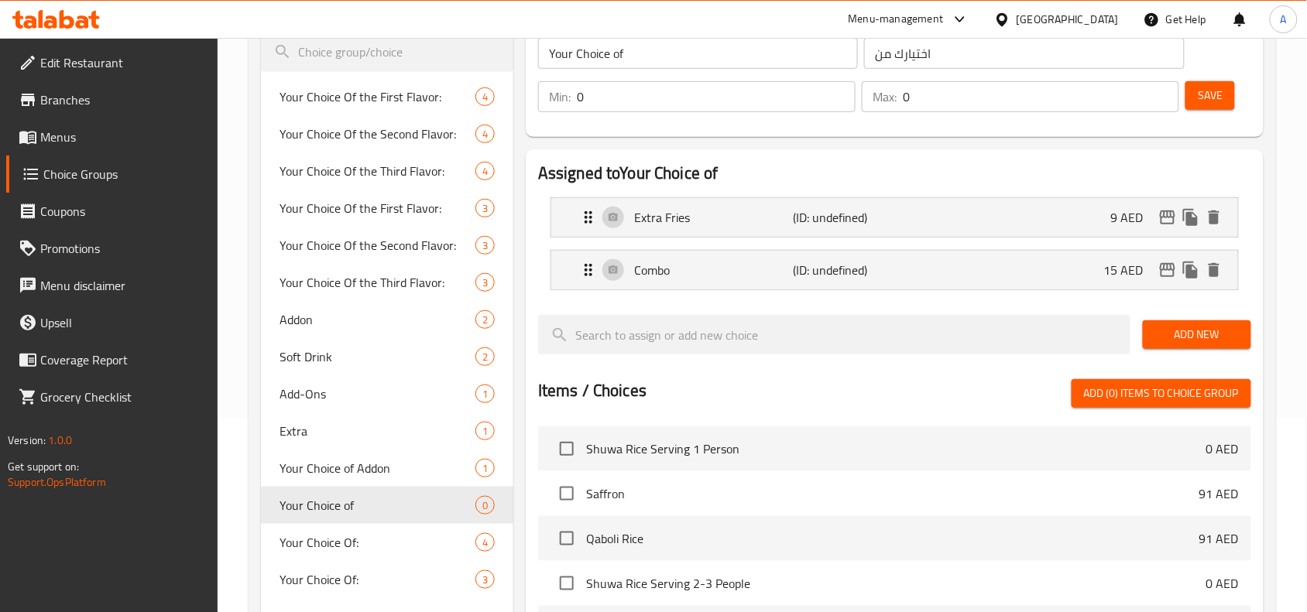
click at [1214, 98] on span "Save" at bounding box center [1210, 95] width 25 height 19
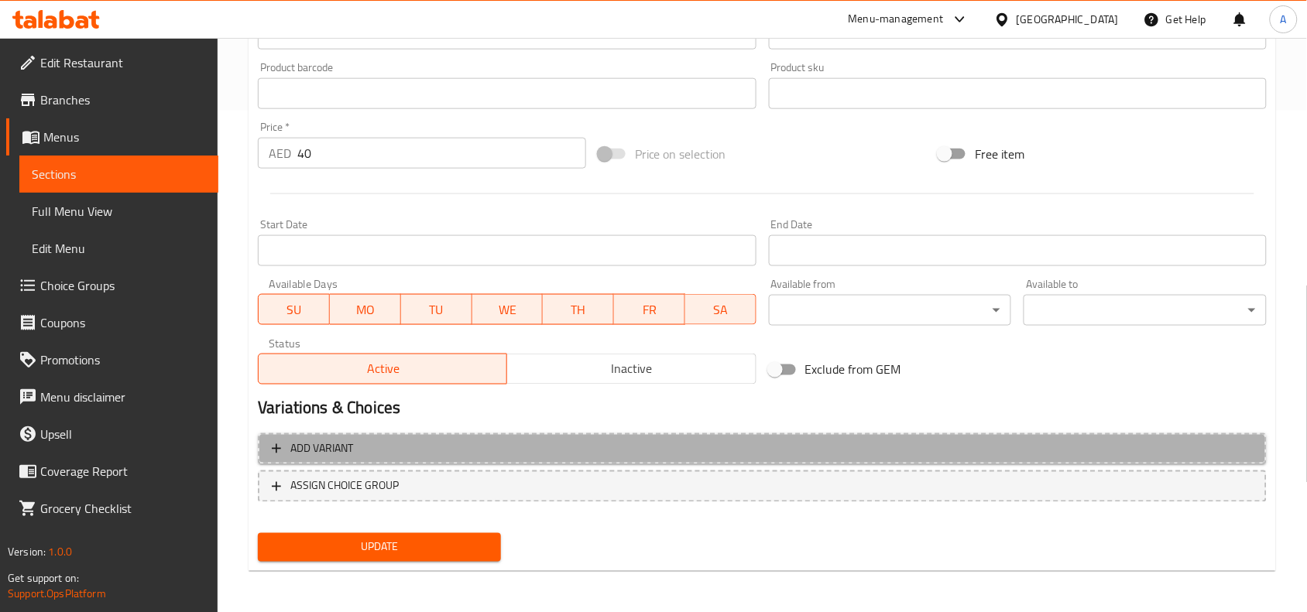
click at [770, 451] on span "Add variant" at bounding box center [762, 449] width 981 height 19
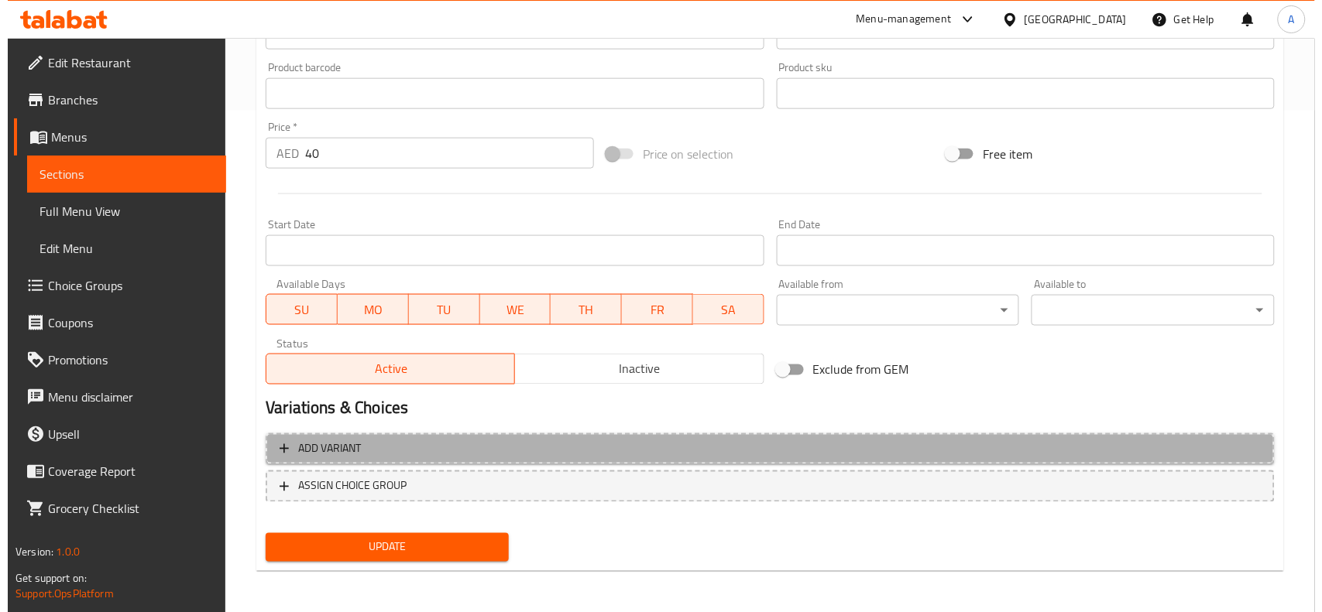
scroll to position [494, 0]
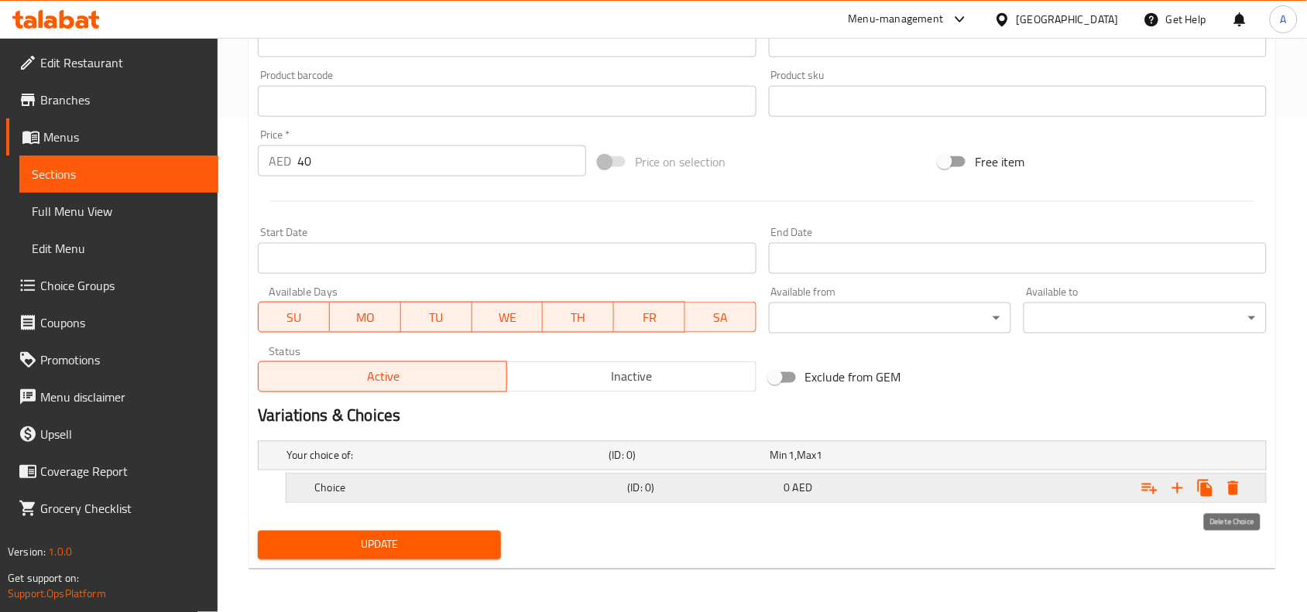
click at [1237, 492] on icon "Expand" at bounding box center [1233, 489] width 11 height 14
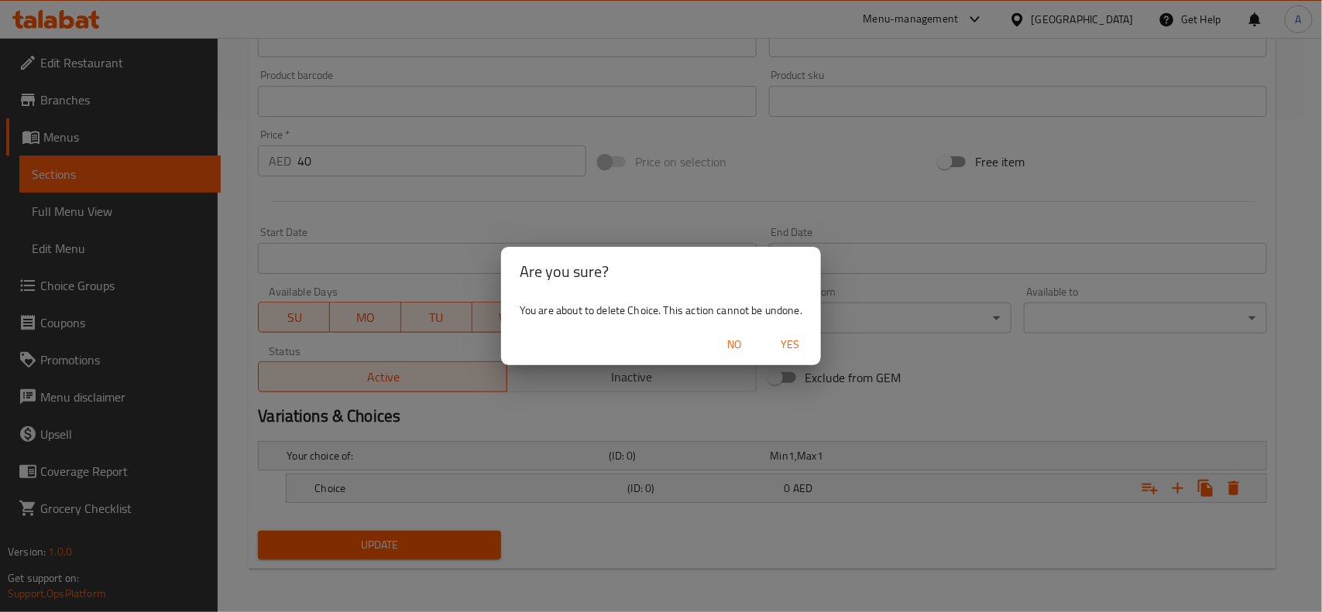
click at [807, 343] on span "Yes" at bounding box center [789, 344] width 37 height 19
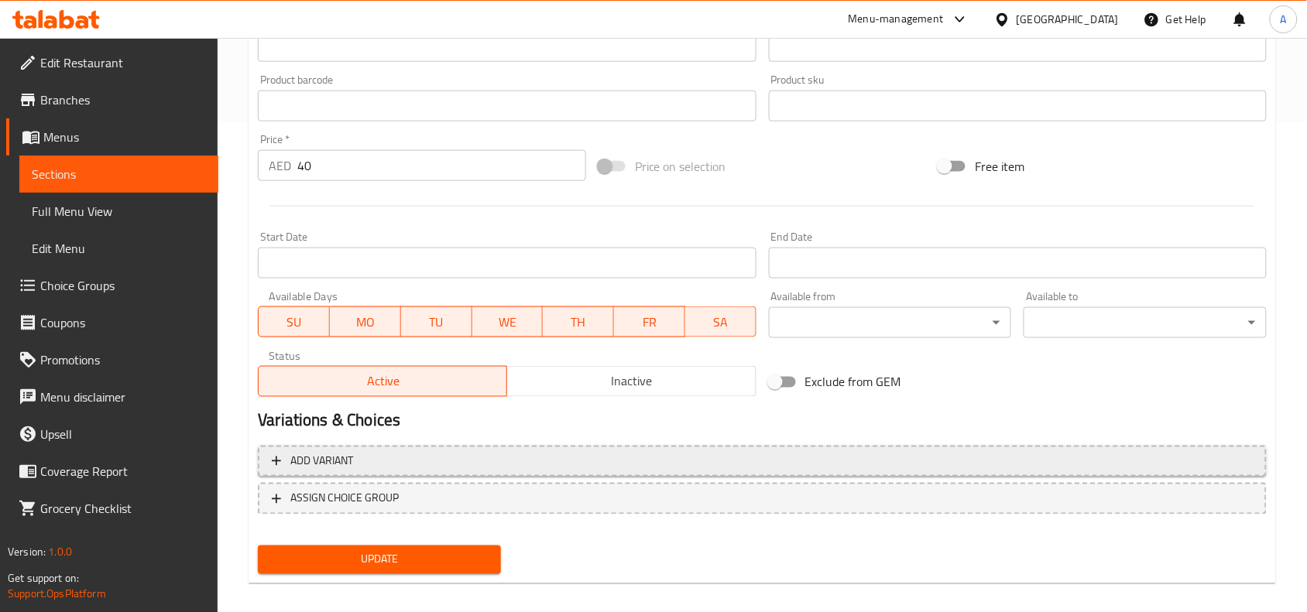
scroll to position [502, 0]
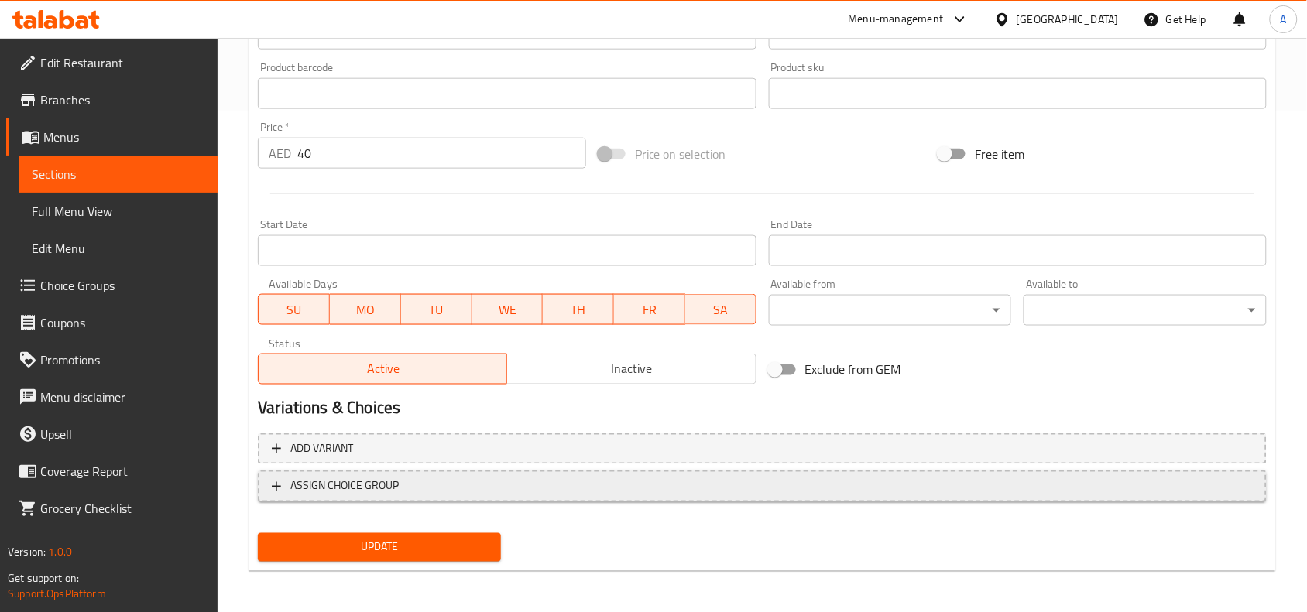
click at [551, 473] on button "ASSIGN CHOICE GROUP" at bounding box center [762, 487] width 1009 height 32
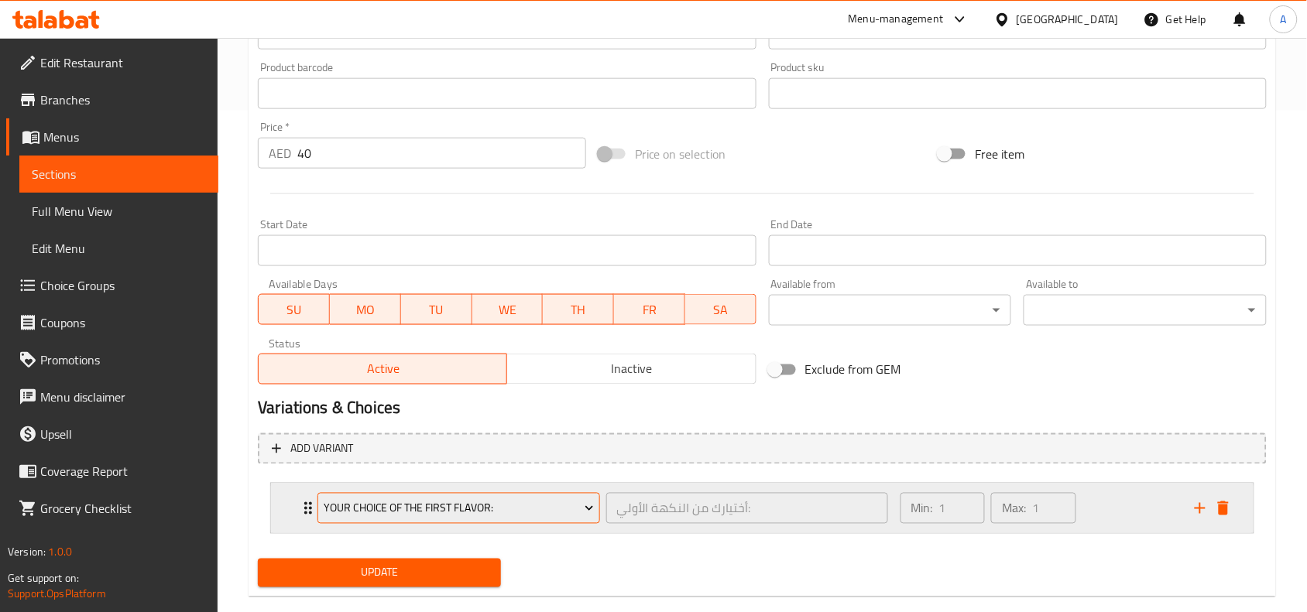
click at [564, 505] on span "Your Choice Of the First Flavor:" at bounding box center [459, 508] width 270 height 19
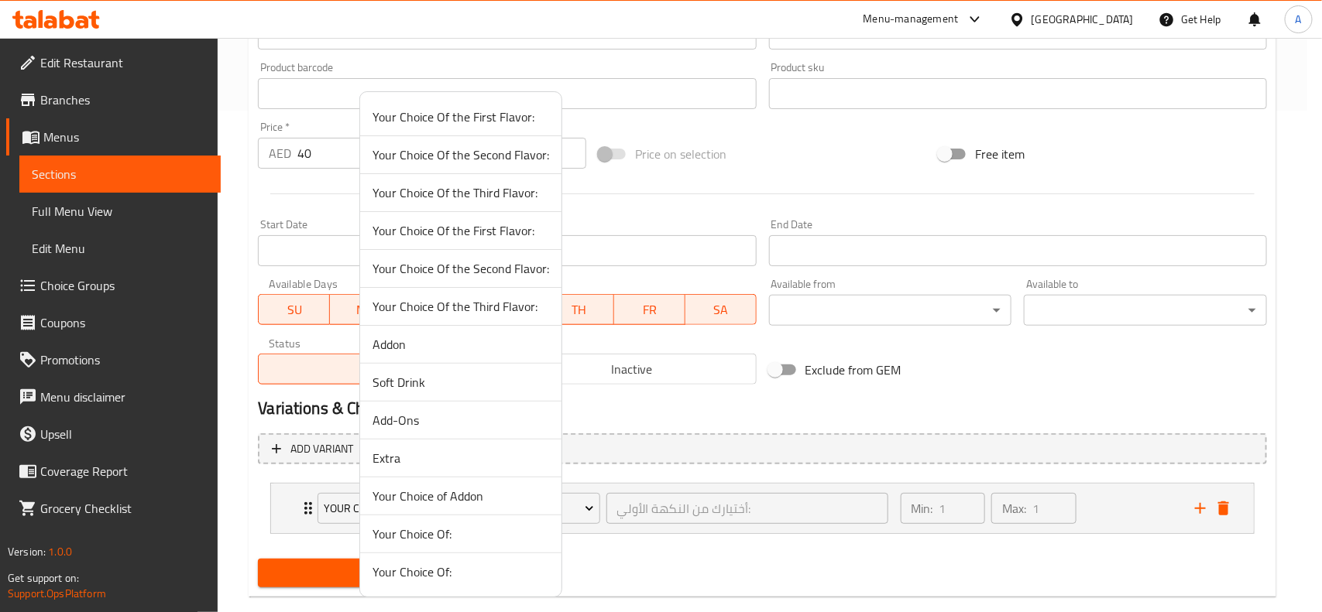
click at [516, 492] on span "Your Choice of Addon" at bounding box center [460, 496] width 177 height 19
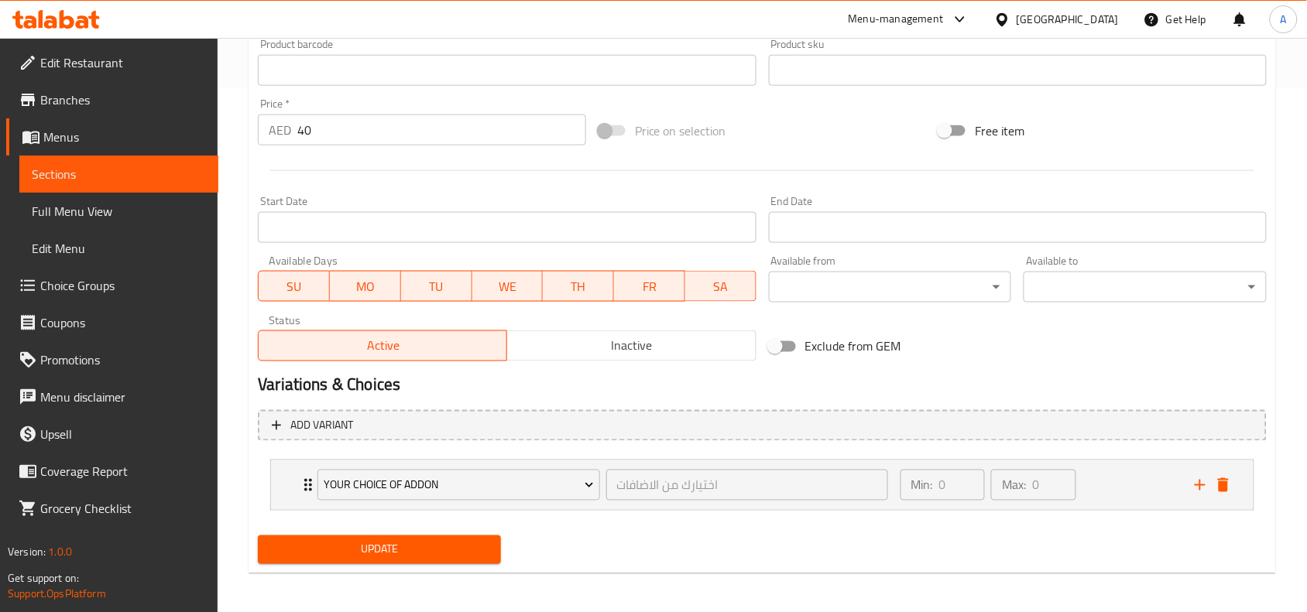
scroll to position [529, 0]
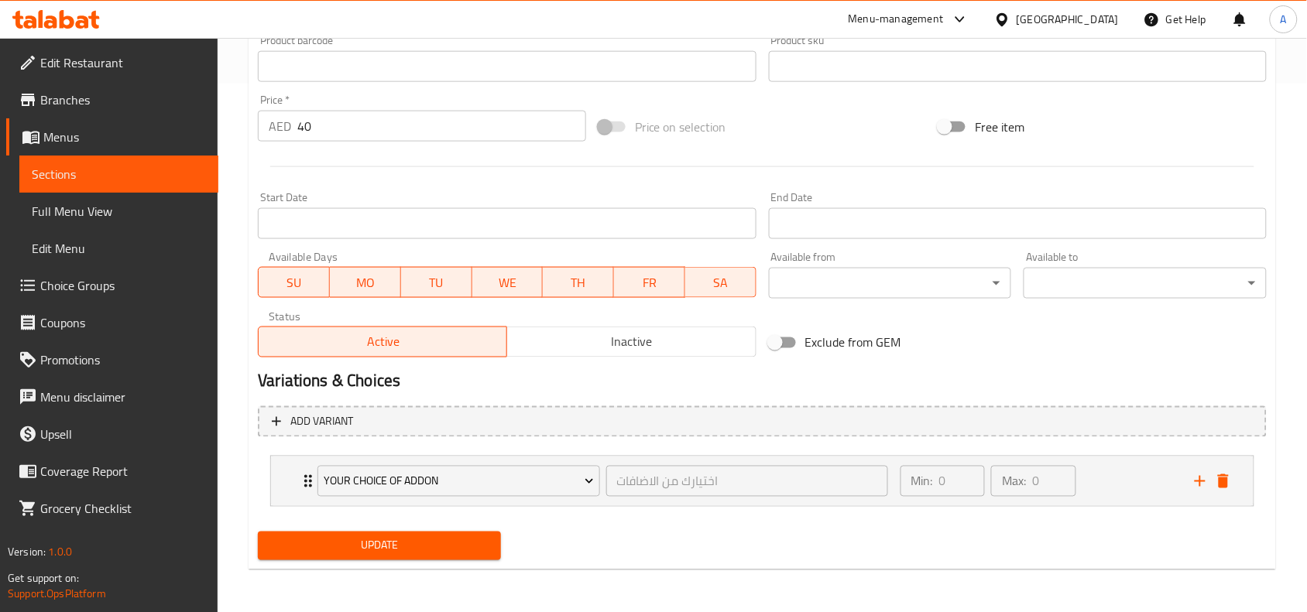
drag, startPoint x: 441, startPoint y: 539, endPoint x: 458, endPoint y: 543, distance: 16.7
click at [441, 539] on span "Update" at bounding box center [379, 546] width 218 height 19
click at [1193, 457] on div "Your Choice of Addon اختيارك من الاضافات ​ Min: 0 ​ Max: 0 ​" at bounding box center [767, 482] width 936 height 50
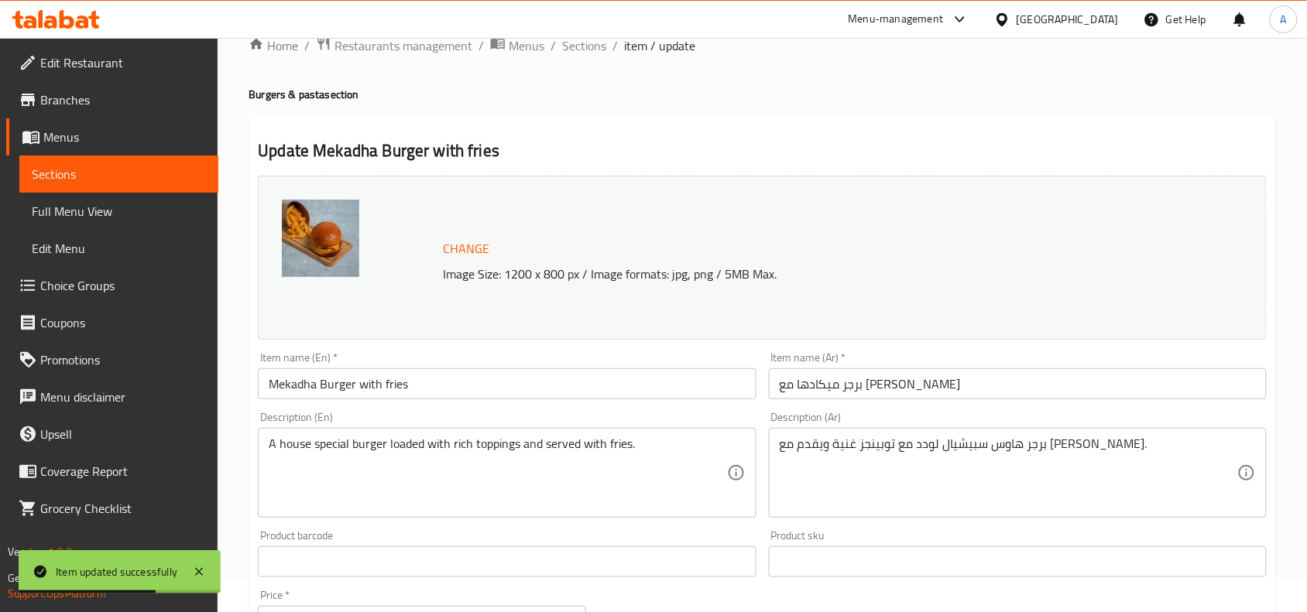
scroll to position [0, 0]
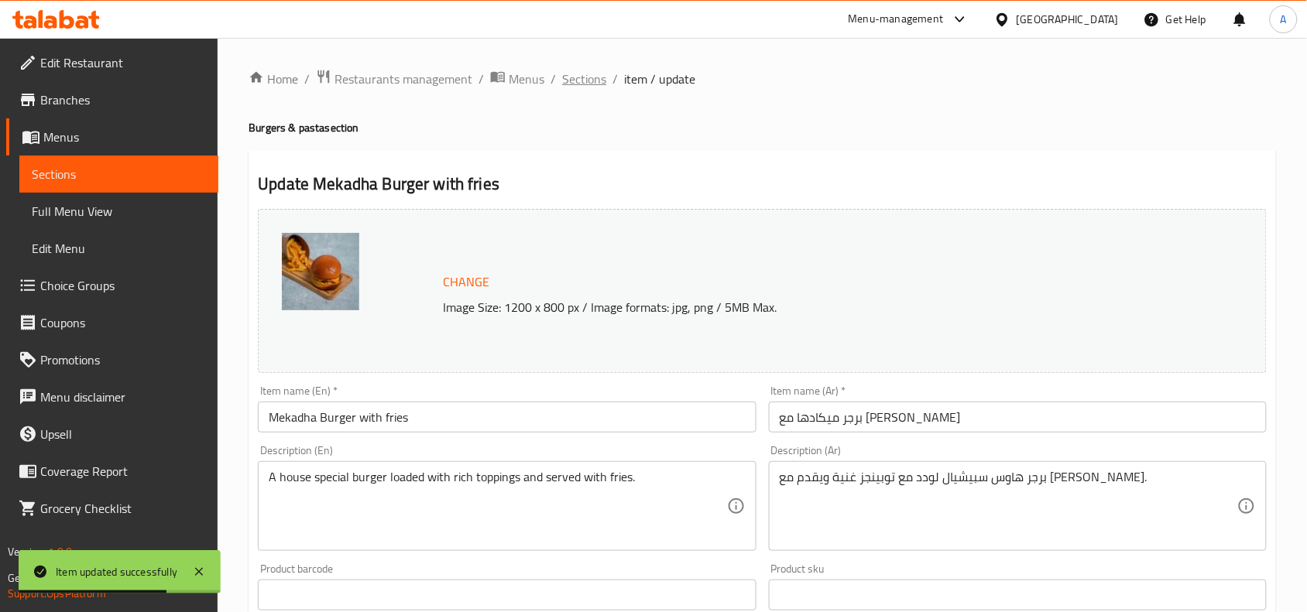
click at [583, 71] on span "Sections" at bounding box center [584, 79] width 44 height 19
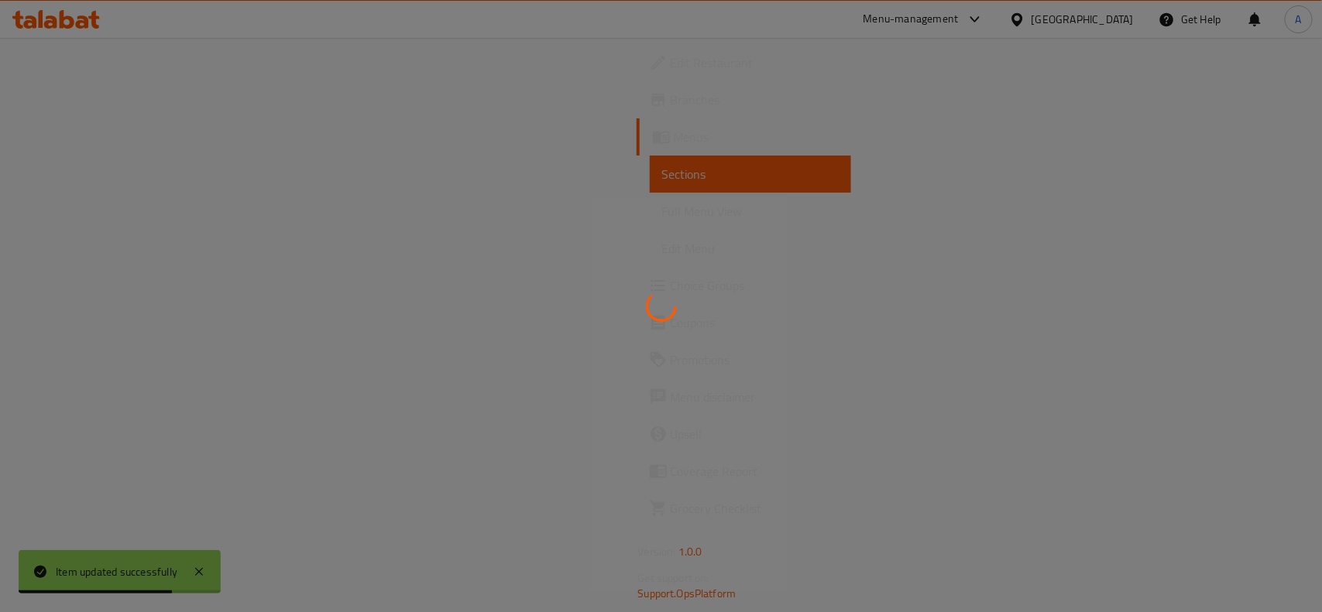
click at [755, 206] on div at bounding box center [661, 306] width 1322 height 612
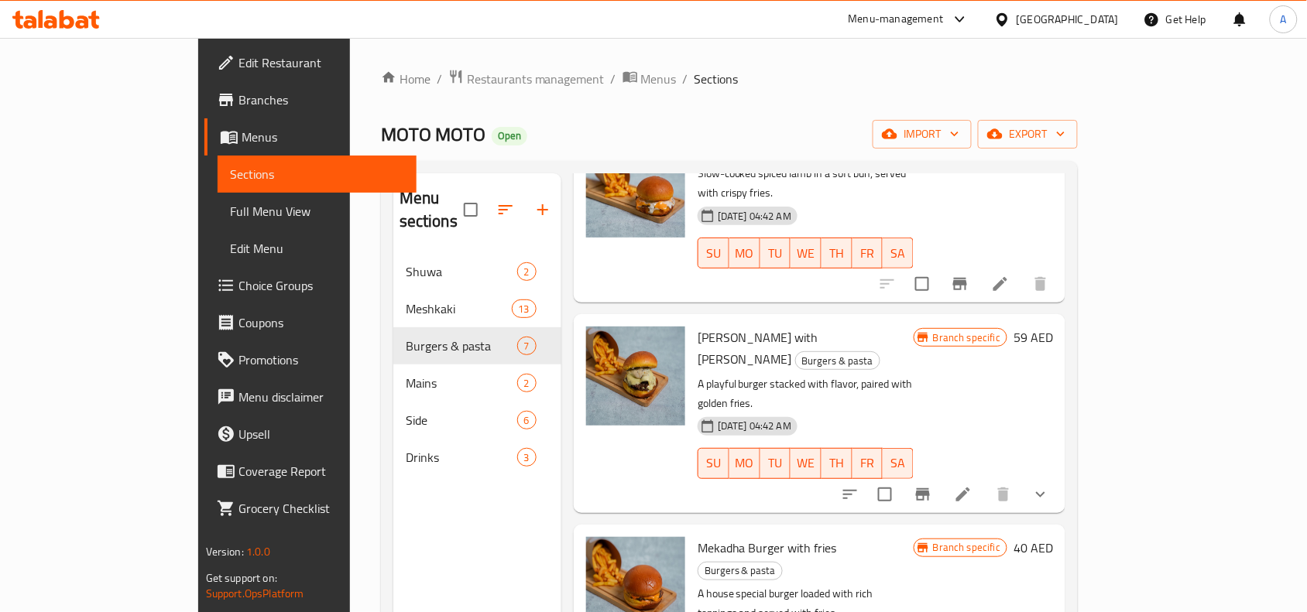
scroll to position [194, 0]
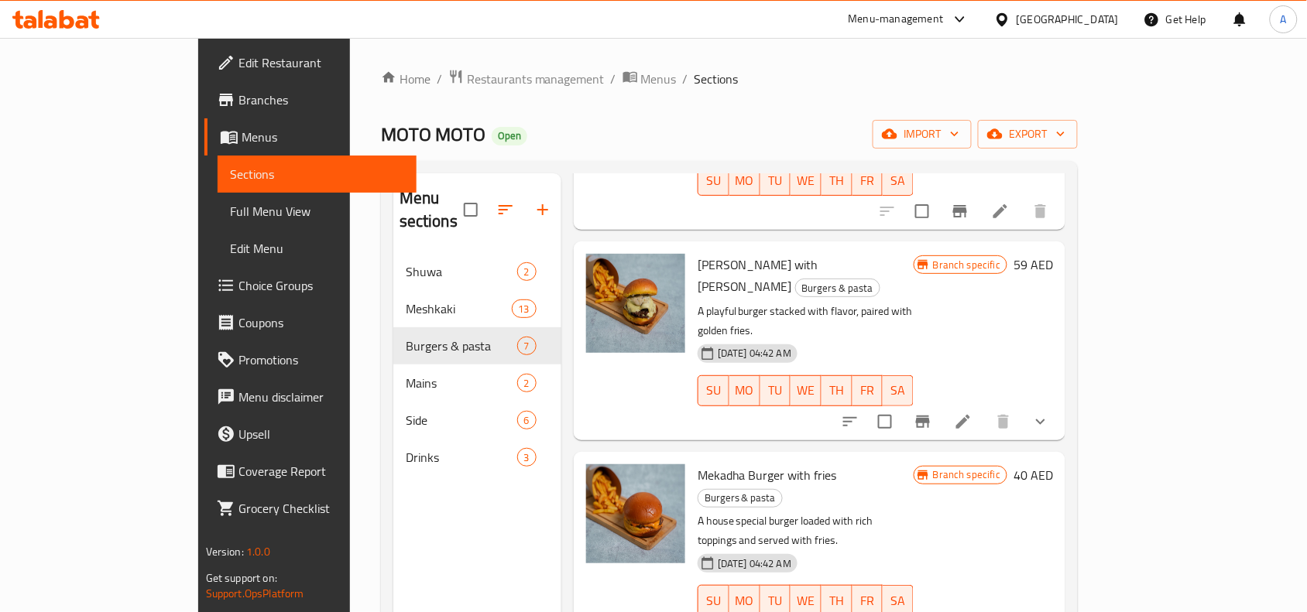
click at [698, 512] on p "A house special burger loaded with rich toppings and served with fries." at bounding box center [806, 531] width 216 height 39
drag, startPoint x: 711, startPoint y: 571, endPoint x: 780, endPoint y: 561, distance: 69.6
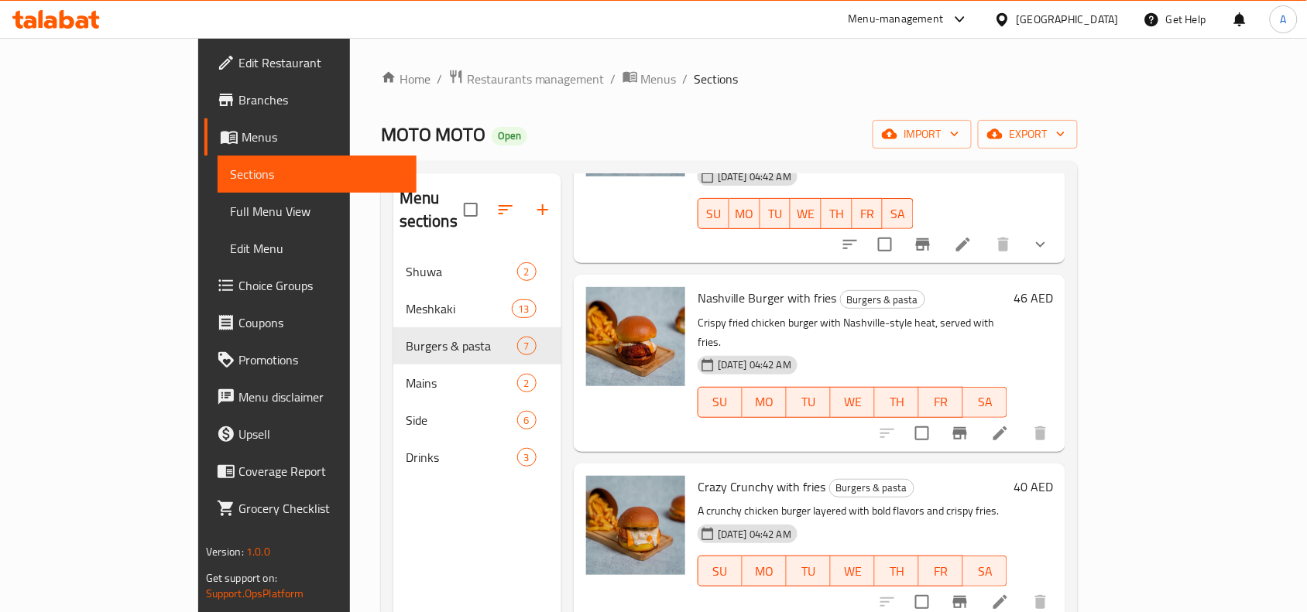
scroll to position [387, 0]
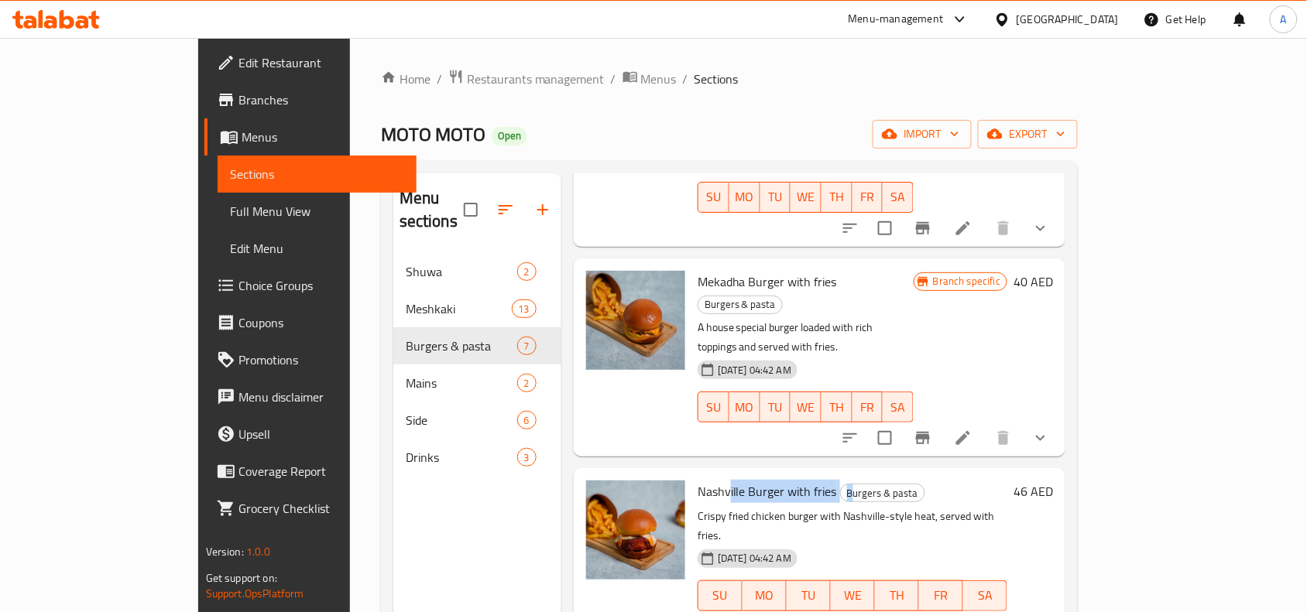
drag, startPoint x: 679, startPoint y: 369, endPoint x: 779, endPoint y: 352, distance: 101.3
click at [801, 481] on h6 "Nashville Burger with fries Burgers & pasta" at bounding box center [853, 492] width 310 height 22
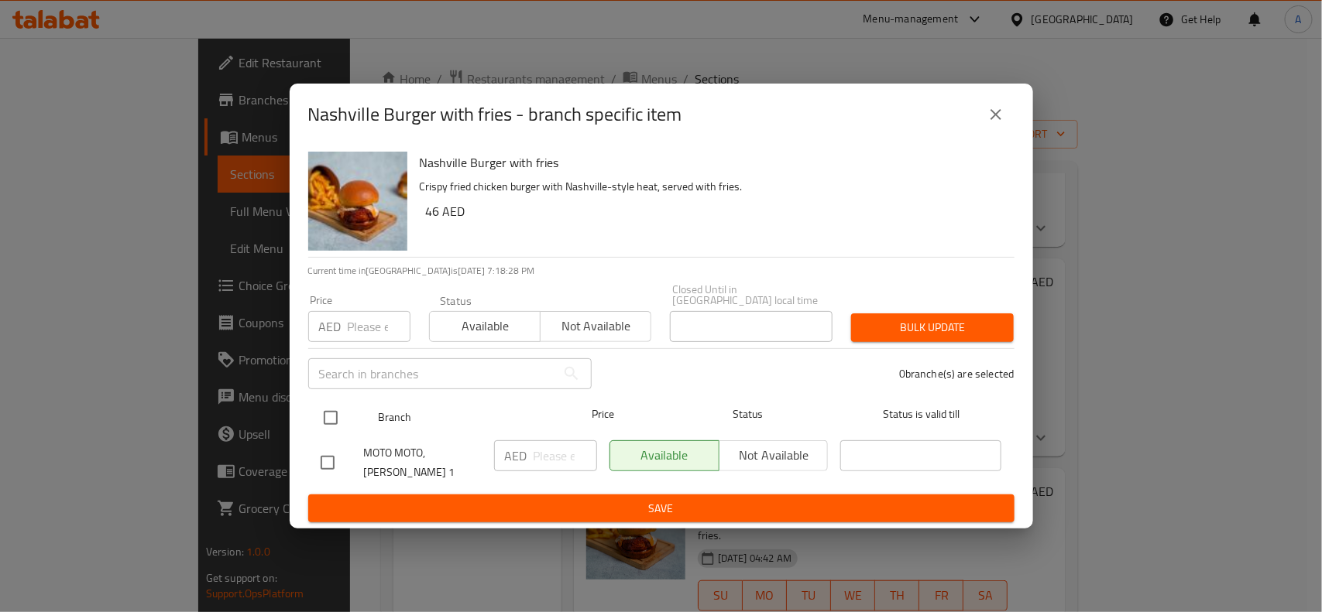
click at [334, 416] on input "checkbox" at bounding box center [330, 418] width 33 height 33
checkbox input "true"
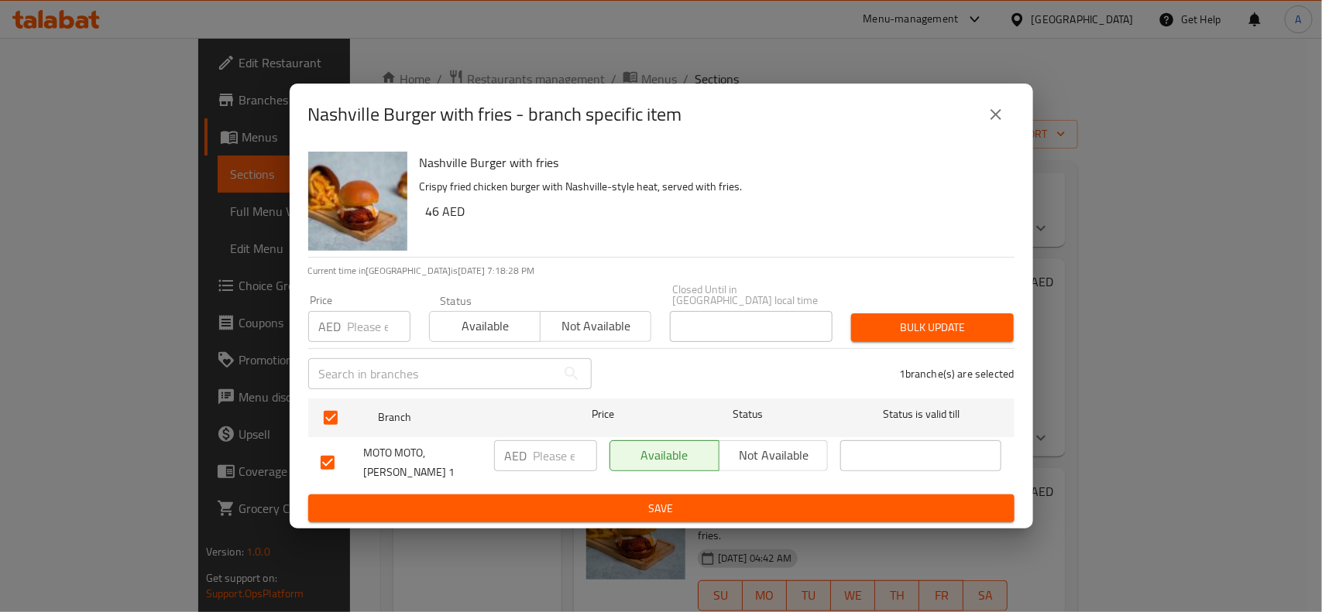
click at [355, 321] on input "number" at bounding box center [379, 326] width 63 height 31
type input "46"
click at [926, 339] on button "Bulk update" at bounding box center [932, 328] width 163 height 29
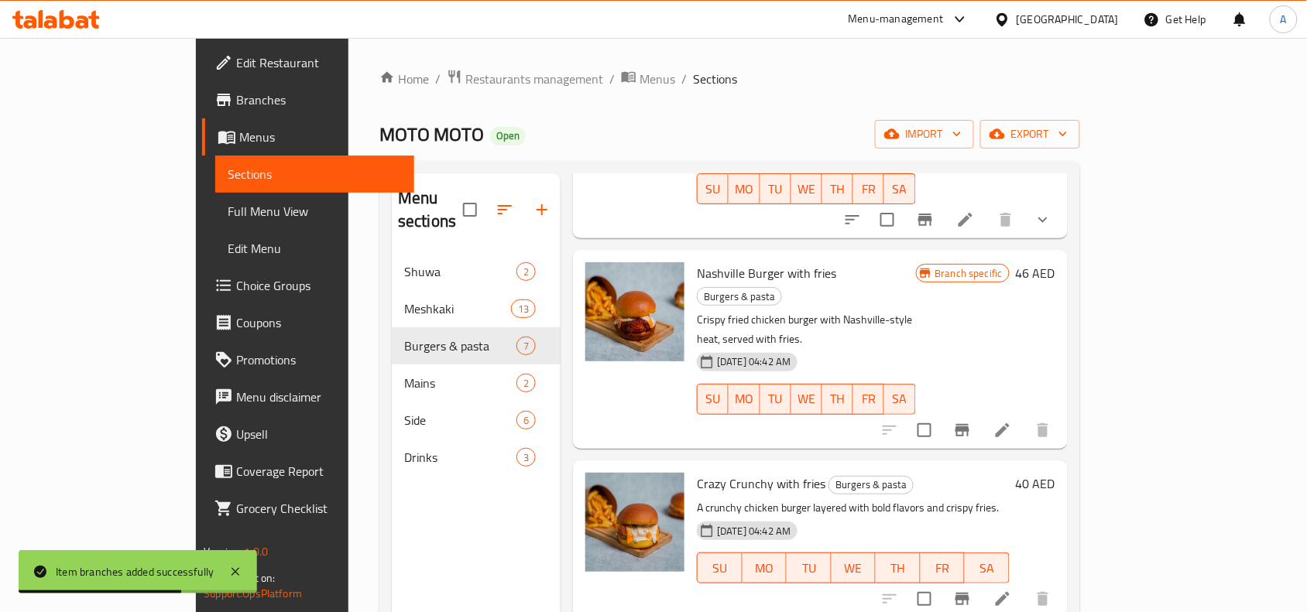
scroll to position [609, 0]
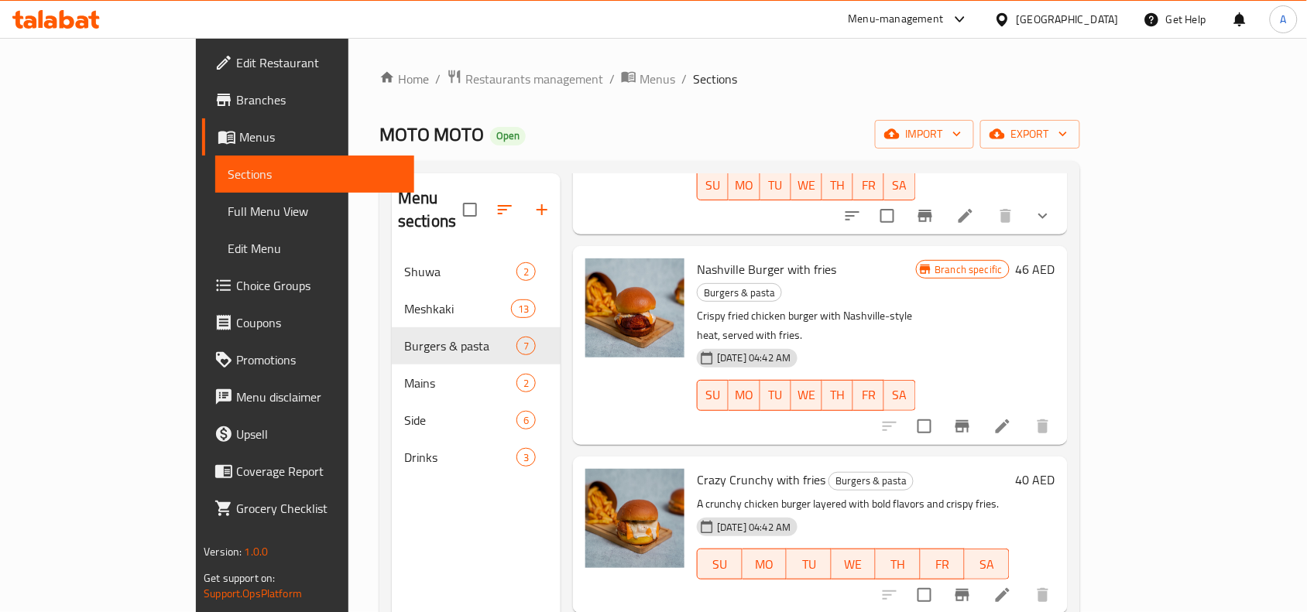
click at [1024, 581] on li at bounding box center [1002, 595] width 43 height 28
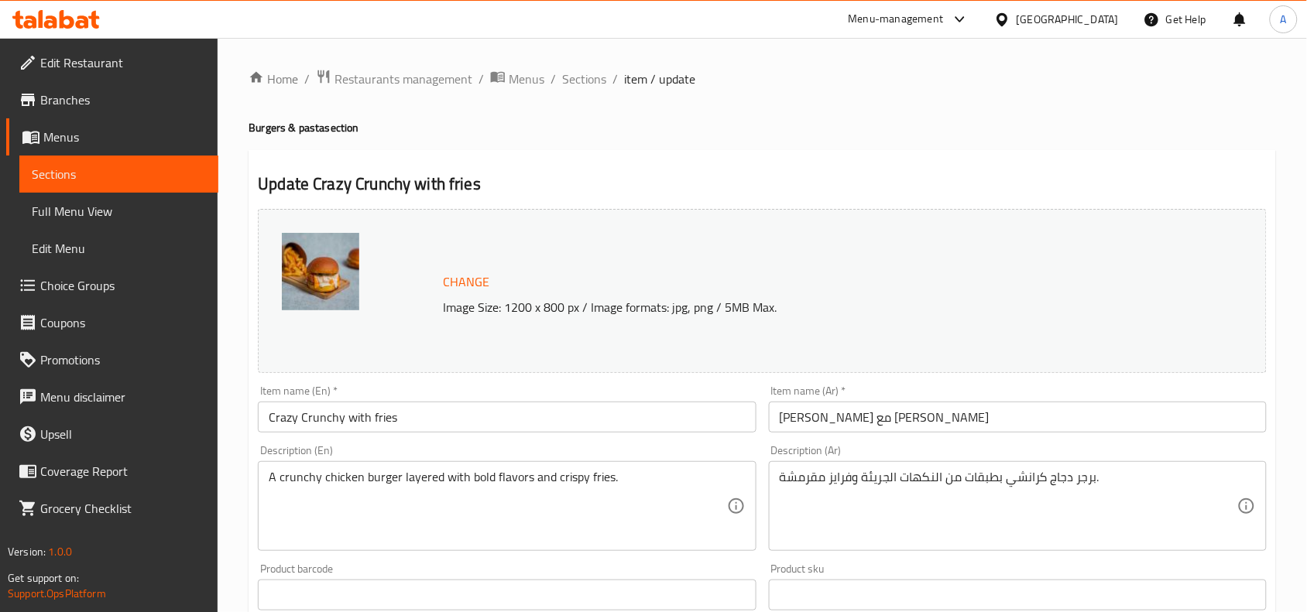
drag, startPoint x: 362, startPoint y: 420, endPoint x: 349, endPoint y: 419, distance: 12.5
click at [362, 420] on input "Crazy Crunchy with fries" at bounding box center [507, 417] width 498 height 31
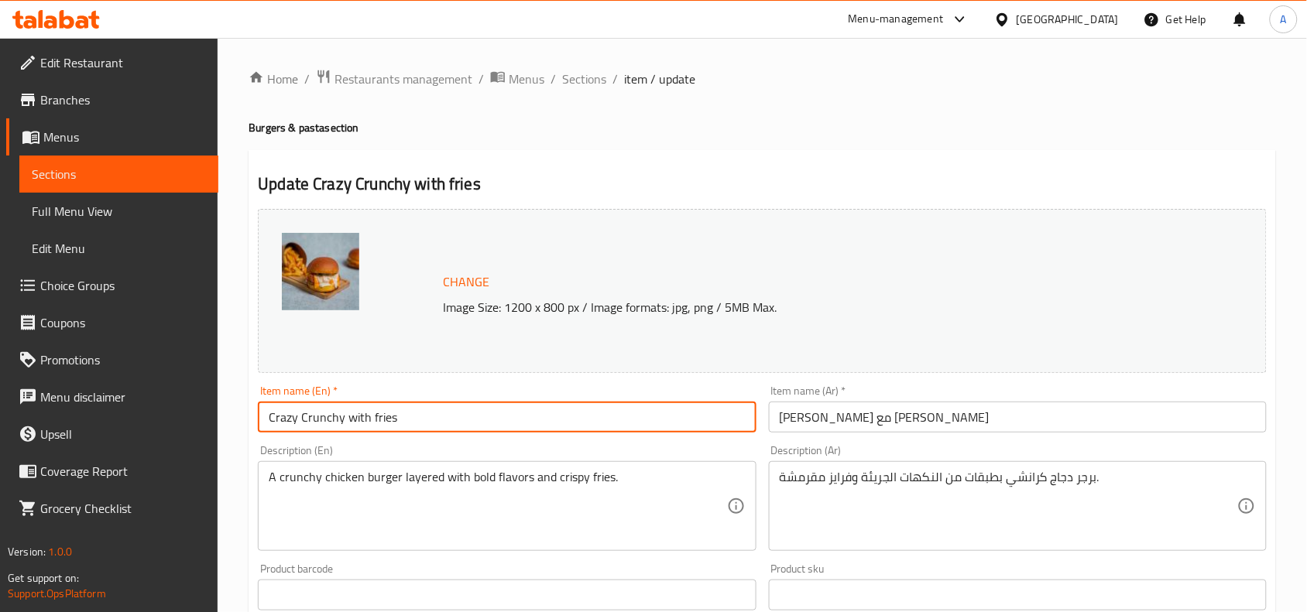
click at [349, 419] on input "Crazy Crunchy with fries" at bounding box center [507, 417] width 498 height 31
paste input "burger"
click at [348, 419] on input "Crazy Crunchy burger with fries" at bounding box center [507, 417] width 498 height 31
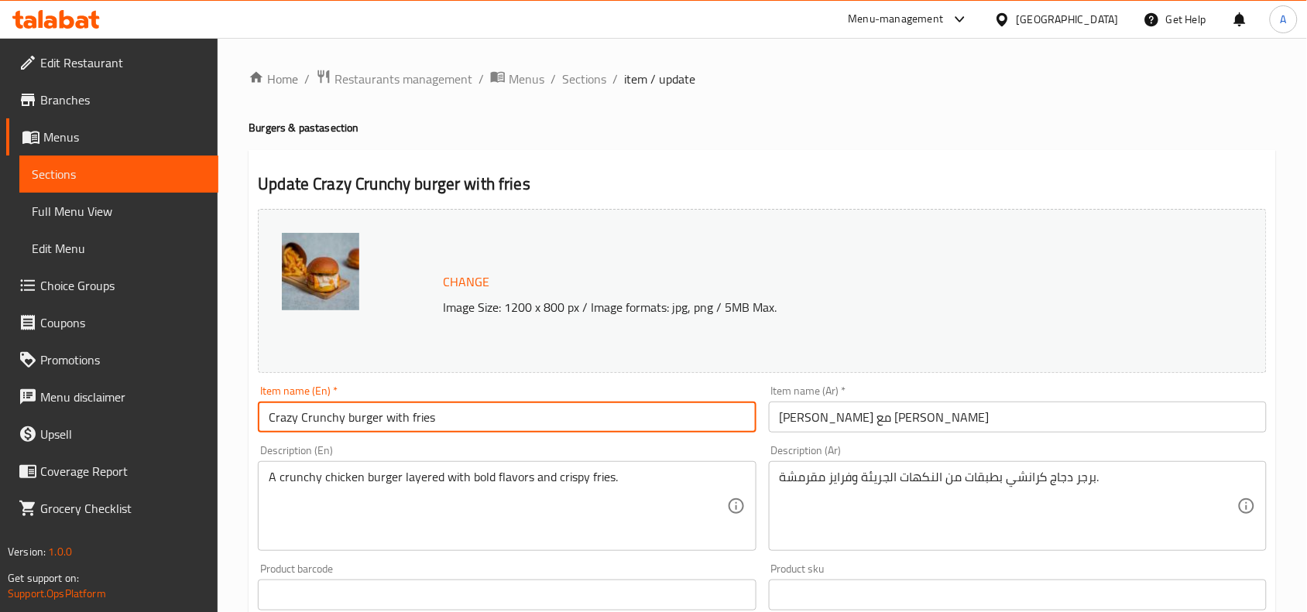
click at [348, 419] on input "Crazy Crunchy burger with fries" at bounding box center [507, 417] width 498 height 31
type input "Crazy Crunchy Burger with Fries"
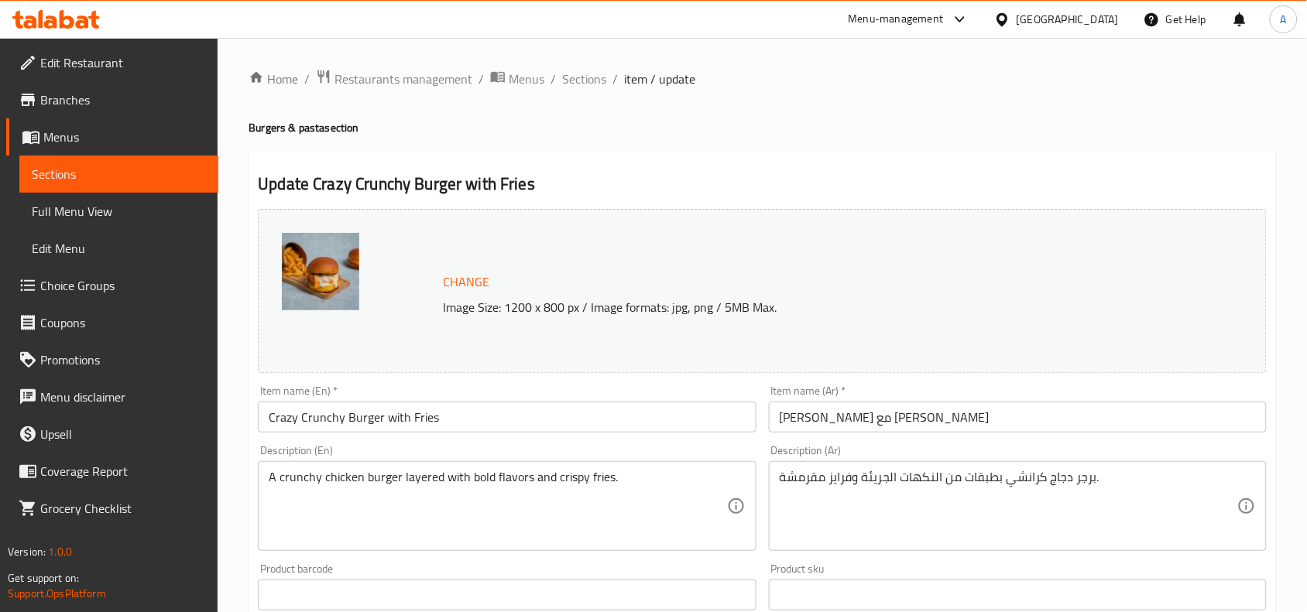
click at [588, 447] on div "Description (En) A crunchy chicken burger layered with bold flavors and crispy …" at bounding box center [507, 498] width 498 height 106
click at [914, 434] on div "Item name (Ar)   * كريزي كرانشي مع فرايز Item name (Ar) *" at bounding box center [1018, 409] width 510 height 60
click at [929, 431] on input "كريزي كرانشي مع فرايز" at bounding box center [1018, 417] width 498 height 31
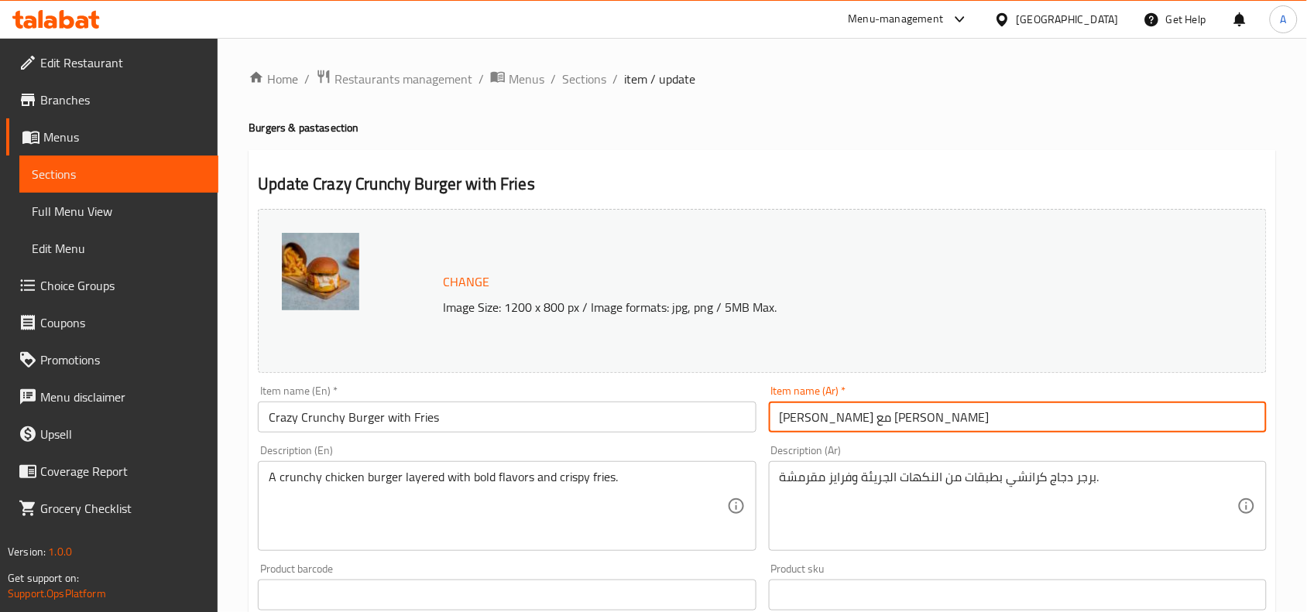
click at [814, 423] on input "كريزي كرانشي مع فرايز" at bounding box center [1018, 417] width 498 height 31
click at [823, 423] on input "كريزي كرانشي مع فرايز" at bounding box center [1018, 417] width 498 height 31
type input "كريزي كرانشي برجر مع فرايز"
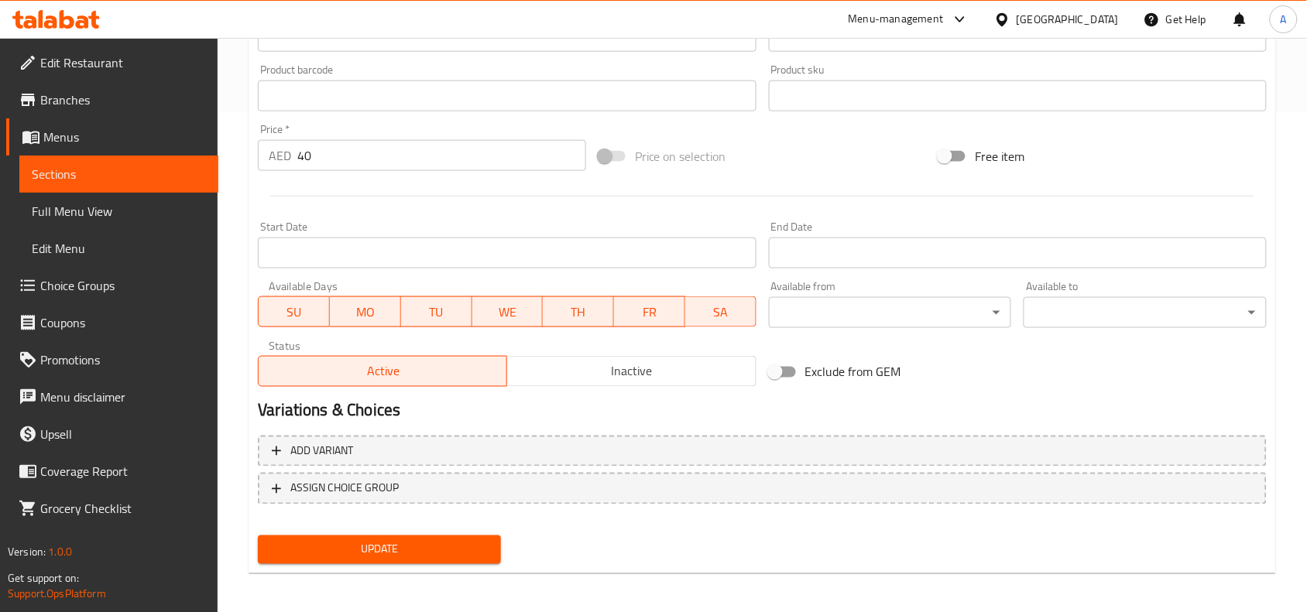
scroll to position [502, 0]
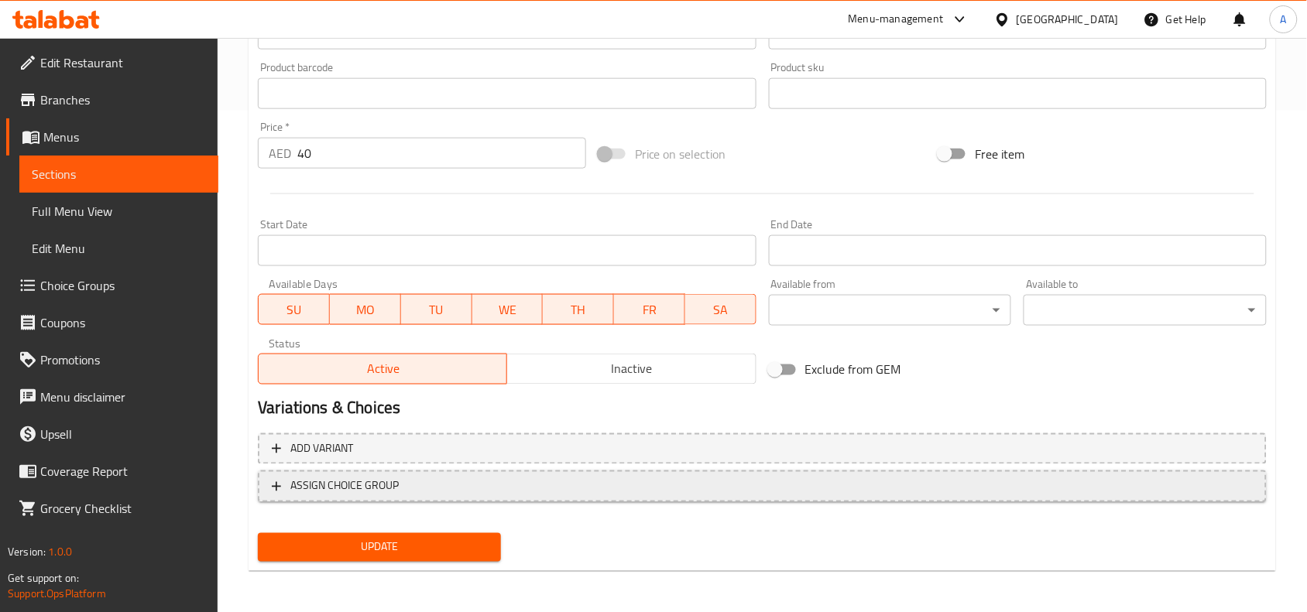
click at [602, 489] on span "ASSIGN CHOICE GROUP" at bounding box center [762, 486] width 981 height 19
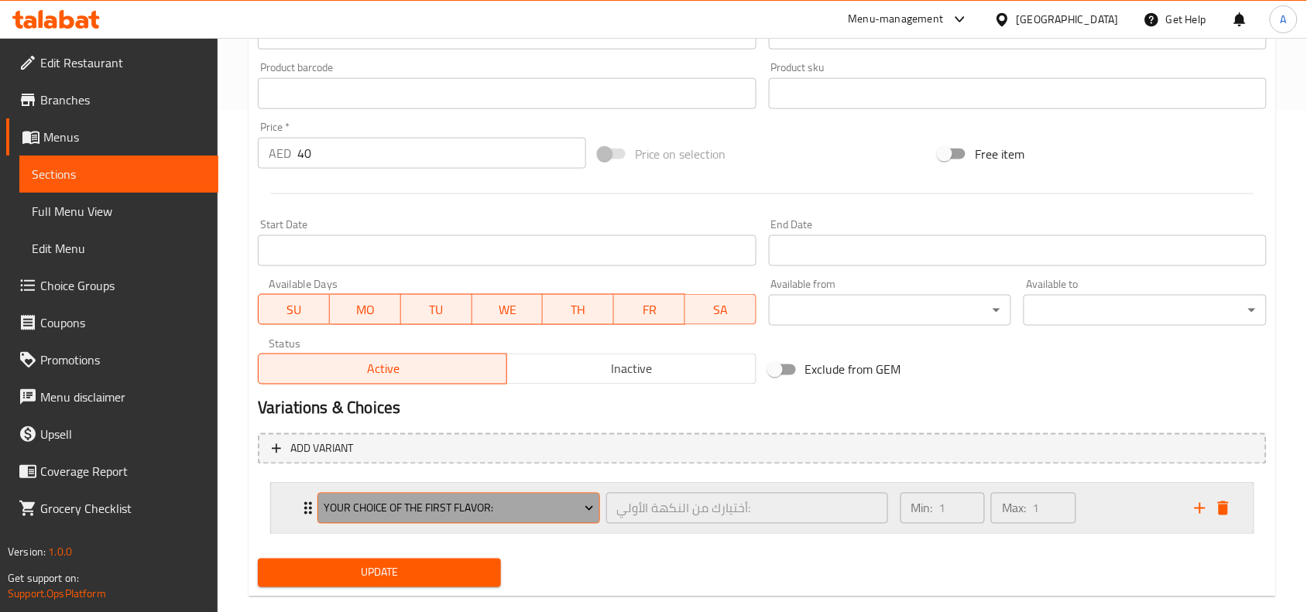
click at [463, 519] on button "Your Choice Of the First Flavor:" at bounding box center [458, 508] width 282 height 31
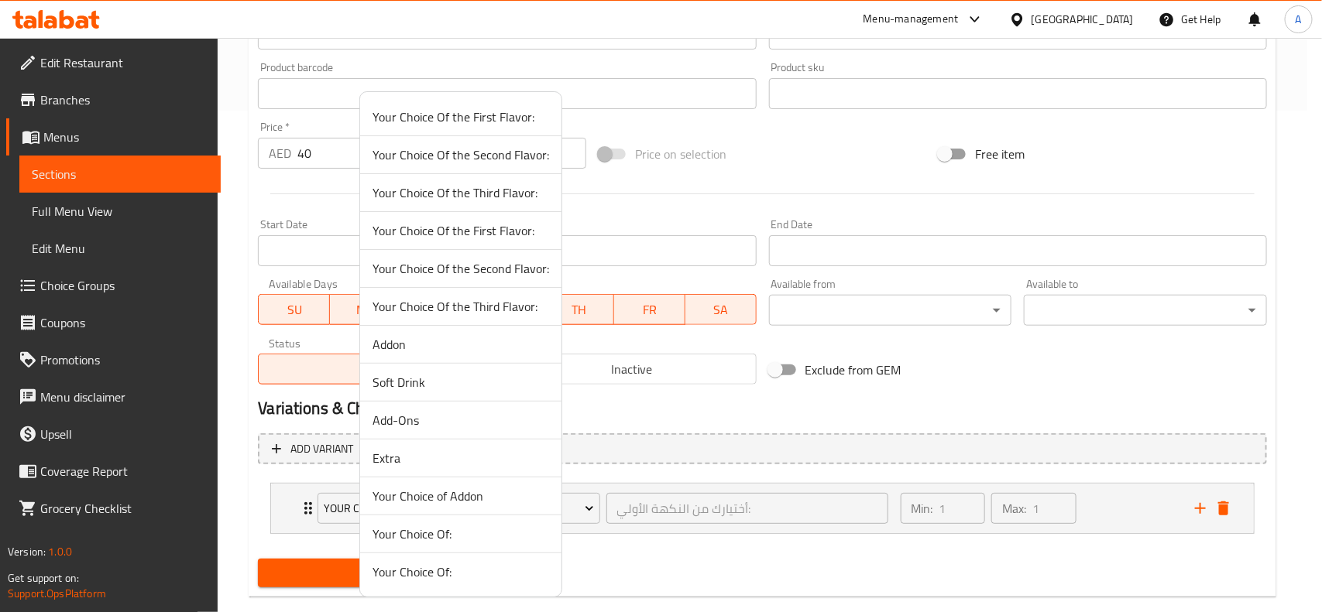
click at [459, 465] on span "Extra" at bounding box center [460, 458] width 177 height 19
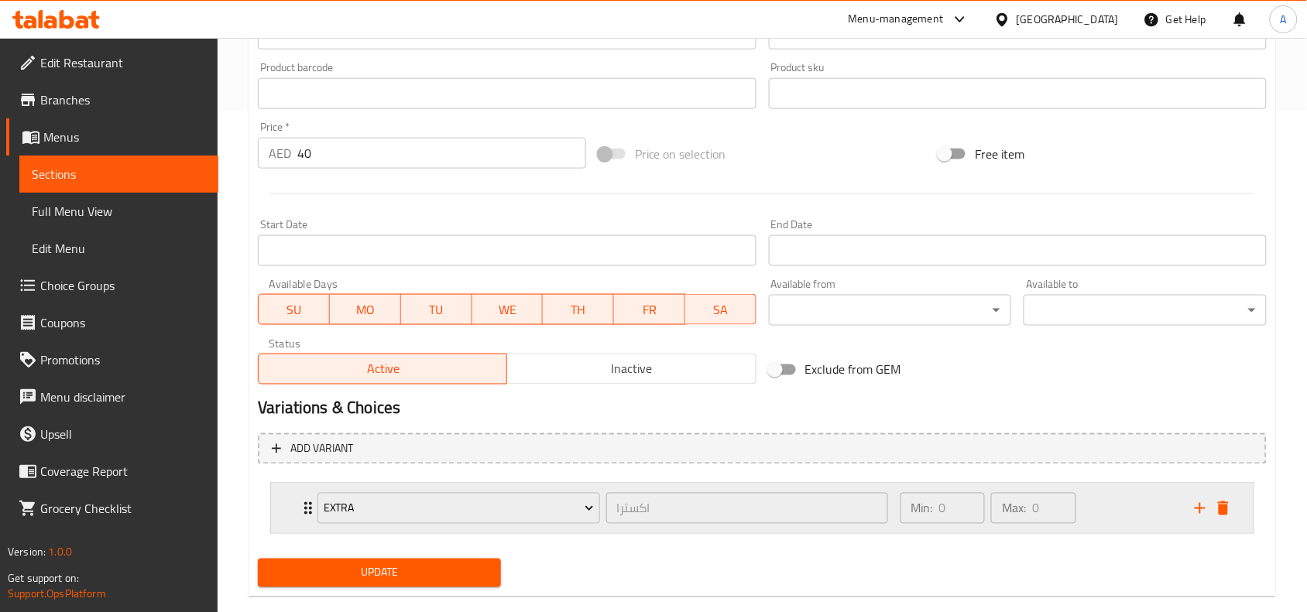
click at [1071, 526] on div "Max: 0 ​" at bounding box center [1033, 508] width 91 height 37
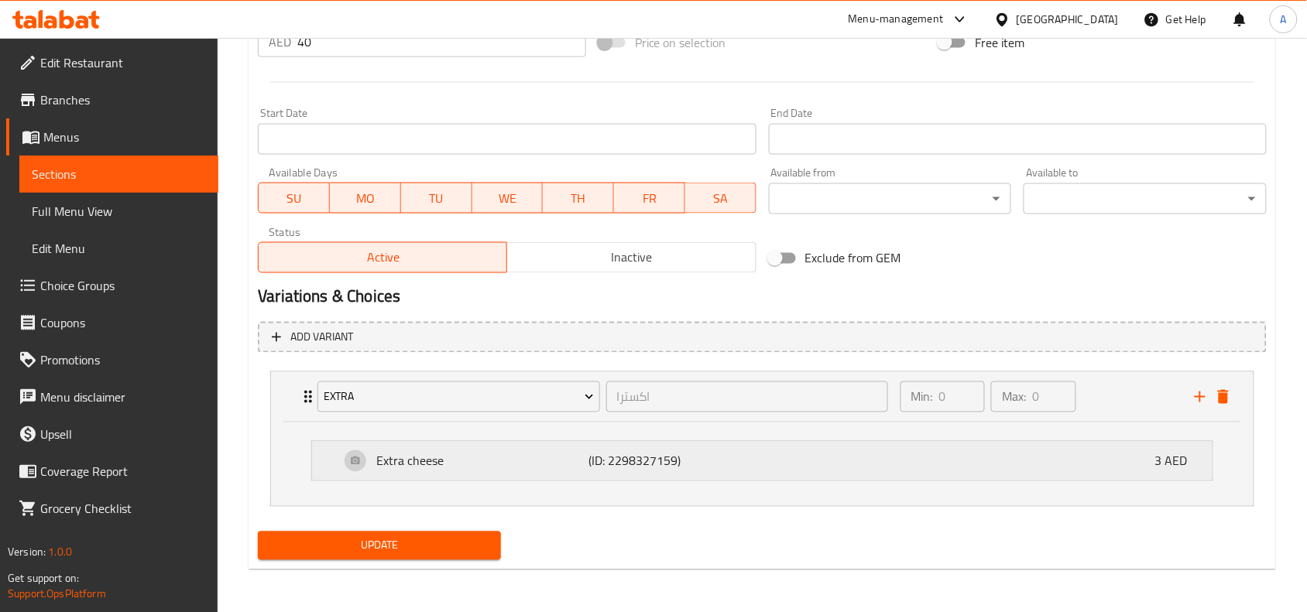
scroll to position [614, 0]
click at [399, 557] on button "Update" at bounding box center [379, 545] width 243 height 29
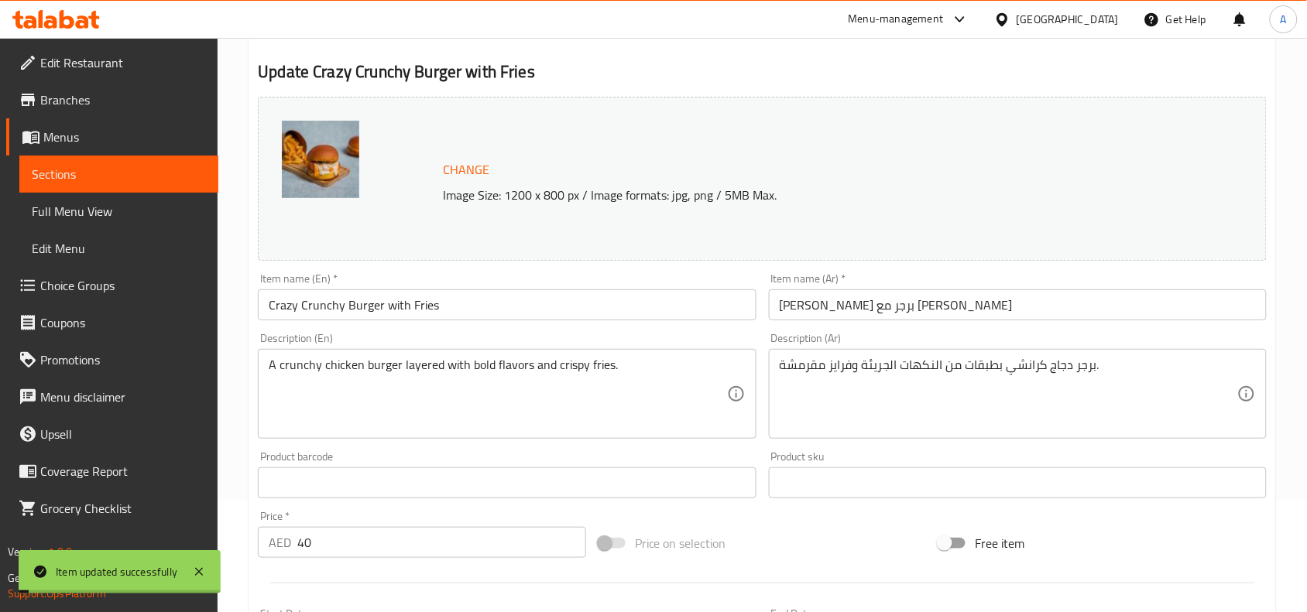
scroll to position [0, 0]
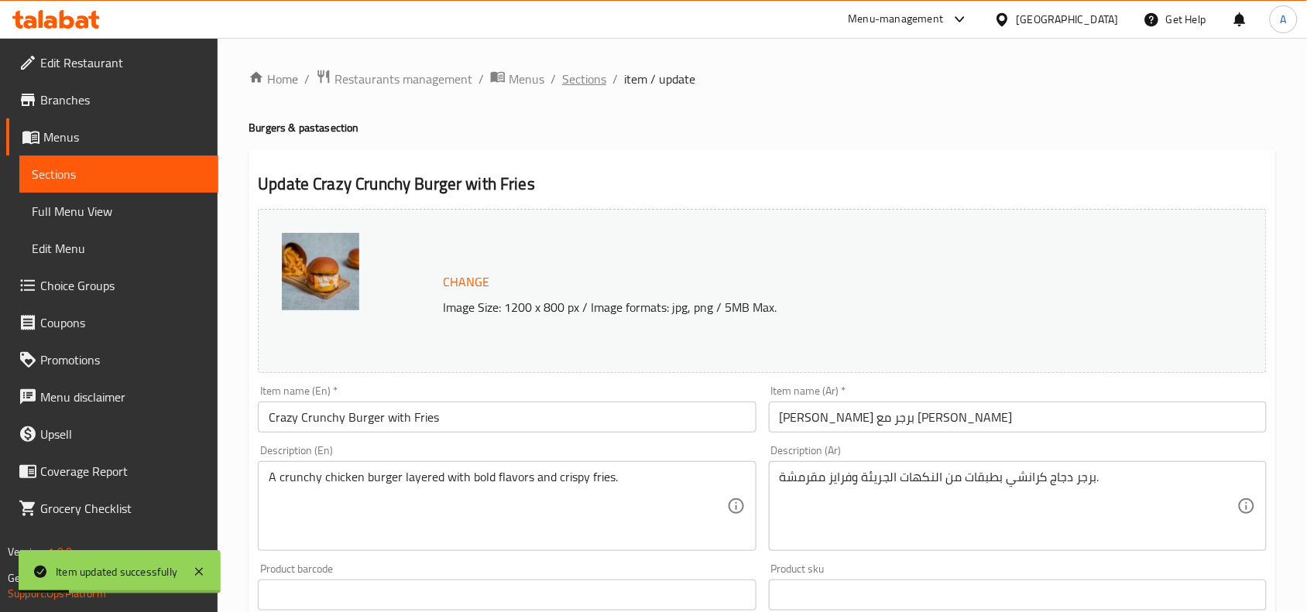
click at [595, 79] on span "Sections" at bounding box center [584, 79] width 44 height 19
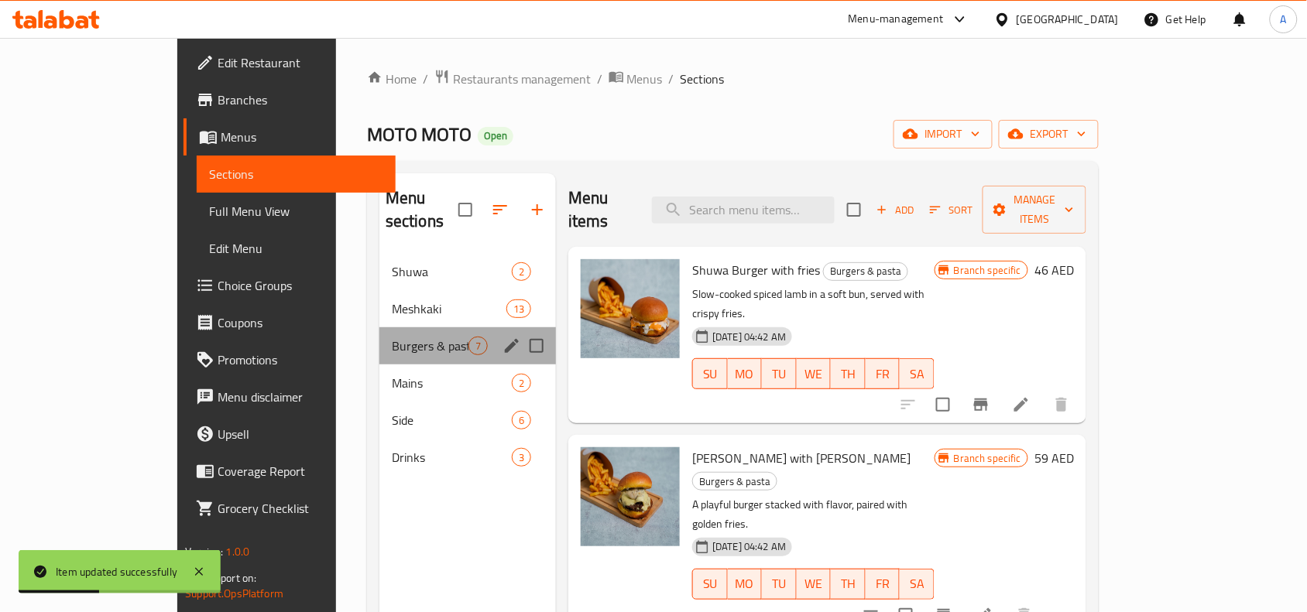
click at [379, 327] on div "Burgers & pasta 7" at bounding box center [467, 345] width 177 height 37
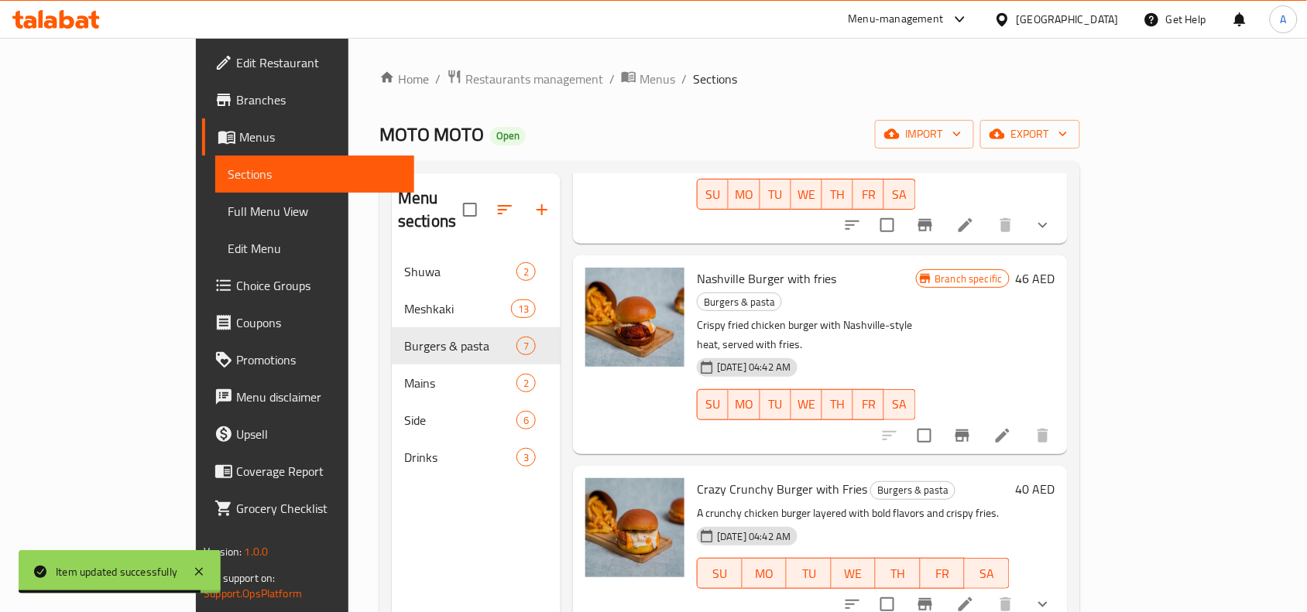
scroll to position [609, 0]
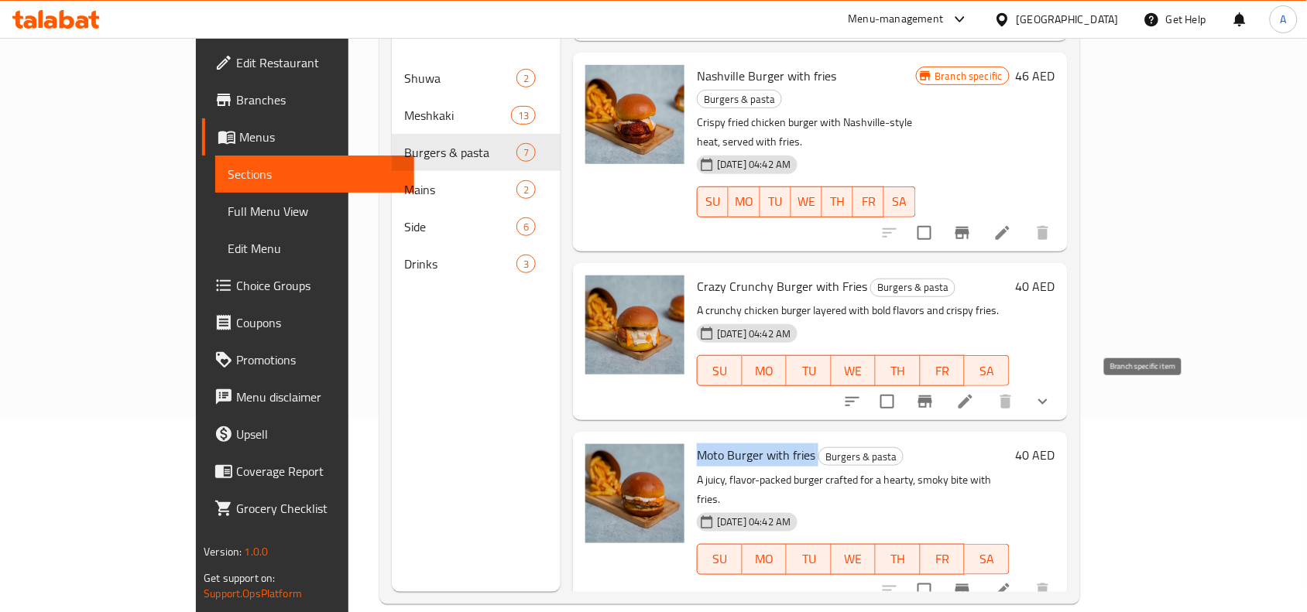
click at [972, 581] on icon "Branch-specific-item" at bounding box center [962, 590] width 19 height 19
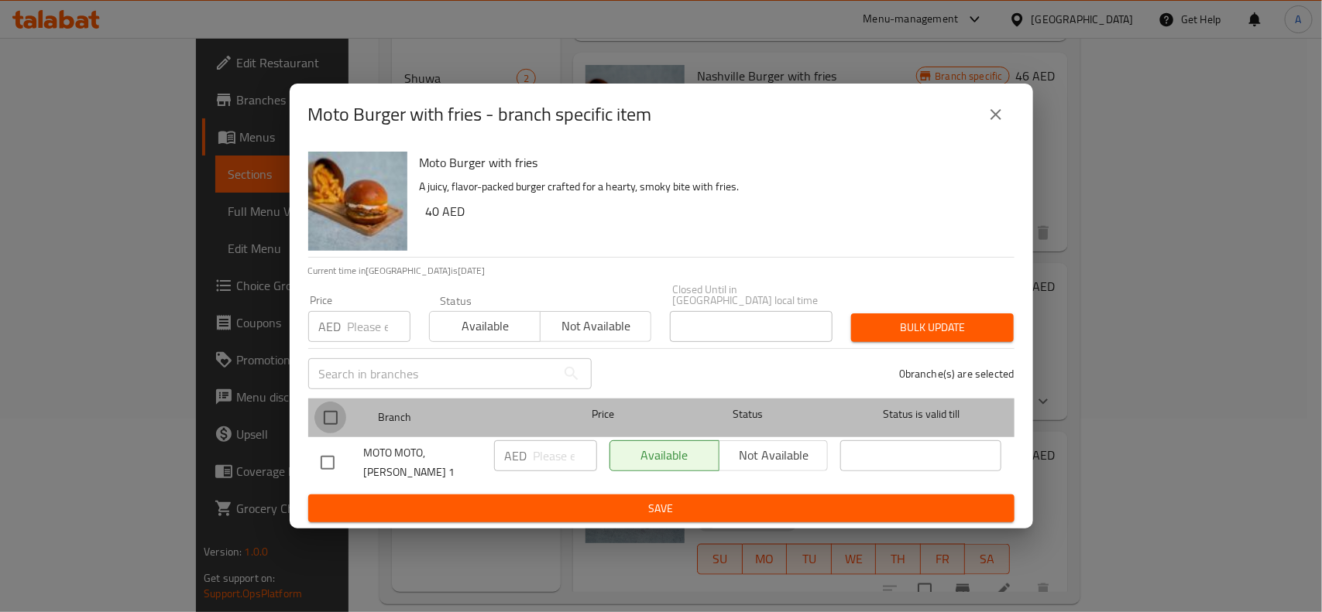
click at [314, 402] on input "checkbox" at bounding box center [330, 418] width 33 height 33
checkbox input "true"
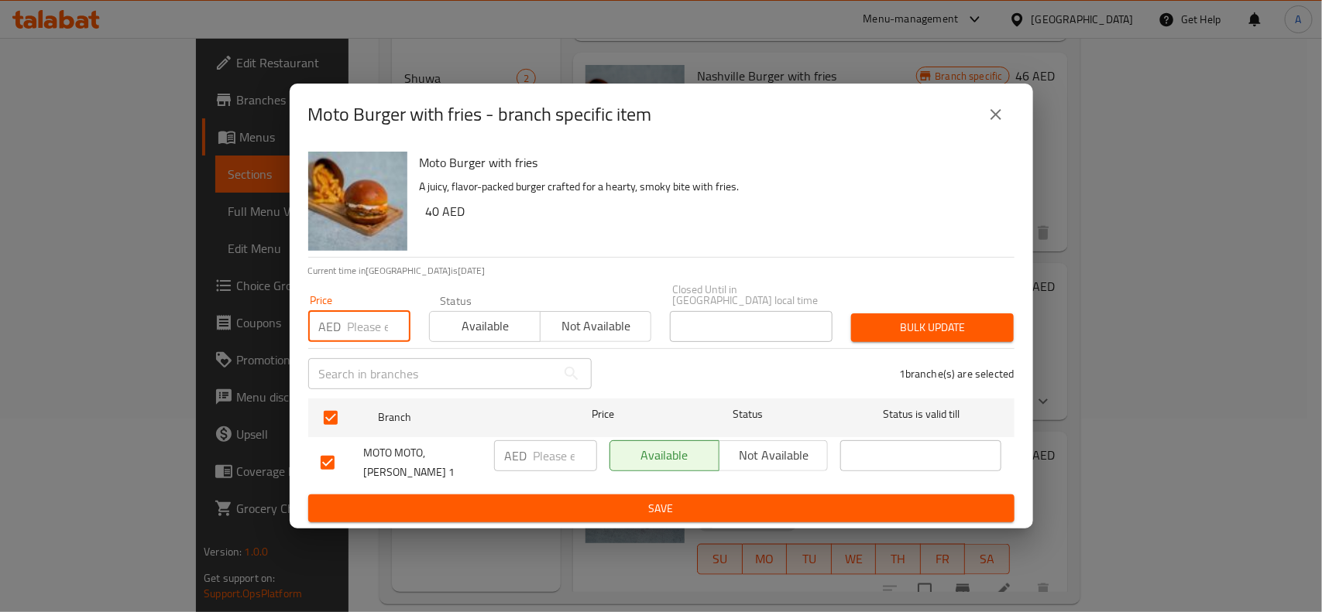
click at [348, 333] on input "number" at bounding box center [379, 326] width 63 height 31
type input "40"
click at [883, 307] on div "Bulk update" at bounding box center [932, 327] width 181 height 47
click at [915, 325] on span "Bulk update" at bounding box center [932, 327] width 138 height 19
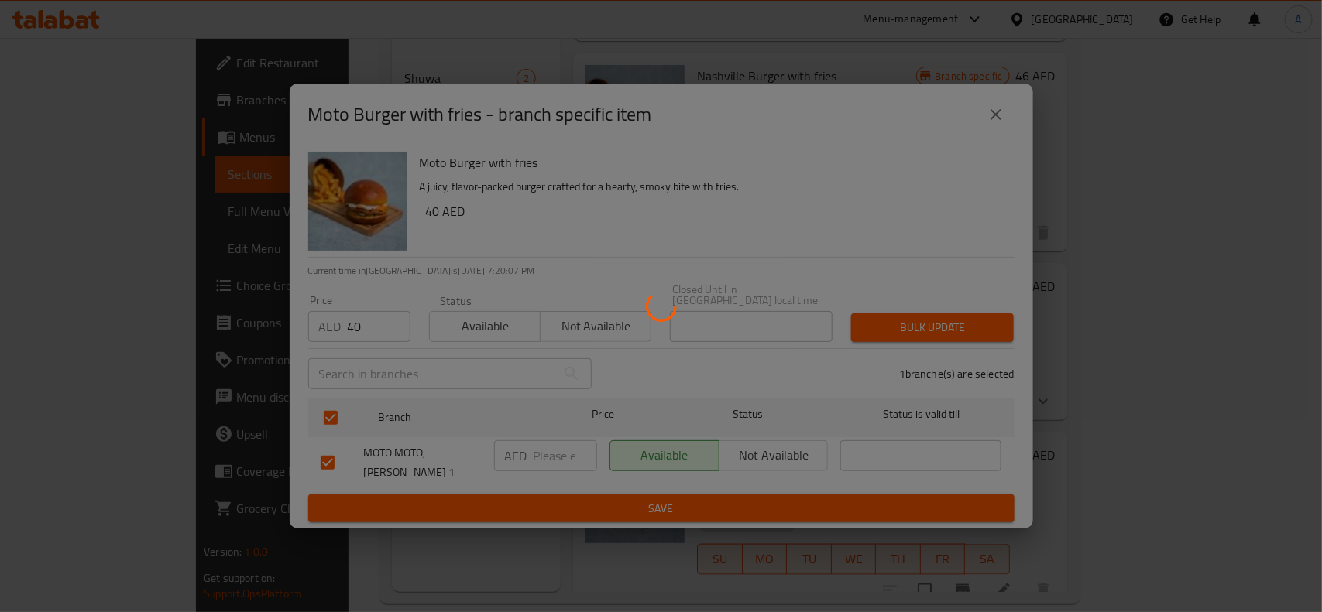
click at [1178, 396] on div at bounding box center [661, 306] width 1322 height 612
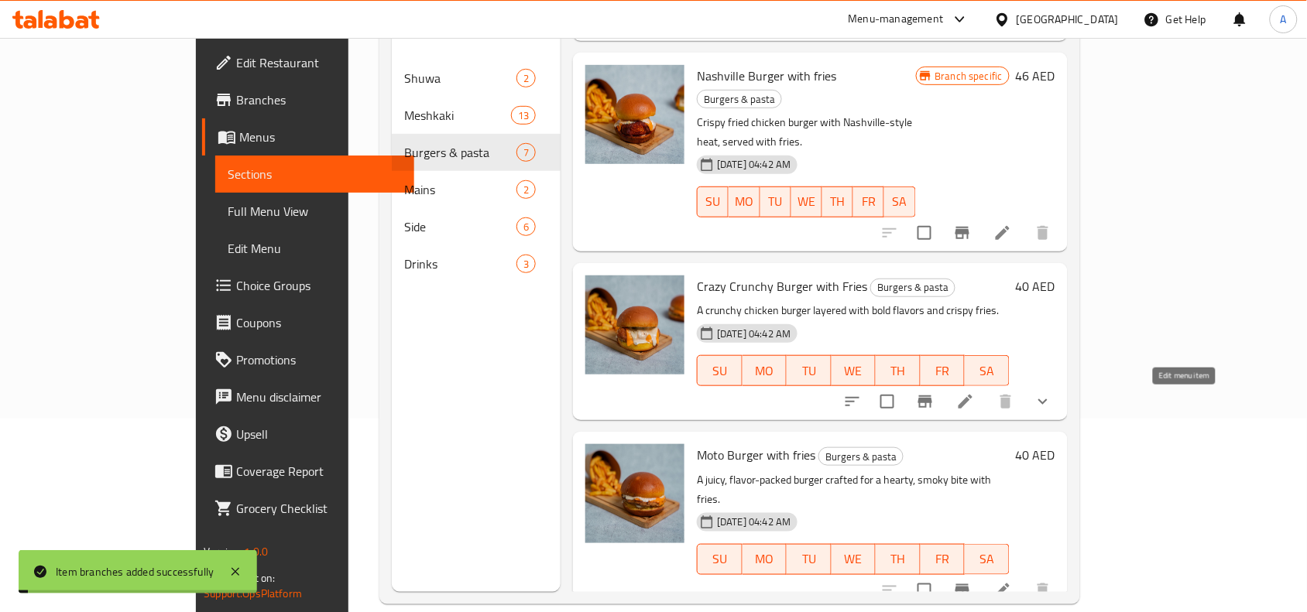
click at [1012, 581] on icon at bounding box center [1002, 590] width 19 height 19
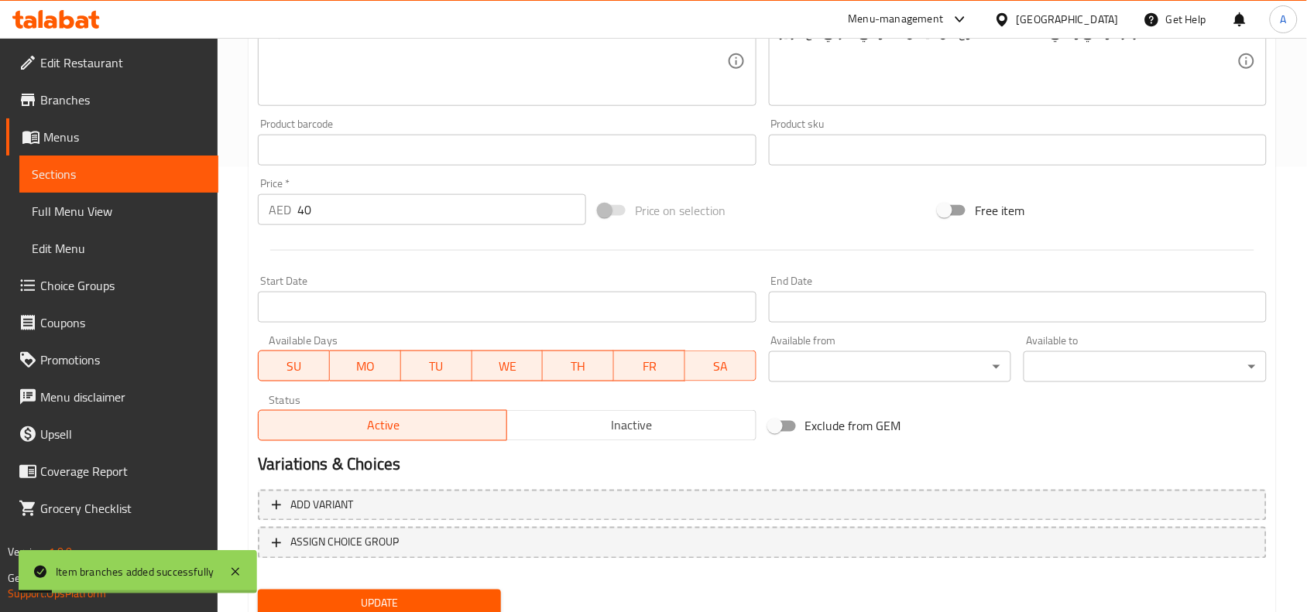
scroll to position [502, 0]
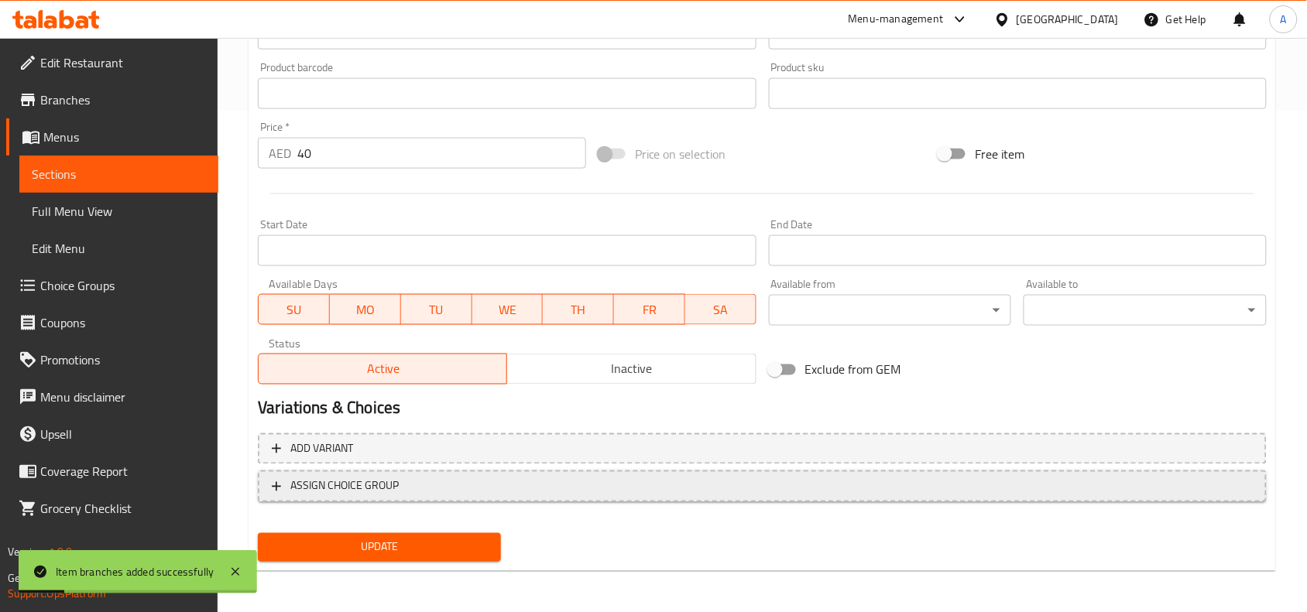
click at [578, 490] on span "ASSIGN CHOICE GROUP" at bounding box center [762, 486] width 981 height 19
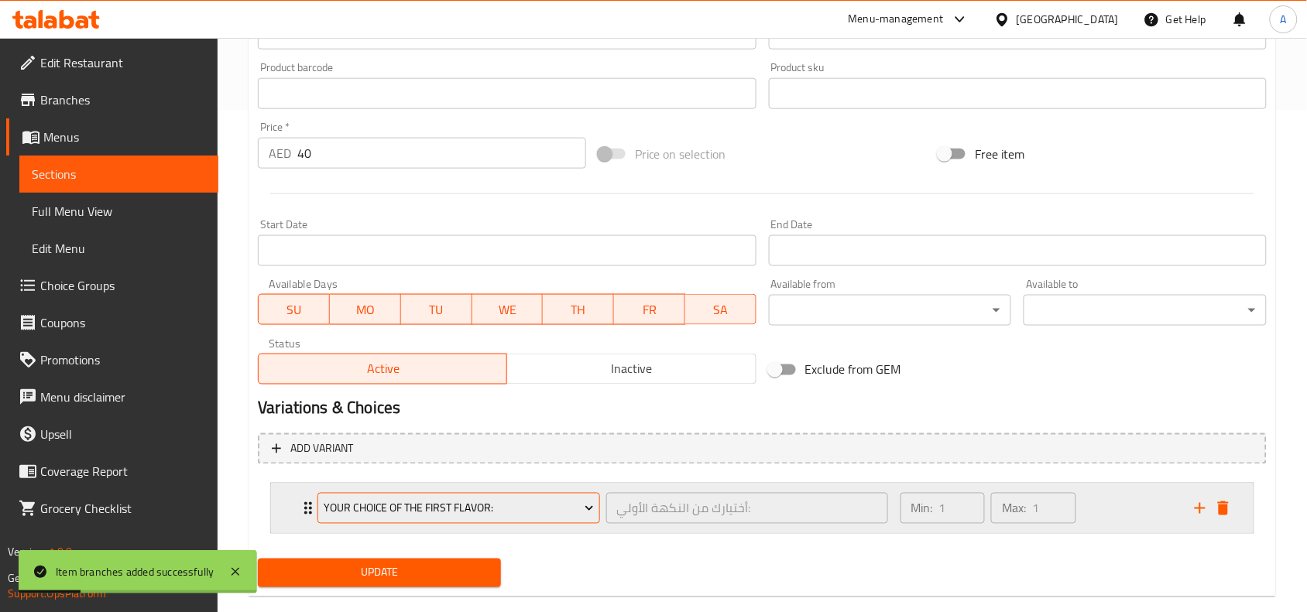
click at [475, 516] on span "Your Choice Of the First Flavor:" at bounding box center [459, 508] width 270 height 19
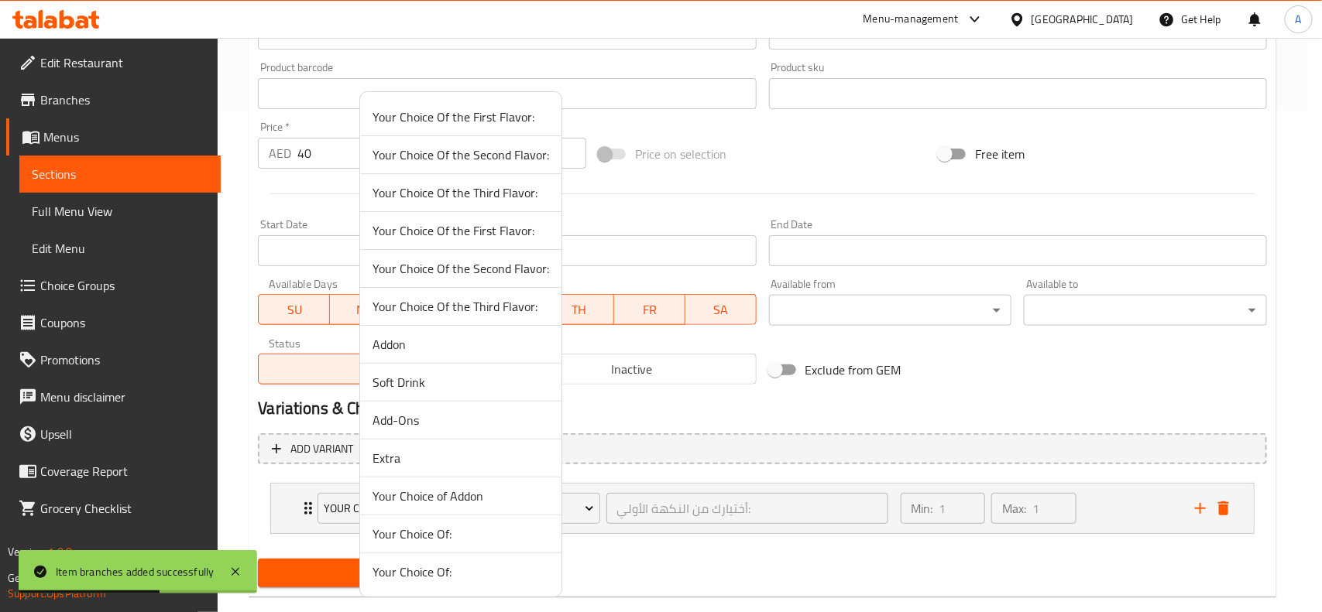
click at [417, 461] on span "Extra" at bounding box center [460, 458] width 177 height 19
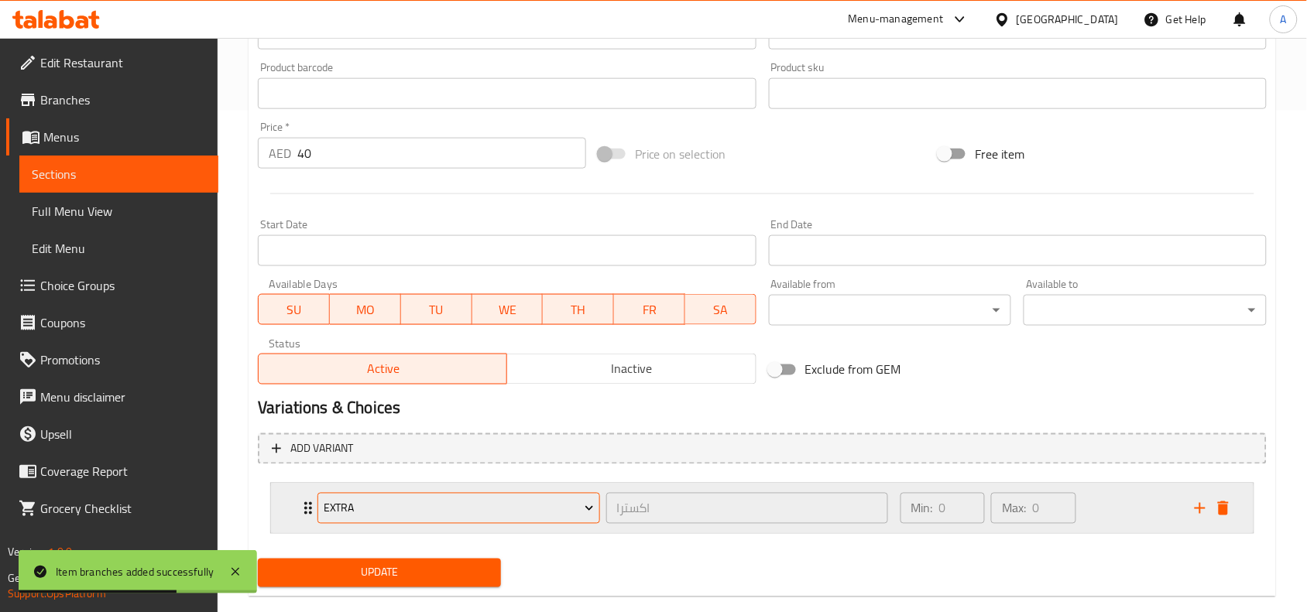
click at [439, 504] on span "Extra" at bounding box center [459, 508] width 270 height 19
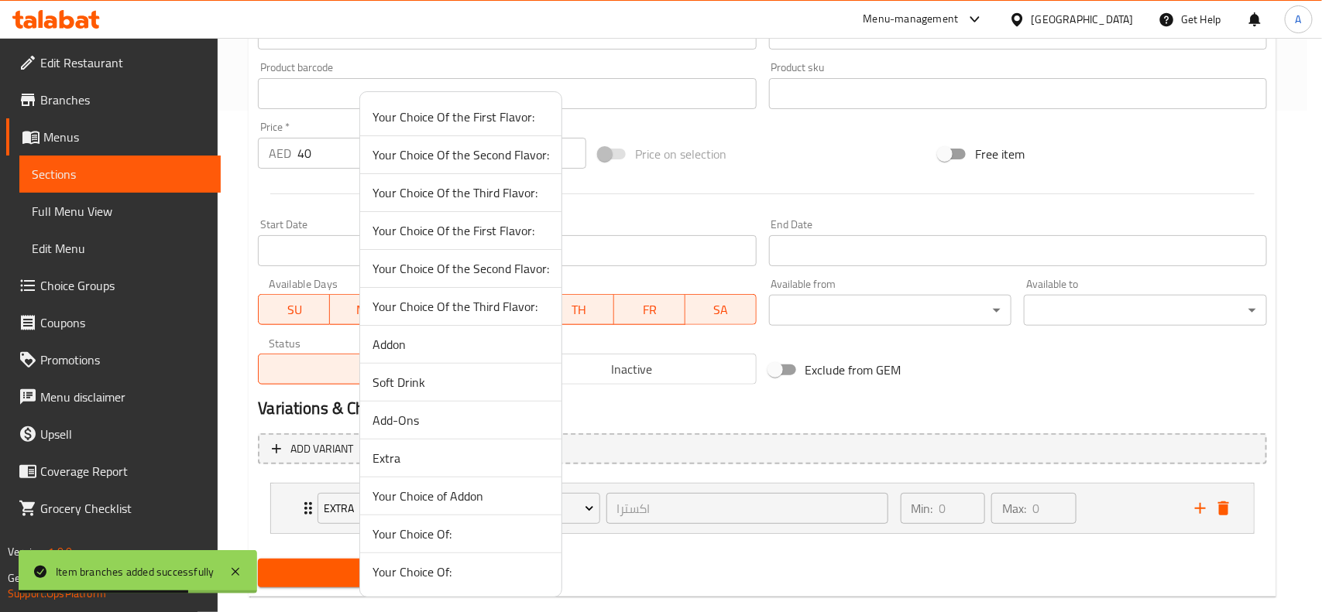
click at [1092, 524] on div at bounding box center [661, 306] width 1322 height 612
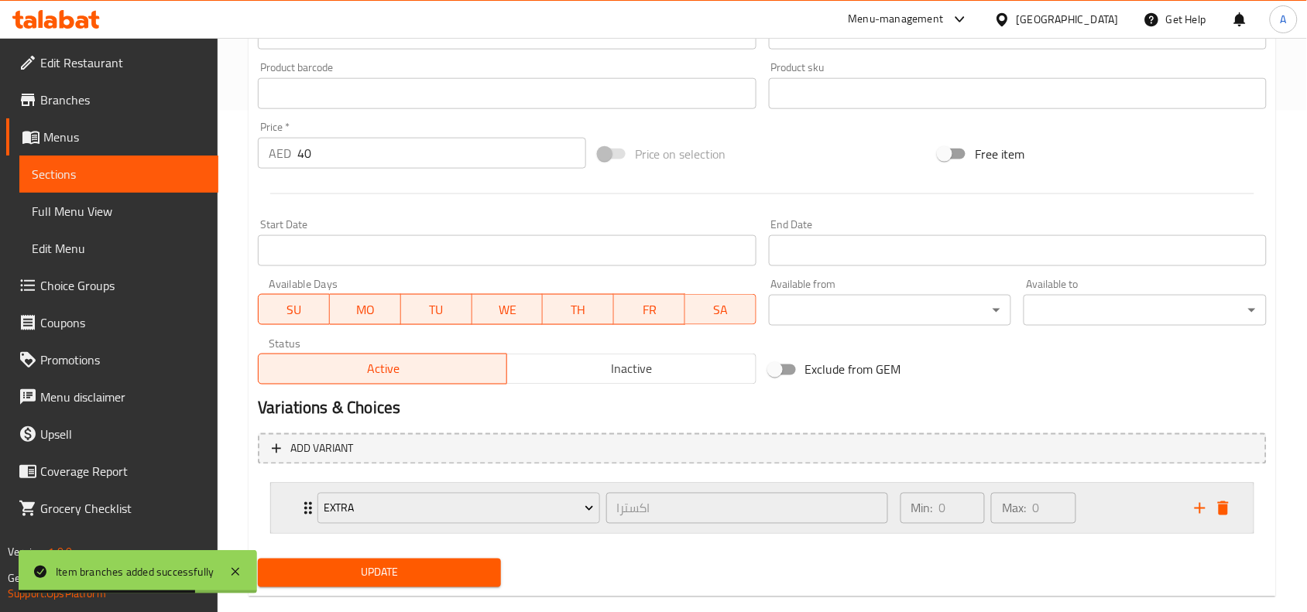
click at [1124, 500] on div "Min: 0 ​ Max: 0 ​" at bounding box center [1038, 509] width 294 height 50
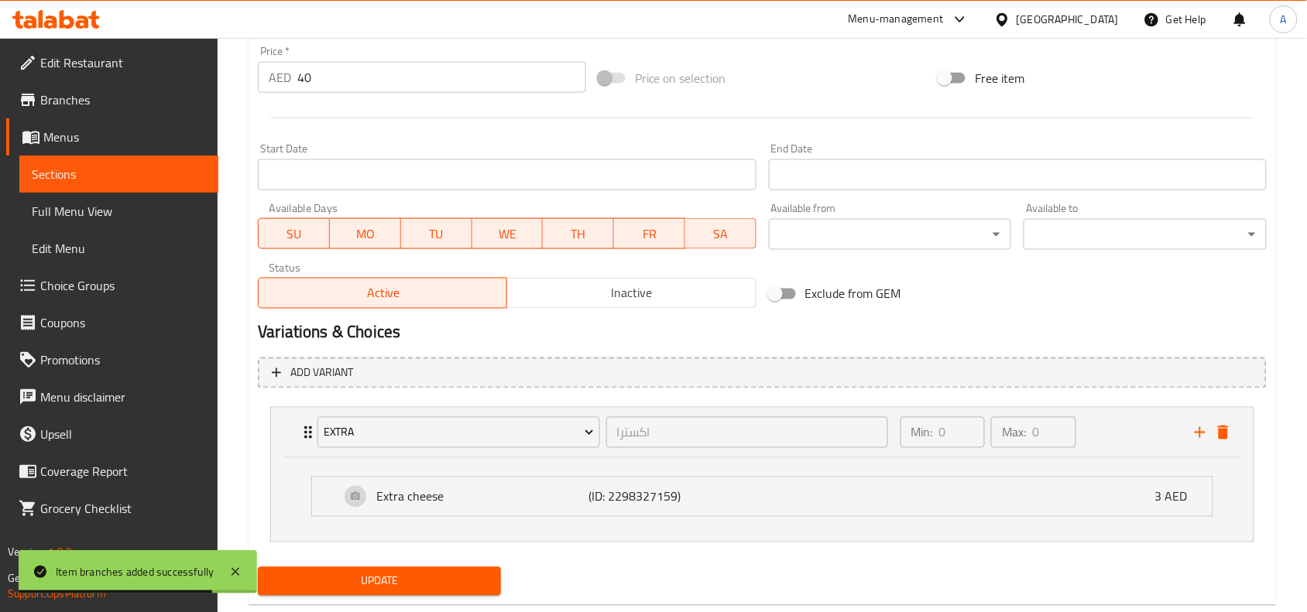
scroll to position [614, 0]
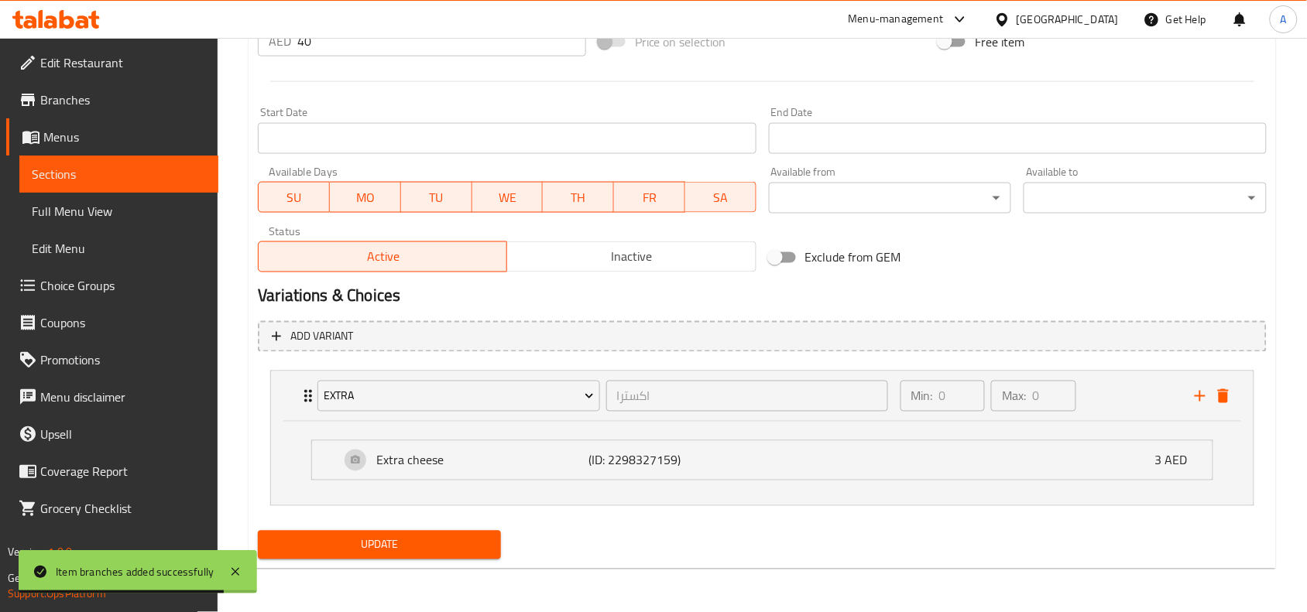
click at [329, 537] on span "Update" at bounding box center [379, 545] width 218 height 19
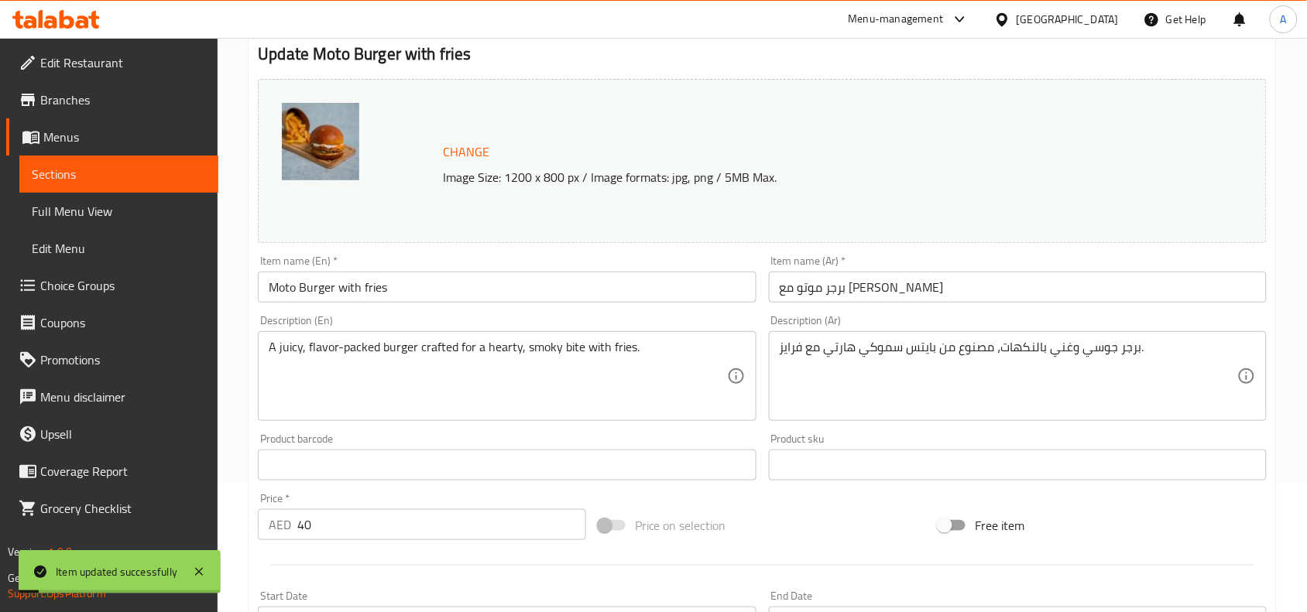
scroll to position [0, 0]
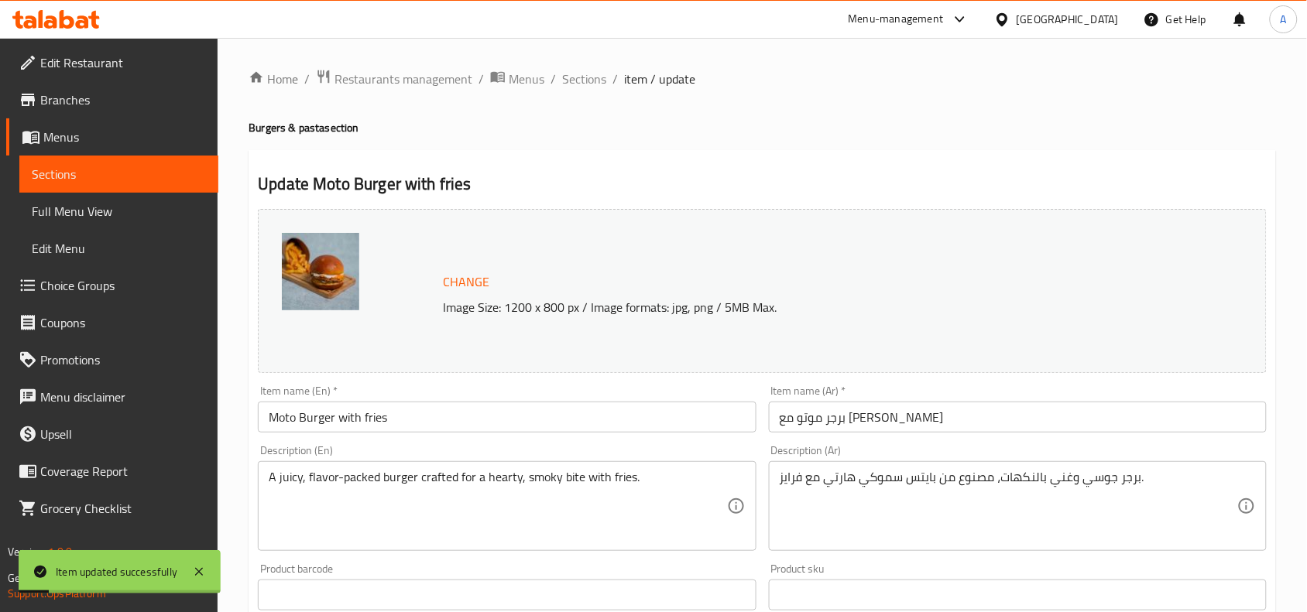
drag, startPoint x: 590, startPoint y: 72, endPoint x: 619, endPoint y: 66, distance: 30.1
click at [590, 72] on span "Sections" at bounding box center [584, 79] width 44 height 19
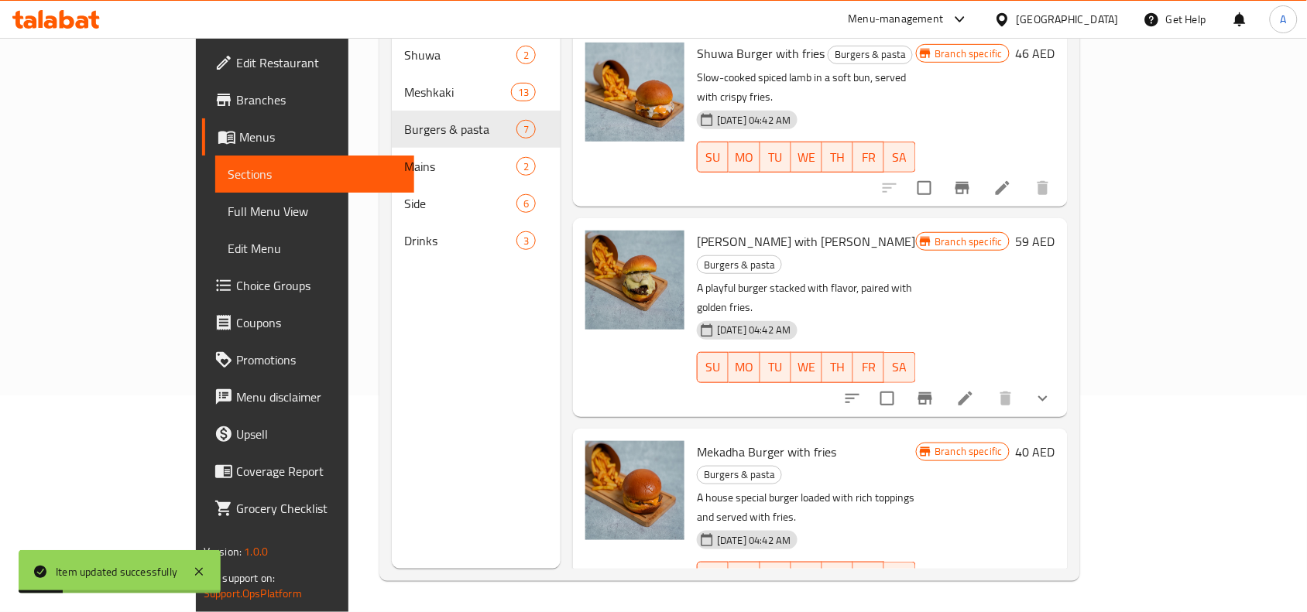
scroll to position [609, 0]
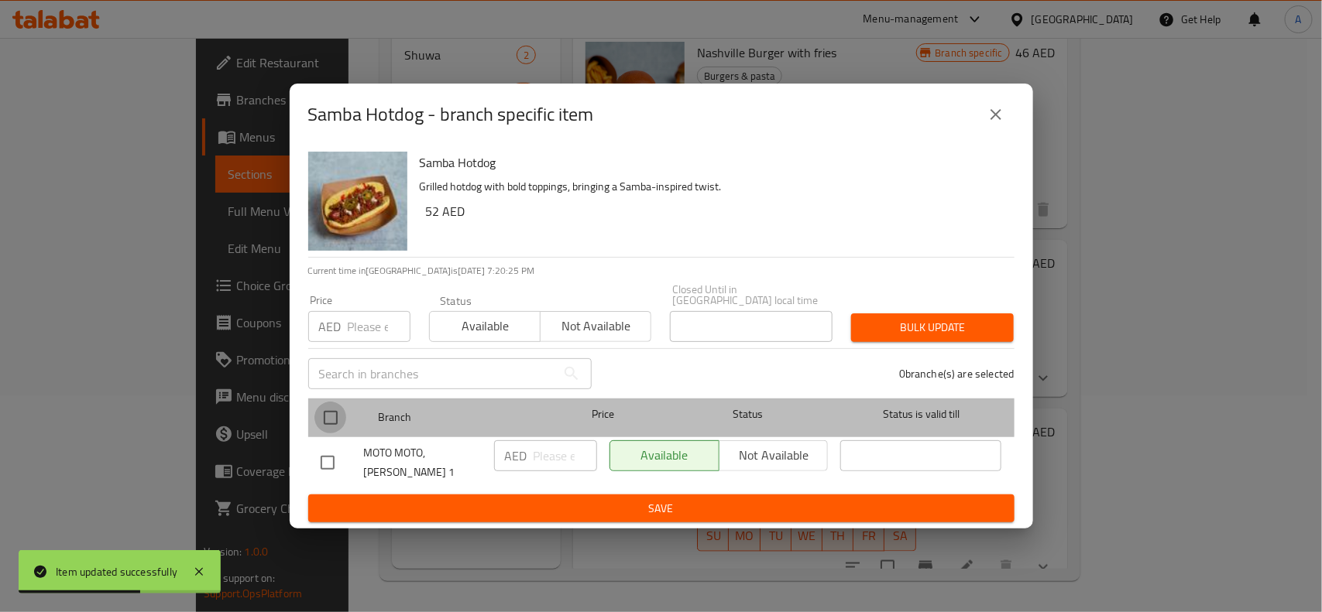
click at [327, 411] on input "checkbox" at bounding box center [330, 418] width 33 height 33
checkbox input "true"
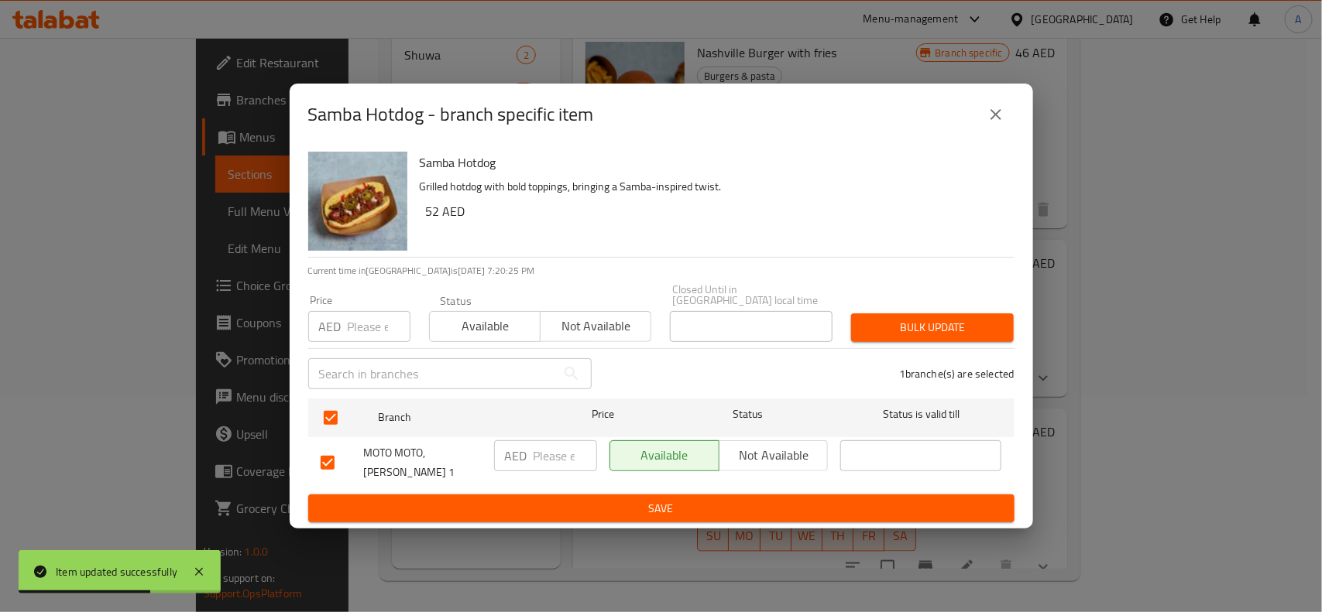
click at [353, 334] on input "number" at bounding box center [379, 326] width 63 height 31
type input "25"
type input "52"
click at [881, 331] on span "Bulk update" at bounding box center [932, 327] width 138 height 19
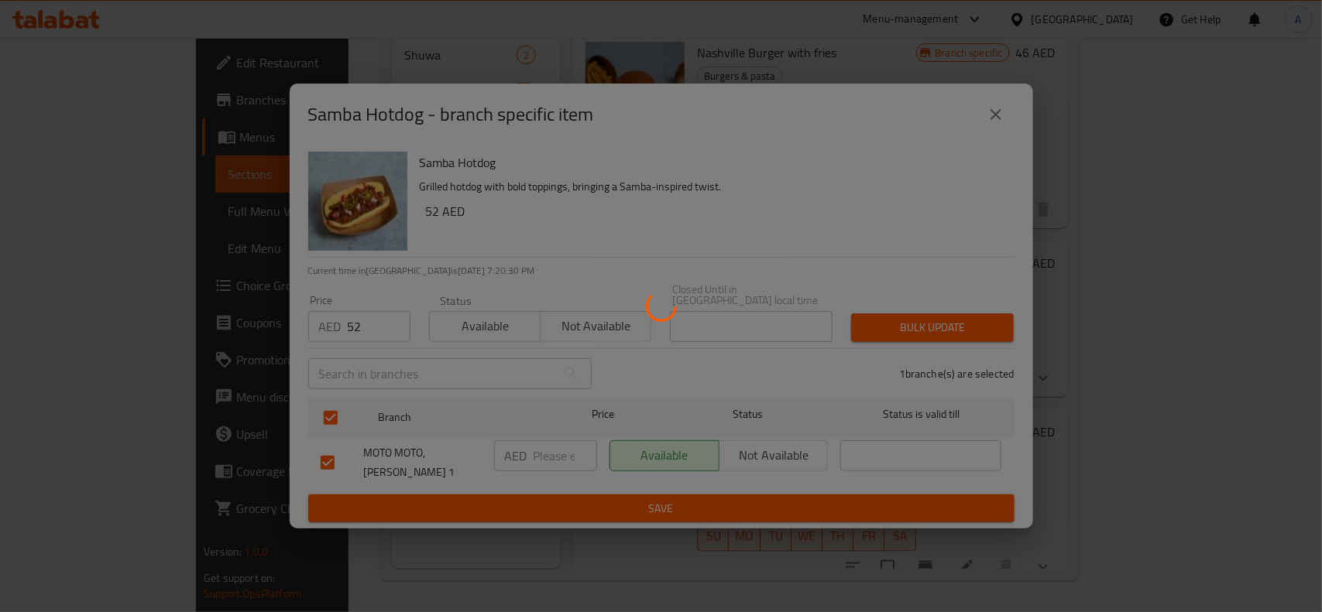
click at [1111, 574] on div at bounding box center [661, 306] width 1322 height 612
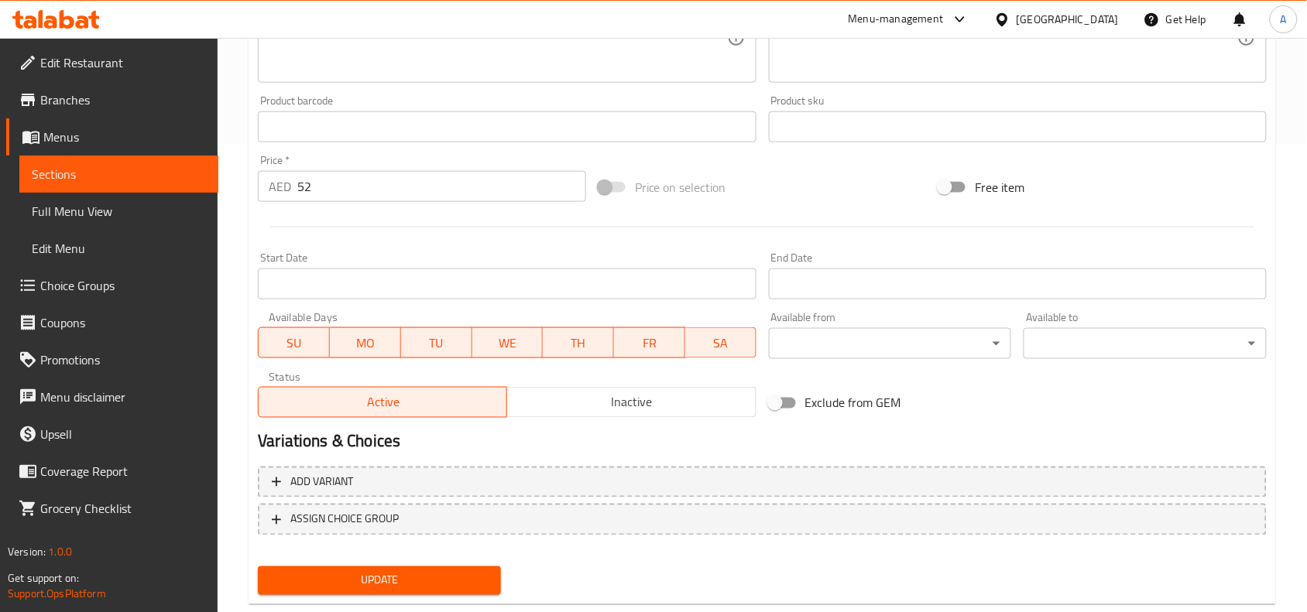
scroll to position [502, 0]
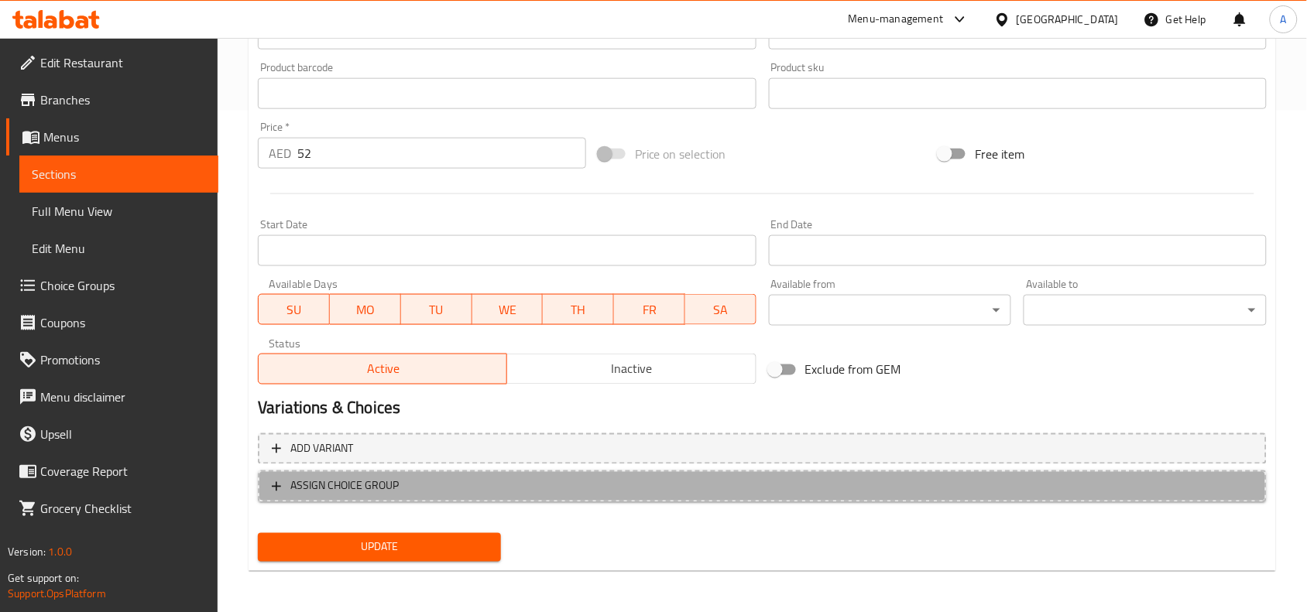
click at [523, 494] on span "ASSIGN CHOICE GROUP" at bounding box center [762, 486] width 981 height 19
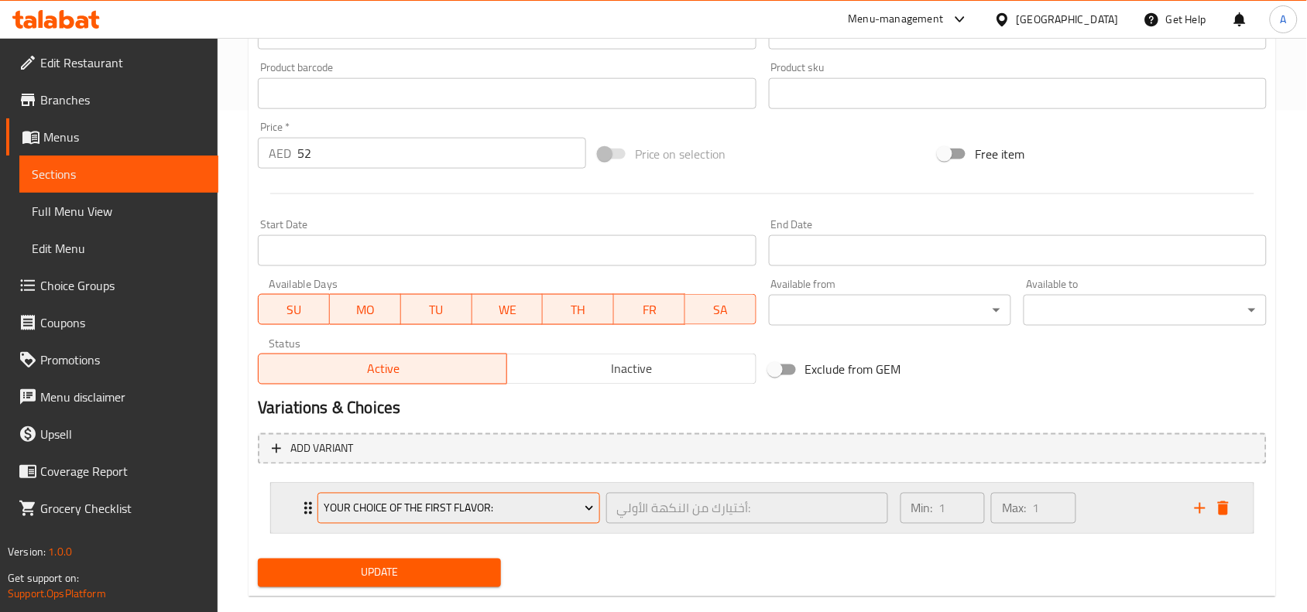
click at [527, 519] on button "Your Choice Of the First Flavor:" at bounding box center [458, 508] width 282 height 31
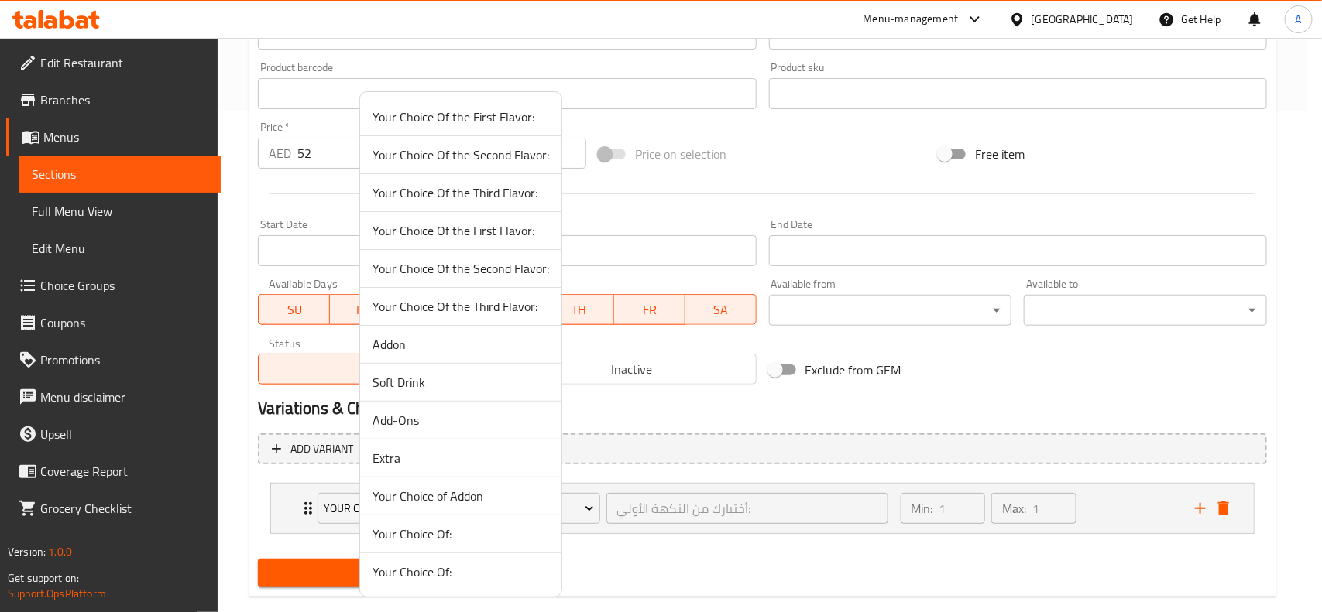
click at [474, 543] on span "Your Choice Of:" at bounding box center [460, 534] width 177 height 19
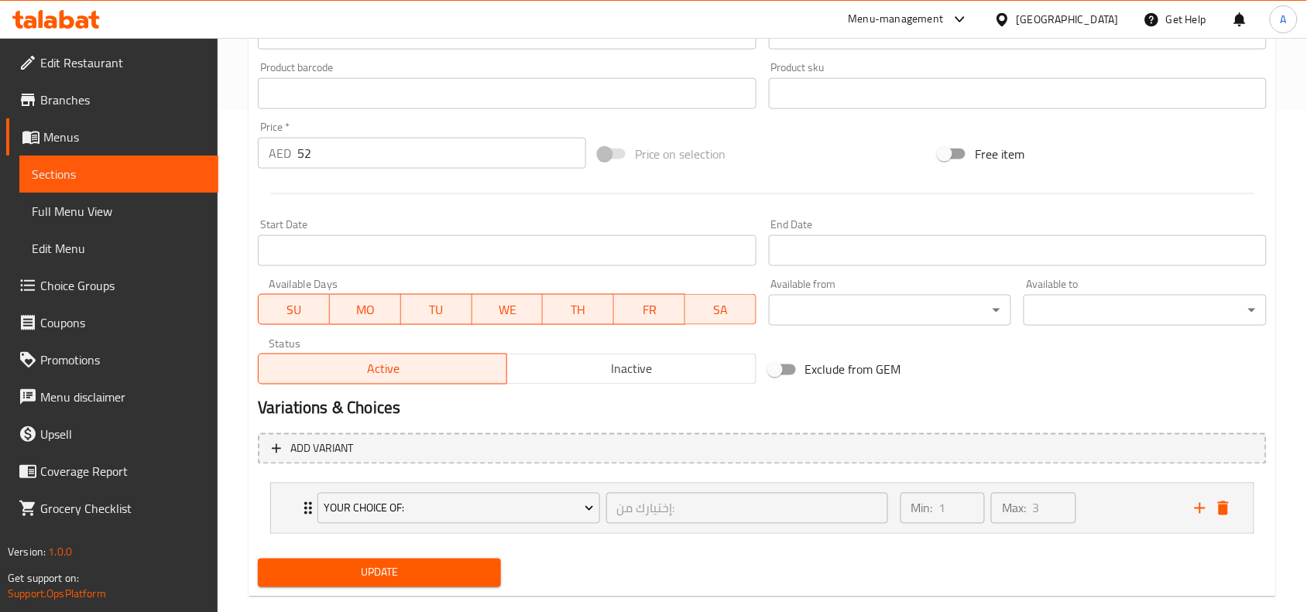
click at [834, 571] on div "Update" at bounding box center [762, 573] width 1021 height 41
click at [1088, 509] on div "Min: 1 ​ Max: 3 ​" at bounding box center [1038, 509] width 294 height 50
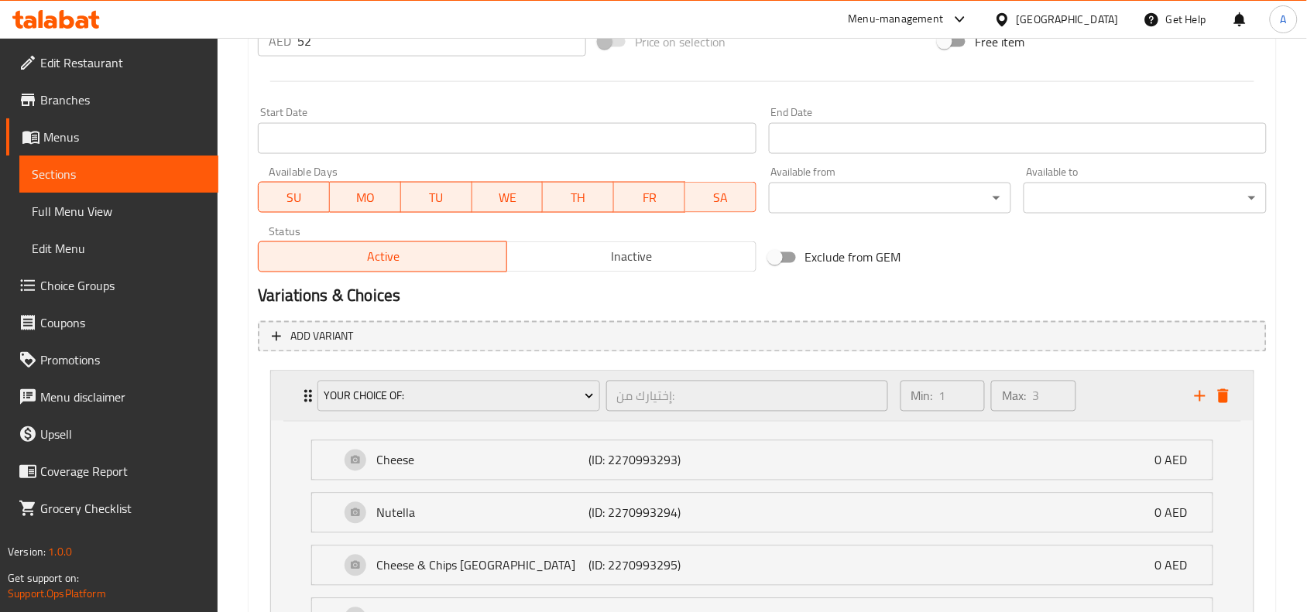
scroll to position [773, 0]
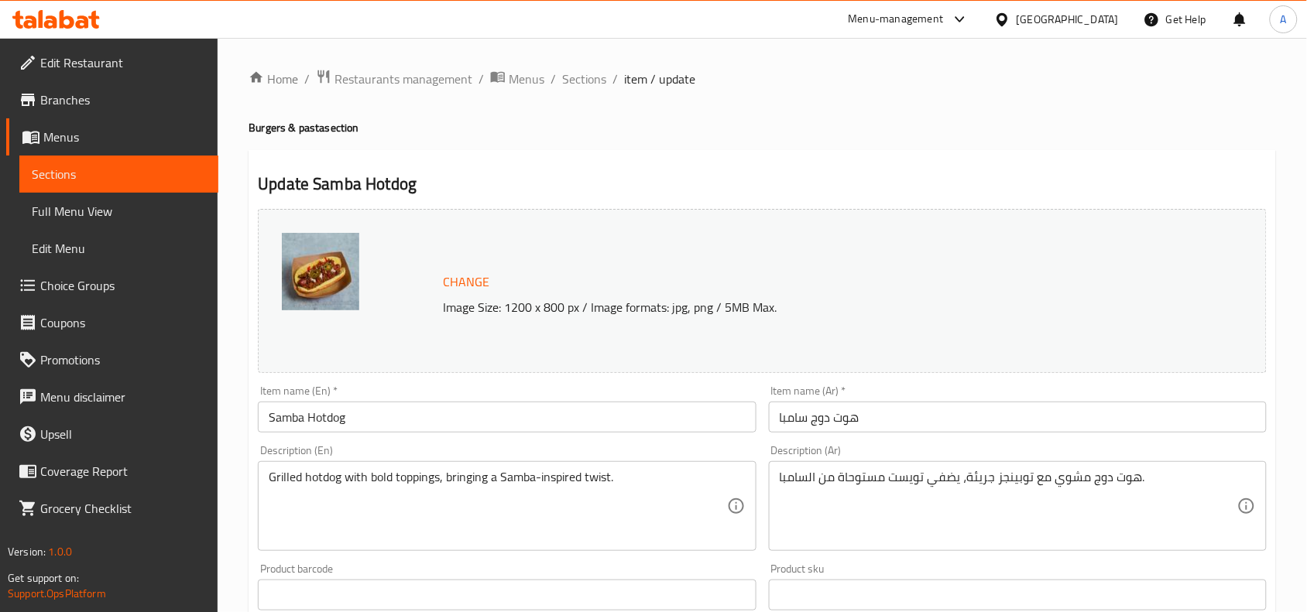
scroll to position [502, 0]
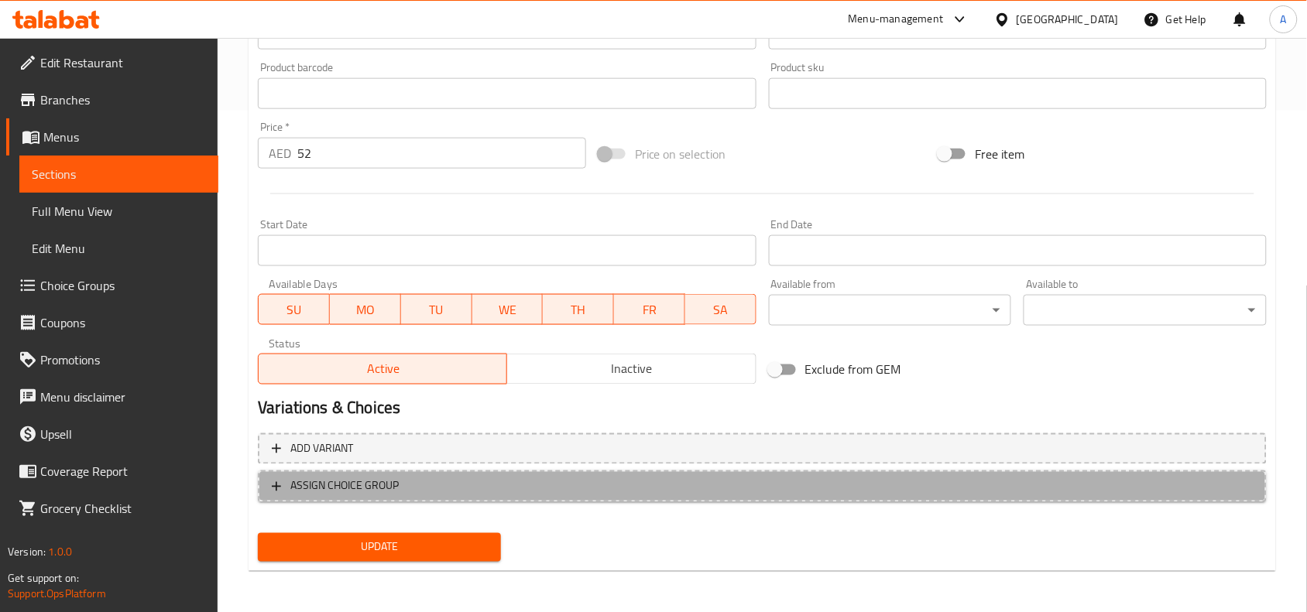
click at [578, 489] on span "ASSIGN CHOICE GROUP" at bounding box center [762, 486] width 981 height 19
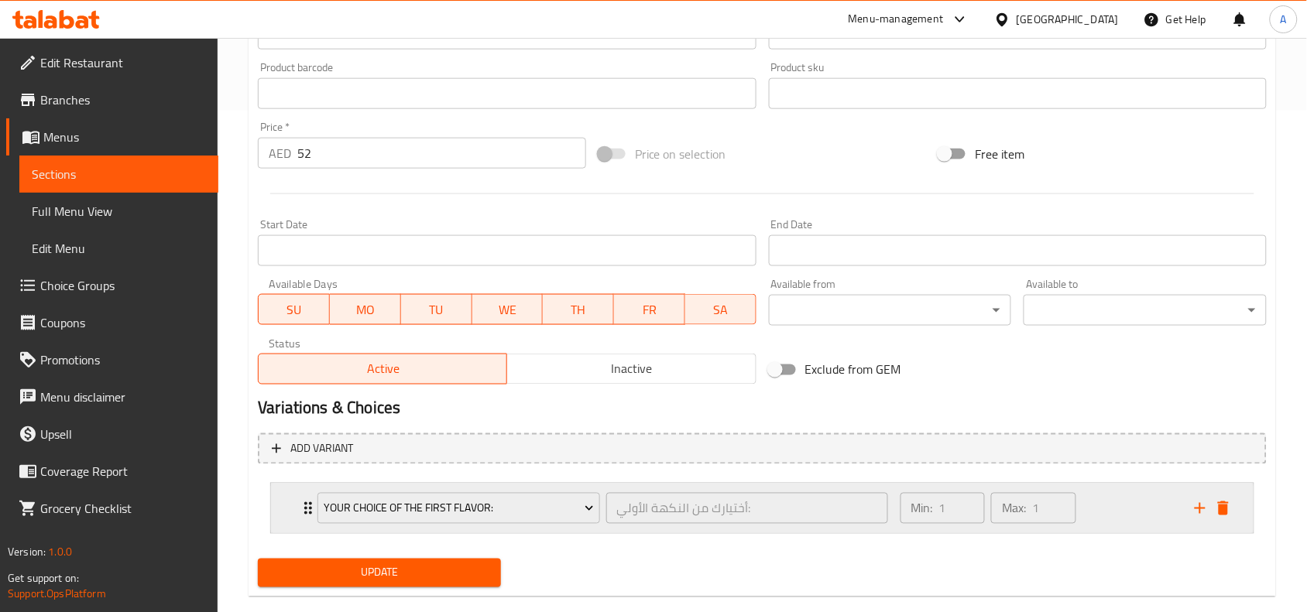
click at [571, 528] on div "Your Choice Of the First Flavor: أختيارك من النكهة الأولي: ​" at bounding box center [602, 509] width 588 height 50
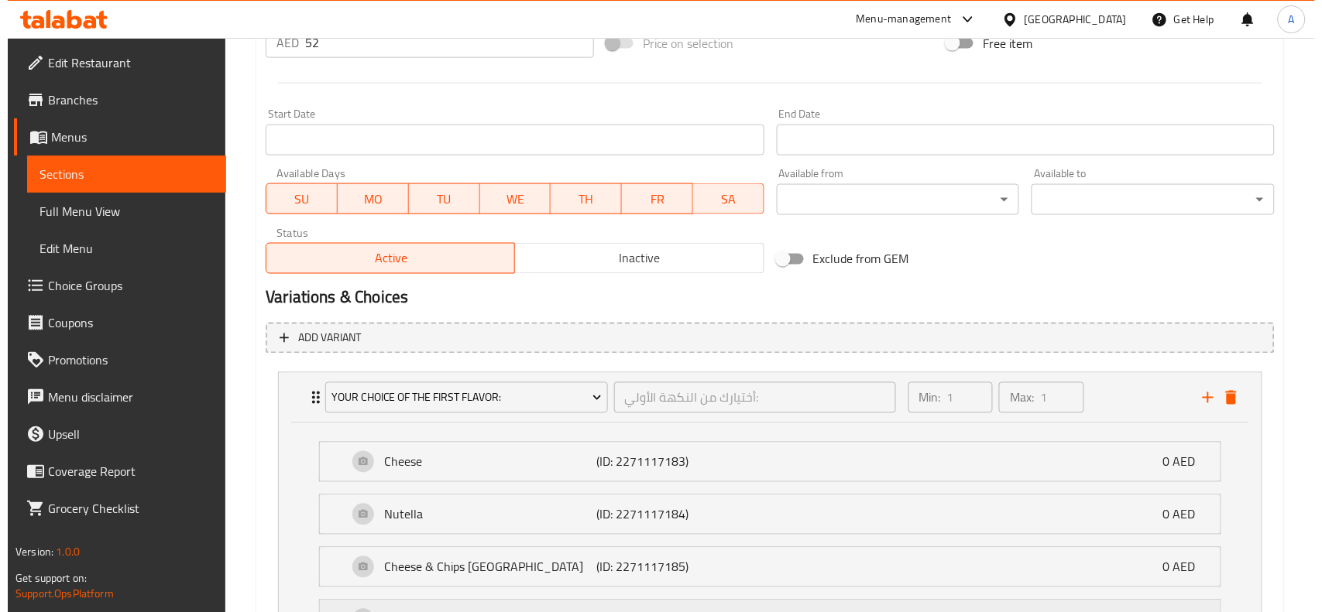
scroll to position [773, 0]
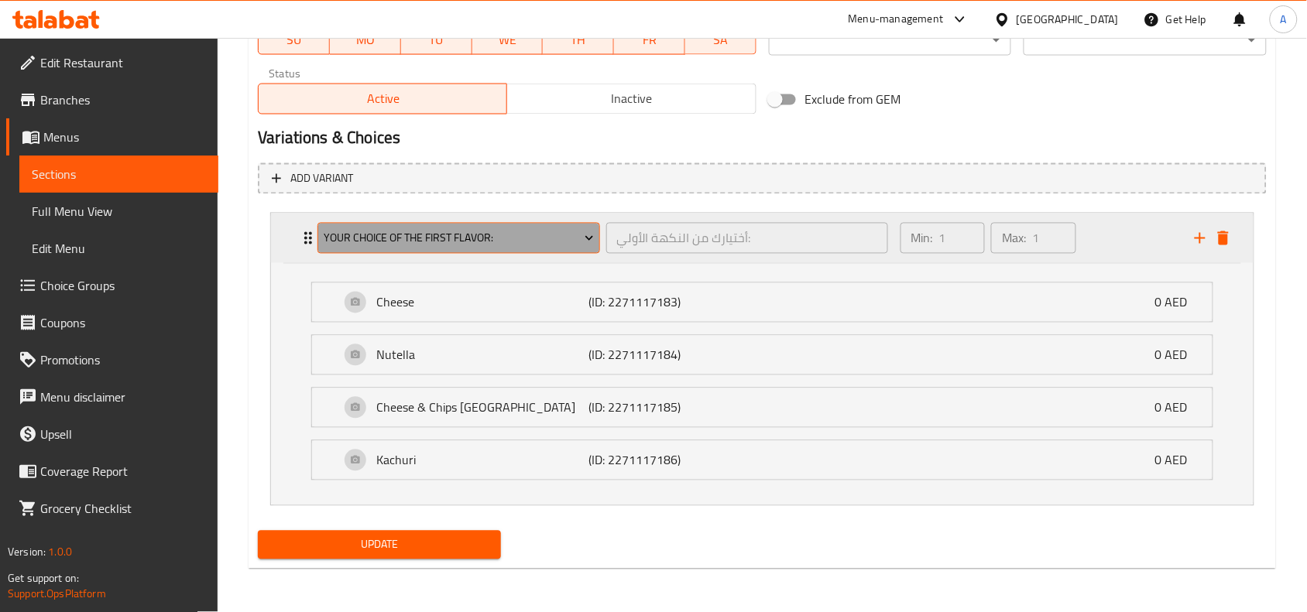
click at [592, 248] on button "Your Choice Of the First Flavor:" at bounding box center [458, 238] width 282 height 31
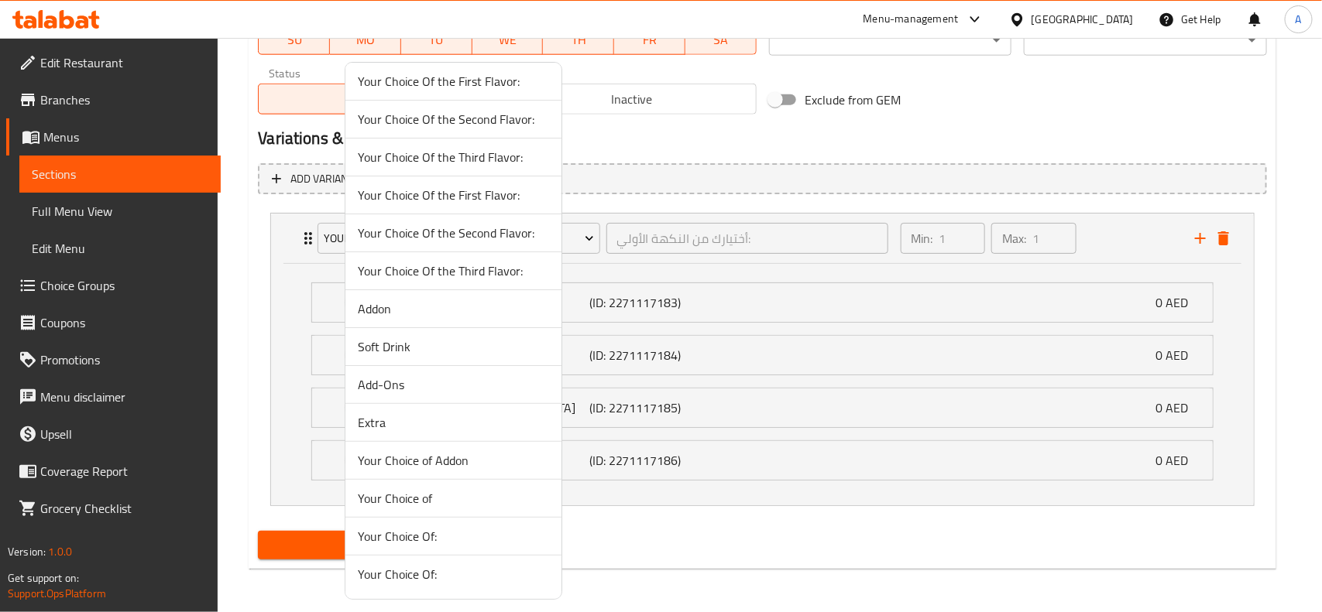
scroll to position [9, 0]
click at [435, 490] on span "Your Choice of" at bounding box center [453, 498] width 191 height 19
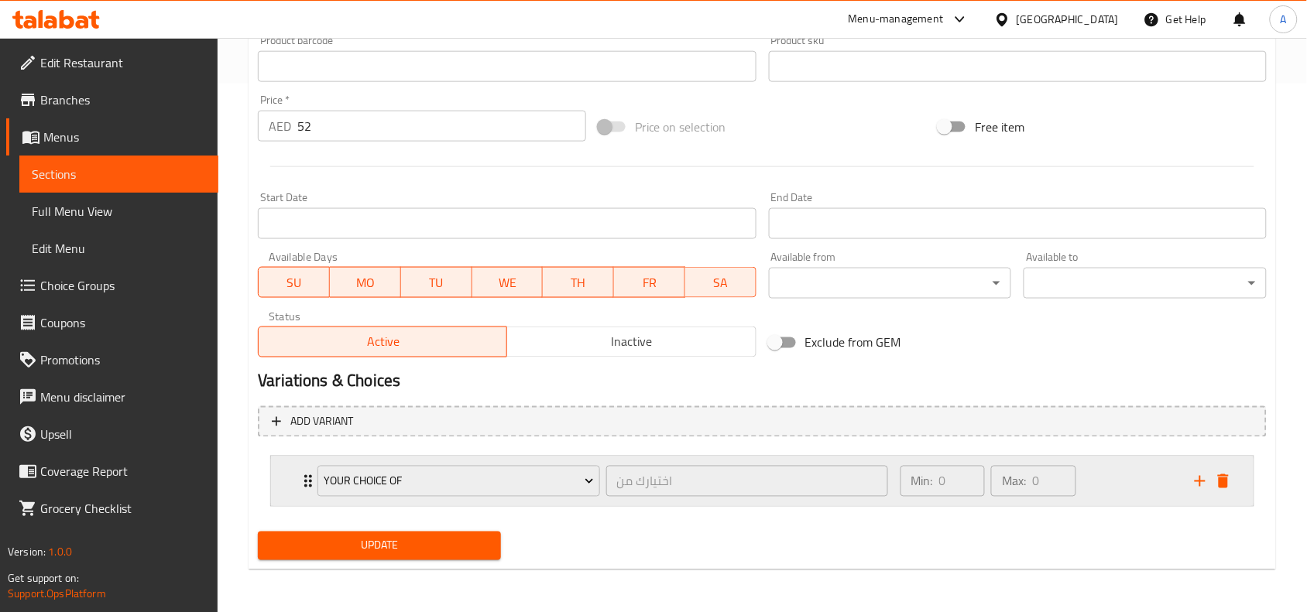
click at [1134, 461] on div "Min: 0 ​ Max: 0 ​" at bounding box center [1038, 482] width 294 height 50
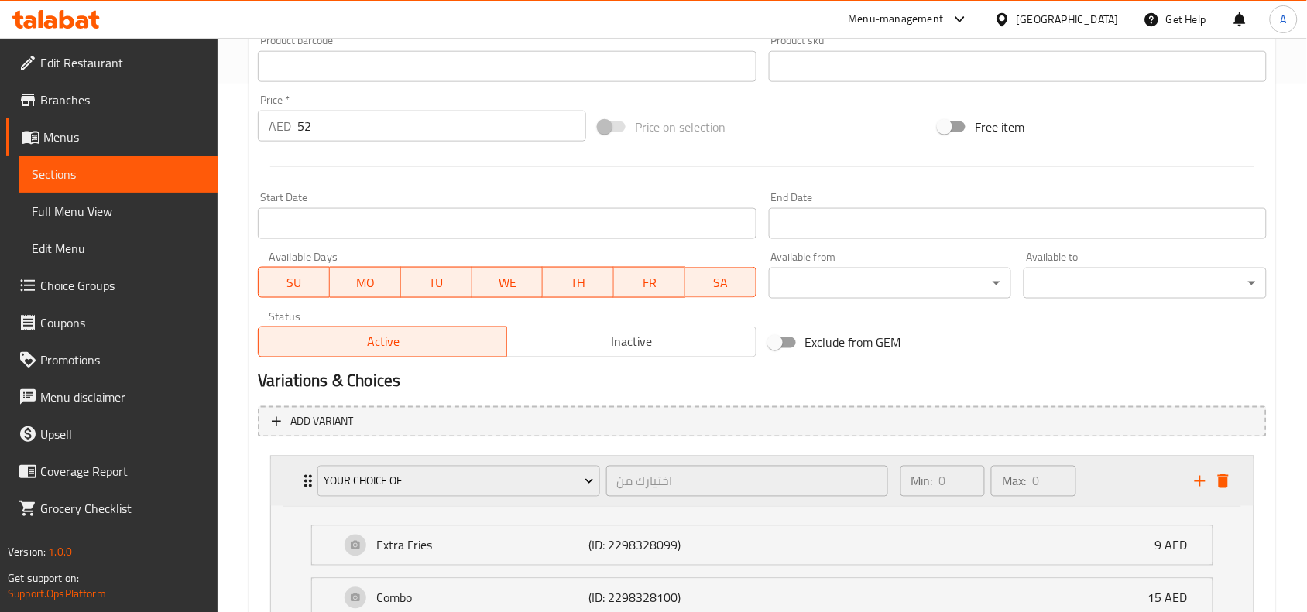
scroll to position [667, 0]
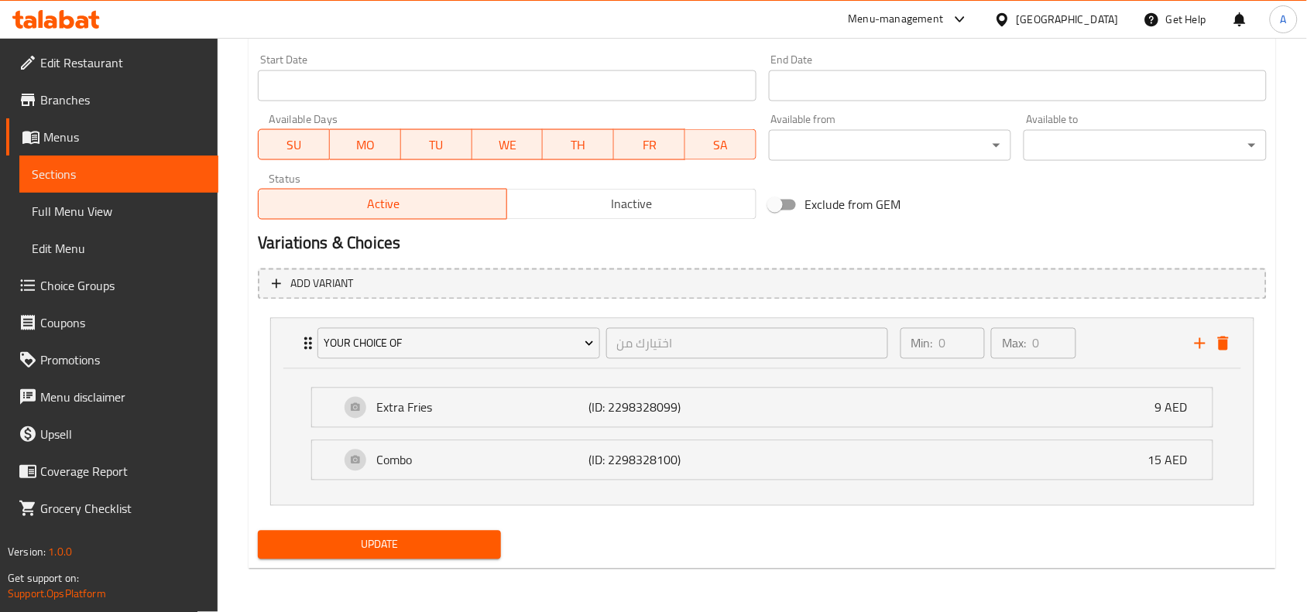
click at [432, 542] on span "Update" at bounding box center [379, 545] width 218 height 19
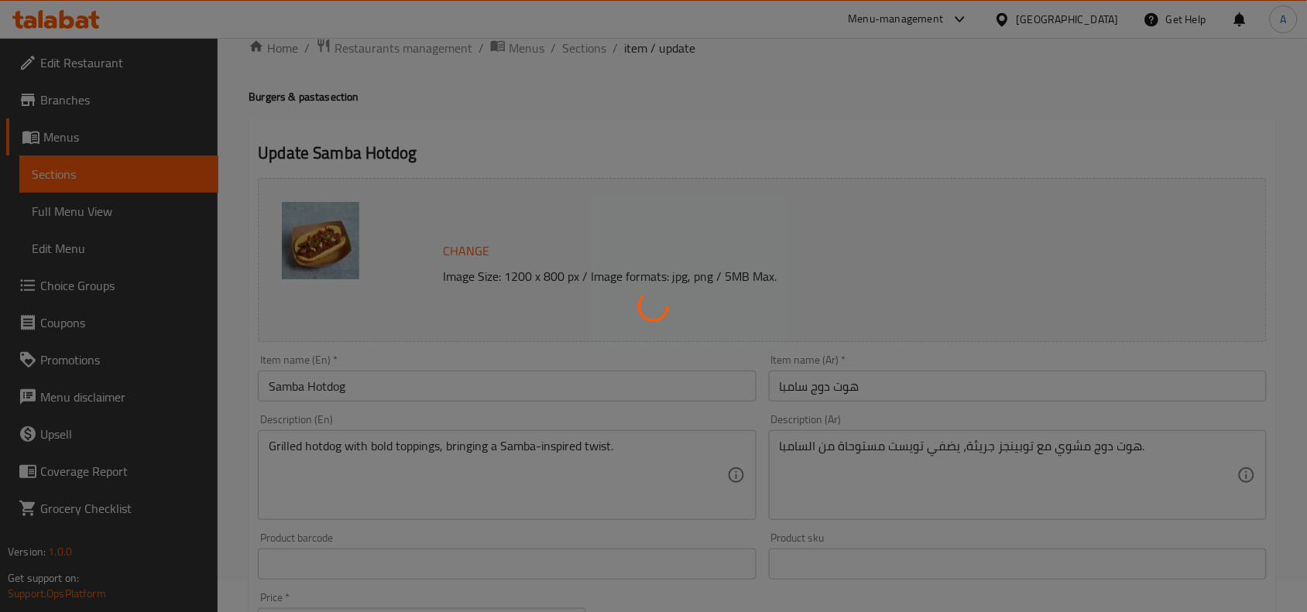
scroll to position [0, 0]
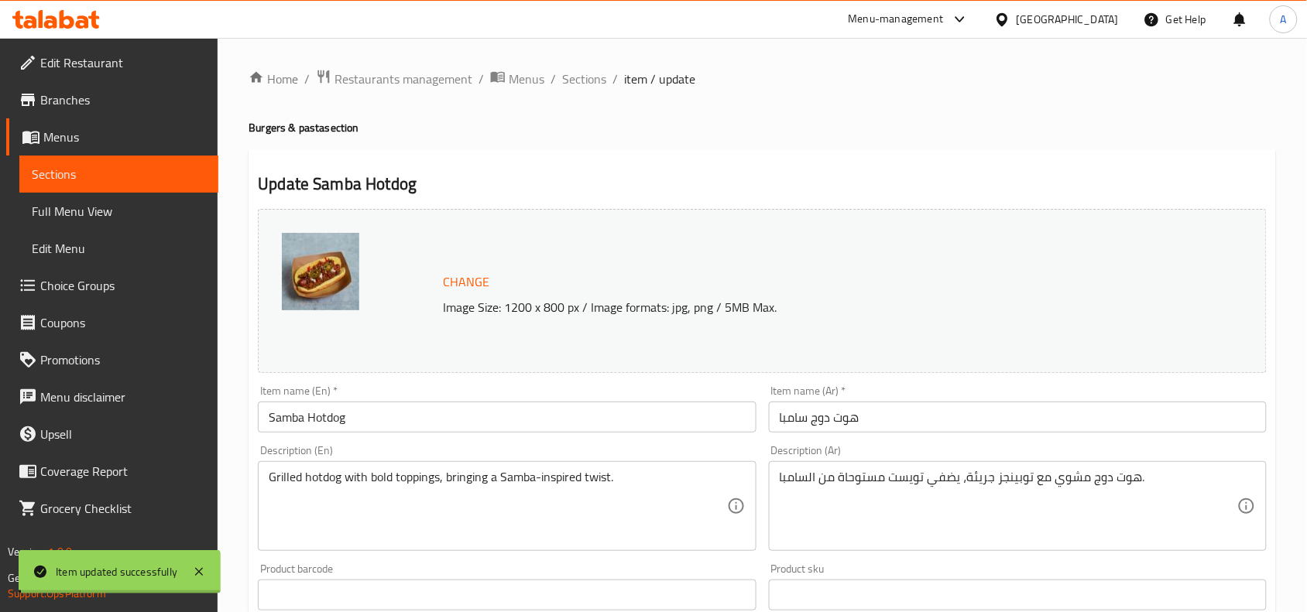
click at [586, 71] on span "Sections" at bounding box center [584, 79] width 44 height 19
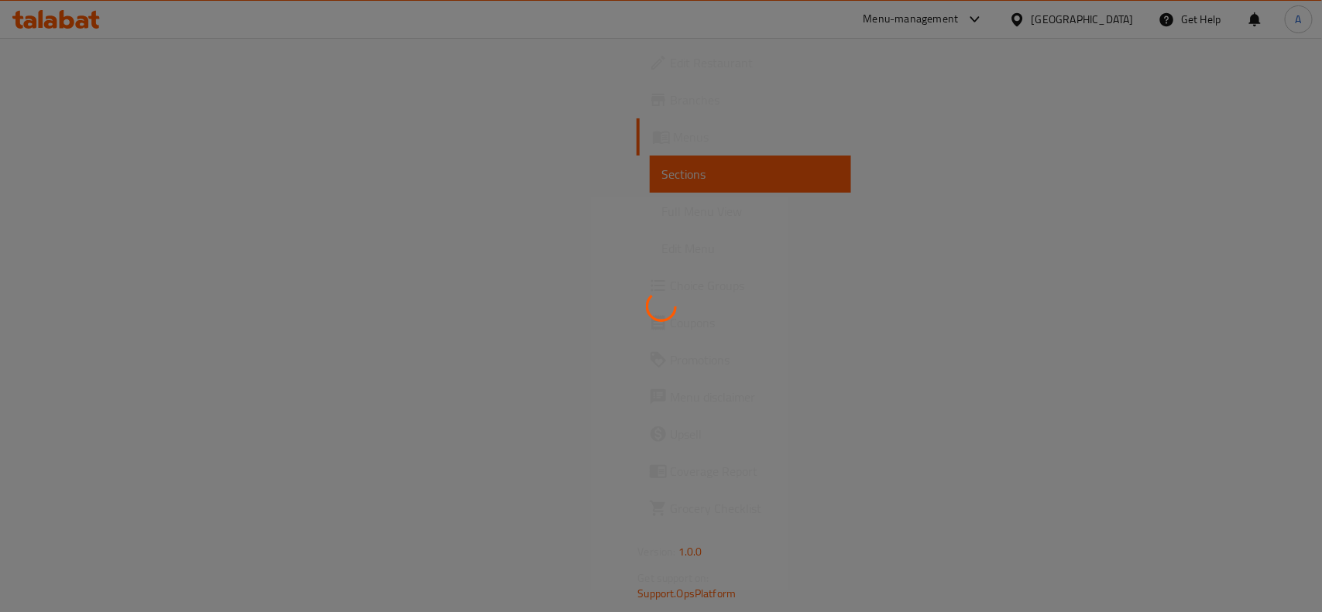
click at [879, 321] on div at bounding box center [661, 306] width 1322 height 612
click at [883, 320] on div at bounding box center [661, 306] width 1322 height 612
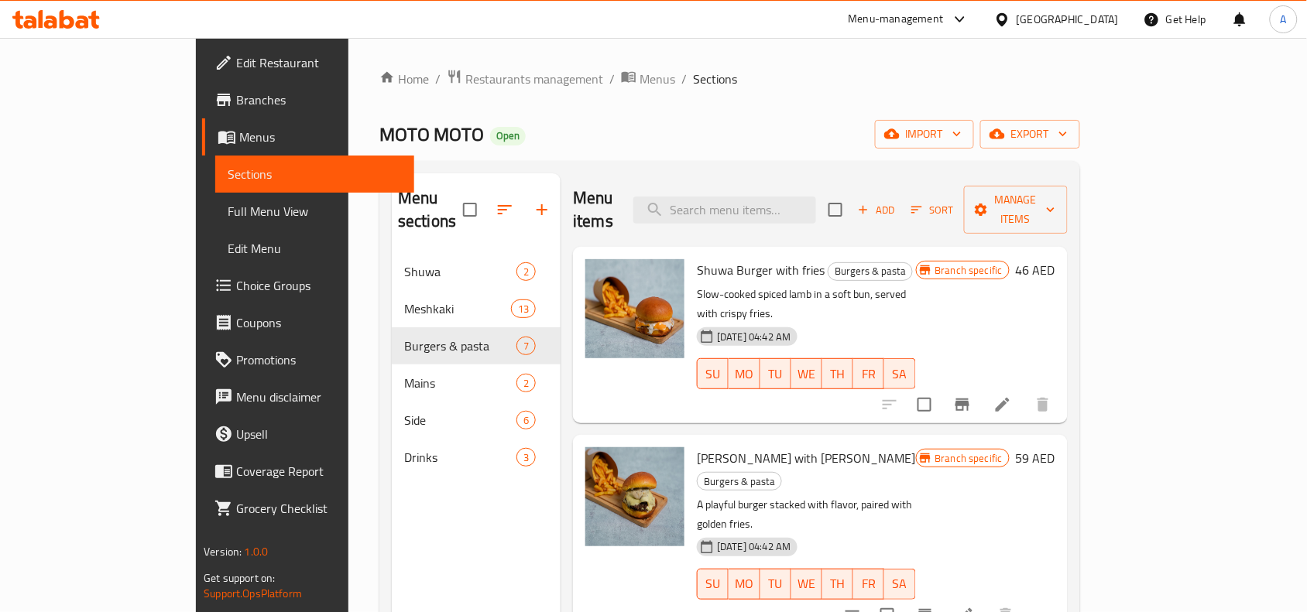
click at [901, 204] on button "Add" at bounding box center [877, 210] width 50 height 24
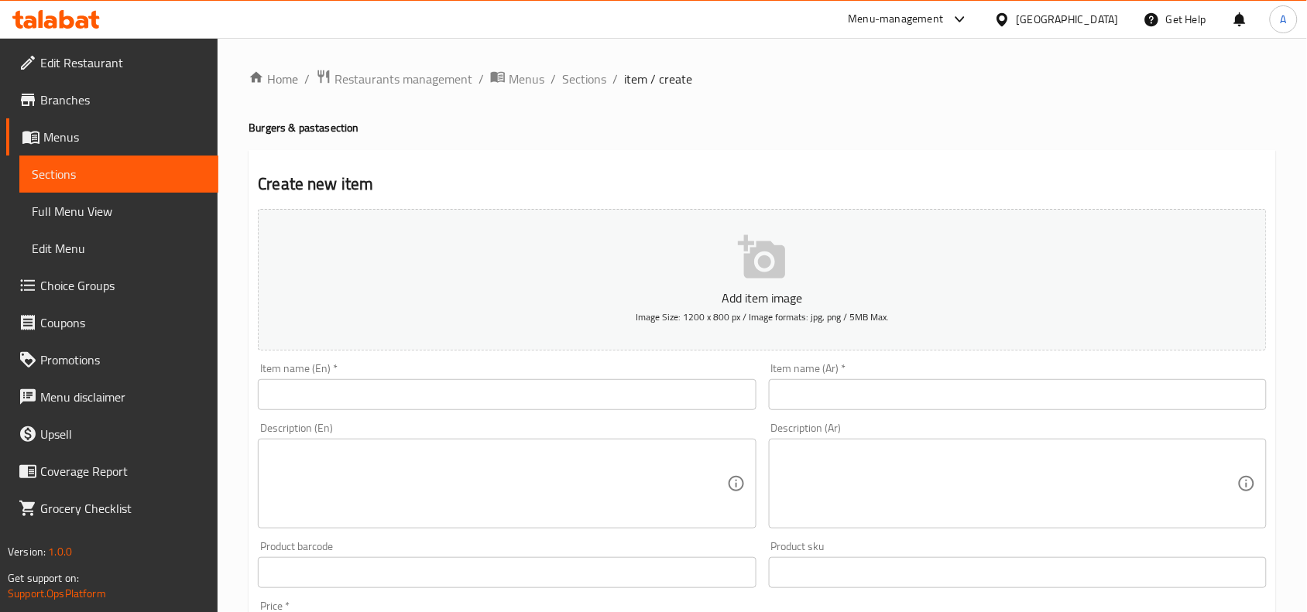
click at [627, 406] on input "text" at bounding box center [507, 394] width 498 height 31
paste input "shuwa pasta"
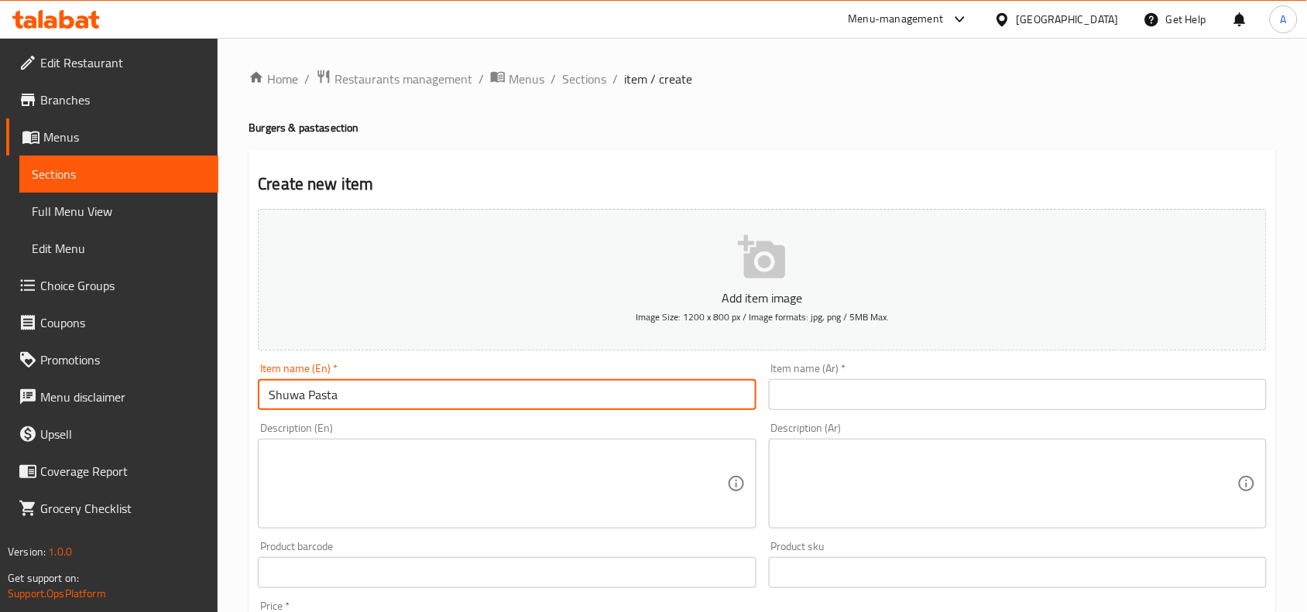
type input "Shuwa Pasta"
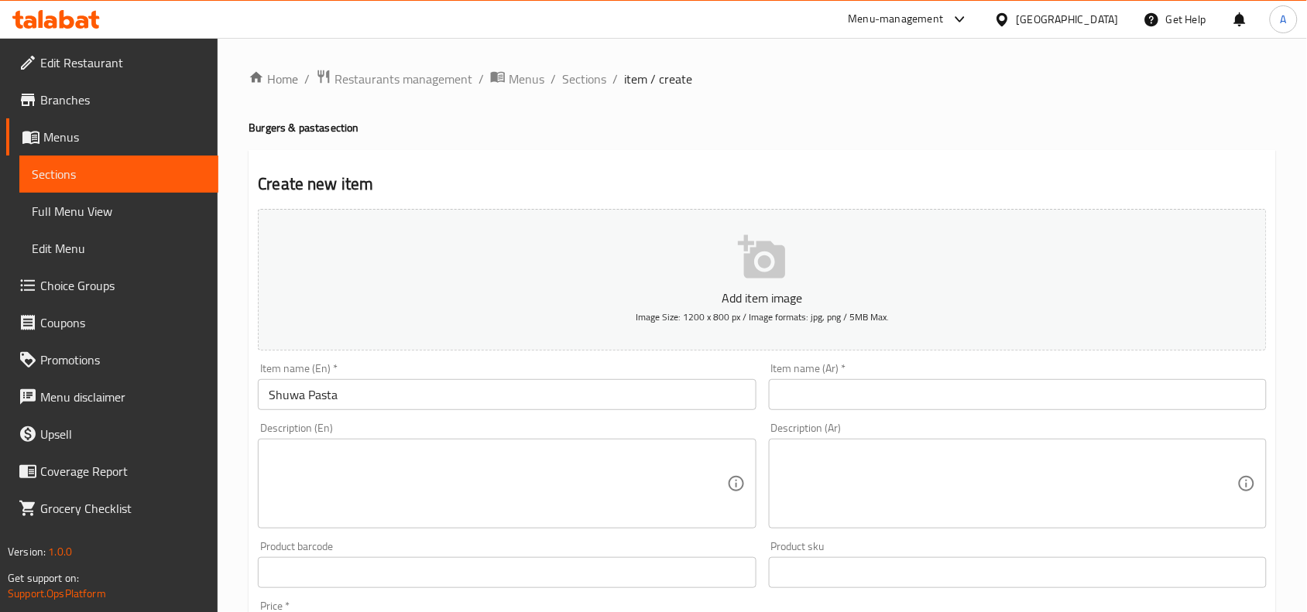
drag, startPoint x: 1037, startPoint y: 393, endPoint x: 1094, endPoint y: 399, distance: 56.9
click at [1037, 393] on input "text" at bounding box center [1018, 394] width 498 height 31
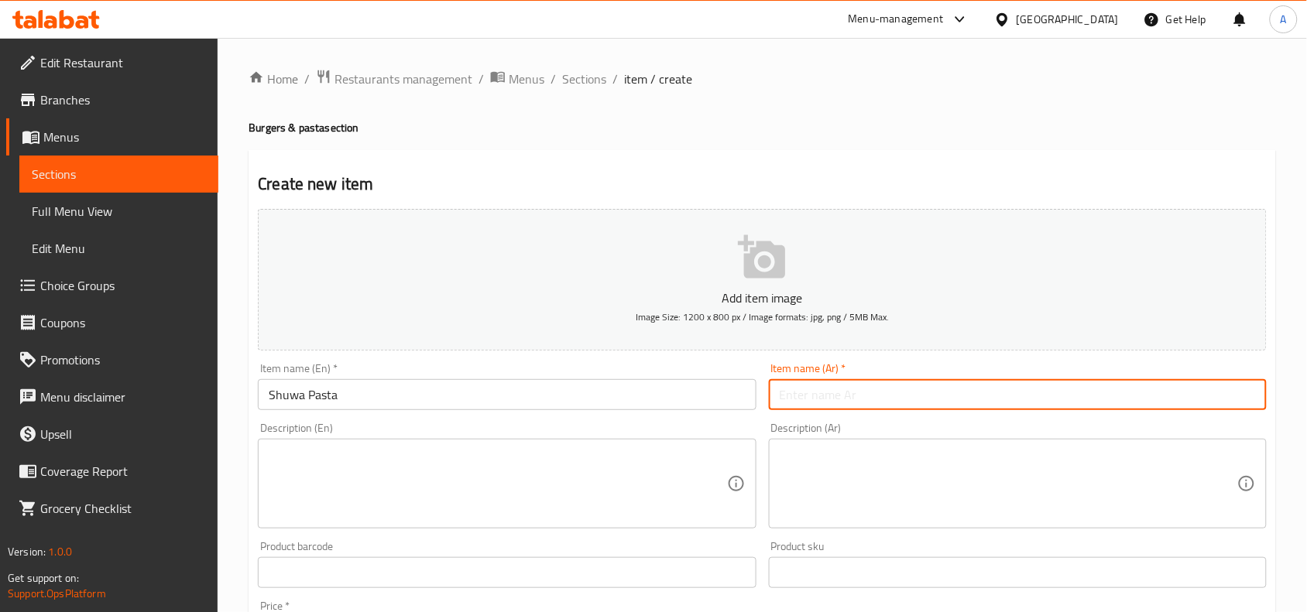
paste input "معكرونة شووا"
type input "معكرونة شووا"
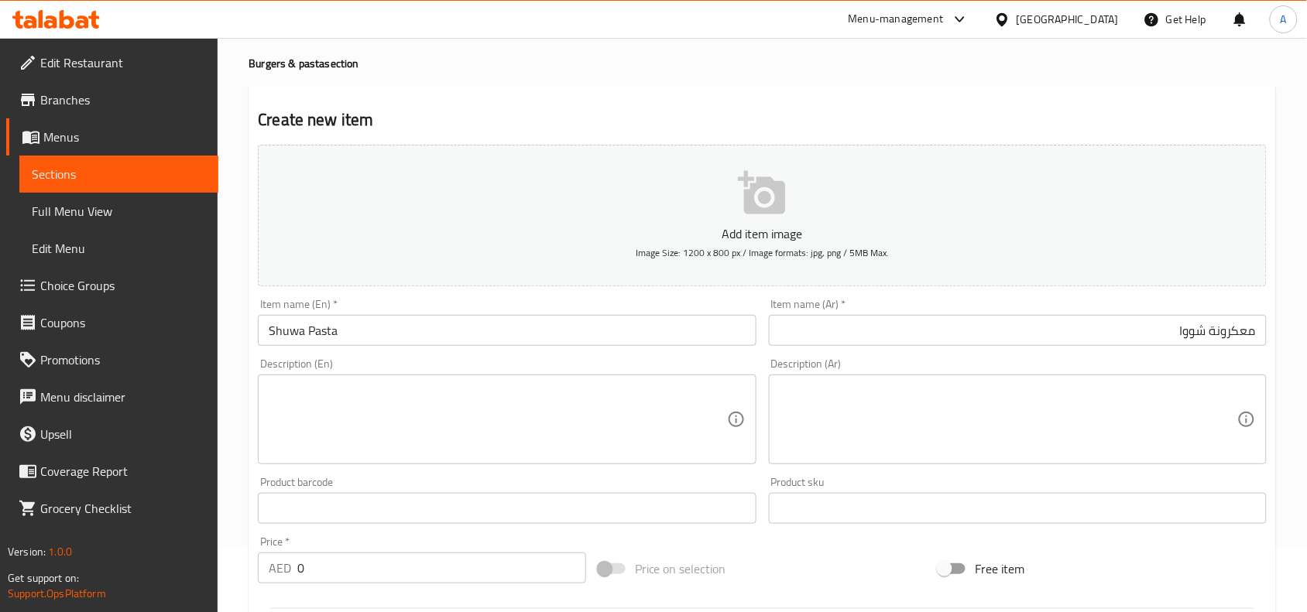
scroll to position [194, 0]
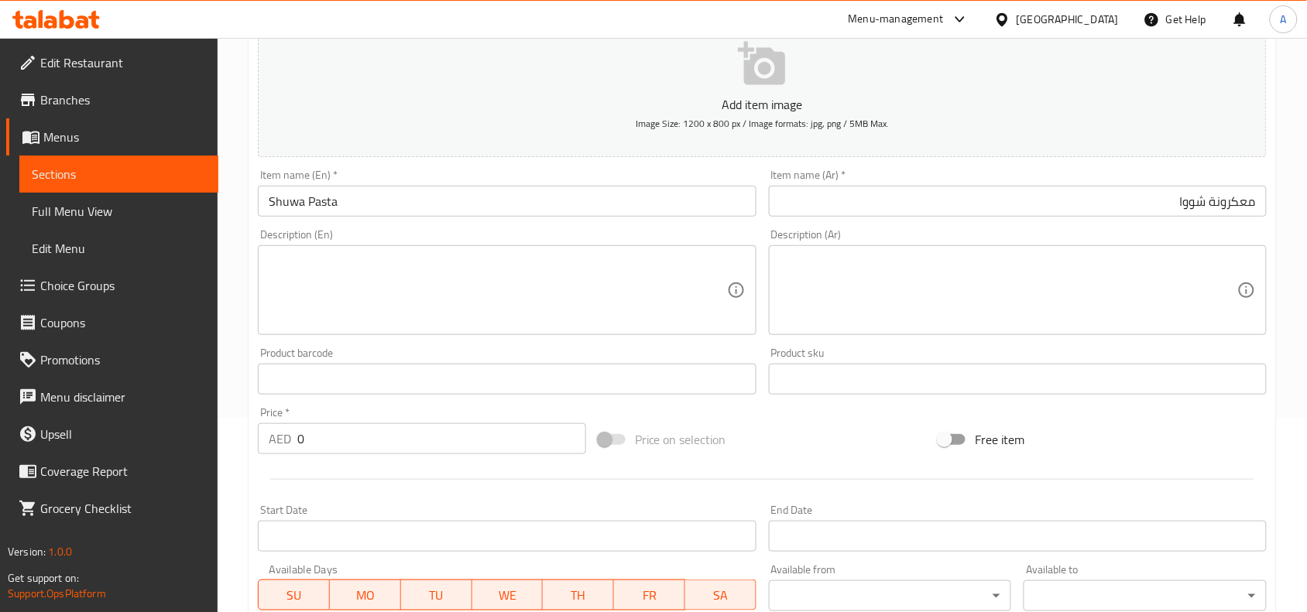
drag, startPoint x: 310, startPoint y: 447, endPoint x: 0, endPoint y: 430, distance: 310.1
click at [0, 434] on div "Edit Restaurant Branches Menus Sections Full Menu View Edit Menu Choice Groups …" at bounding box center [653, 372] width 1307 height 1056
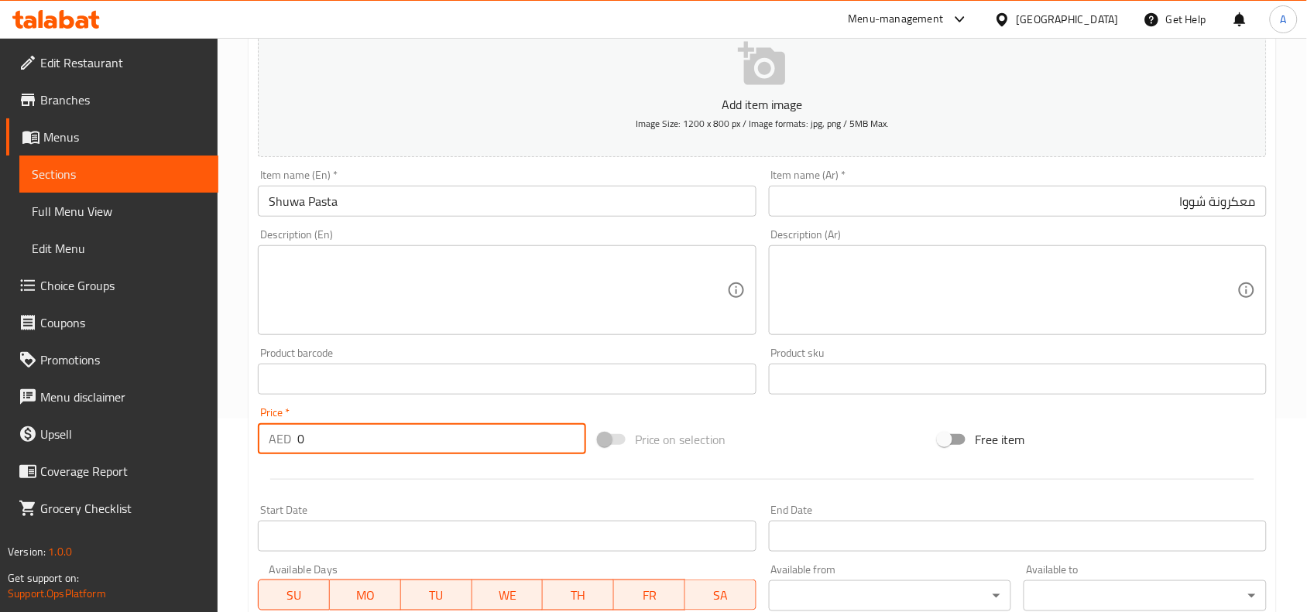
paste input "number"
type input "46"
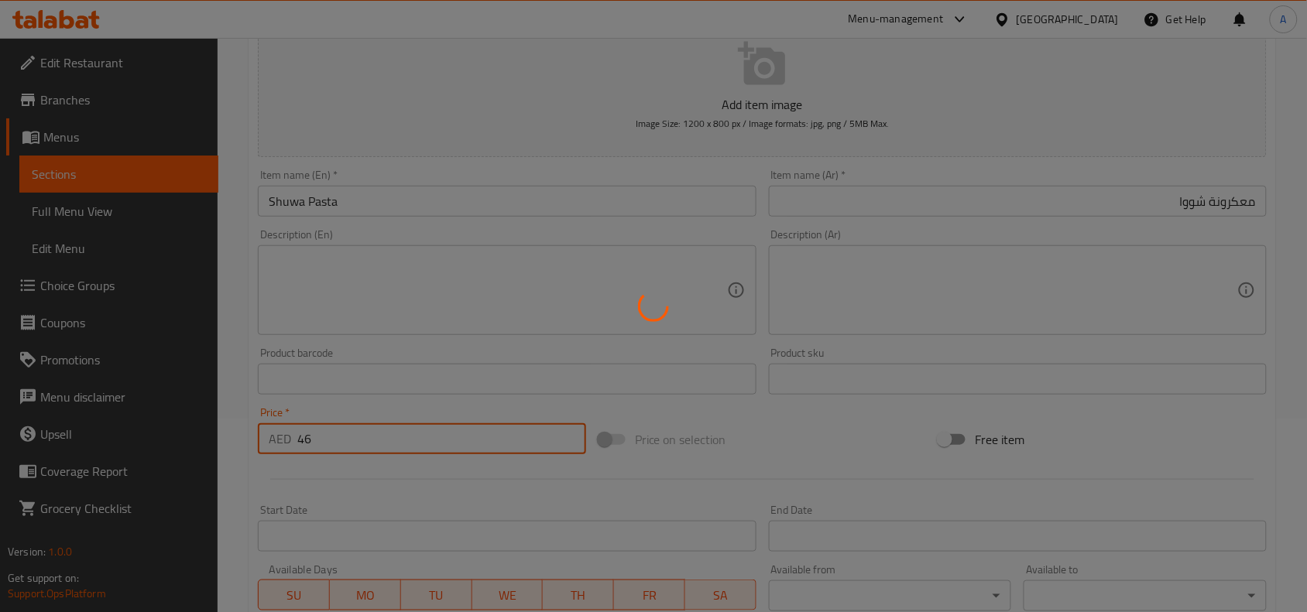
type input "0"
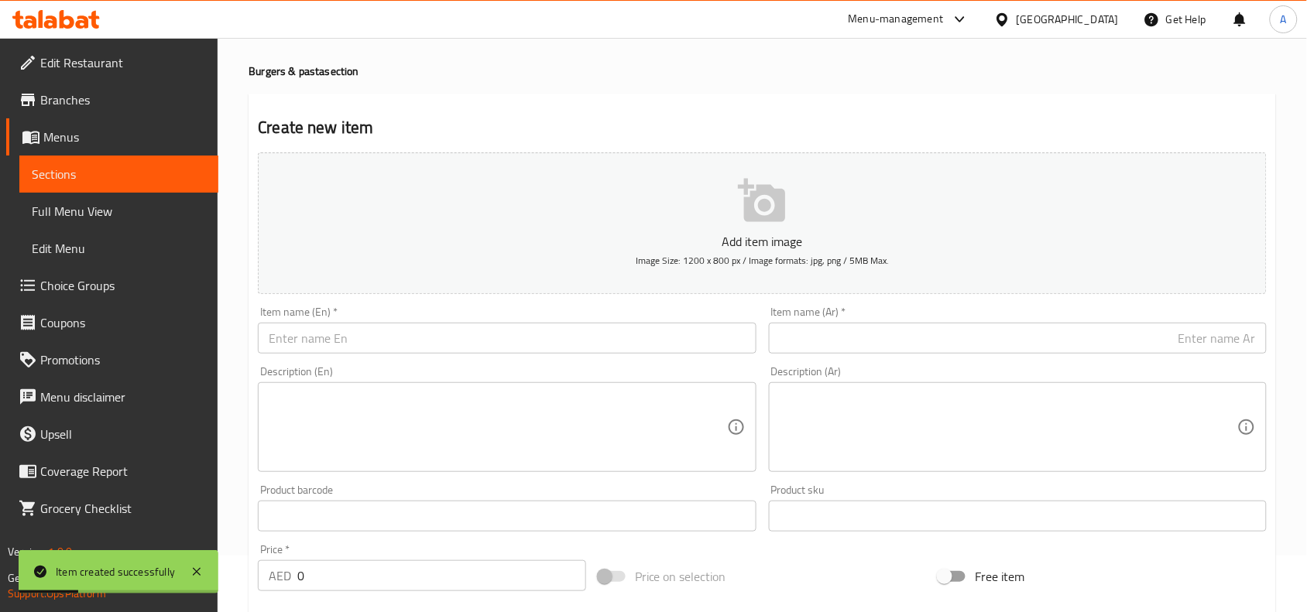
scroll to position [0, 0]
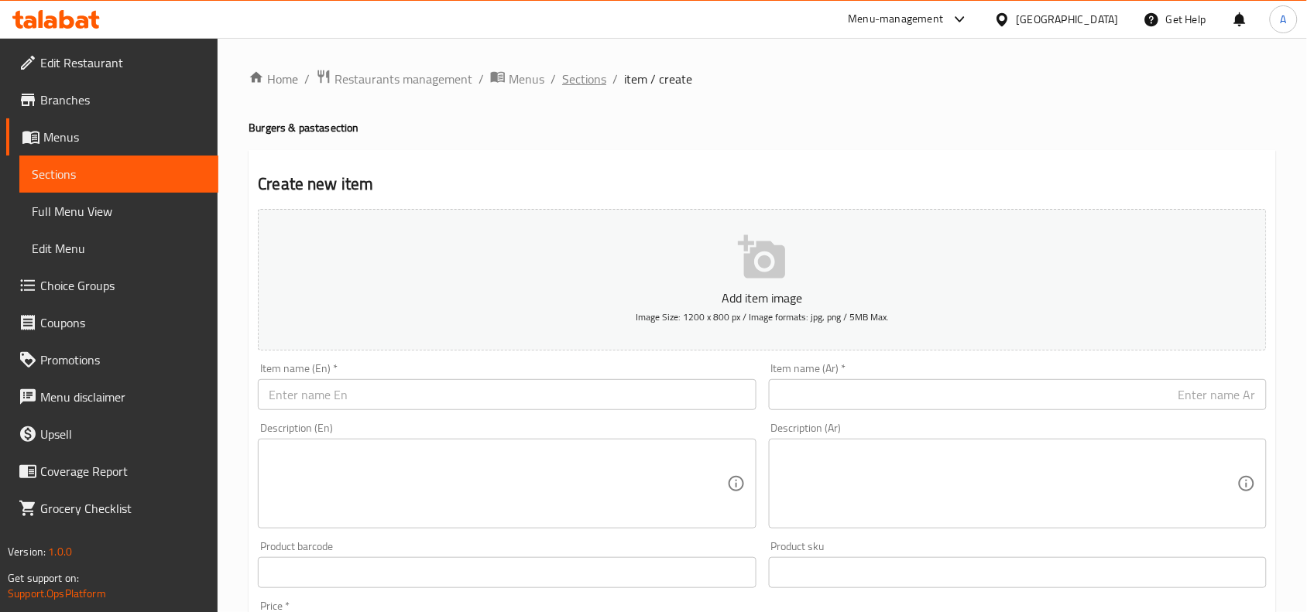
click at [586, 87] on span "Sections" at bounding box center [584, 79] width 44 height 19
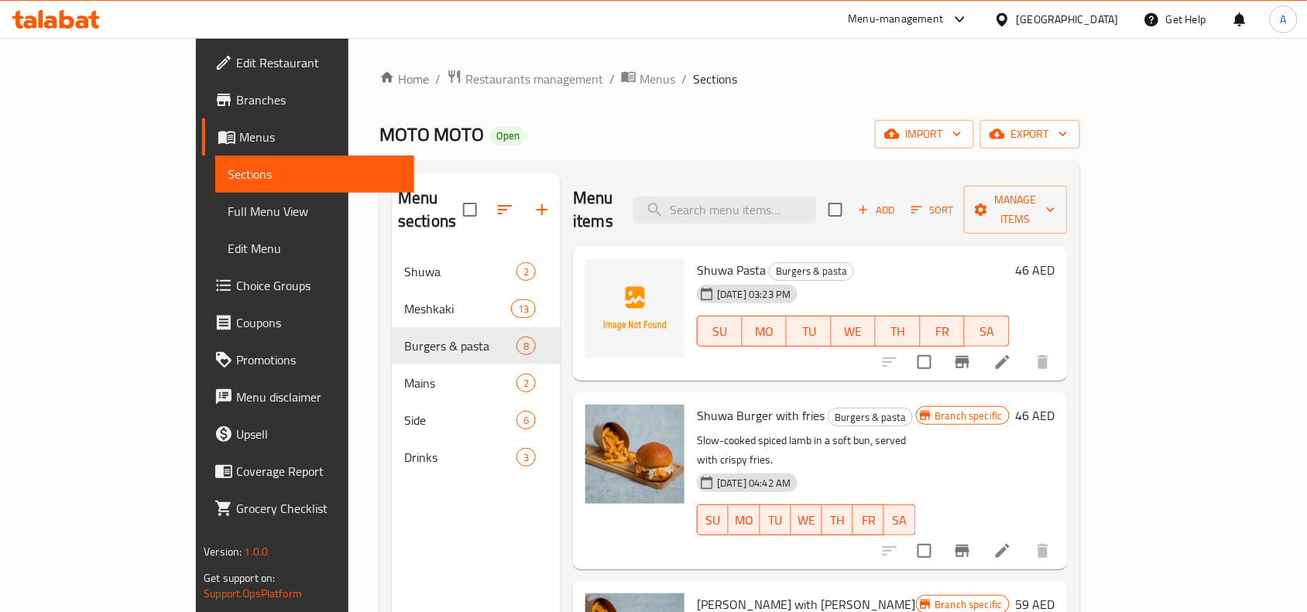
click at [392, 502] on div "Menu sections Shuwa 2 Meshkaki 13 Burgers & pasta 8 Mains 2 Side 6 Drinks 3" at bounding box center [476, 479] width 169 height 612
click at [814, 213] on div "Menu items Add Sort Manage items" at bounding box center [820, 210] width 494 height 74
click at [816, 204] on input "search" at bounding box center [724, 210] width 183 height 27
paste input "Special mandazi"
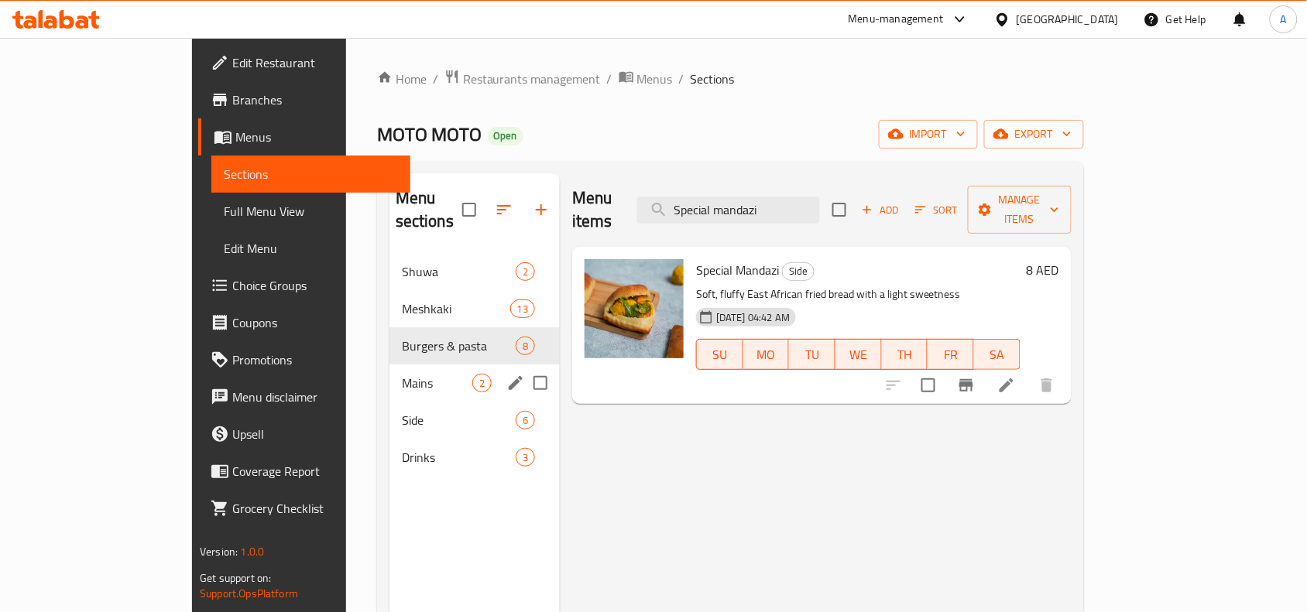
type input "Special mandazi"
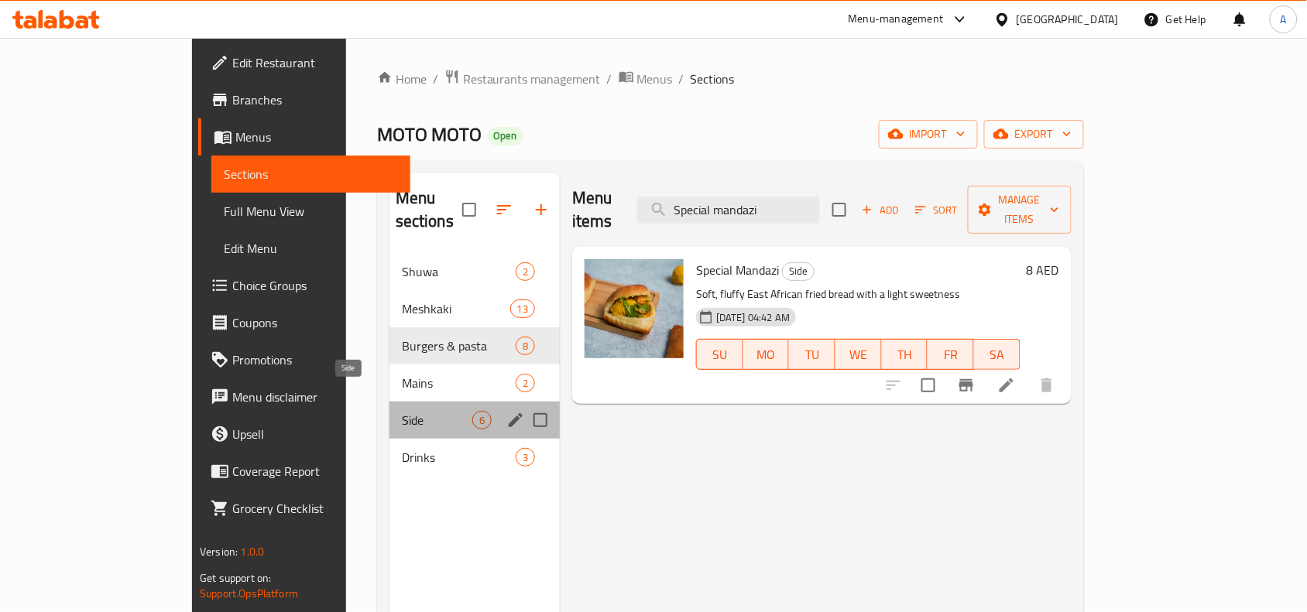
click at [402, 411] on span "Side" at bounding box center [437, 420] width 70 height 19
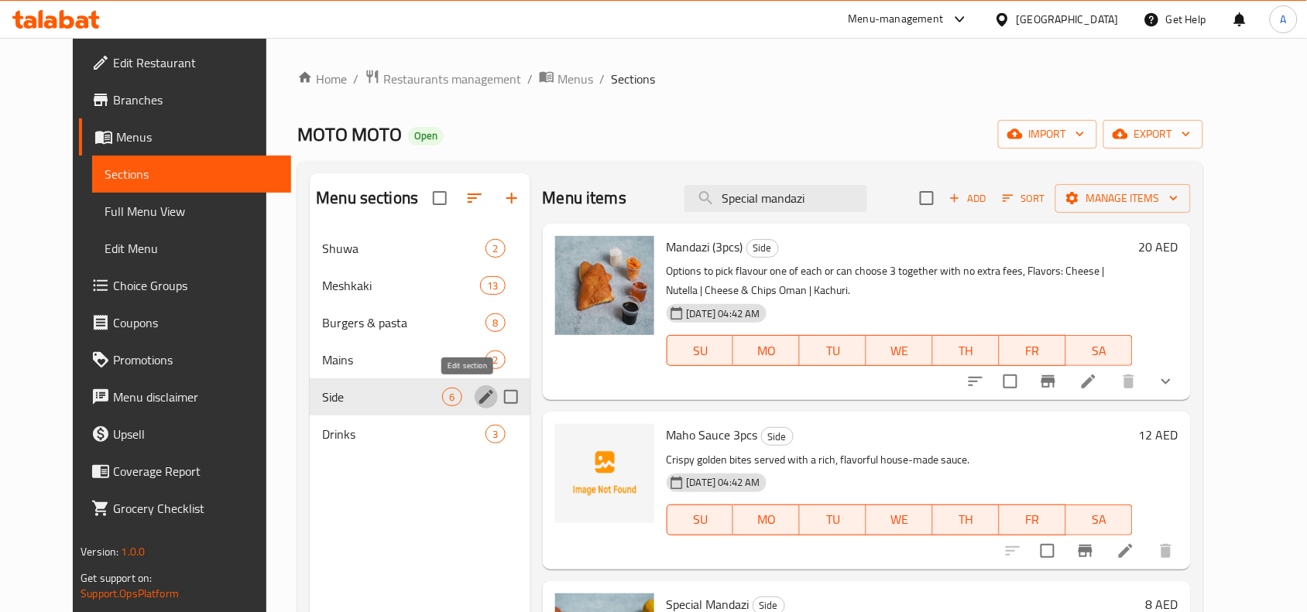
click at [477, 389] on icon "edit" at bounding box center [486, 397] width 19 height 19
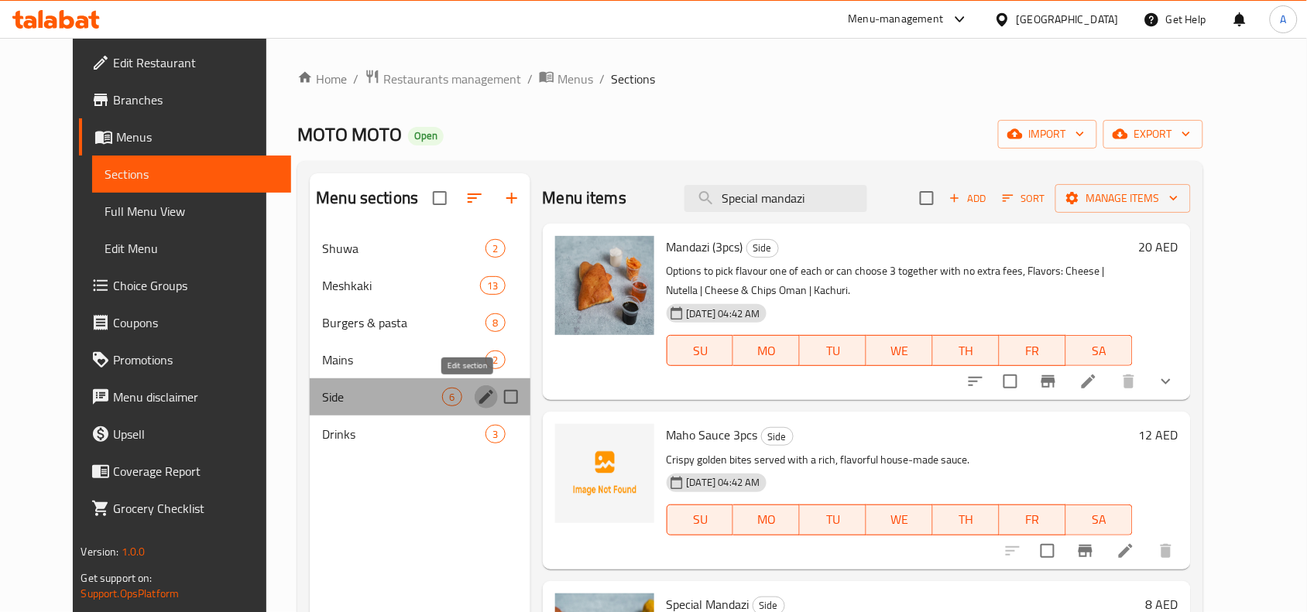
click at [477, 399] on icon "edit" at bounding box center [486, 397] width 19 height 19
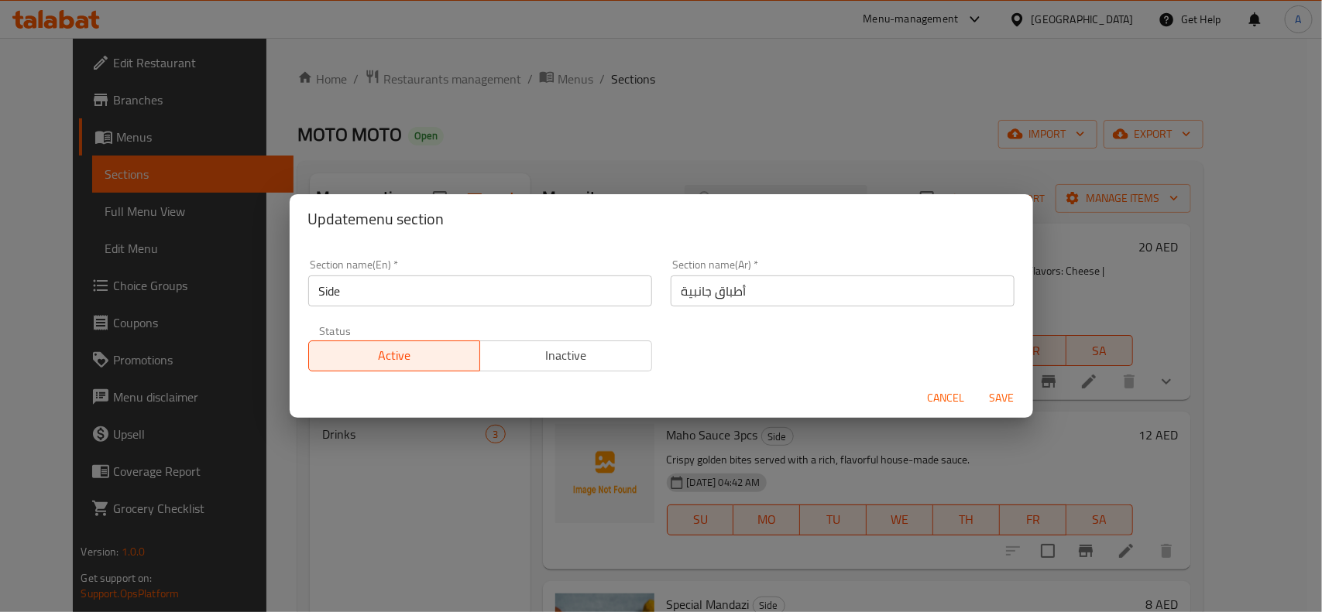
click at [503, 310] on div "Section name(En)   * Side Section name(En) *" at bounding box center [480, 283] width 362 height 66
click at [527, 291] on input "Side" at bounding box center [480, 291] width 344 height 31
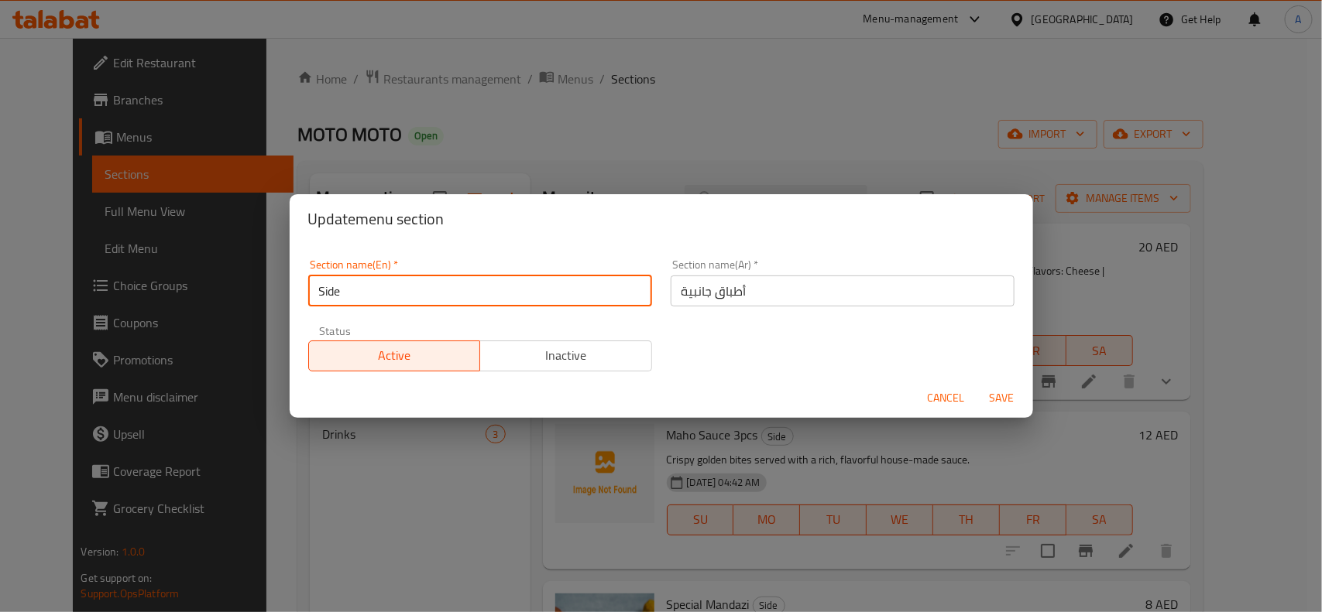
paste input "Appetizers"
type input "Appetizers"
click at [780, 279] on input "أطباق جانبية" at bounding box center [842, 291] width 344 height 31
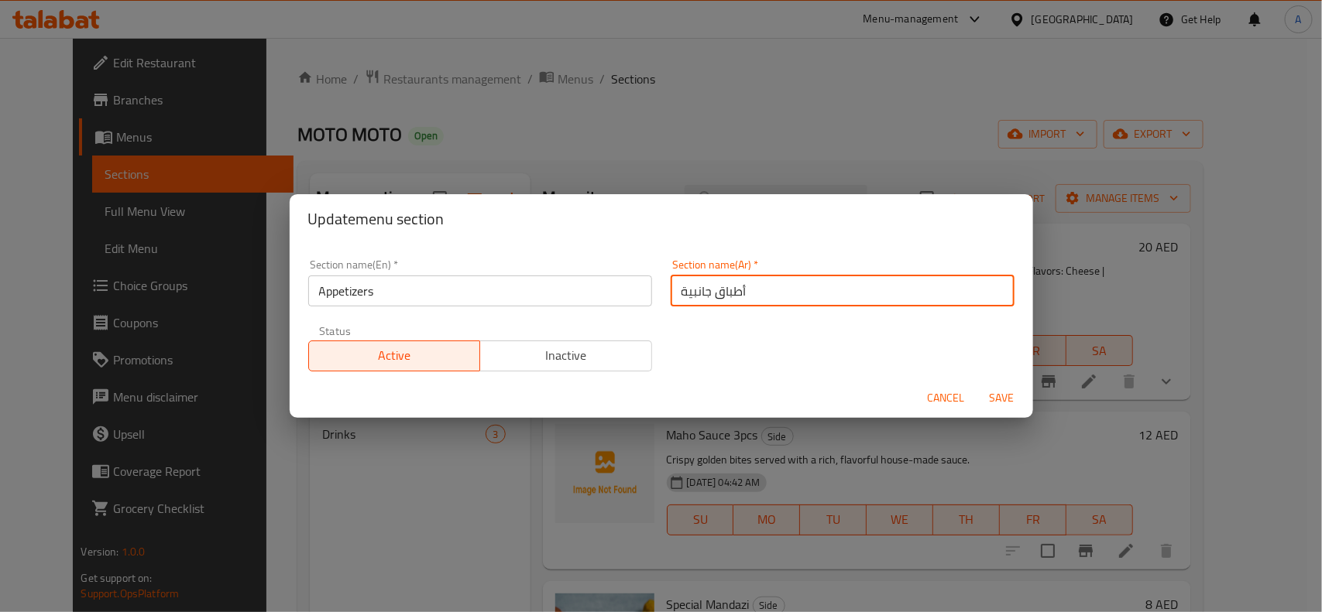
click at [782, 277] on input "أطباق جانبية" at bounding box center [842, 291] width 344 height 31
type input "ا"
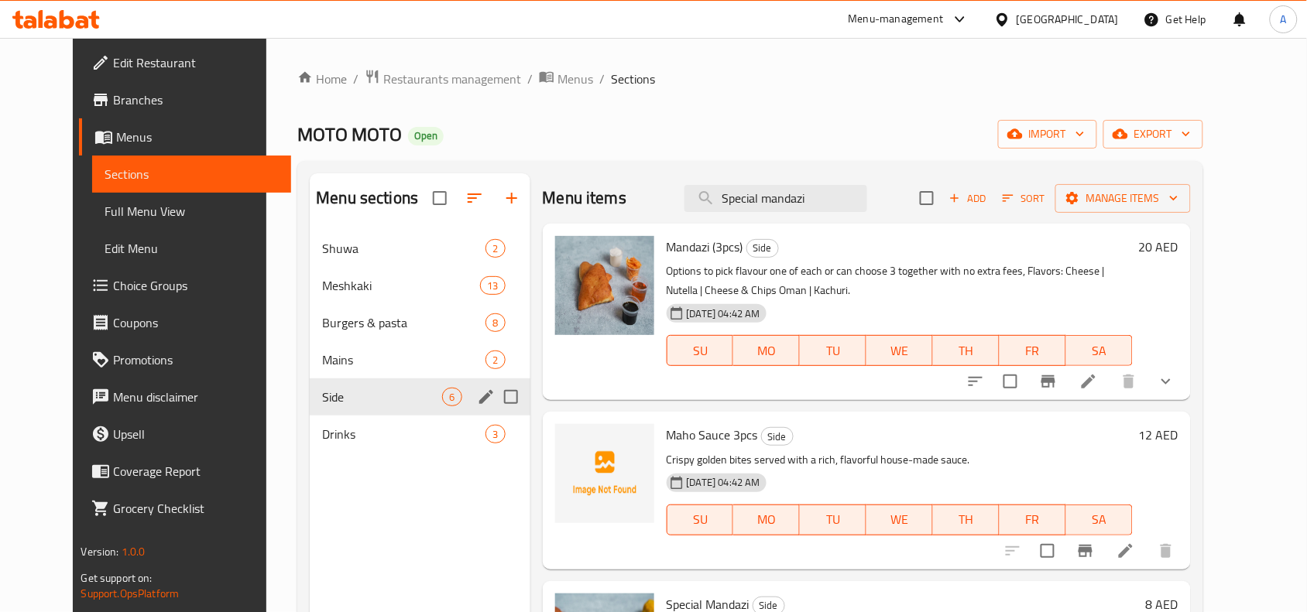
click at [477, 389] on icon "edit" at bounding box center [486, 397] width 19 height 19
click at [479, 401] on icon "edit" at bounding box center [486, 397] width 14 height 14
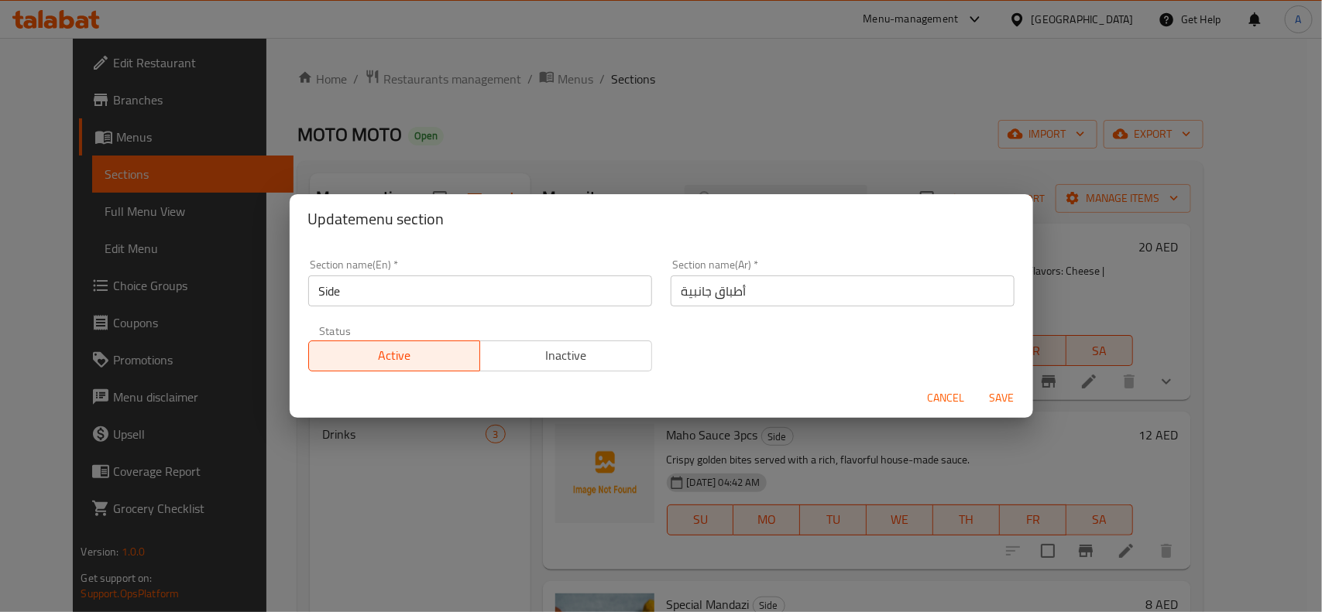
click at [581, 291] on input "Side" at bounding box center [480, 291] width 344 height 31
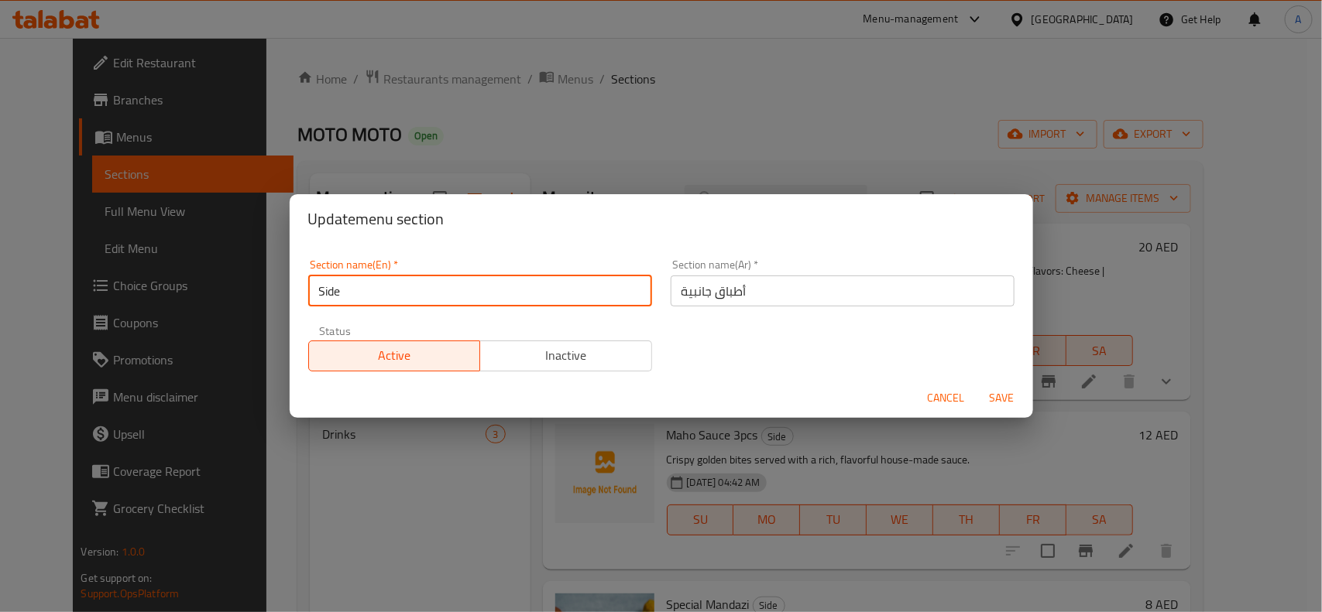
click at [581, 291] on input "Side" at bounding box center [480, 291] width 344 height 31
paste input "Appetizers"
type input "Appetizers"
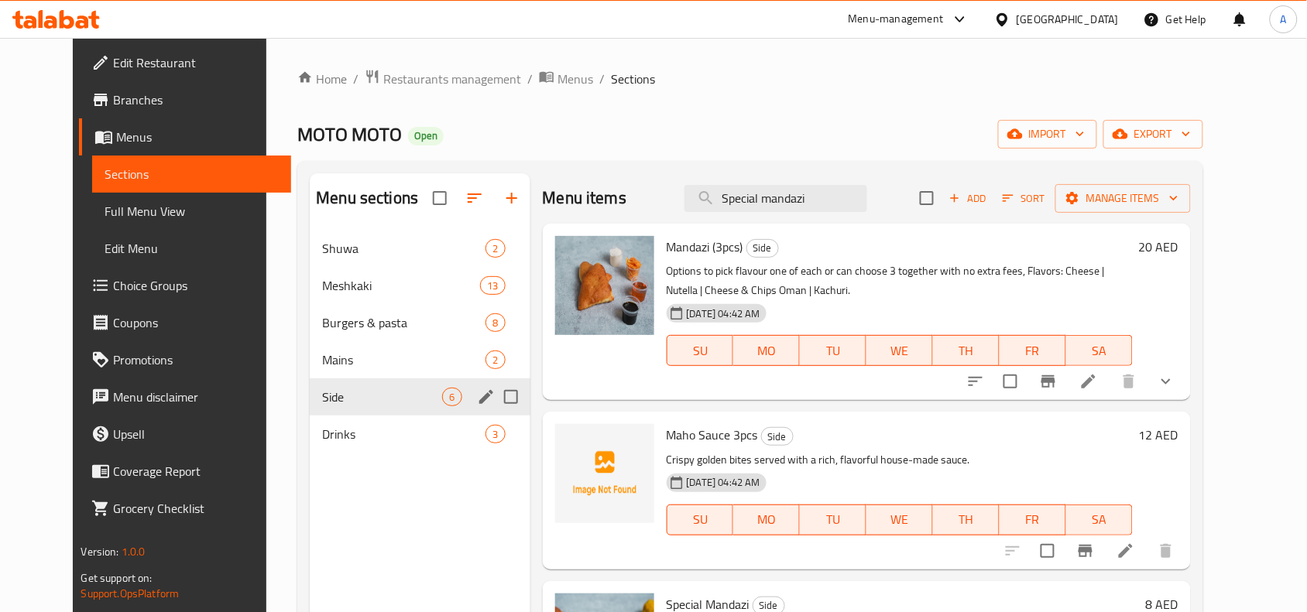
click at [495, 400] on input "Menu sections" at bounding box center [511, 397] width 33 height 33
checkbox input "true"
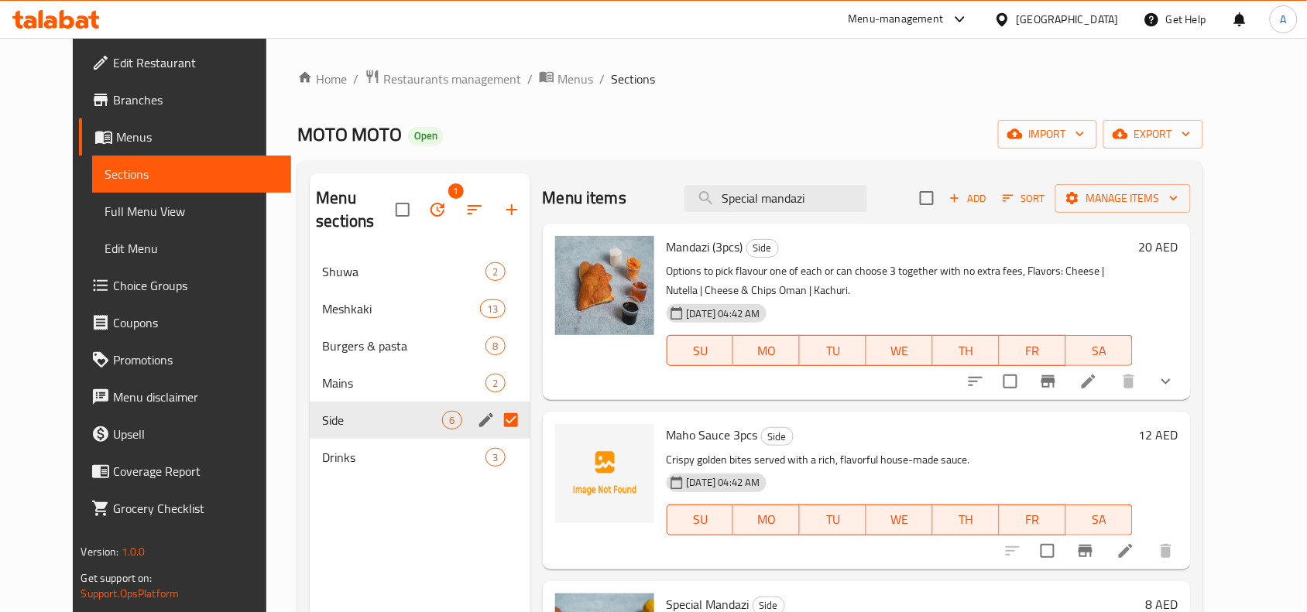
click at [477, 411] on icon "edit" at bounding box center [486, 420] width 19 height 19
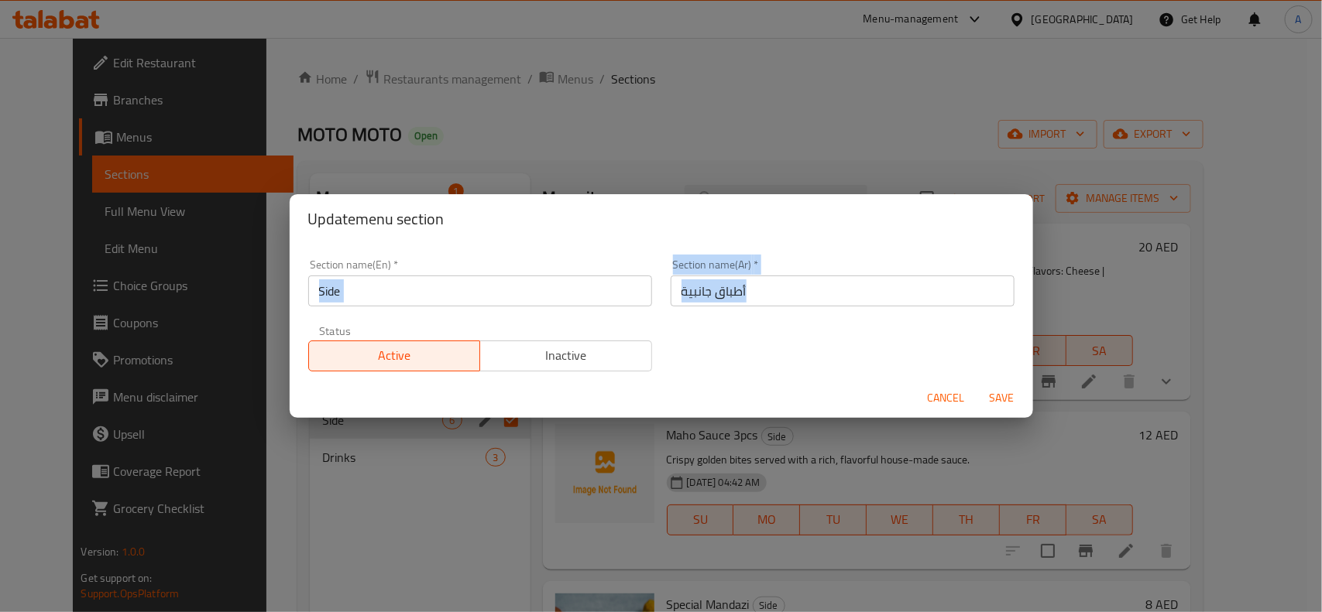
drag, startPoint x: 412, startPoint y: 315, endPoint x: 422, endPoint y: 296, distance: 21.8
click at [420, 299] on div "Section name(En)   * Side Section name(En) * Section name(Ar)   * أطباق جانبية …" at bounding box center [661, 315] width 725 height 131
click at [422, 296] on input "Side" at bounding box center [480, 291] width 344 height 31
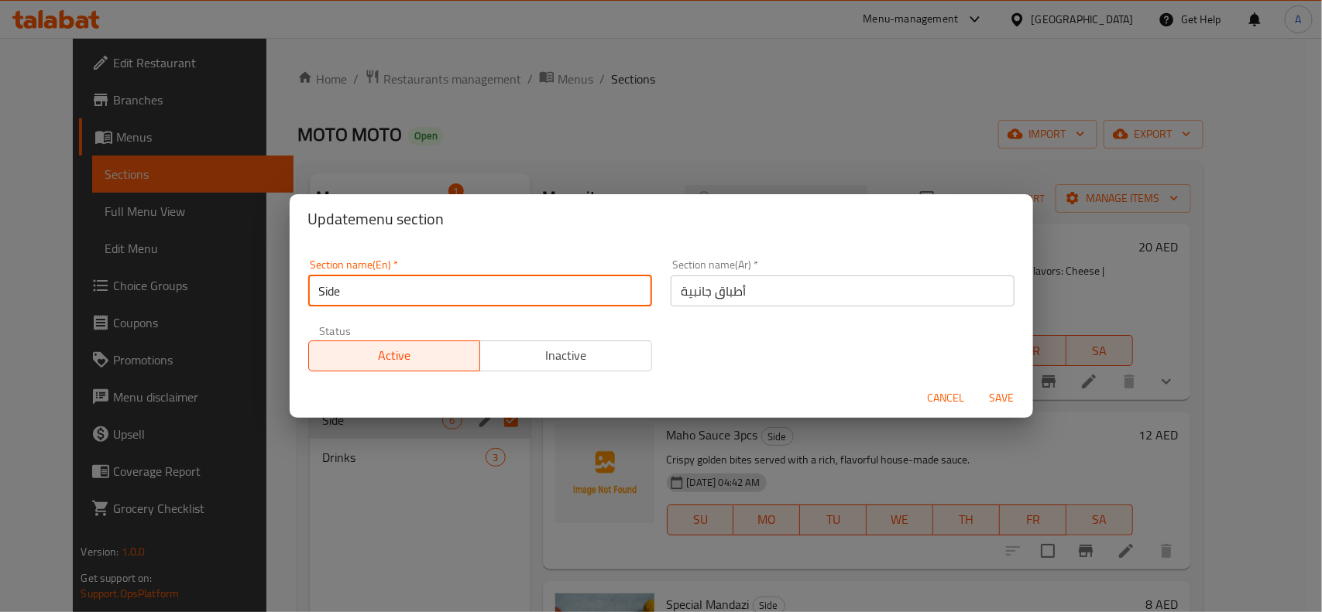
click at [422, 296] on input "Side" at bounding box center [480, 291] width 344 height 31
paste input "Appetizers"
type input "Appetizers"
click at [782, 269] on div "Section name(Ar)   * أطباق جانبية Section name(Ar) *" at bounding box center [842, 282] width 344 height 47
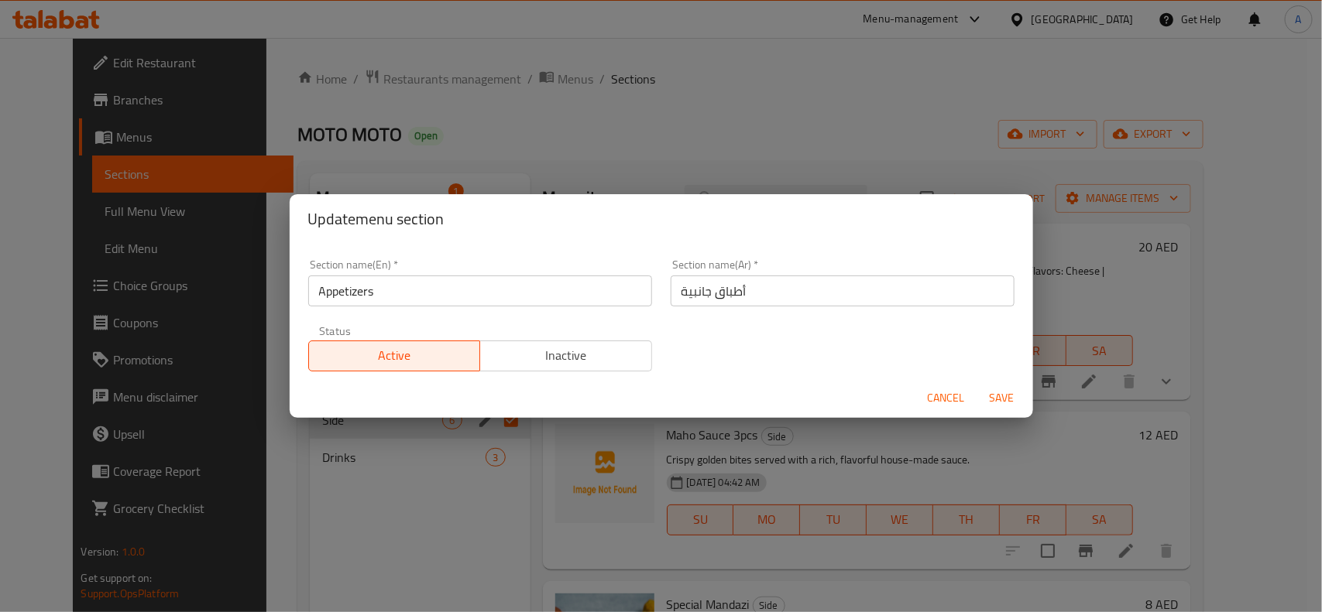
click at [782, 269] on div "Section name(Ar)   * أطباق جانبية Section name(Ar) *" at bounding box center [842, 282] width 344 height 47
click at [745, 310] on div "Section name(Ar)   * أطباق جانبية Section name(Ar) *" at bounding box center [842, 283] width 362 height 66
click at [766, 294] on input "أطباق جانبية" at bounding box center [842, 291] width 344 height 31
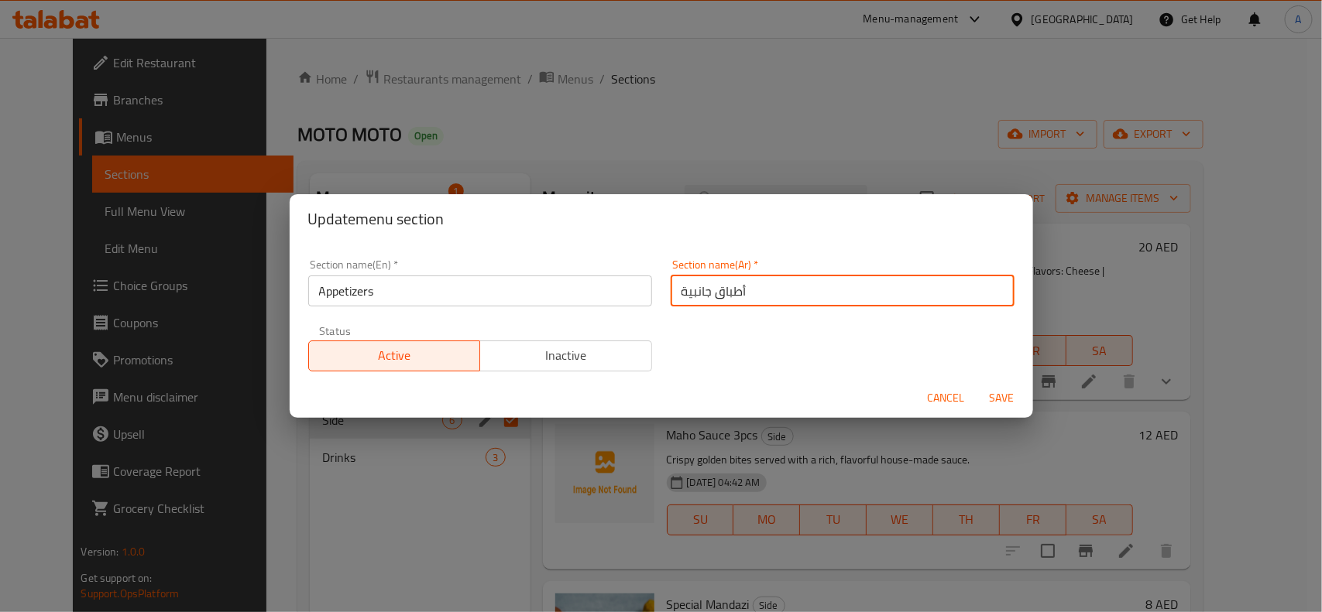
click at [766, 294] on input "أطباق جانبية" at bounding box center [842, 291] width 344 height 31
type input "l"
type input "مقبلات"
click at [977, 384] on button "Save" at bounding box center [1002, 398] width 50 height 29
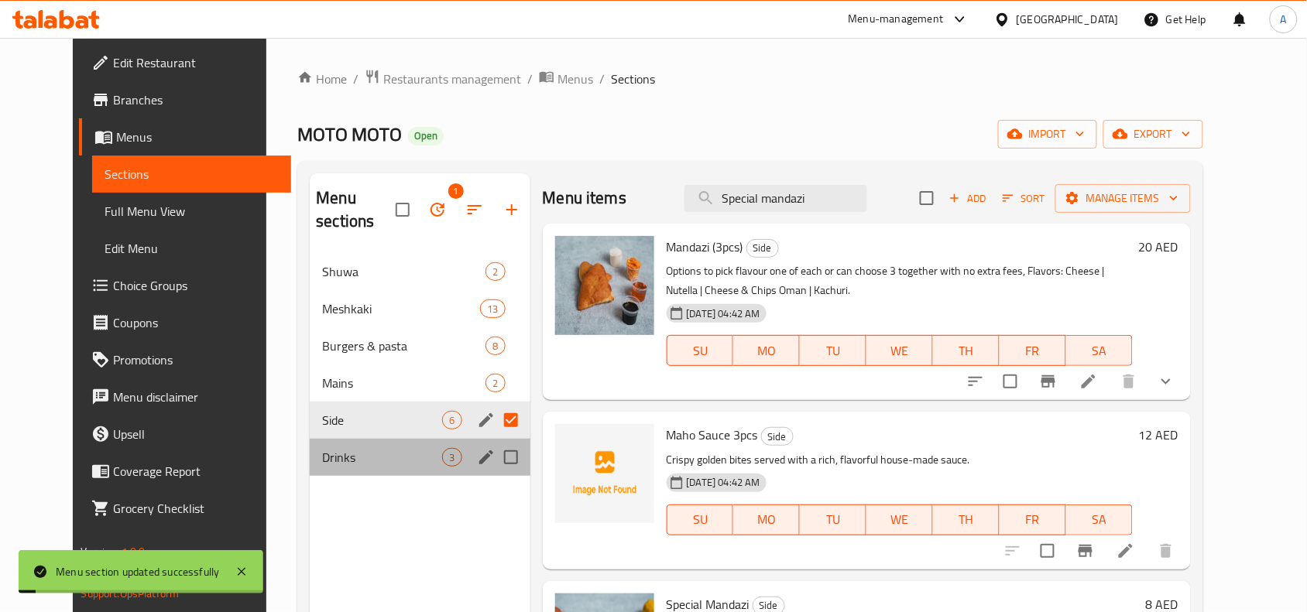
click at [310, 439] on div "Drinks 3" at bounding box center [420, 457] width 220 height 37
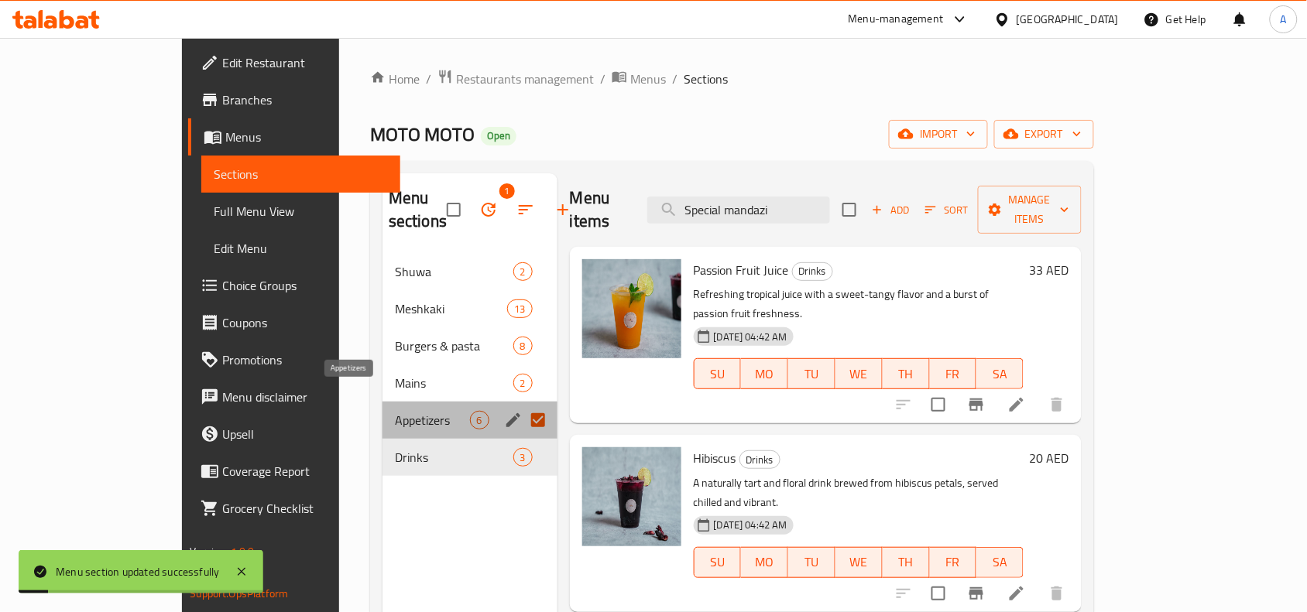
click at [395, 411] on span "Appetizers" at bounding box center [432, 420] width 75 height 19
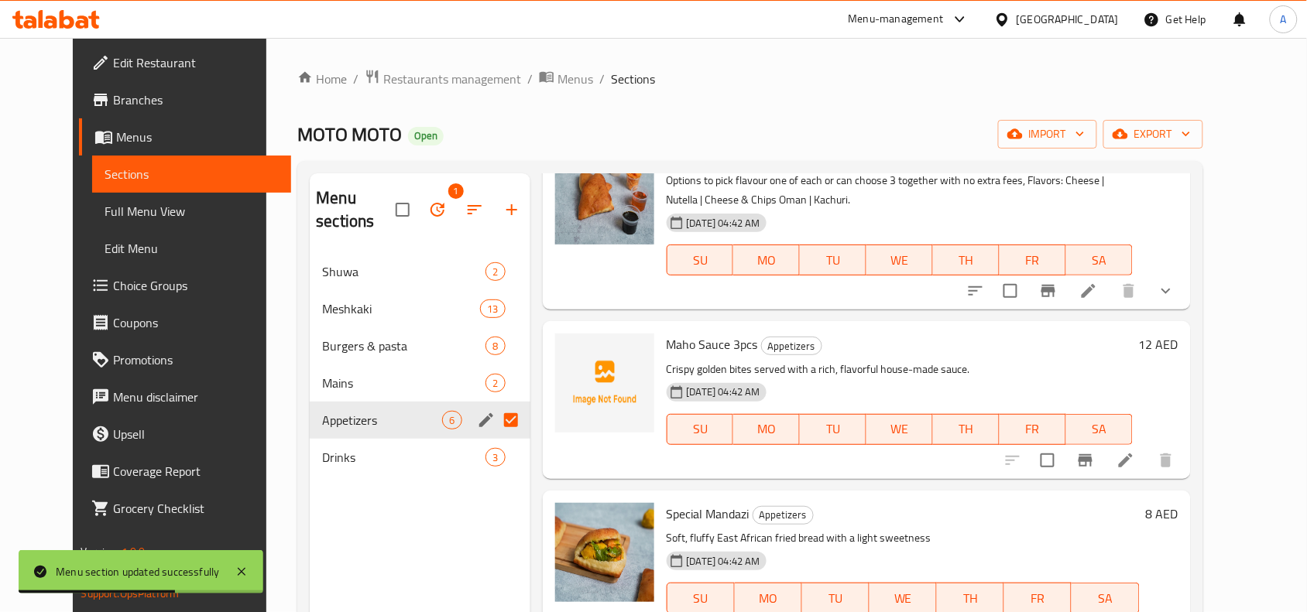
scroll to position [194, 0]
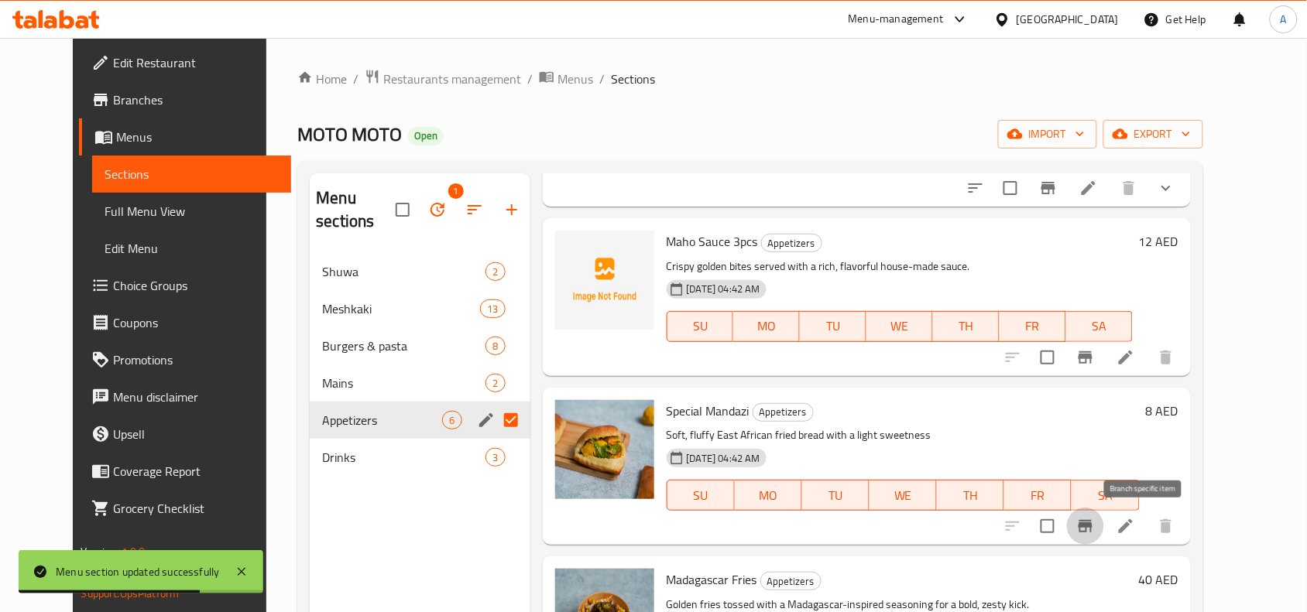
click at [1092, 526] on icon "Branch-specific-item" at bounding box center [1085, 526] width 14 height 12
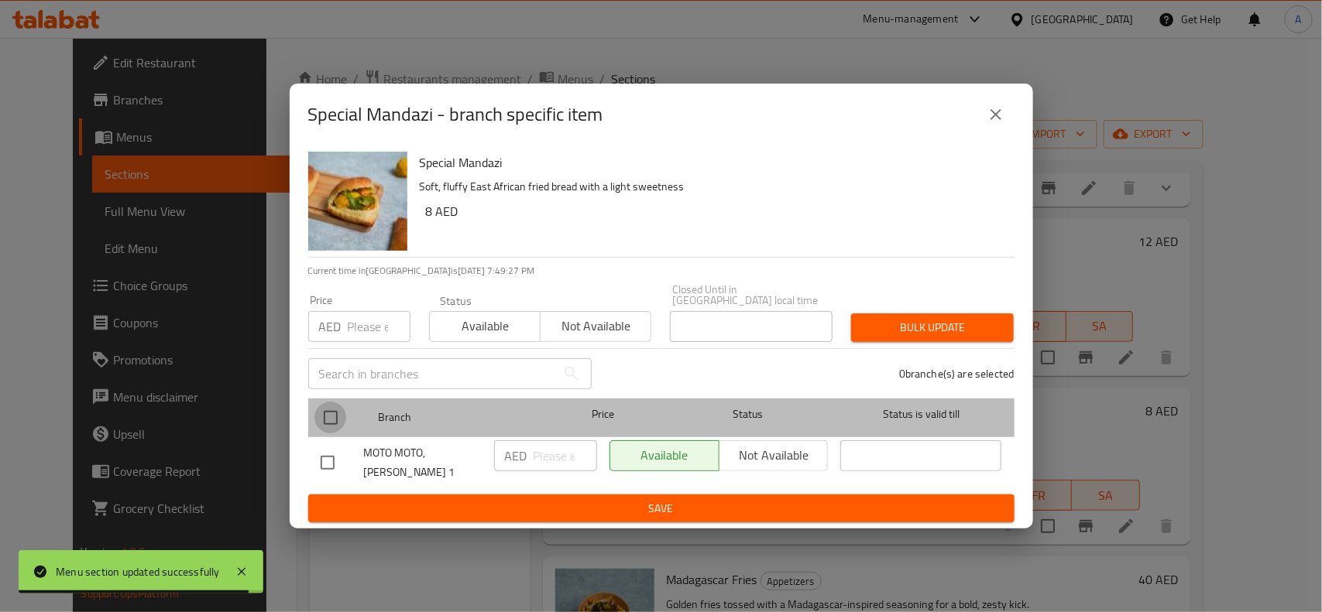
click at [329, 412] on input "checkbox" at bounding box center [330, 418] width 33 height 33
checkbox input "true"
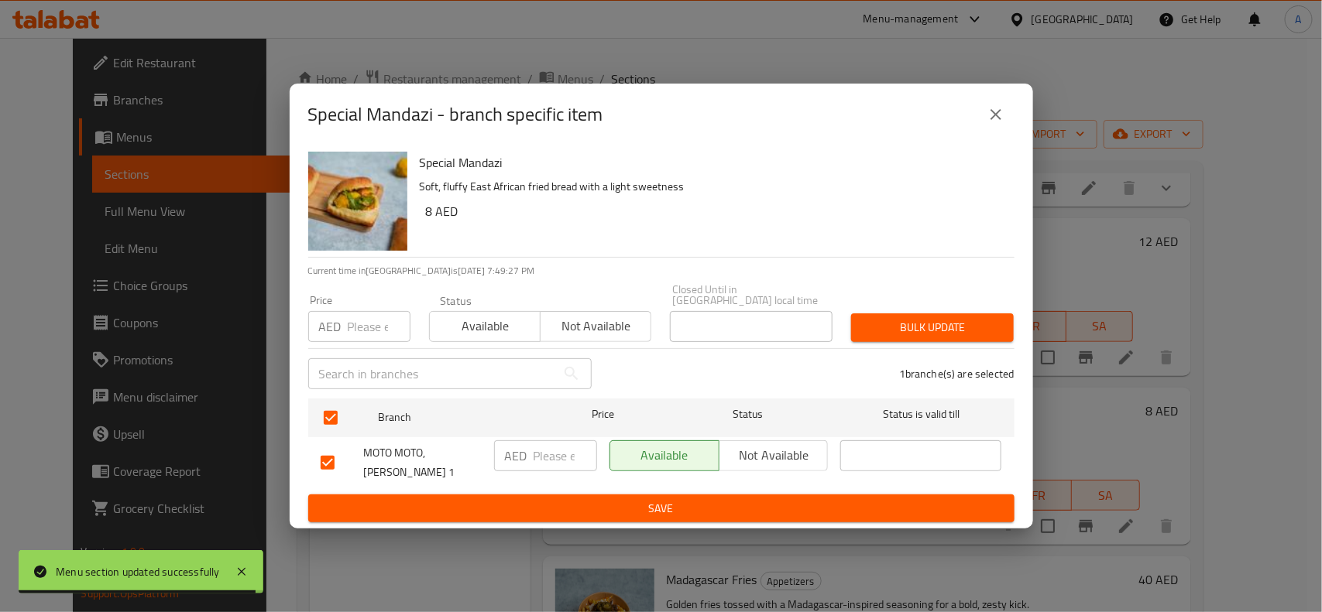
drag, startPoint x: 353, startPoint y: 365, endPoint x: 365, endPoint y: 354, distance: 17.0
click at [353, 365] on input "text" at bounding box center [432, 373] width 248 height 31
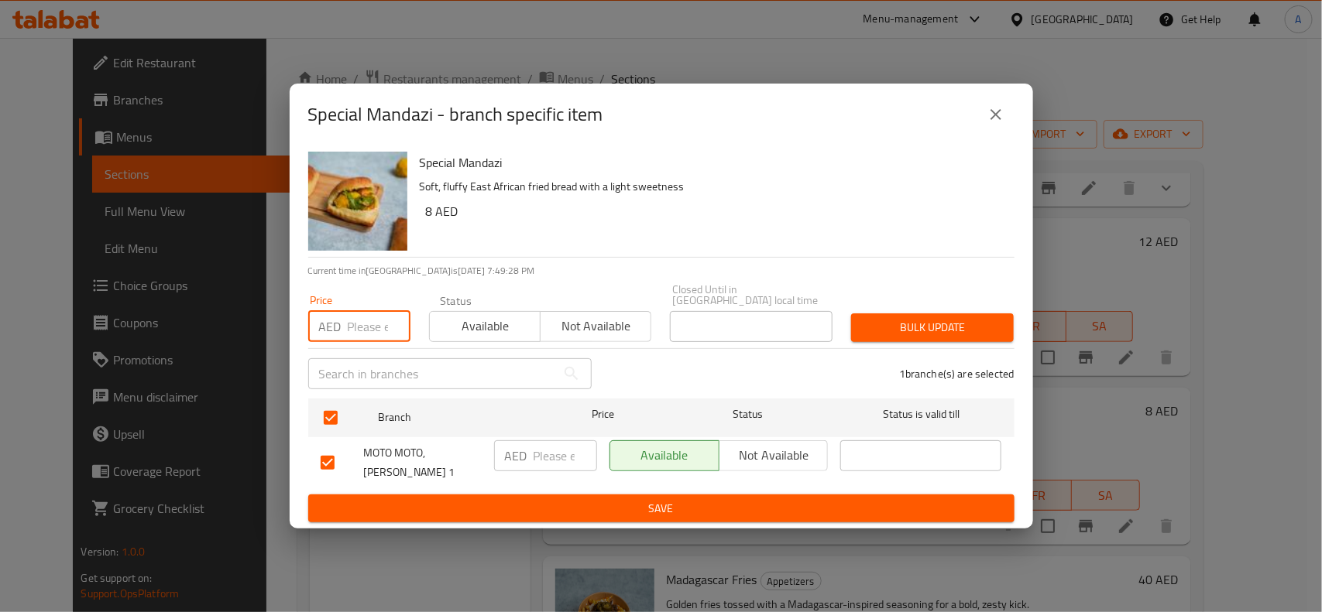
click at [372, 329] on input "number" at bounding box center [379, 326] width 63 height 31
type input "8"
click at [966, 329] on span "Bulk update" at bounding box center [932, 327] width 138 height 19
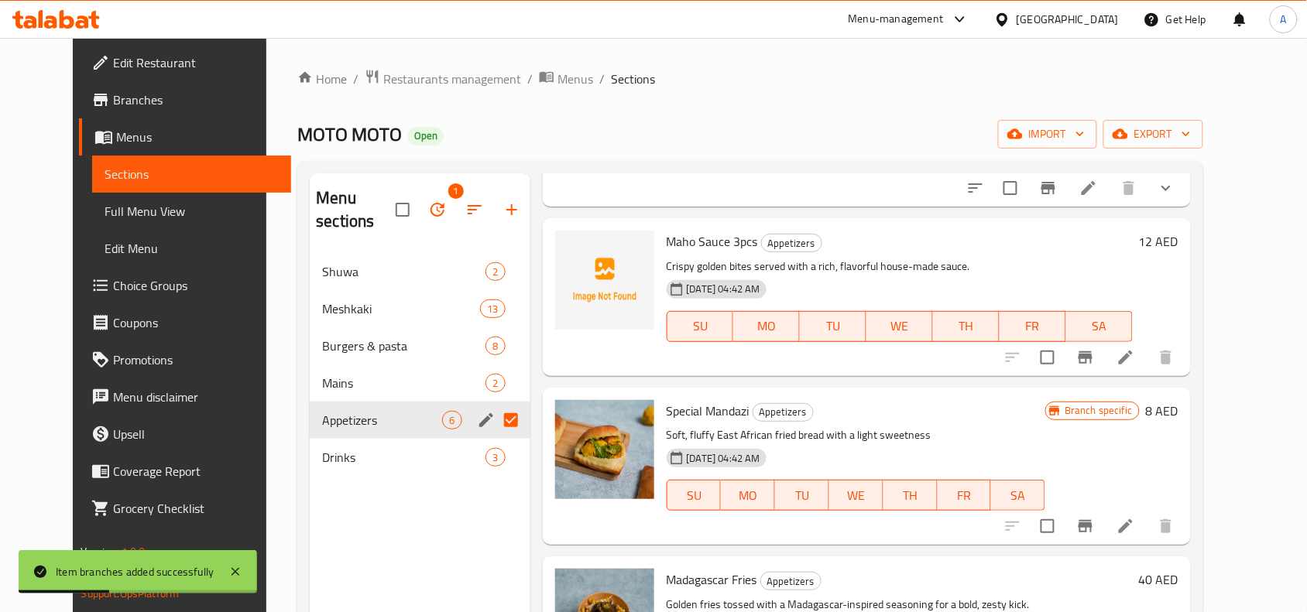
scroll to position [0, 0]
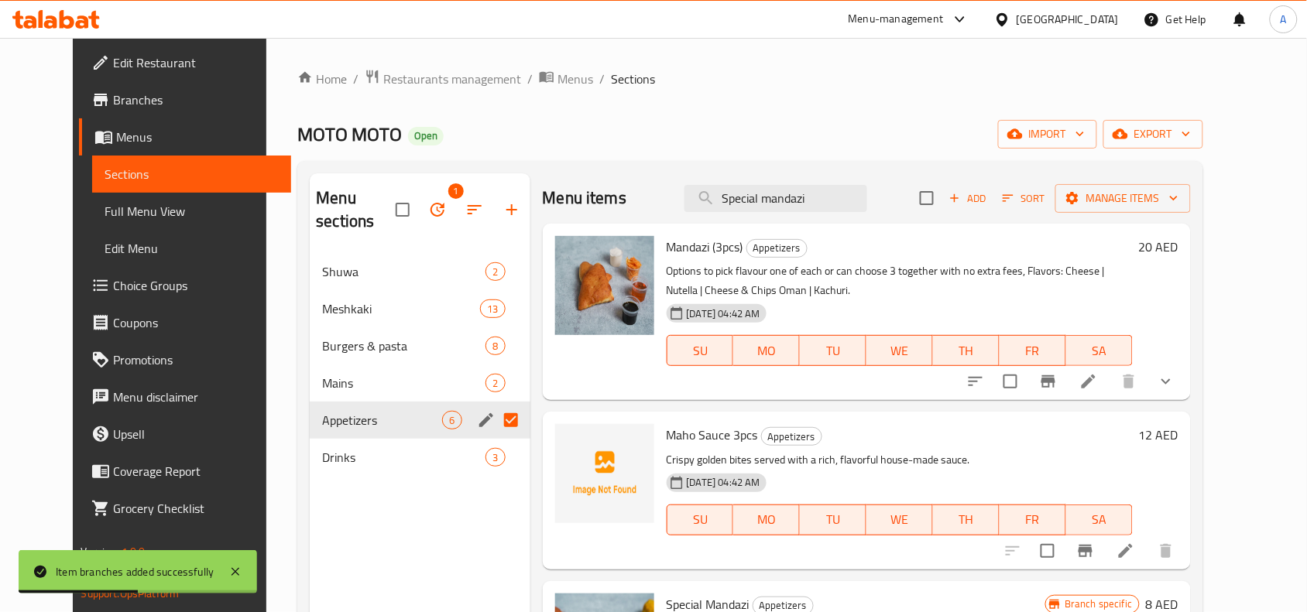
click at [1184, 385] on button "show more" at bounding box center [1165, 381] width 37 height 37
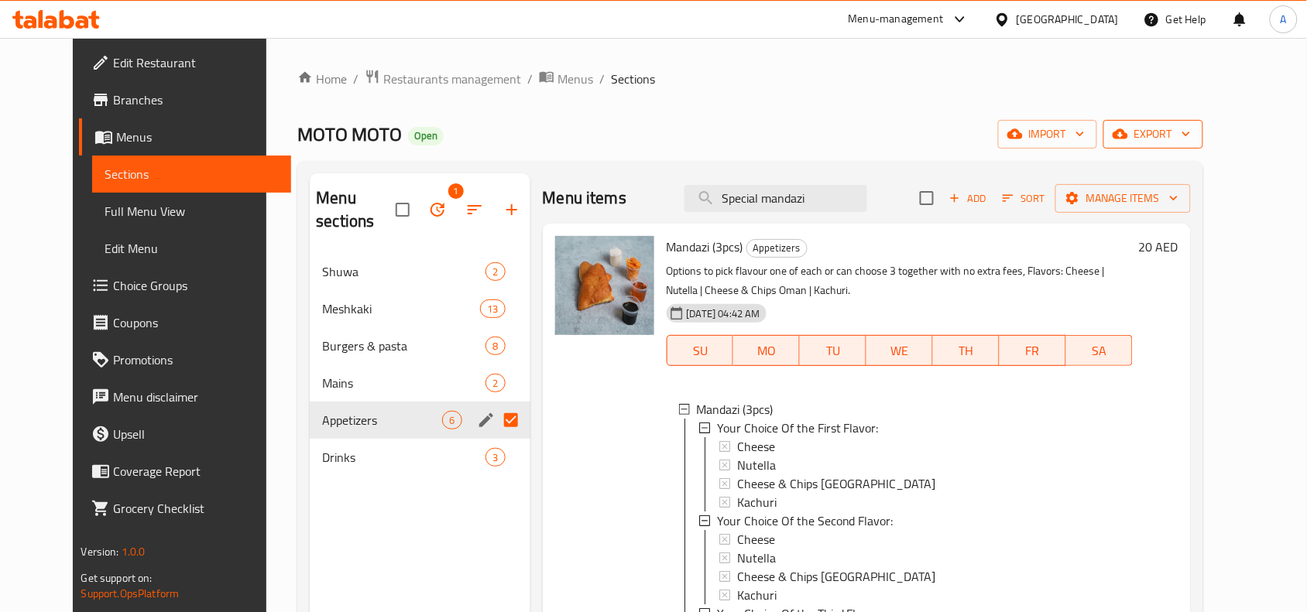
click at [1128, 126] on icon "button" at bounding box center [1119, 133] width 15 height 15
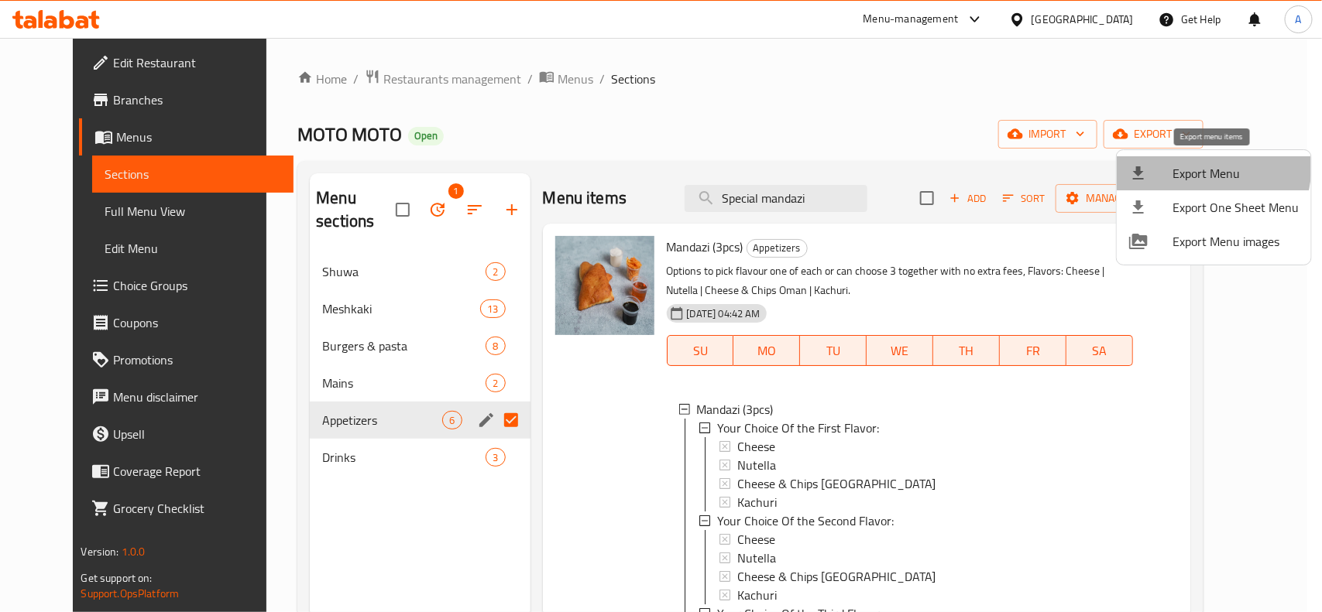
click at [1192, 165] on span "Export Menu" at bounding box center [1235, 173] width 126 height 19
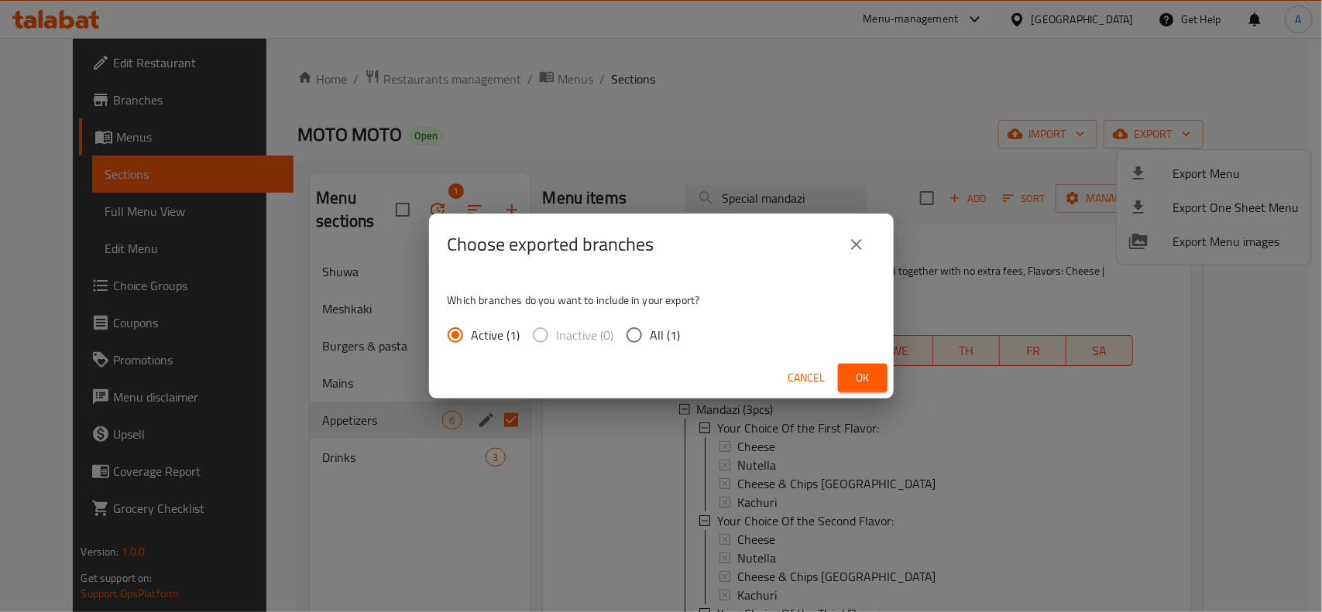
click at [636, 343] on input "All (1)" at bounding box center [634, 335] width 33 height 33
radio input "true"
click at [879, 373] on button "Ok" at bounding box center [863, 378] width 50 height 29
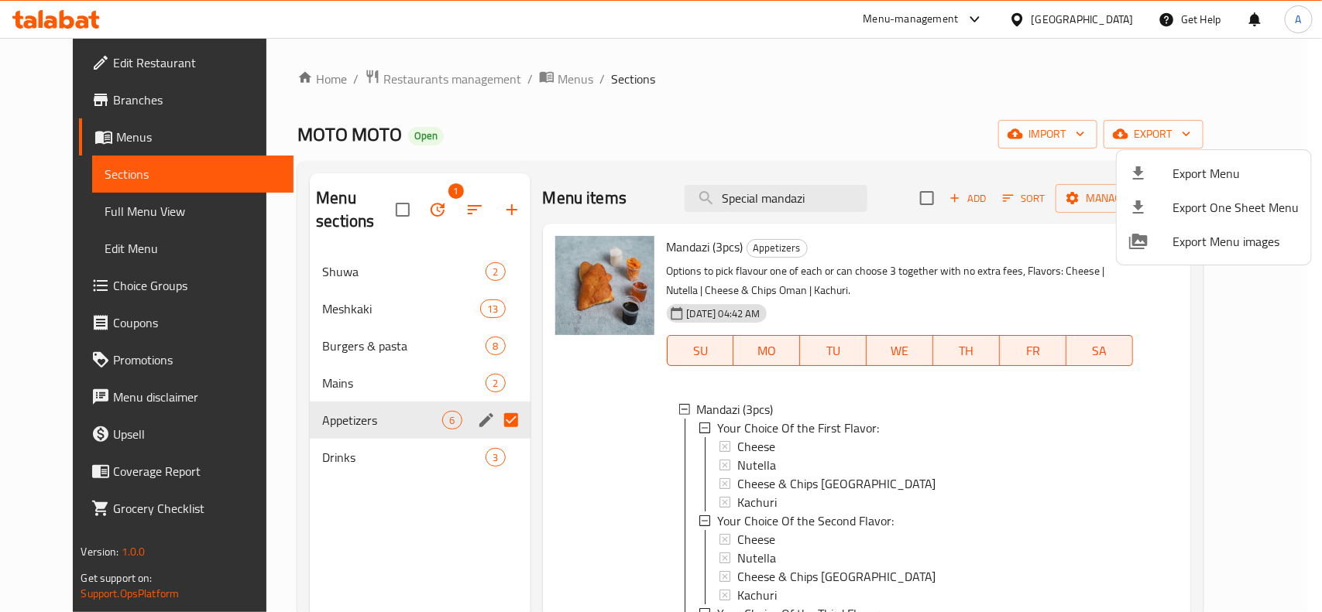
click at [939, 612] on div at bounding box center [661, 306] width 1322 height 612
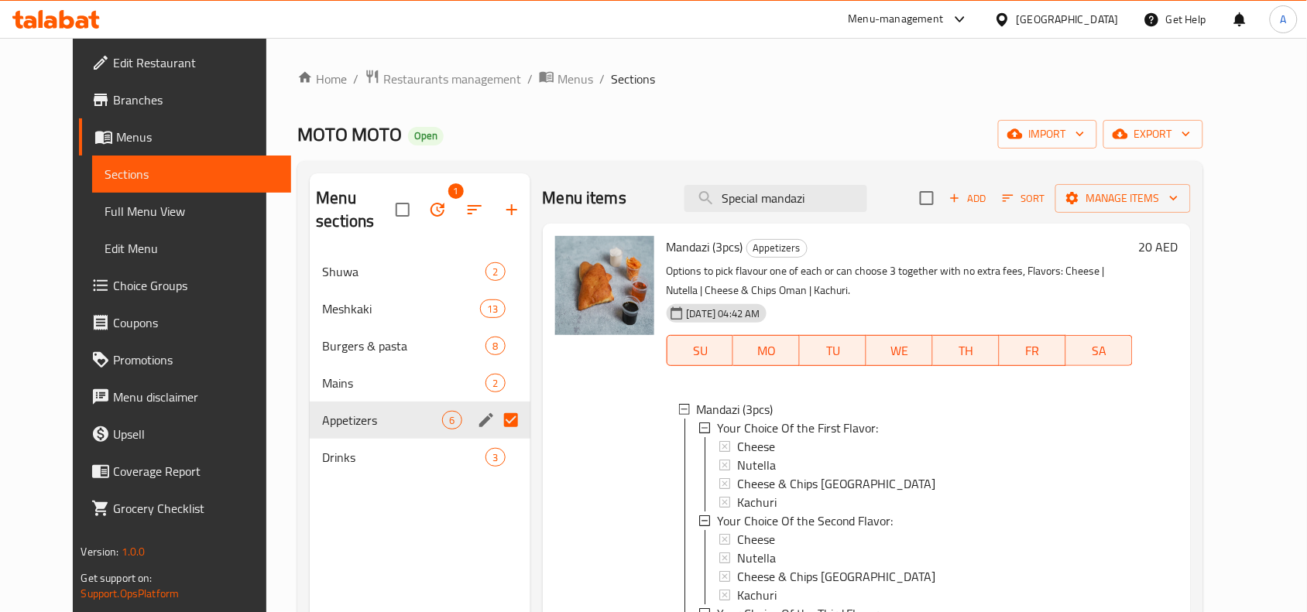
click at [594, 122] on div "MOTO MOTO Open import export" at bounding box center [749, 134] width 905 height 29
